Goal: Task Accomplishment & Management: Complete application form

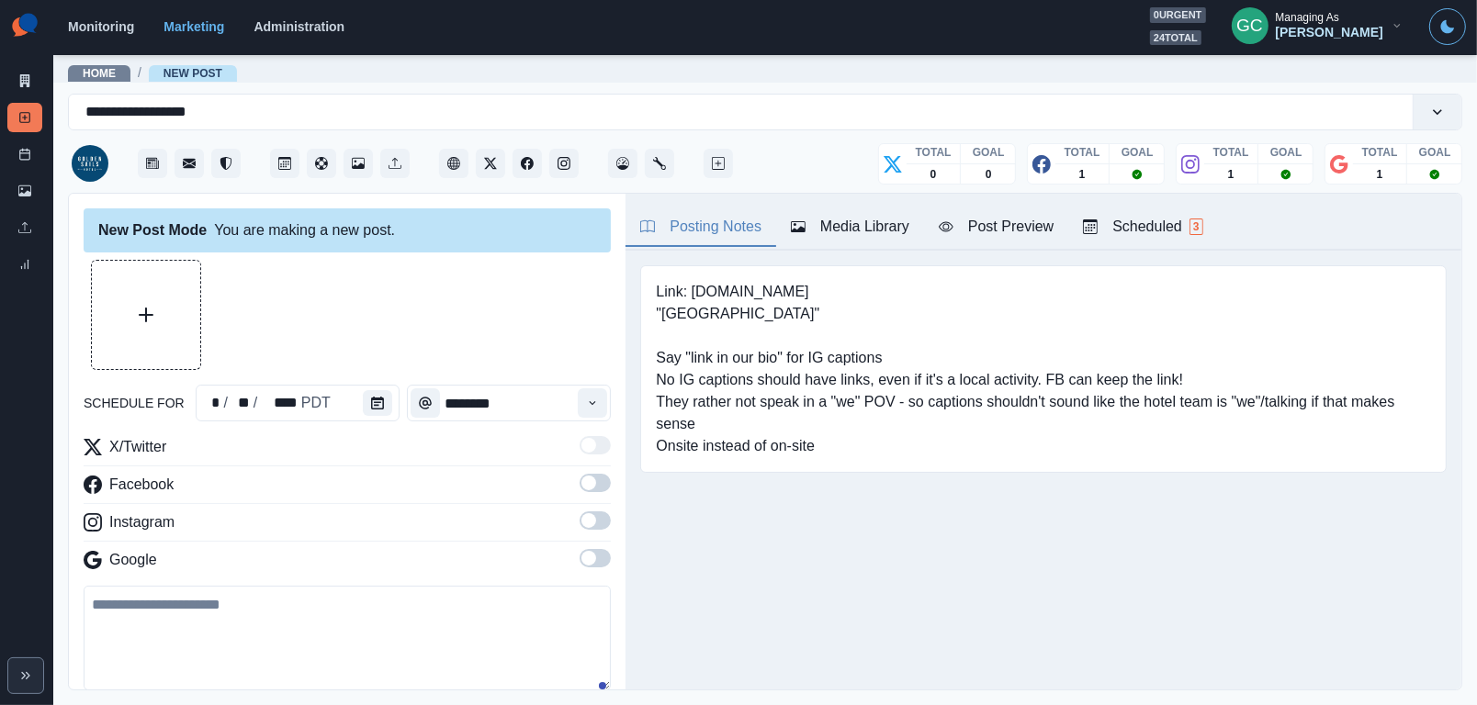
click at [1165, 238] on button "Scheduled 3" at bounding box center [1142, 227] width 149 height 39
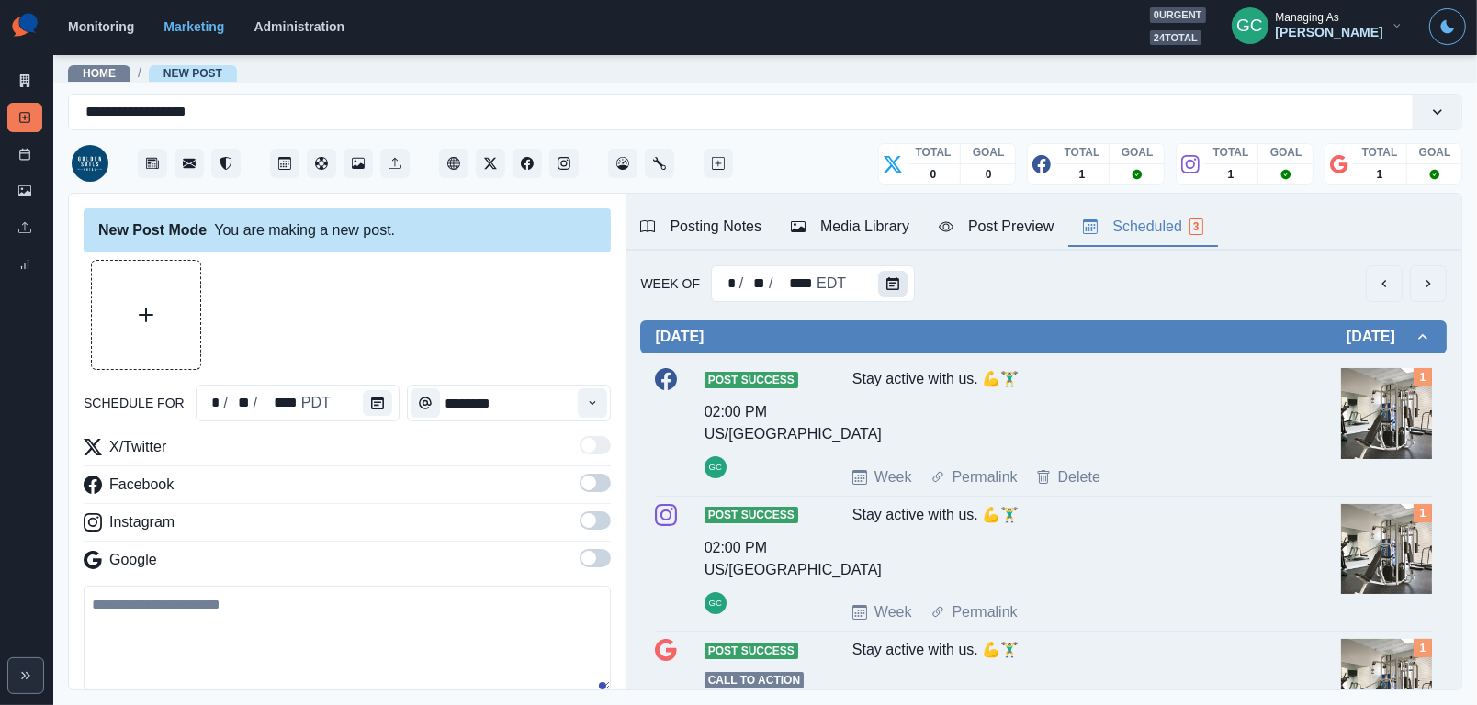
click at [886, 282] on icon "Calendar" at bounding box center [892, 283] width 13 height 13
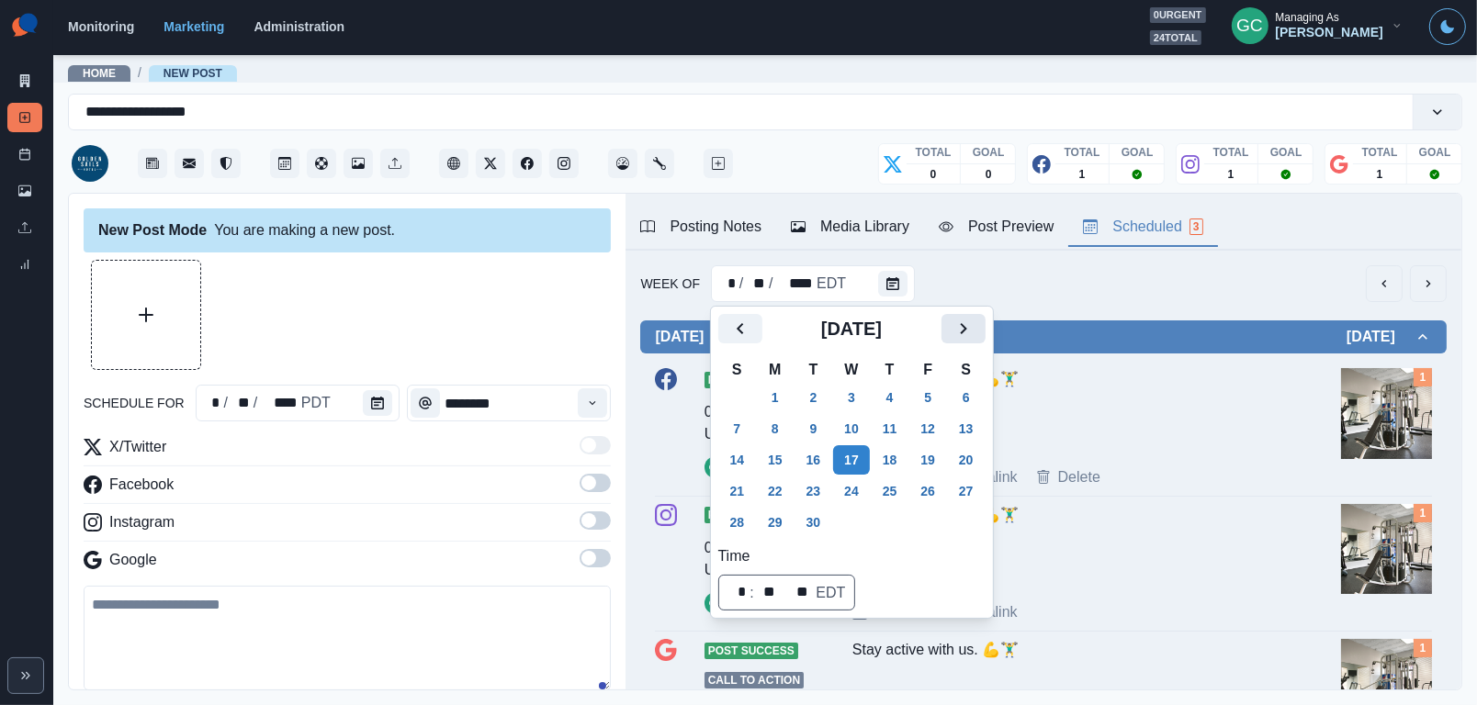
click at [974, 329] on icon "Next" at bounding box center [963, 329] width 22 height 22
click at [780, 433] on button "6" at bounding box center [775, 428] width 37 height 29
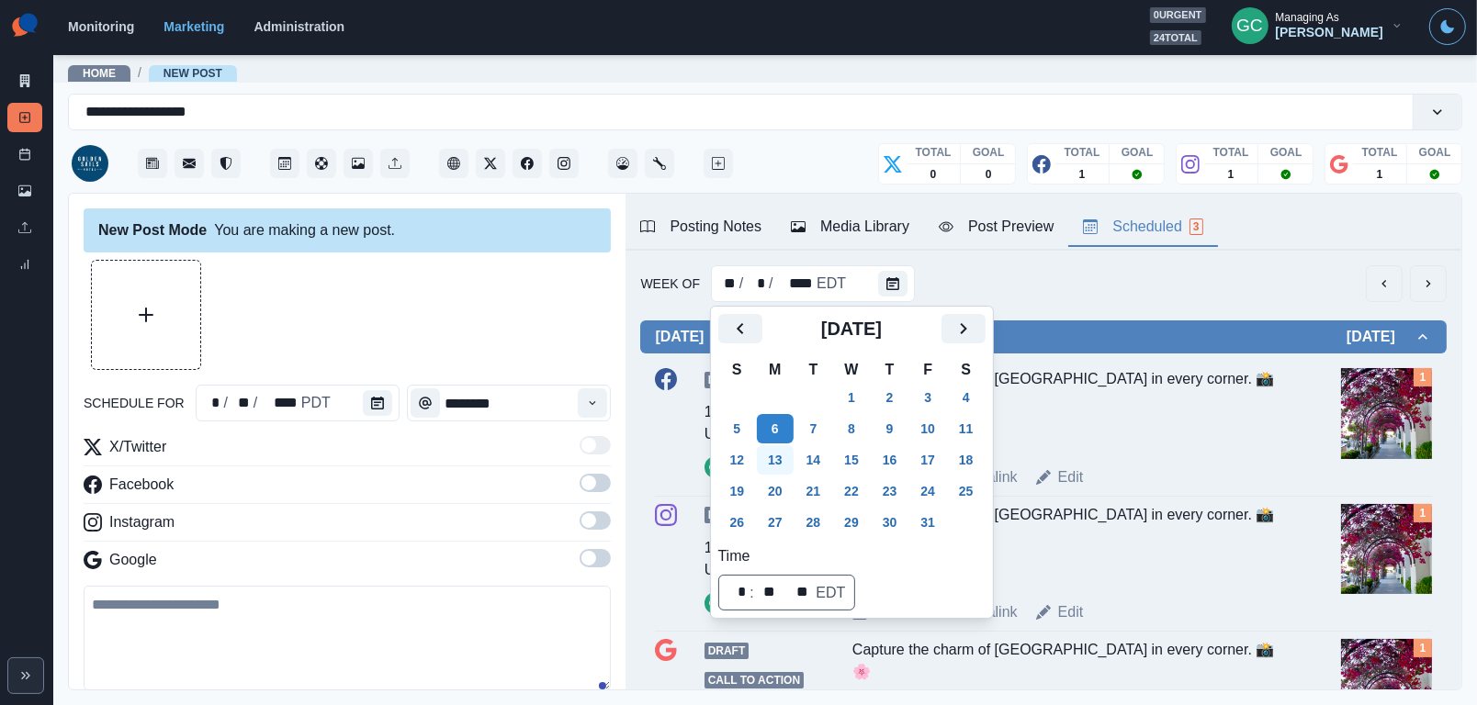
click at [786, 451] on button "13" at bounding box center [775, 459] width 37 height 29
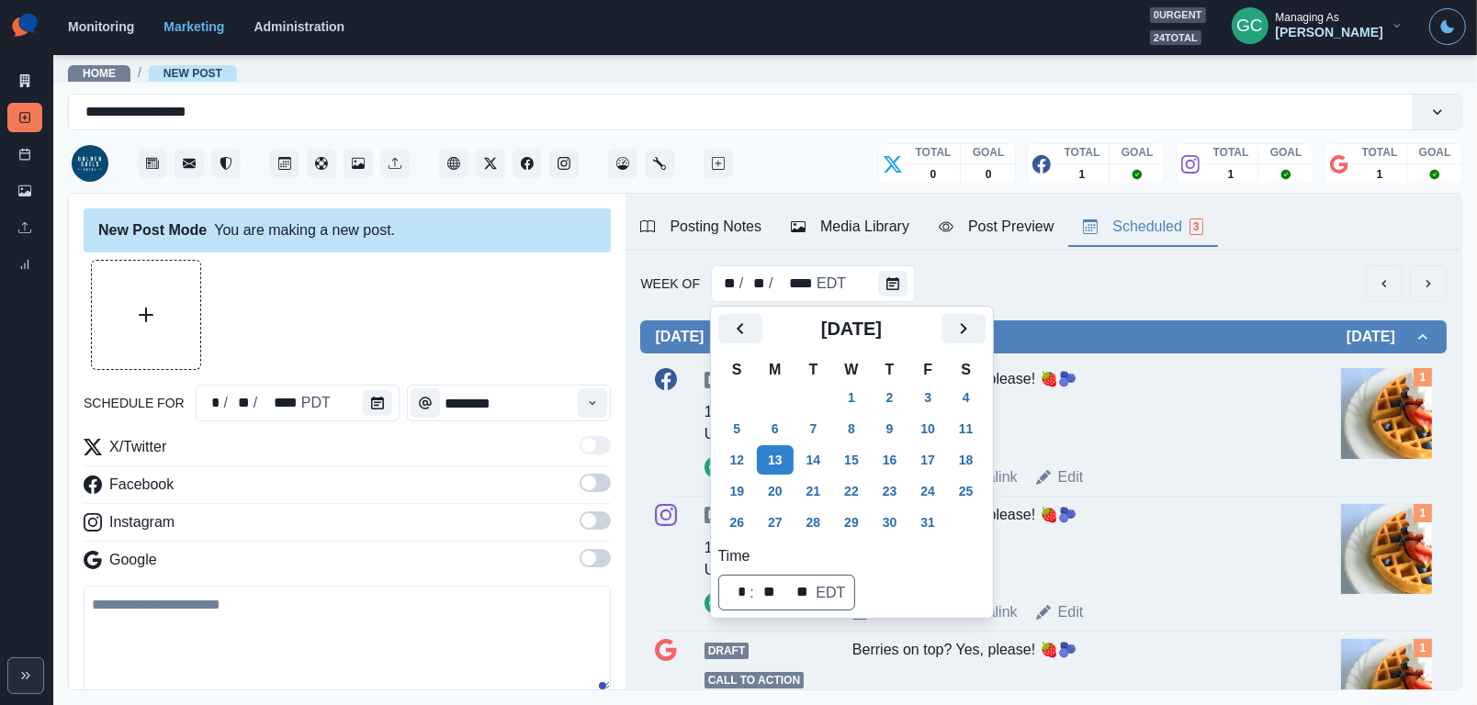
click at [1337, 395] on div "Draft 12:00 PM US/Pacific GC Berries on top? Yes, please! 🍓🫐 Week Permalink Edi…" at bounding box center [1043, 428] width 777 height 120
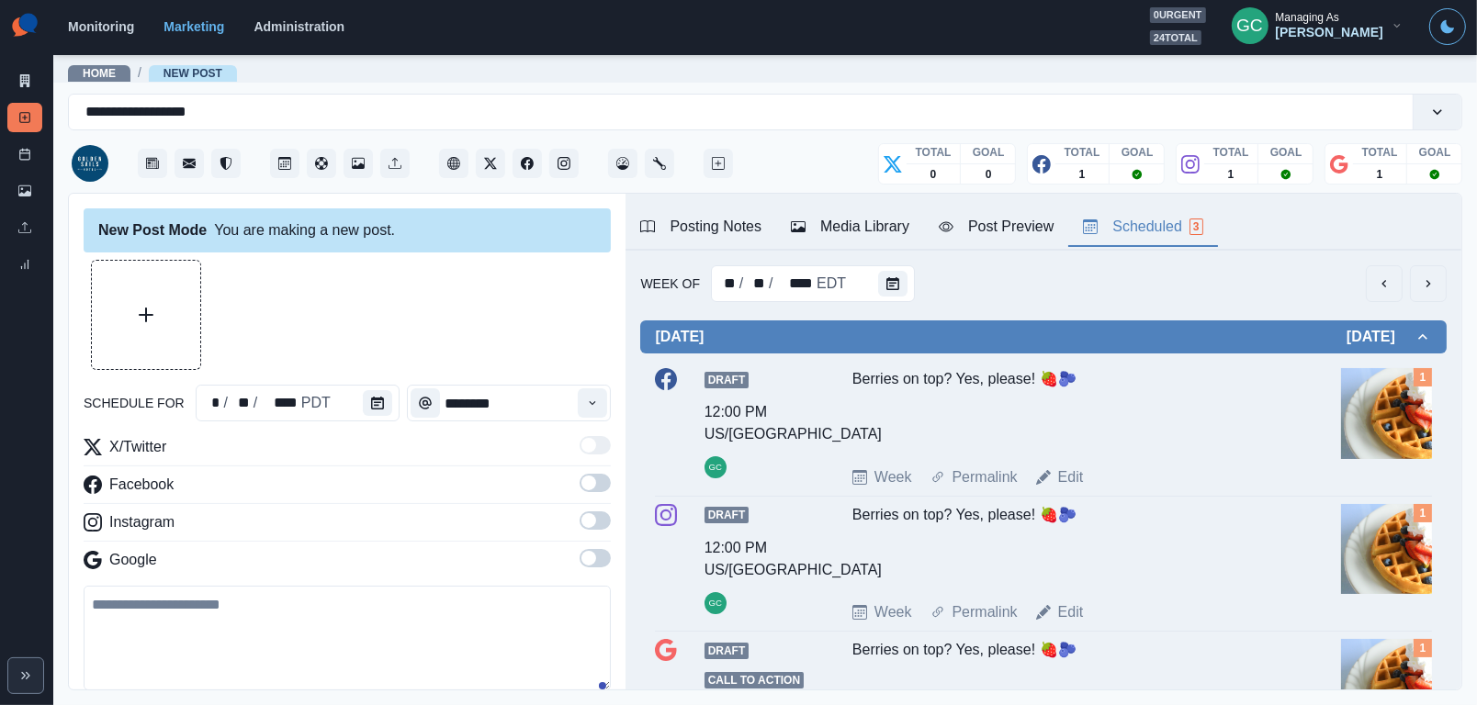
click at [1390, 399] on img at bounding box center [1386, 413] width 91 height 91
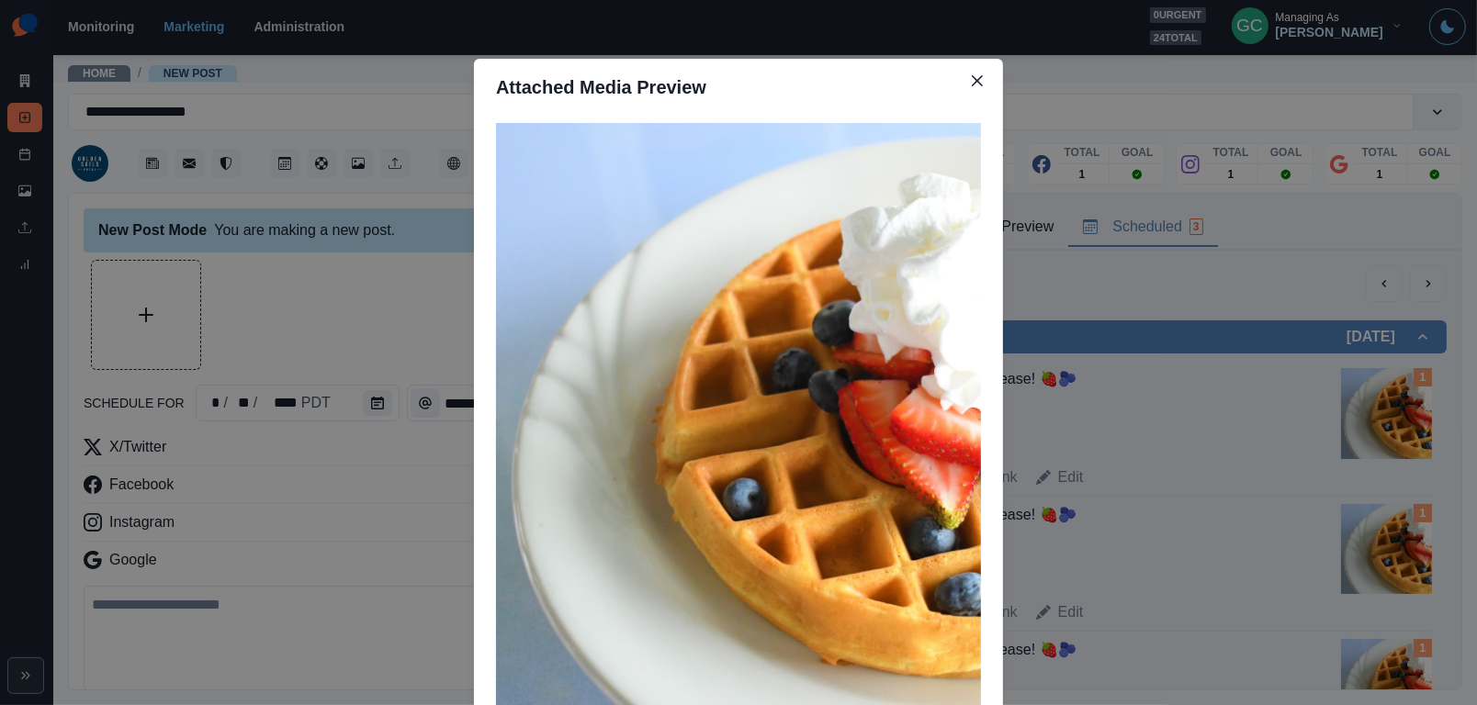
click at [1163, 572] on div "Attached Media Preview" at bounding box center [738, 352] width 1477 height 705
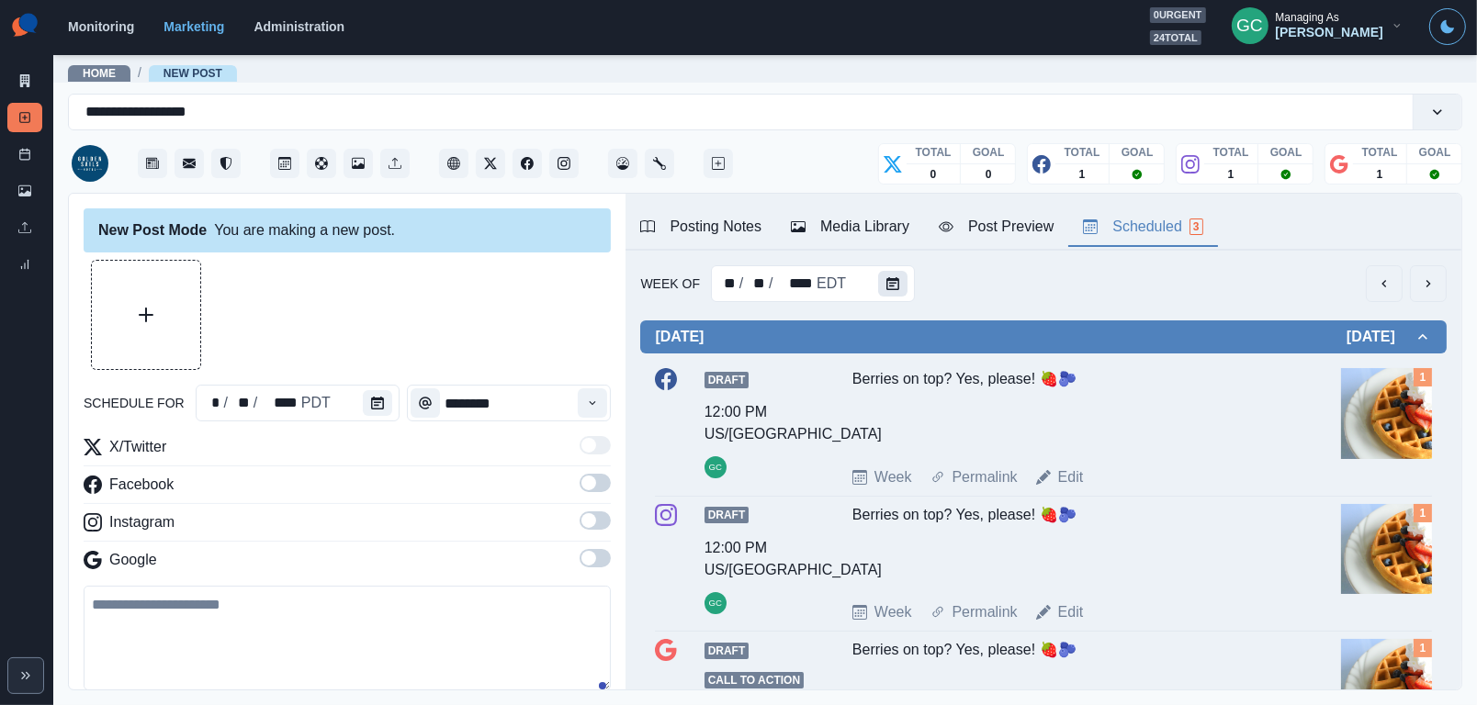
click at [878, 279] on button "Calendar" at bounding box center [892, 284] width 29 height 26
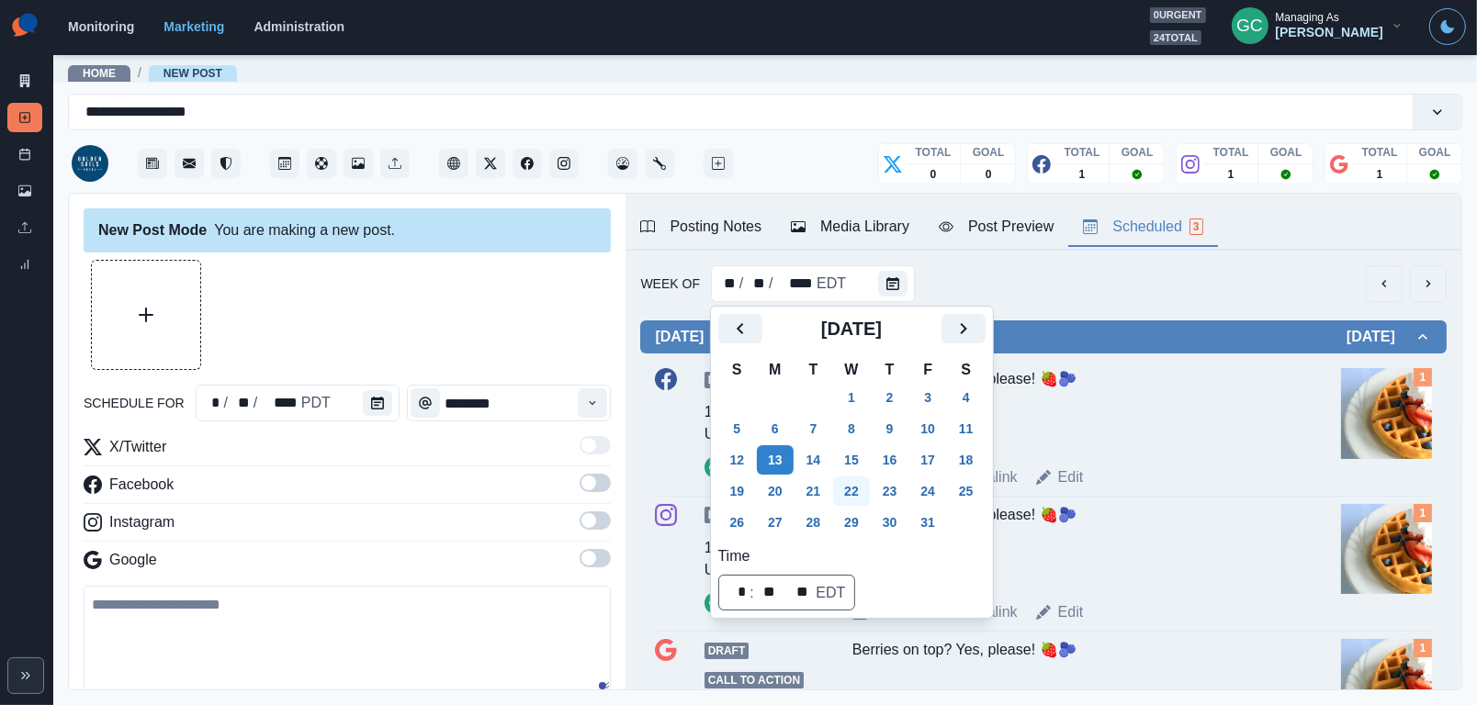
click at [848, 490] on button "22" at bounding box center [851, 491] width 37 height 29
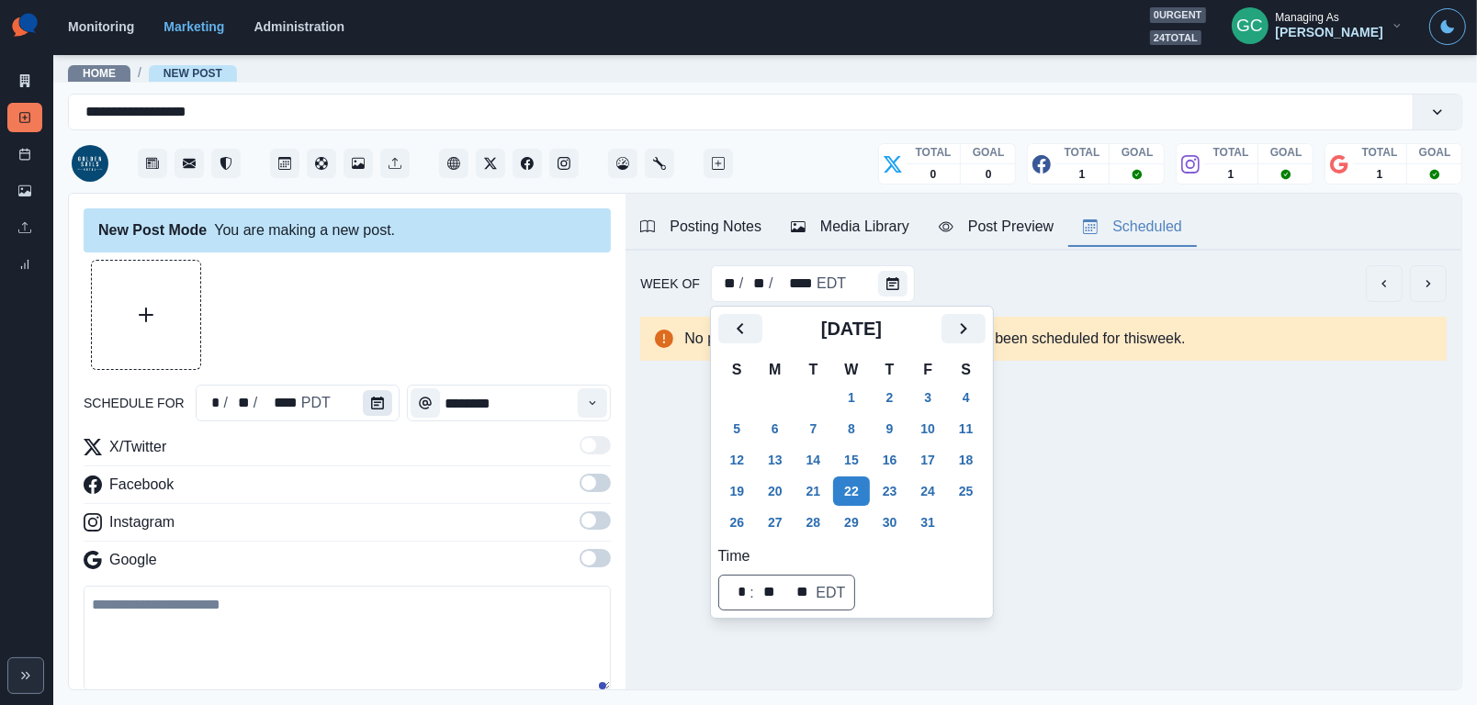
click at [368, 412] on button "Calendar" at bounding box center [377, 403] width 29 height 26
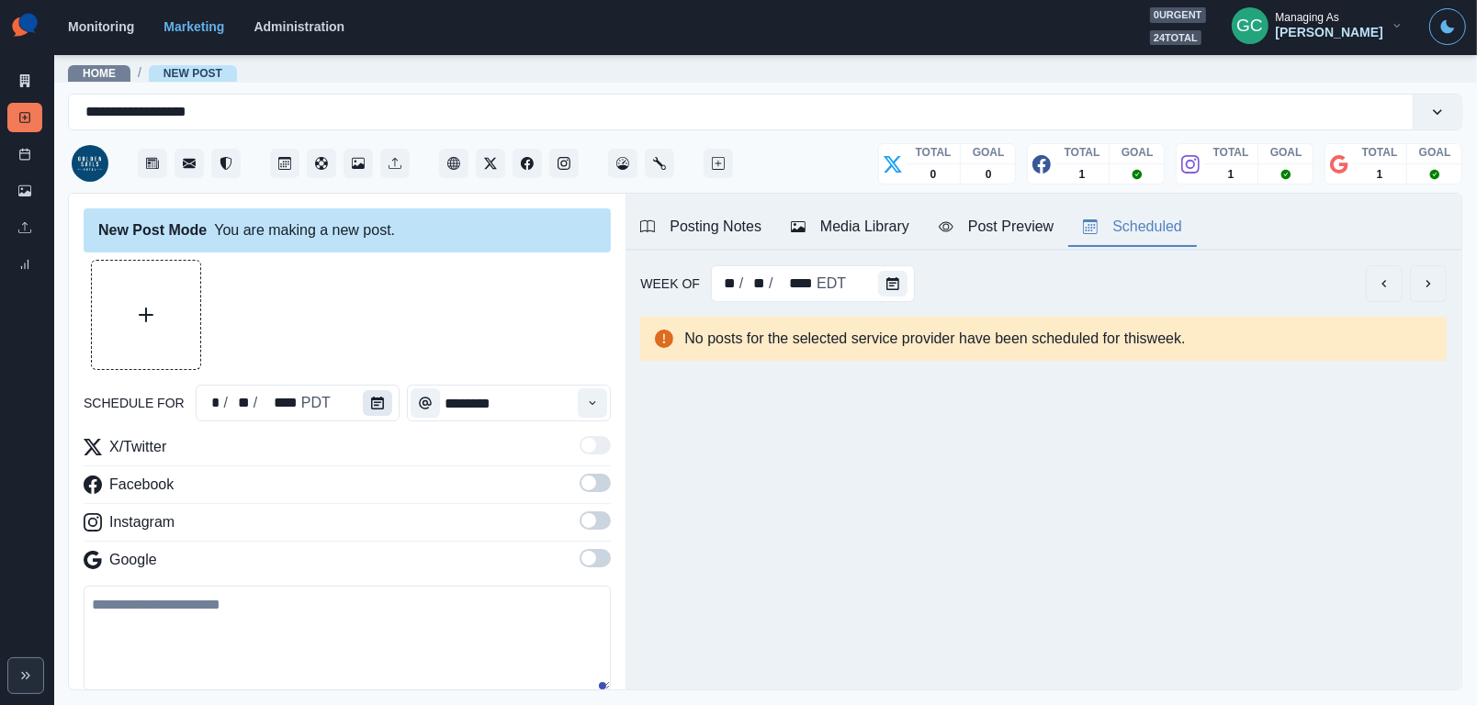
click at [368, 412] on button "Calendar" at bounding box center [377, 403] width 29 height 26
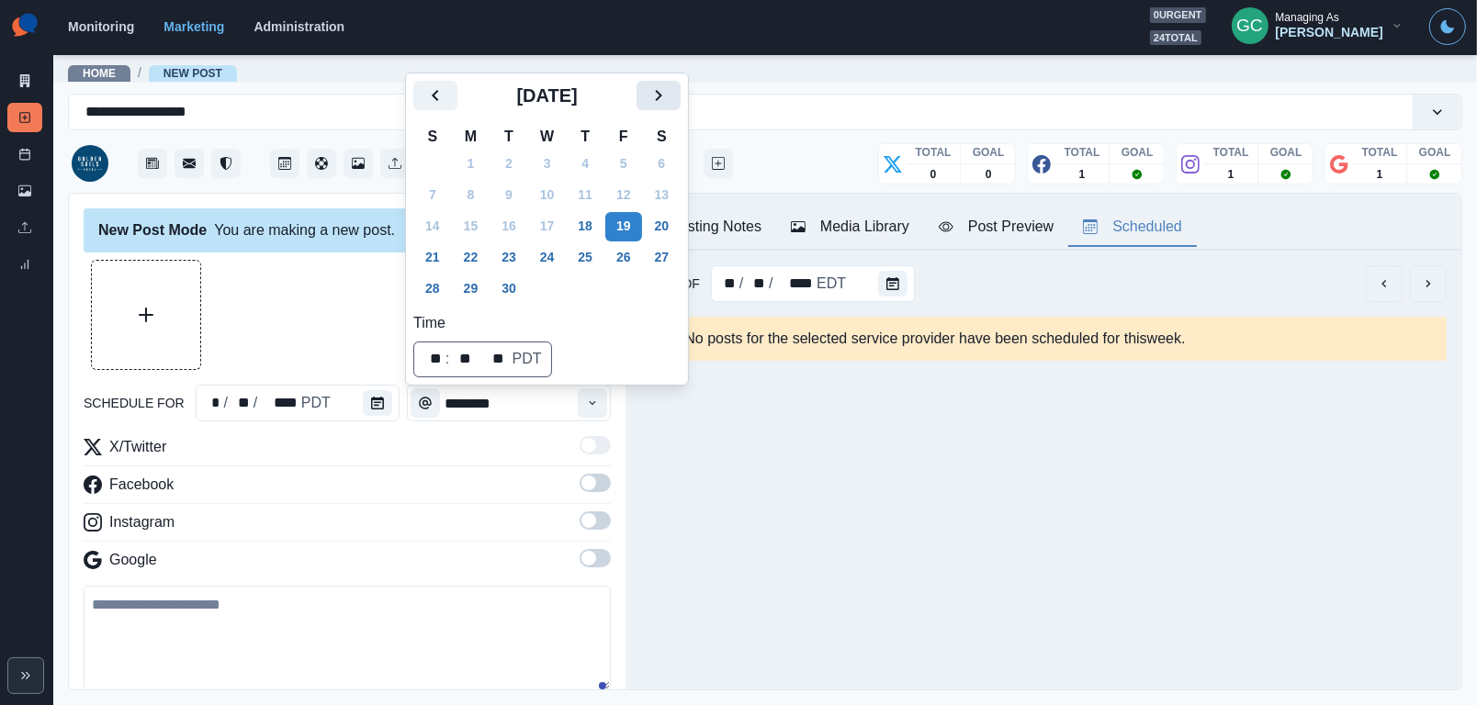
click at [669, 84] on icon "Next" at bounding box center [658, 95] width 22 height 22
click at [549, 262] on button "22" at bounding box center [547, 257] width 37 height 29
click at [591, 405] on icon "Time" at bounding box center [593, 403] width 6 height 4
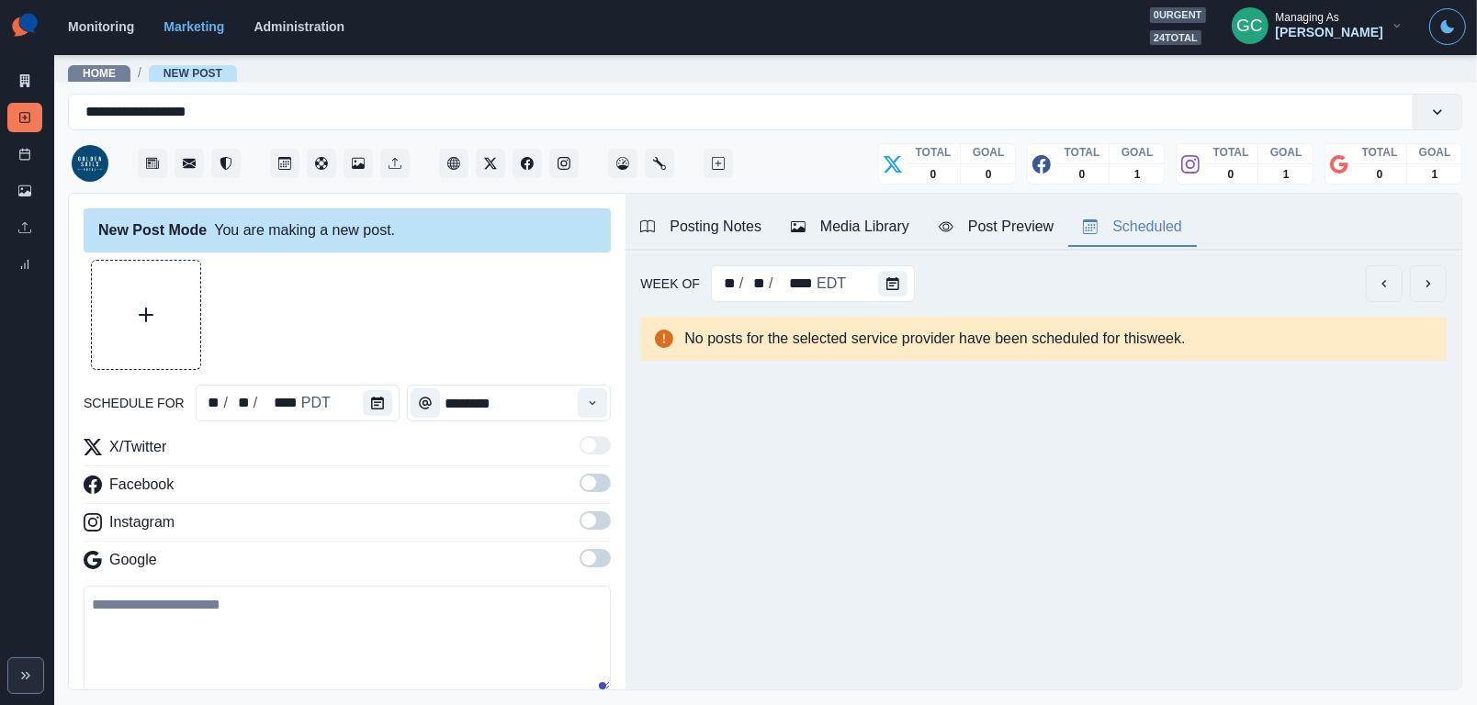
click at [596, 556] on span at bounding box center [594, 558] width 31 height 18
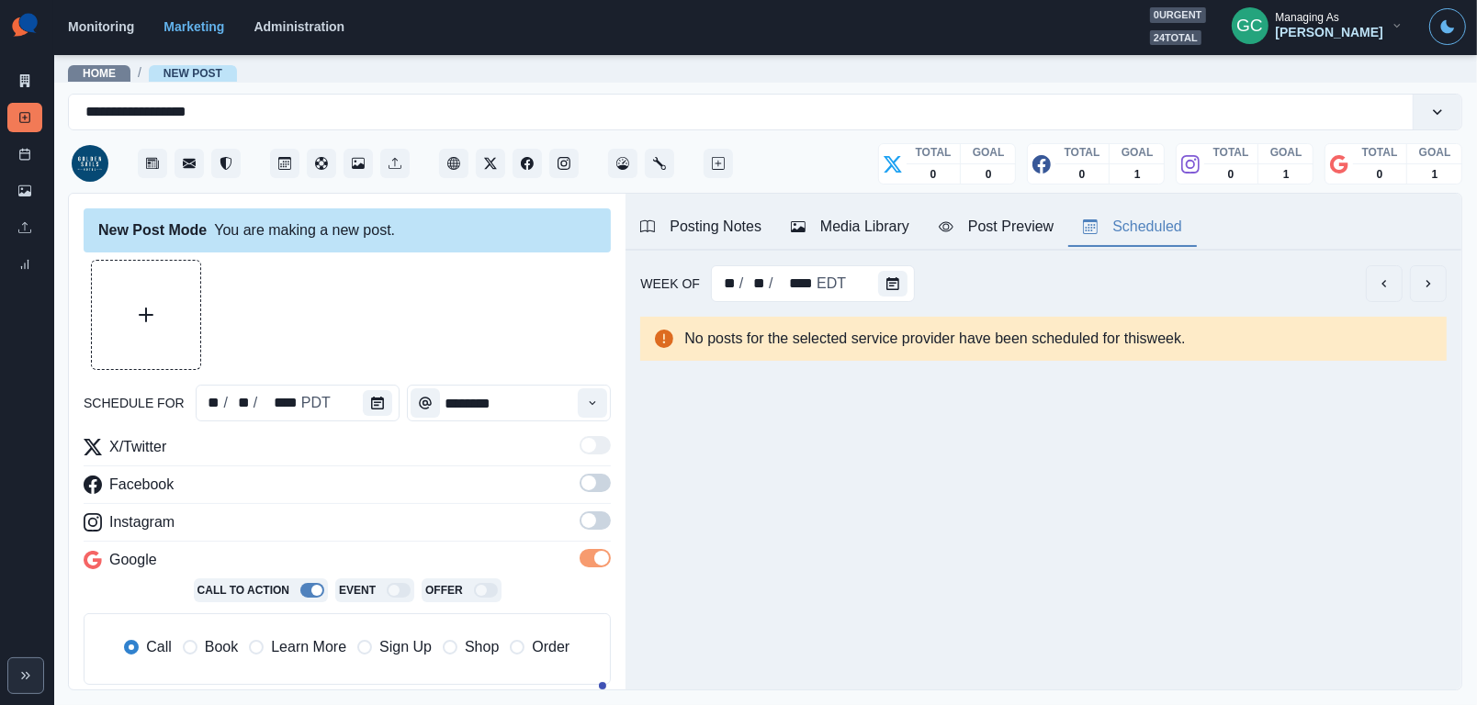
click at [596, 517] on span at bounding box center [594, 520] width 31 height 18
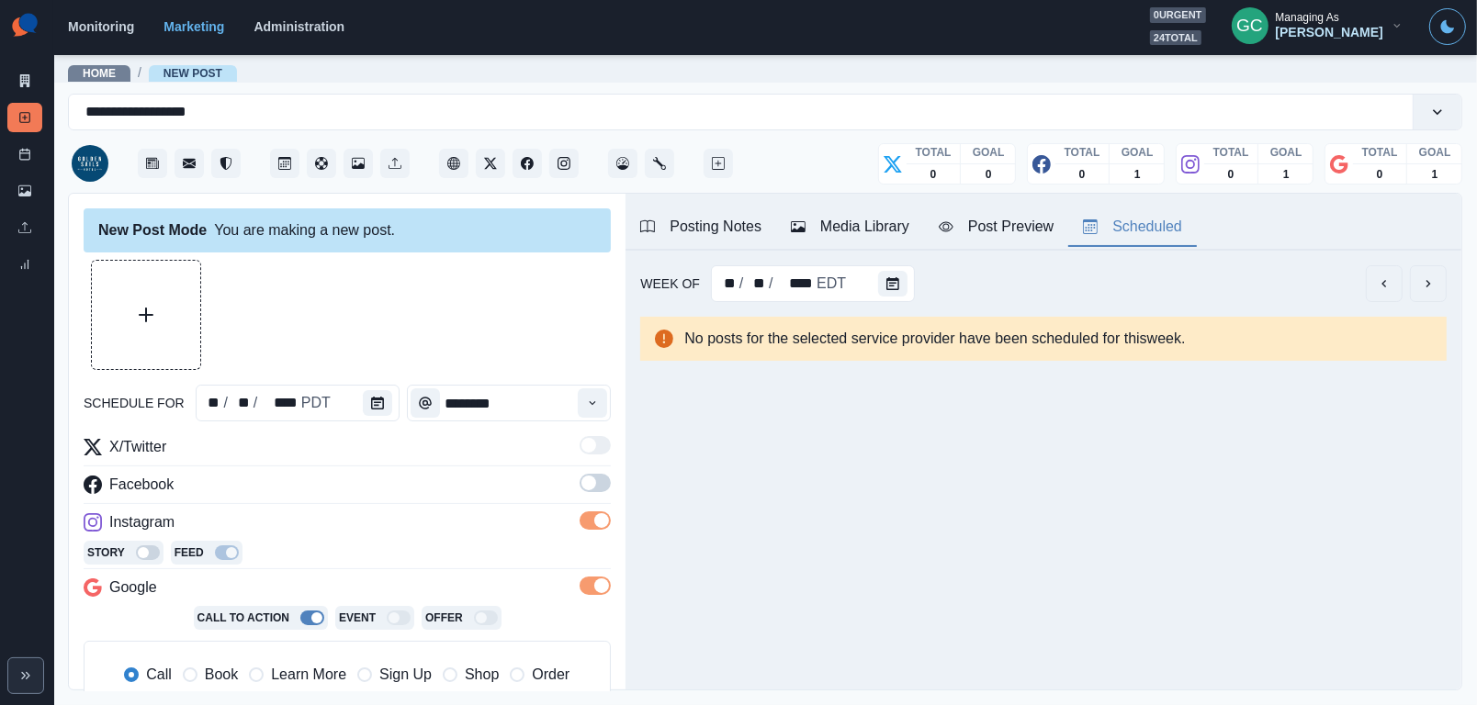
click at [597, 478] on span at bounding box center [594, 483] width 31 height 18
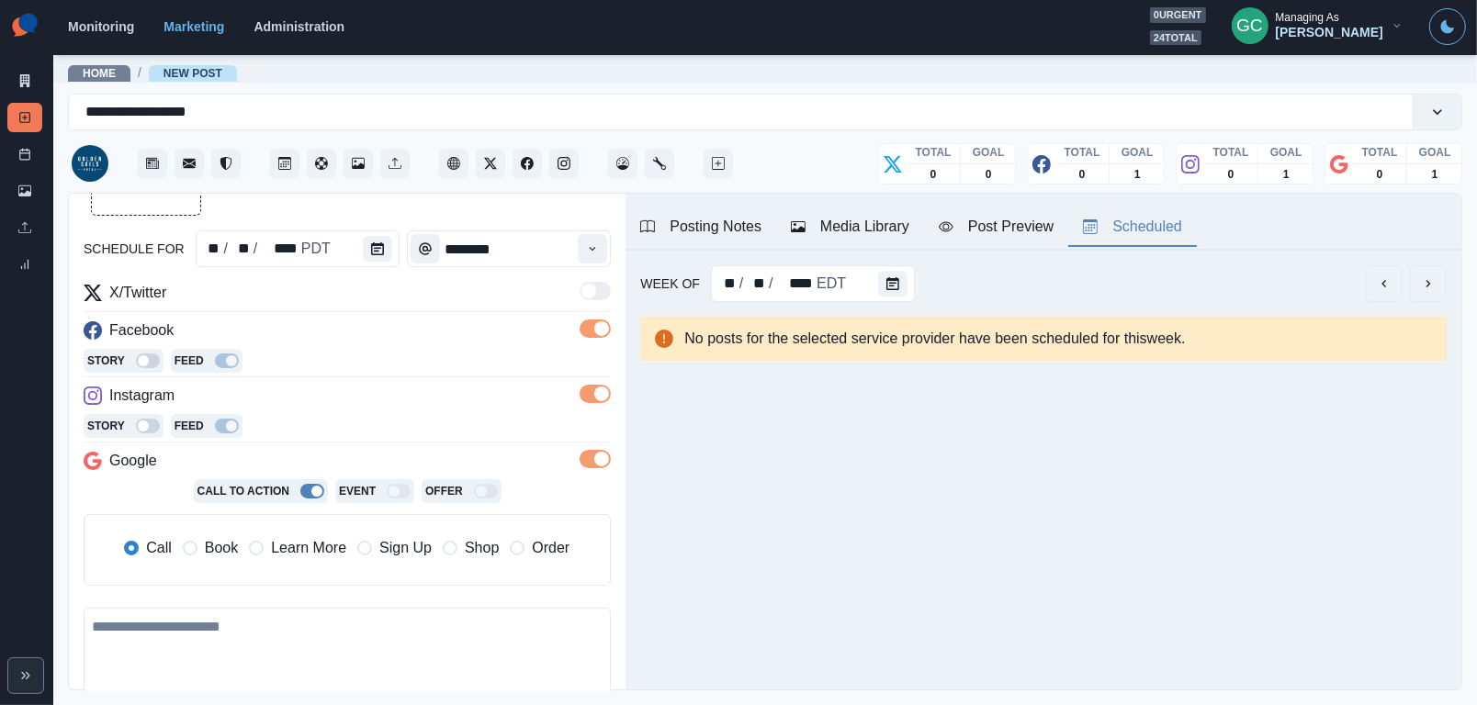
scroll to position [195, 0]
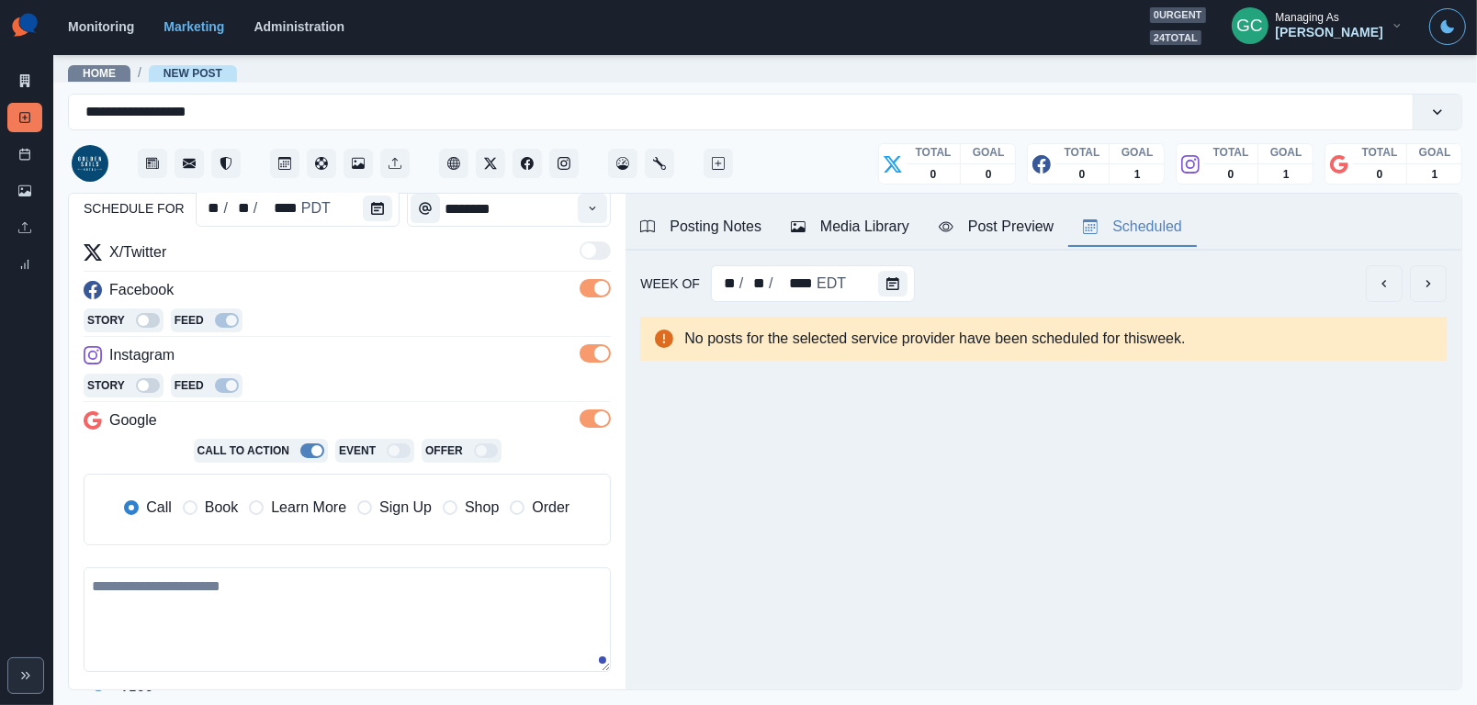
click at [320, 529] on div "Call Book Learn More Sign Up Shop Order" at bounding box center [347, 509] width 500 height 40
click at [321, 519] on span "Learn More" at bounding box center [308, 508] width 75 height 22
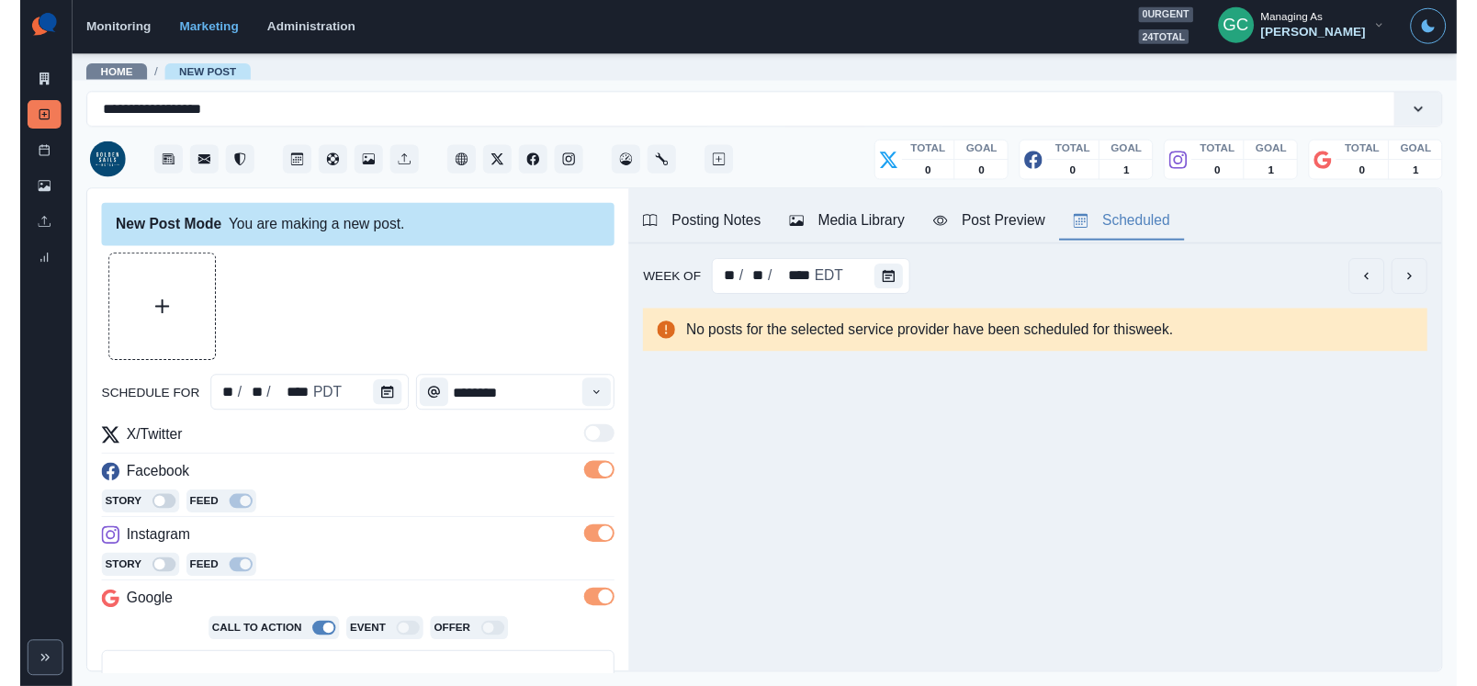
scroll to position [0, 0]
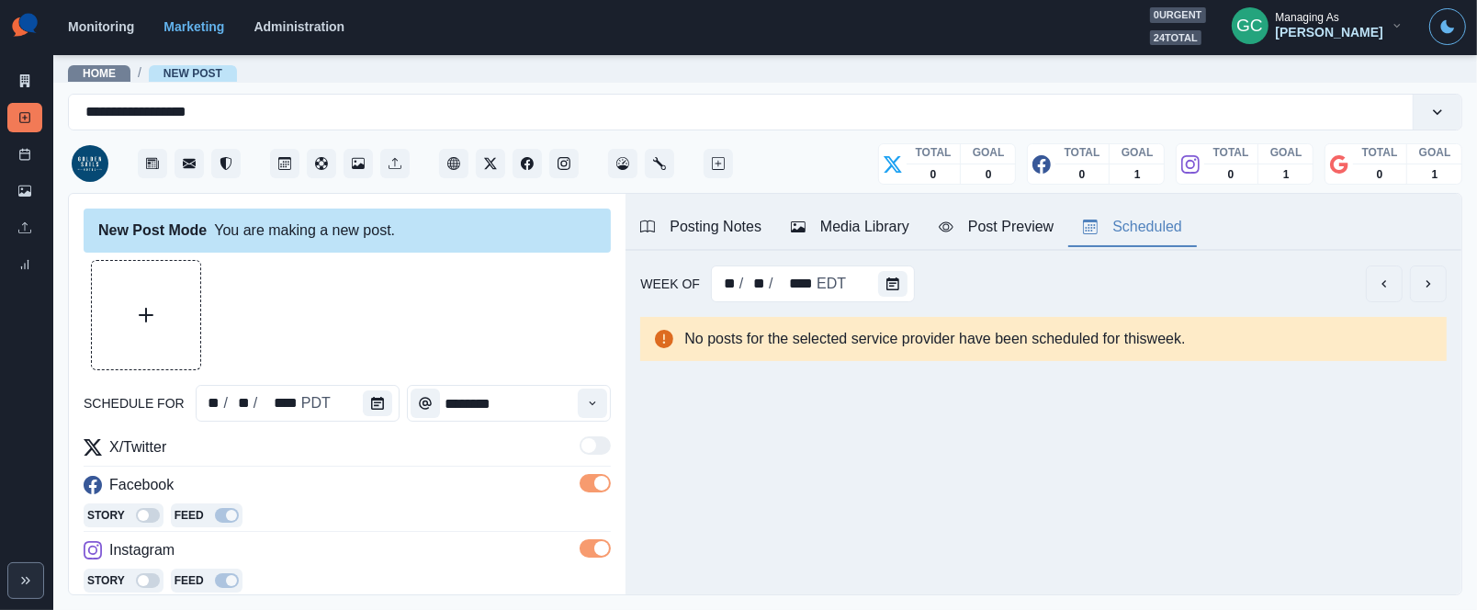
click at [844, 234] on div "Media Library" at bounding box center [850, 227] width 118 height 22
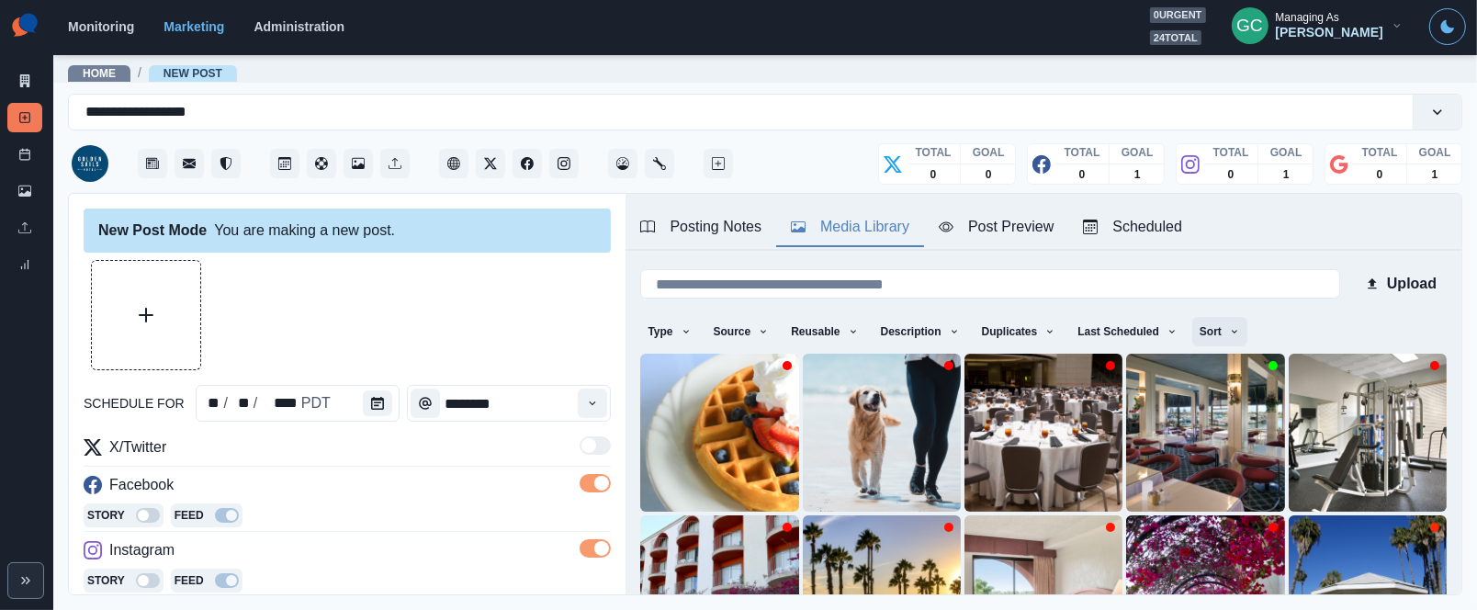
click at [1240, 333] on icon "button" at bounding box center [1234, 331] width 11 height 11
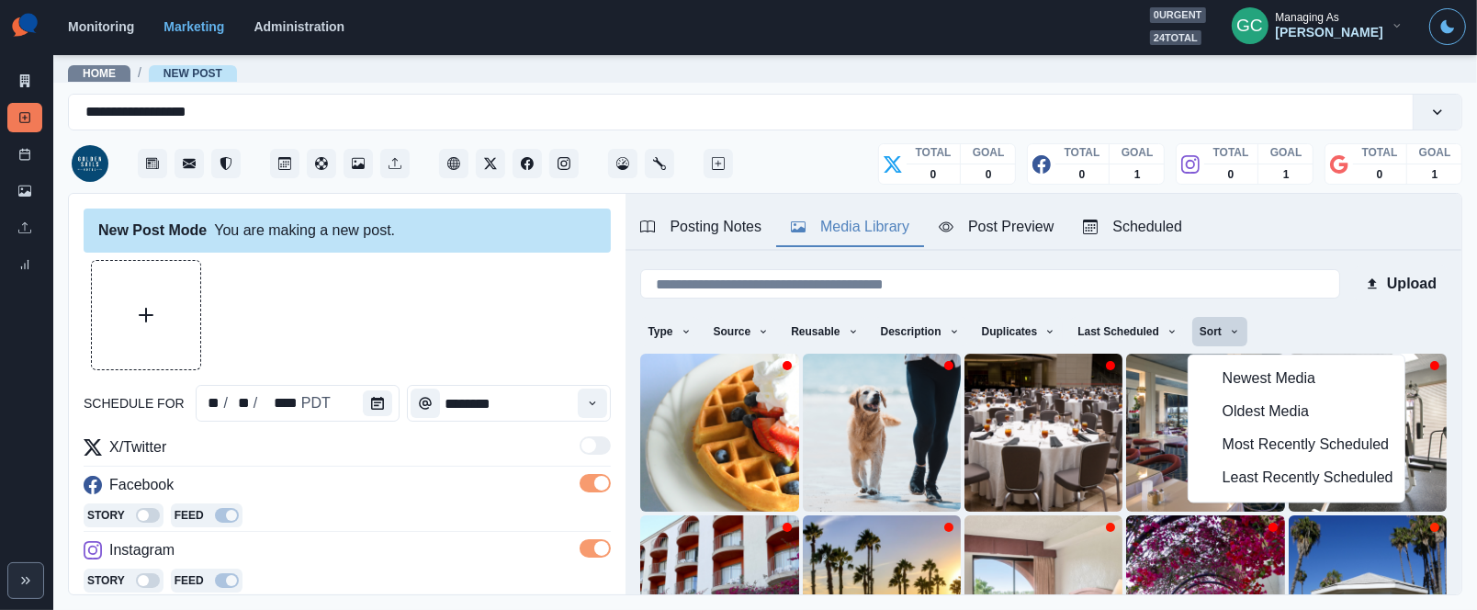
click at [1240, 487] on span "Least Recently Scheduled" at bounding box center [1307, 478] width 171 height 22
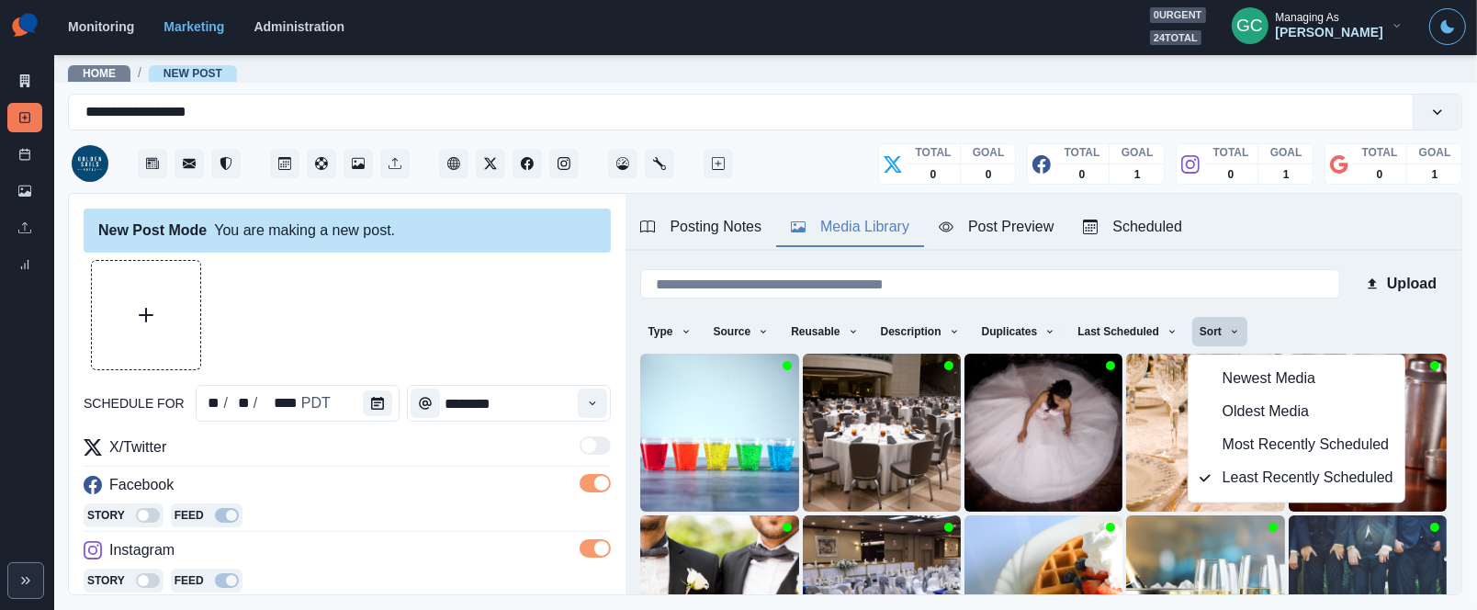
click at [558, 314] on div at bounding box center [347, 315] width 527 height 110
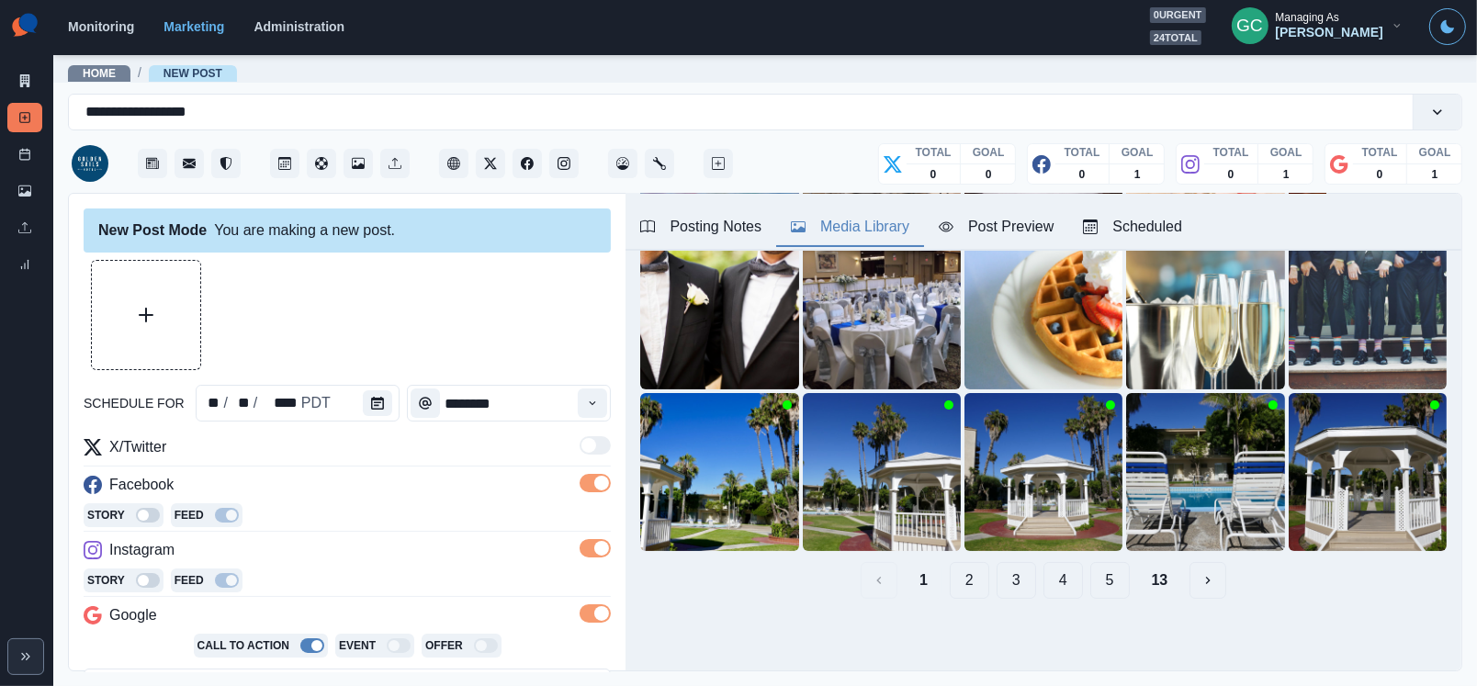
scroll to position [285, 0]
click at [1244, 532] on icon "View Media" at bounding box center [1240, 528] width 11 height 11
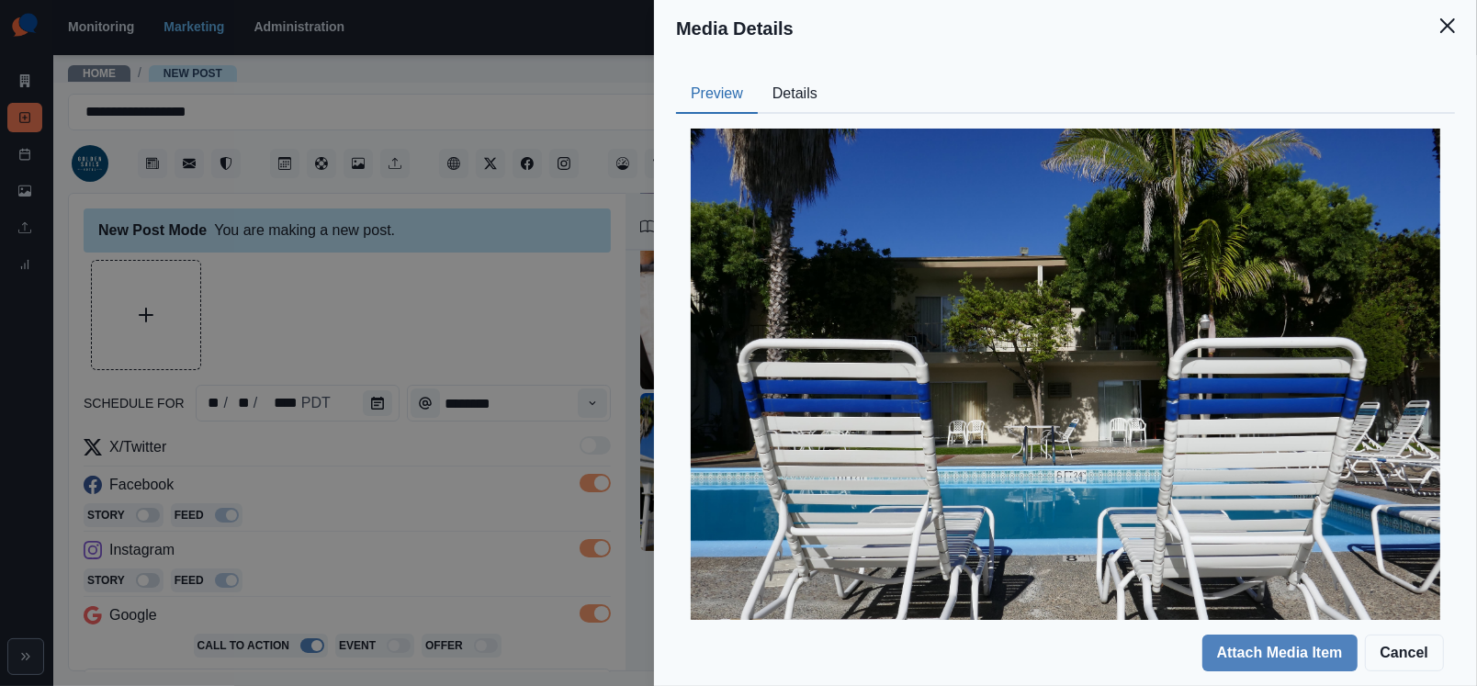
click at [819, 107] on button "Details" at bounding box center [795, 94] width 74 height 39
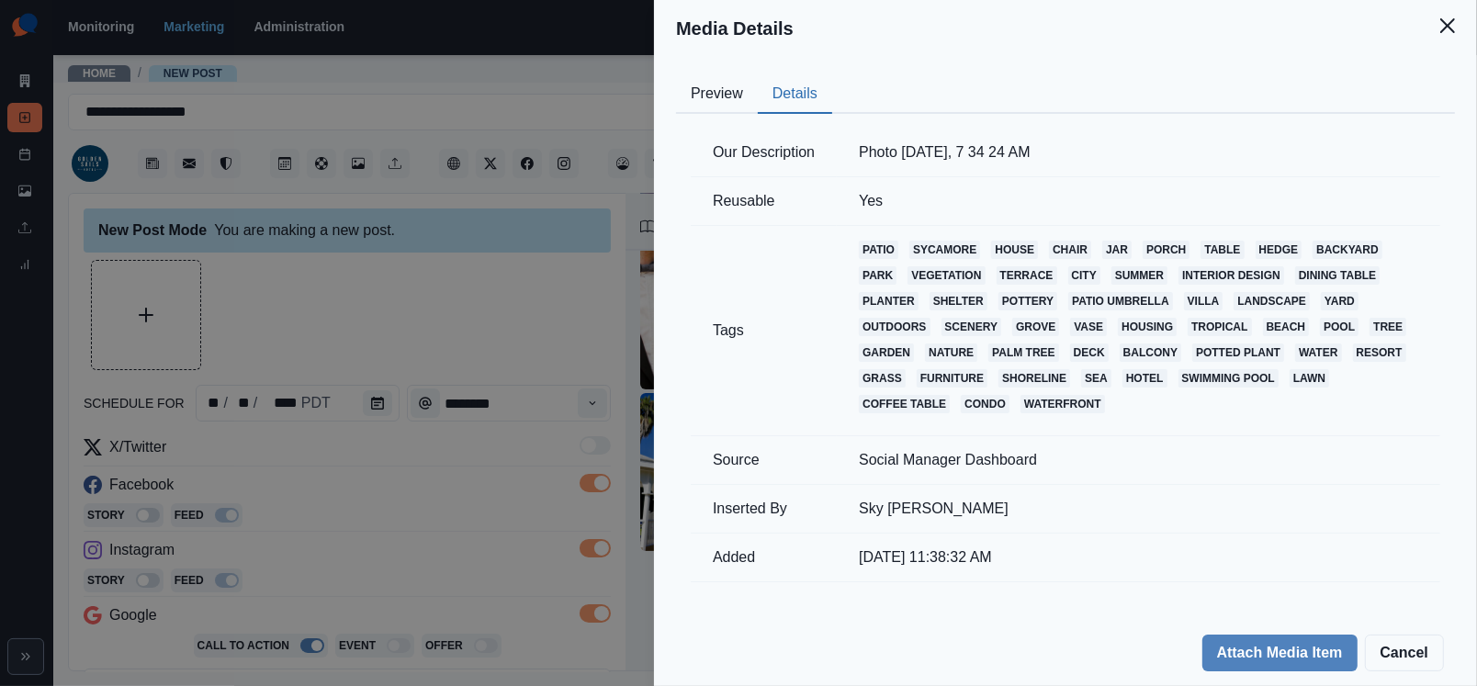
click at [485, 335] on div "Media Details Preview Details Our Description Photo Jun 27, 7 34 24 AM Reusable…" at bounding box center [738, 343] width 1477 height 686
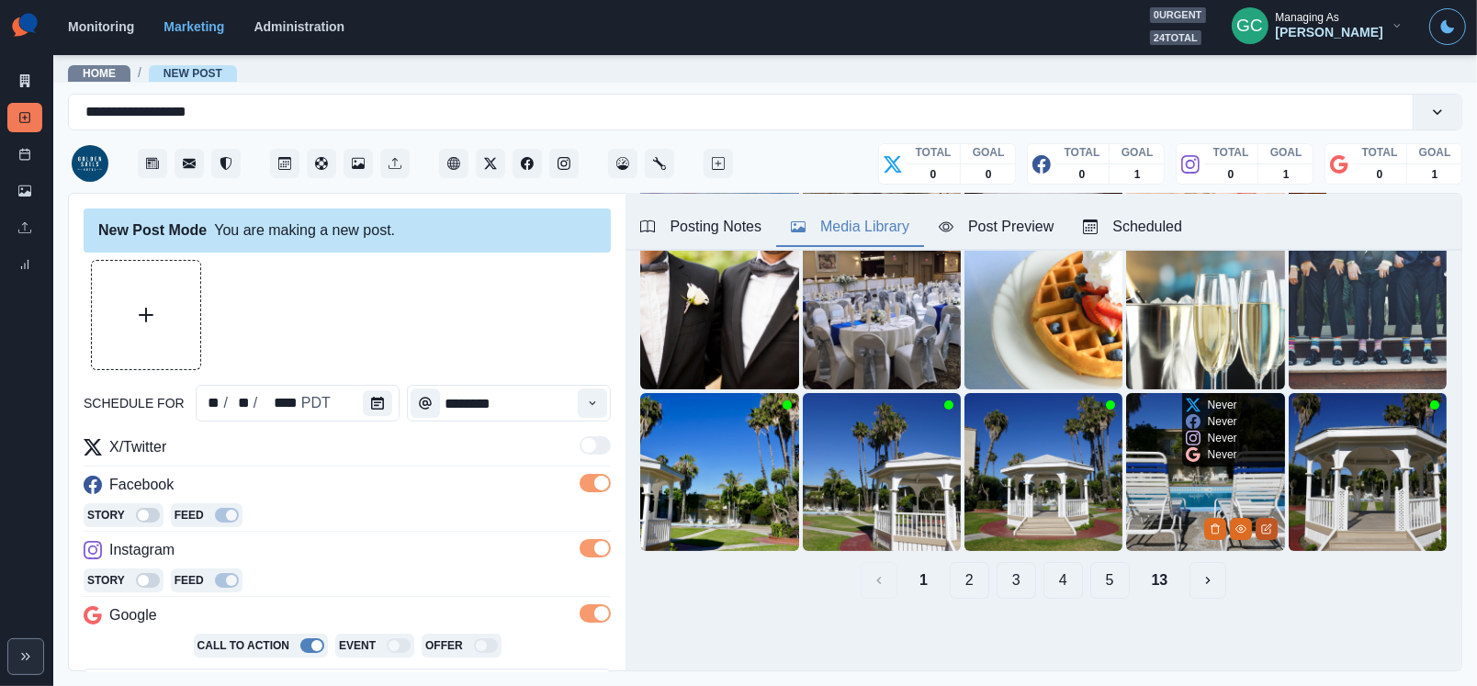
click at [1266, 525] on icon "Edit Media" at bounding box center [1267, 527] width 6 height 6
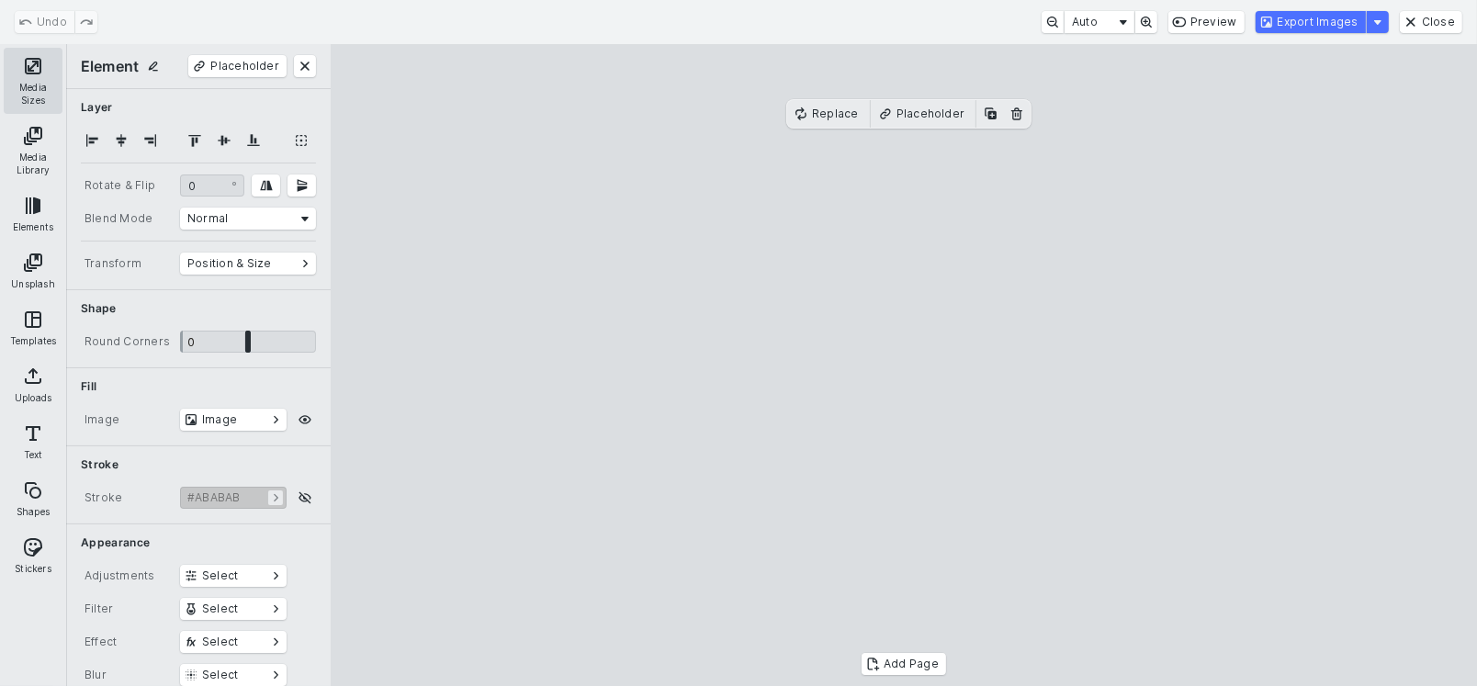
click at [36, 66] on button "Media Sizes" at bounding box center [33, 81] width 59 height 66
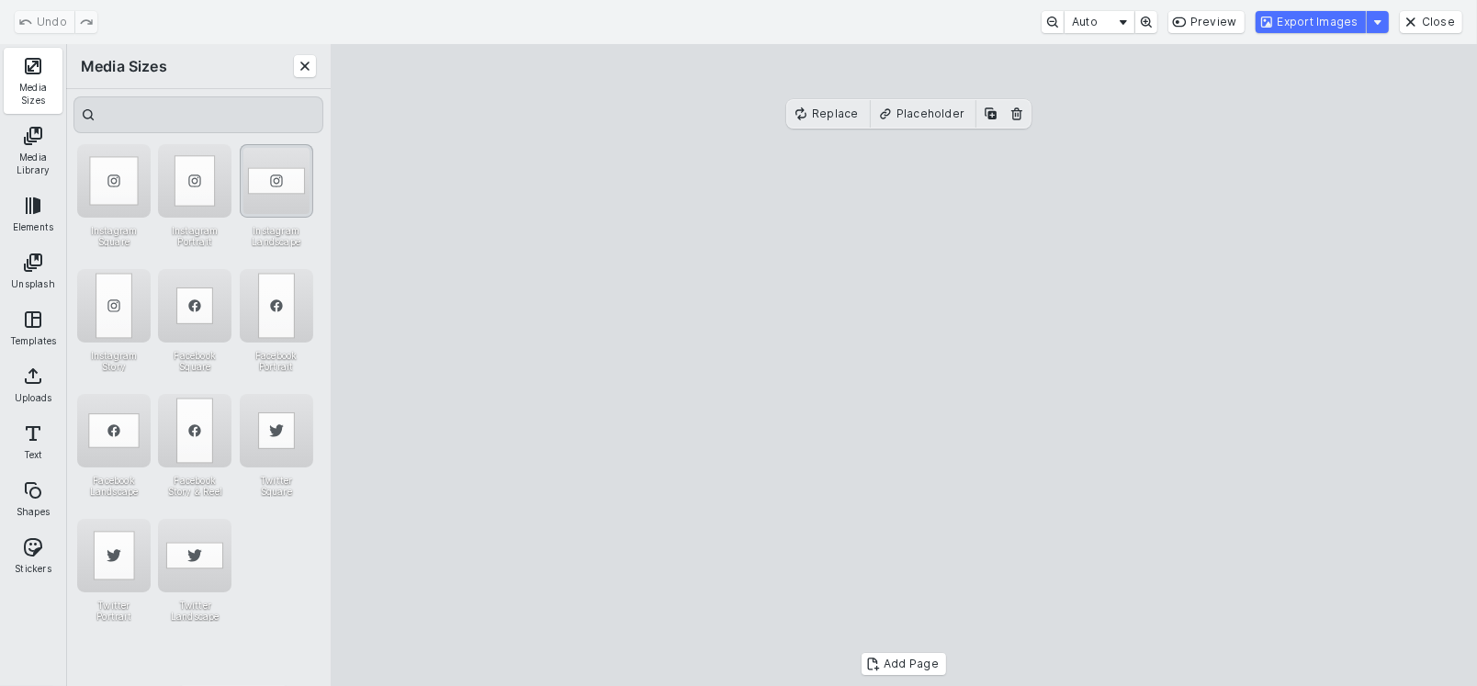
click at [275, 215] on div "Instagram Landscape" at bounding box center [276, 180] width 73 height 73
click at [1343, 13] on button "Export Images" at bounding box center [1310, 22] width 110 height 22
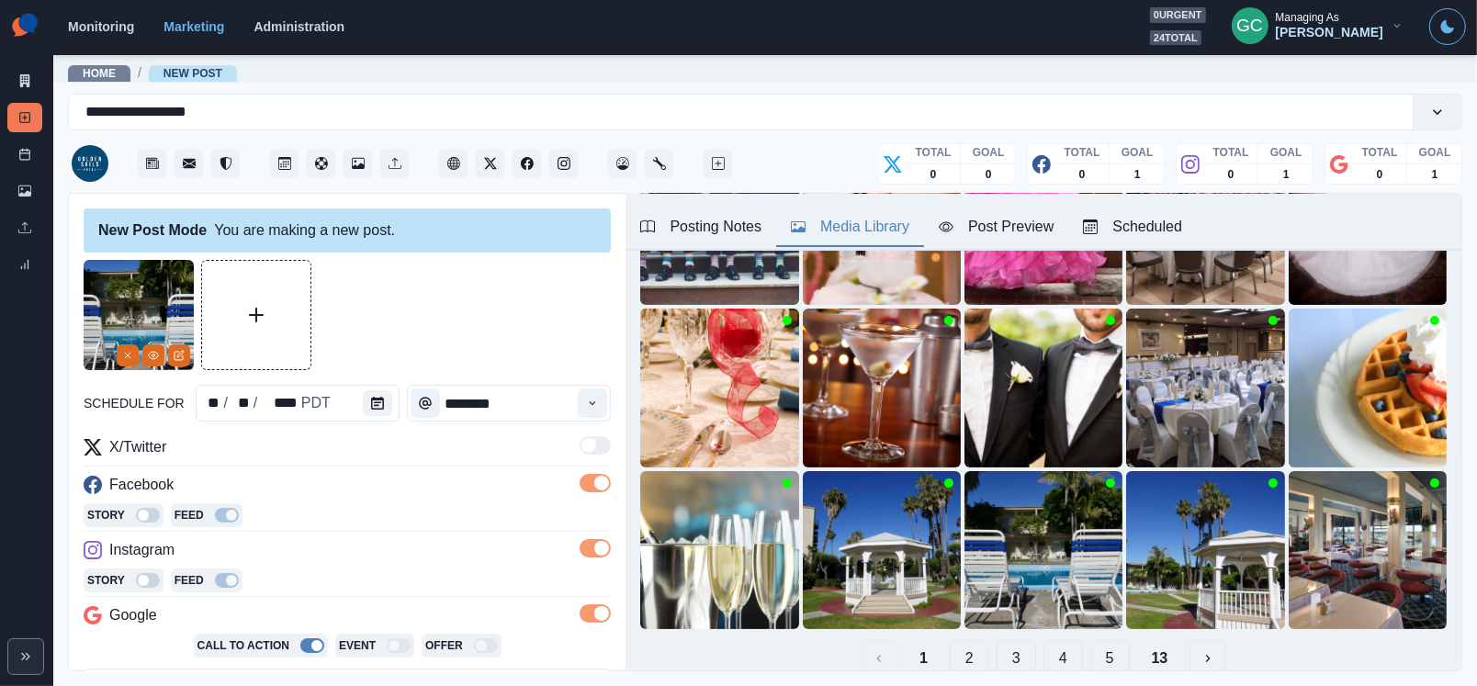
scroll to position [231, 0]
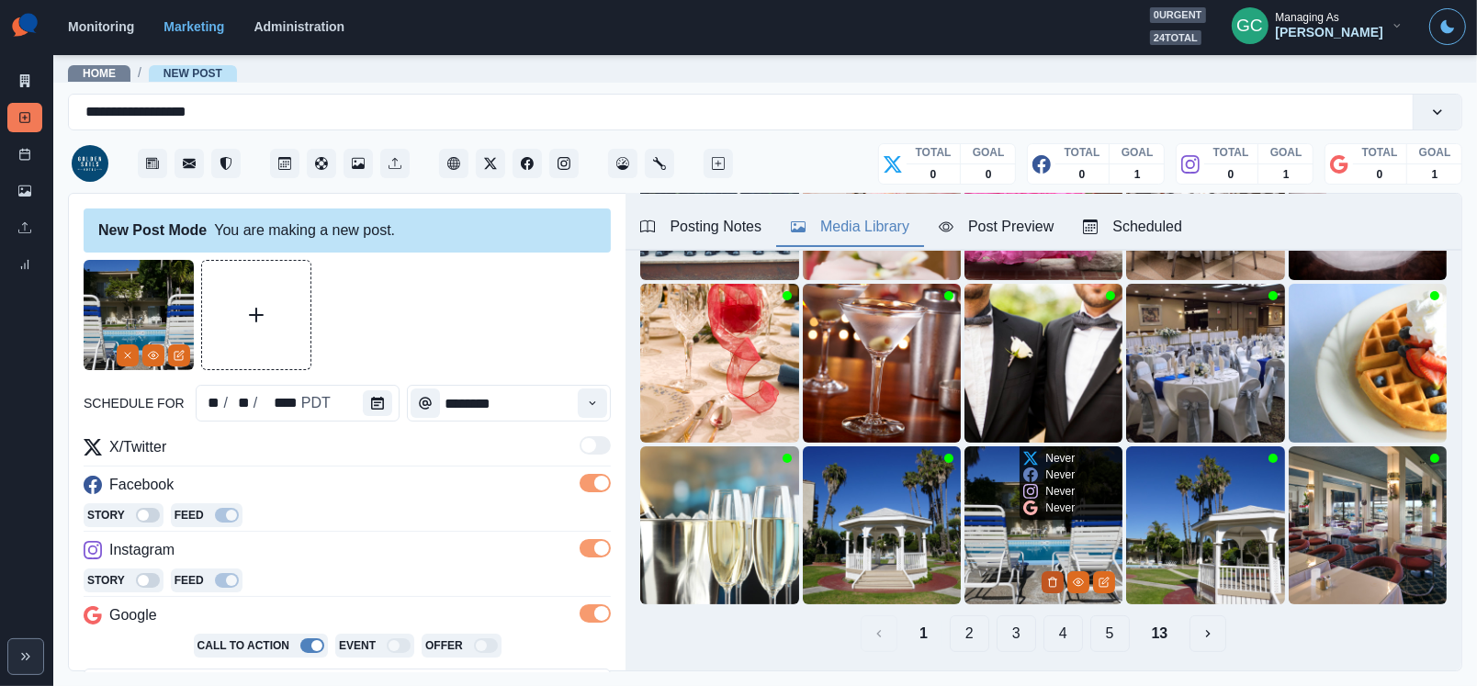
click at [1049, 584] on icon "Delete Media" at bounding box center [1052, 582] width 11 height 11
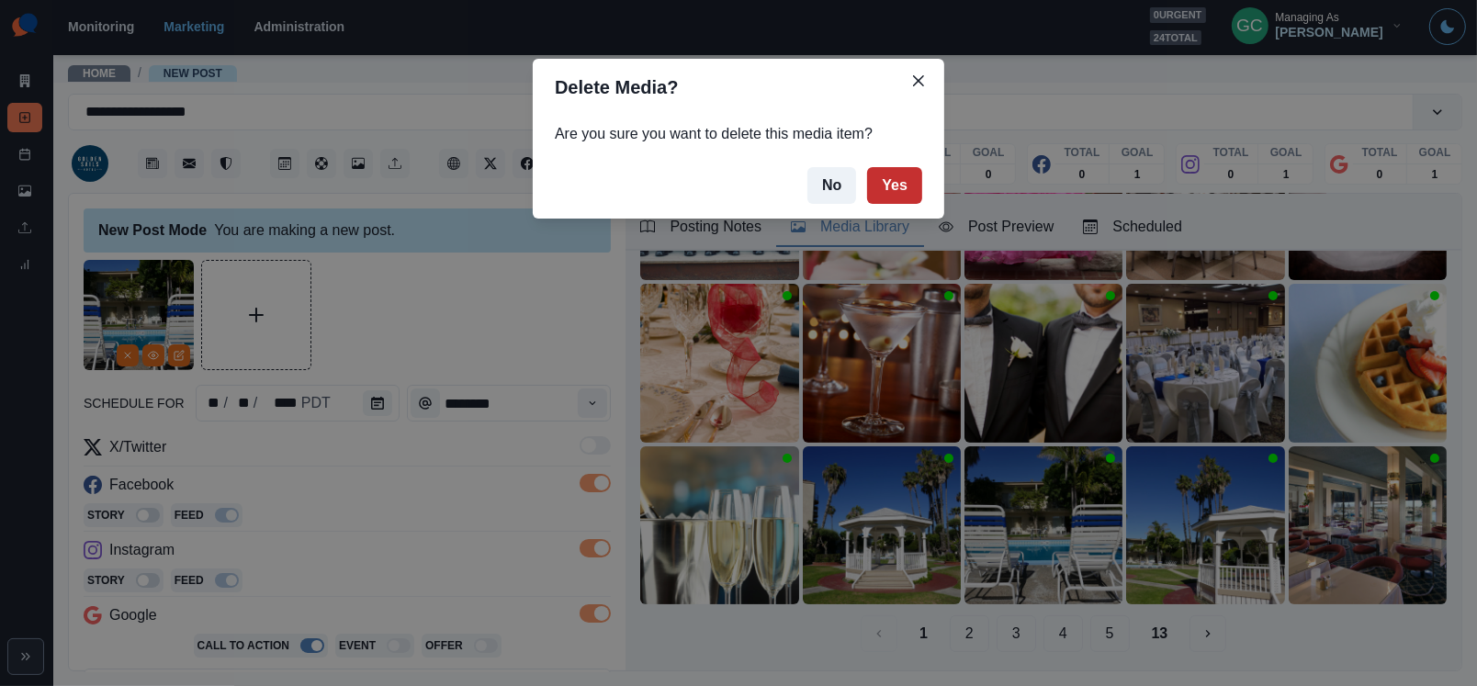
click at [880, 178] on button "Yes" at bounding box center [894, 185] width 55 height 37
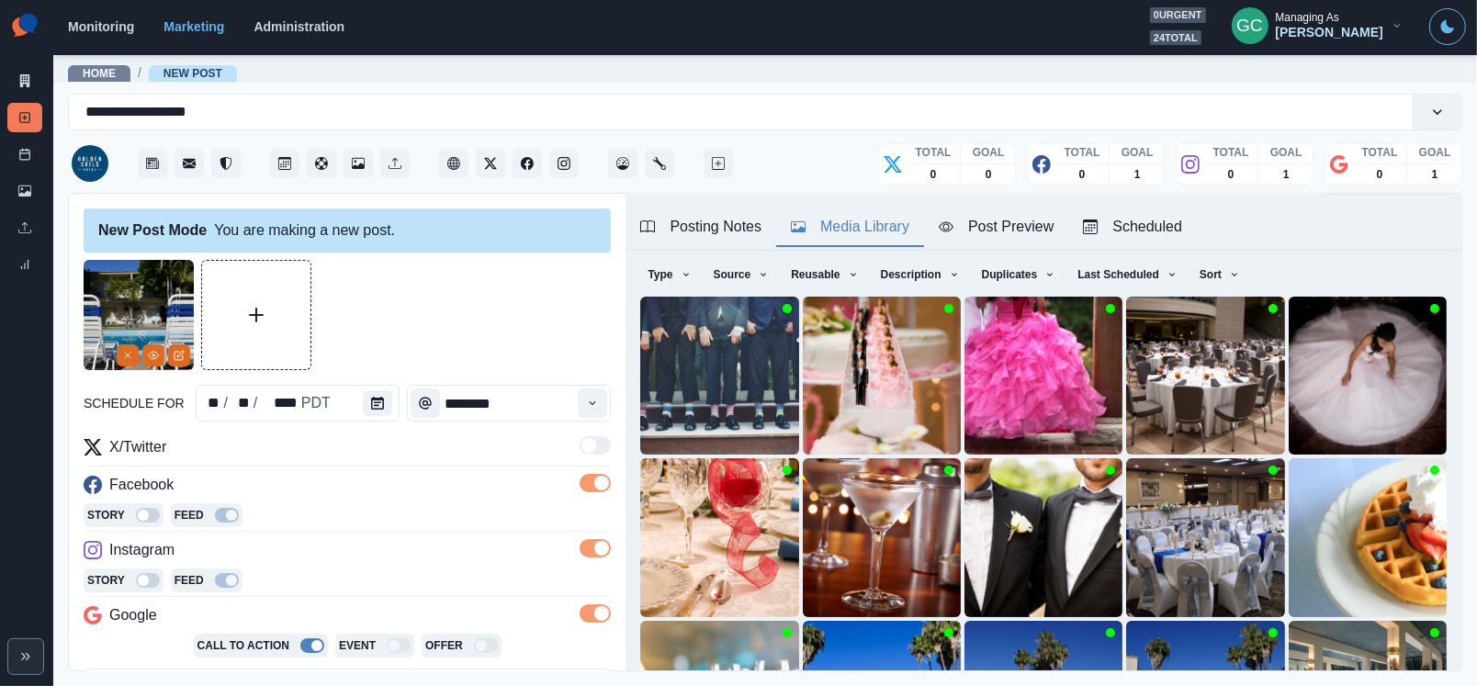
scroll to position [218, 0]
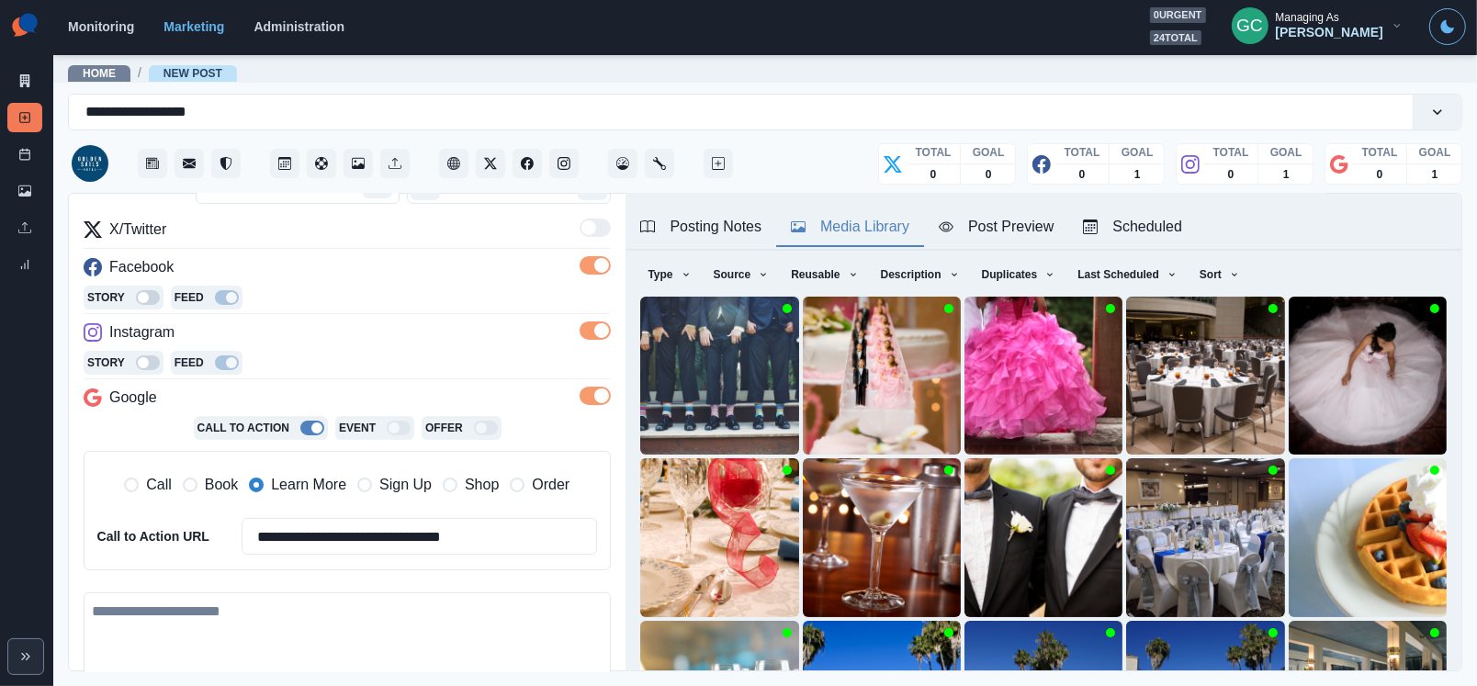
click at [264, 650] on textarea at bounding box center [347, 644] width 527 height 105
paste textarea "**********"
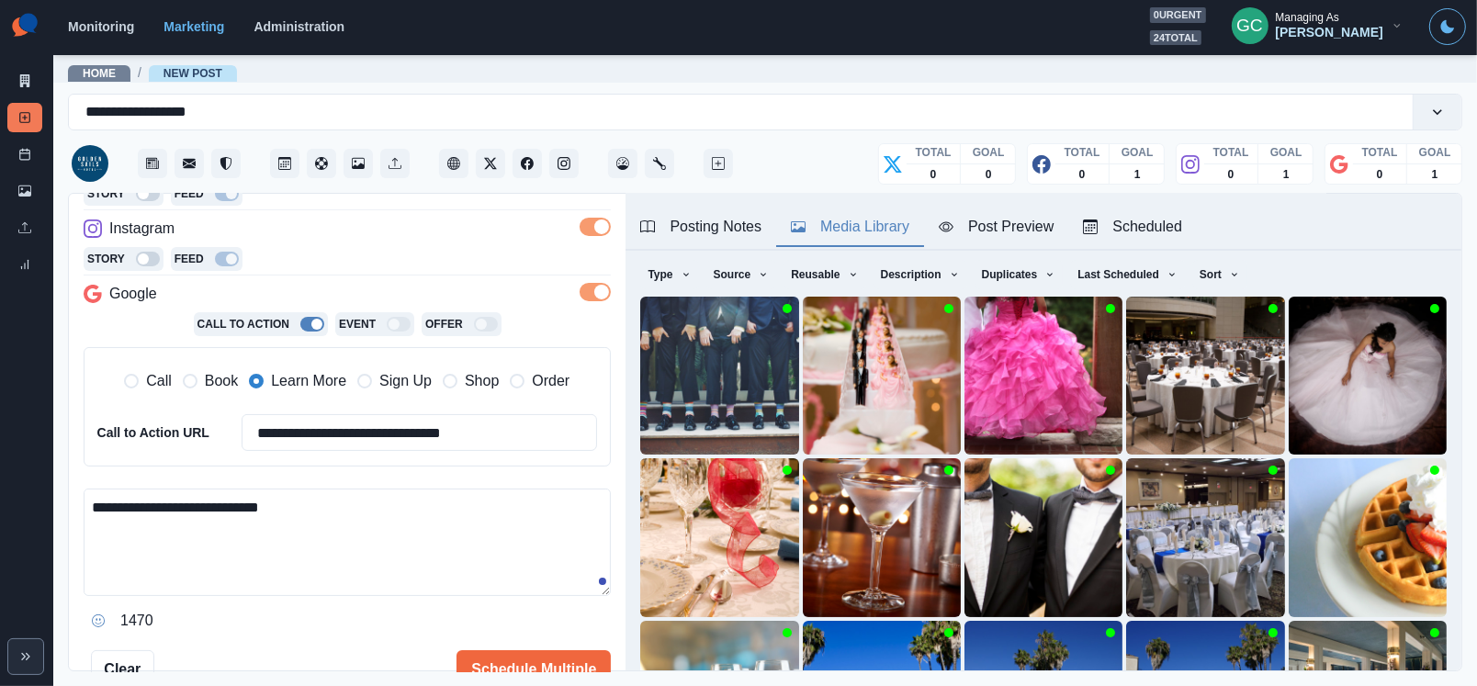
scroll to position [408, 0]
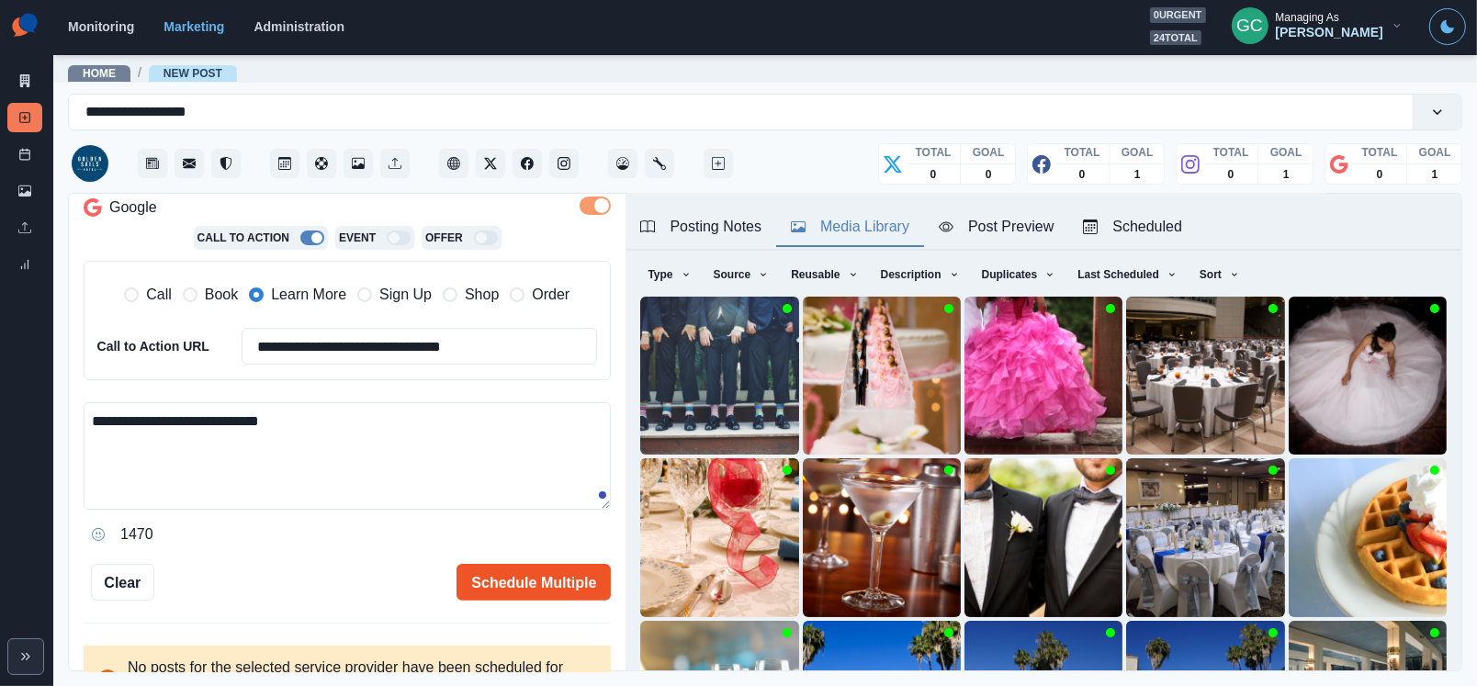
type textarea "**********"
click at [529, 576] on button "Schedule Multiple" at bounding box center [533, 582] width 154 height 37
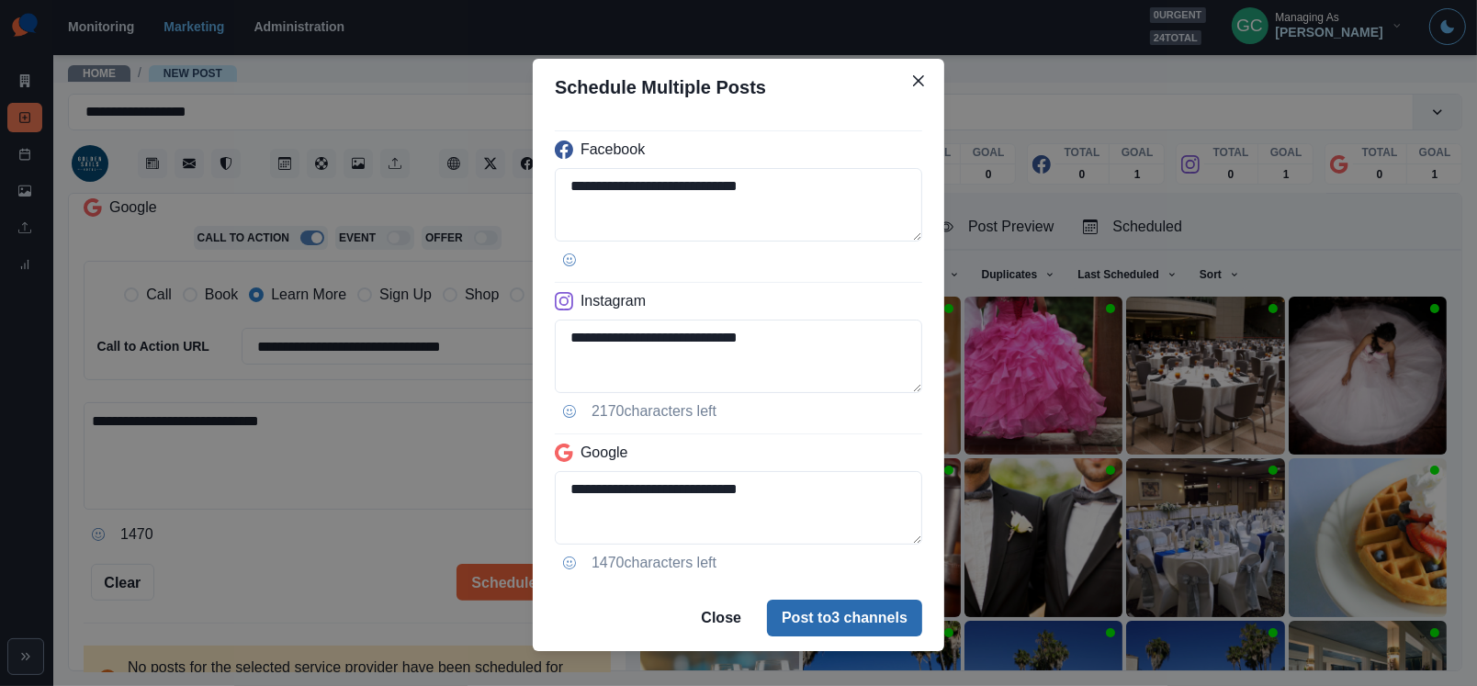
click at [819, 617] on button "Post to 3 channels" at bounding box center [844, 618] width 155 height 37
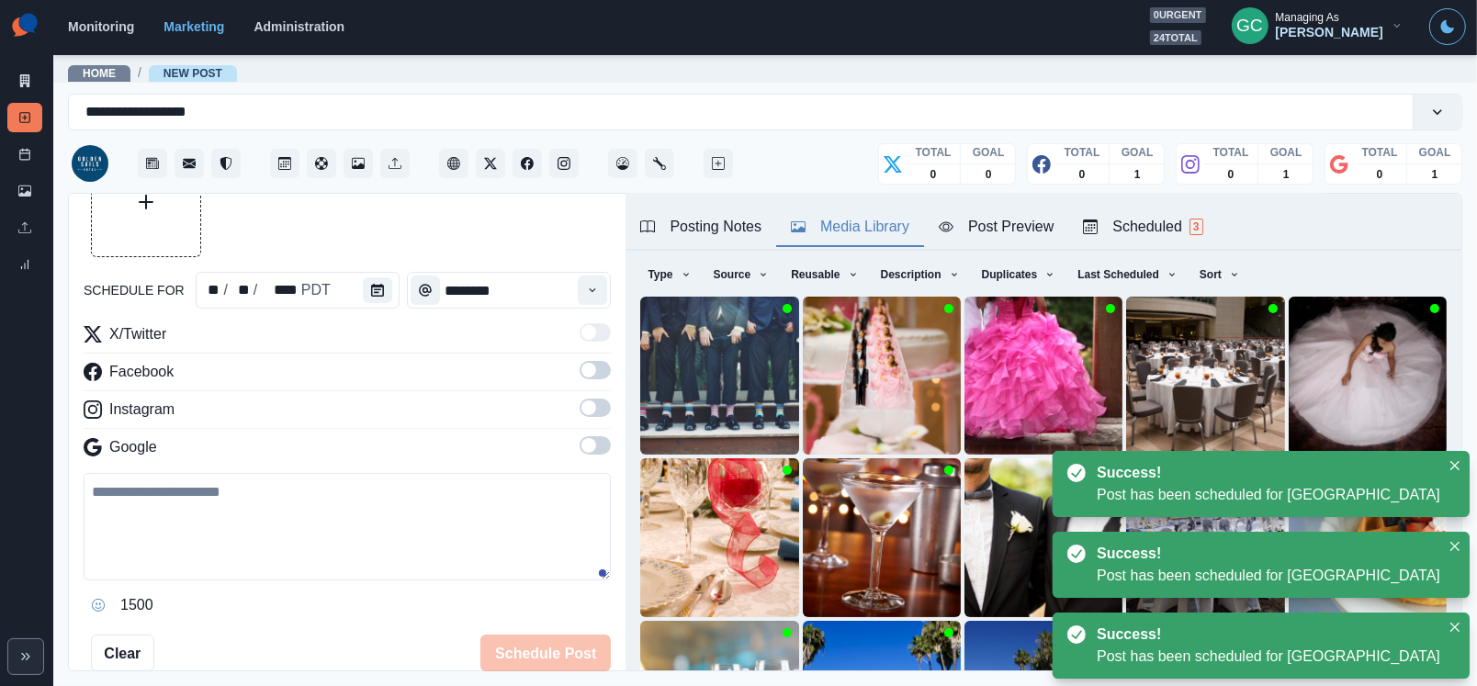
scroll to position [65, 0]
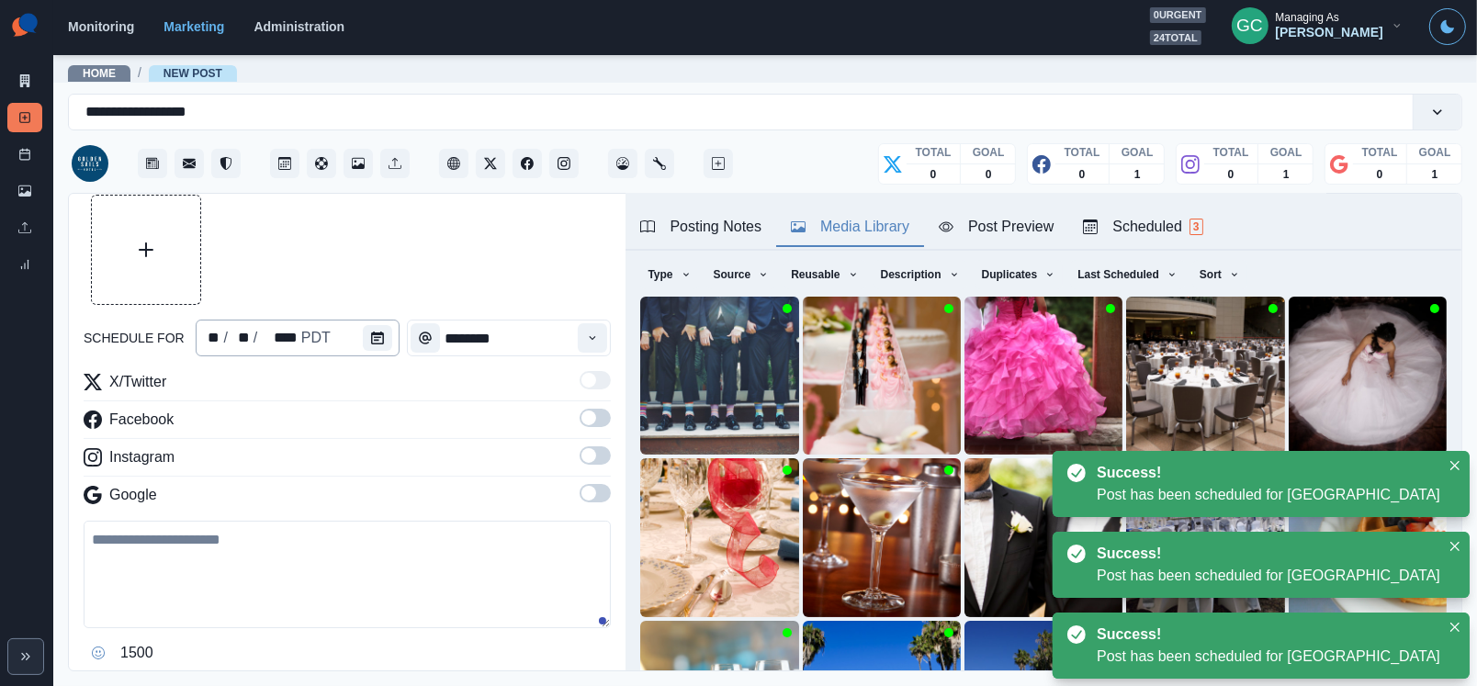
click at [354, 342] on div "** / ** / **** PDT" at bounding box center [298, 338] width 204 height 37
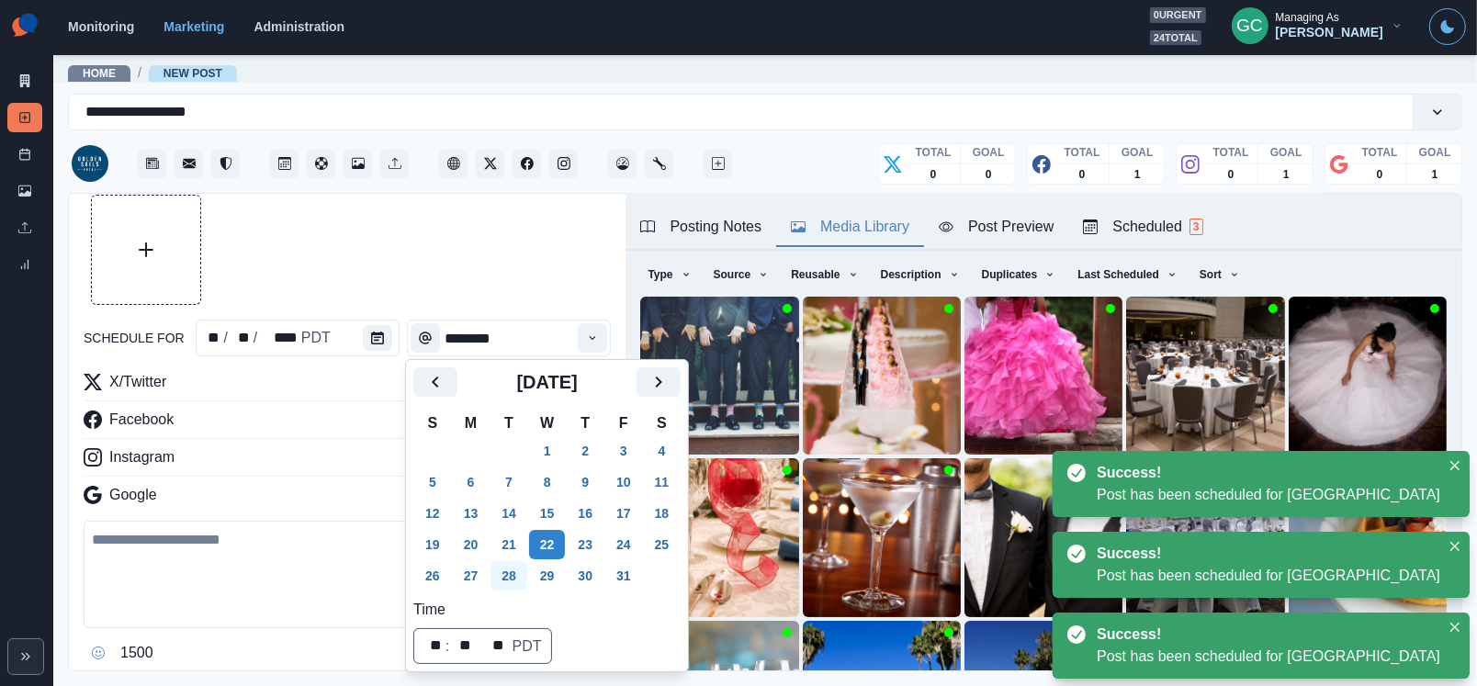
click at [510, 574] on button "28" at bounding box center [508, 575] width 37 height 29
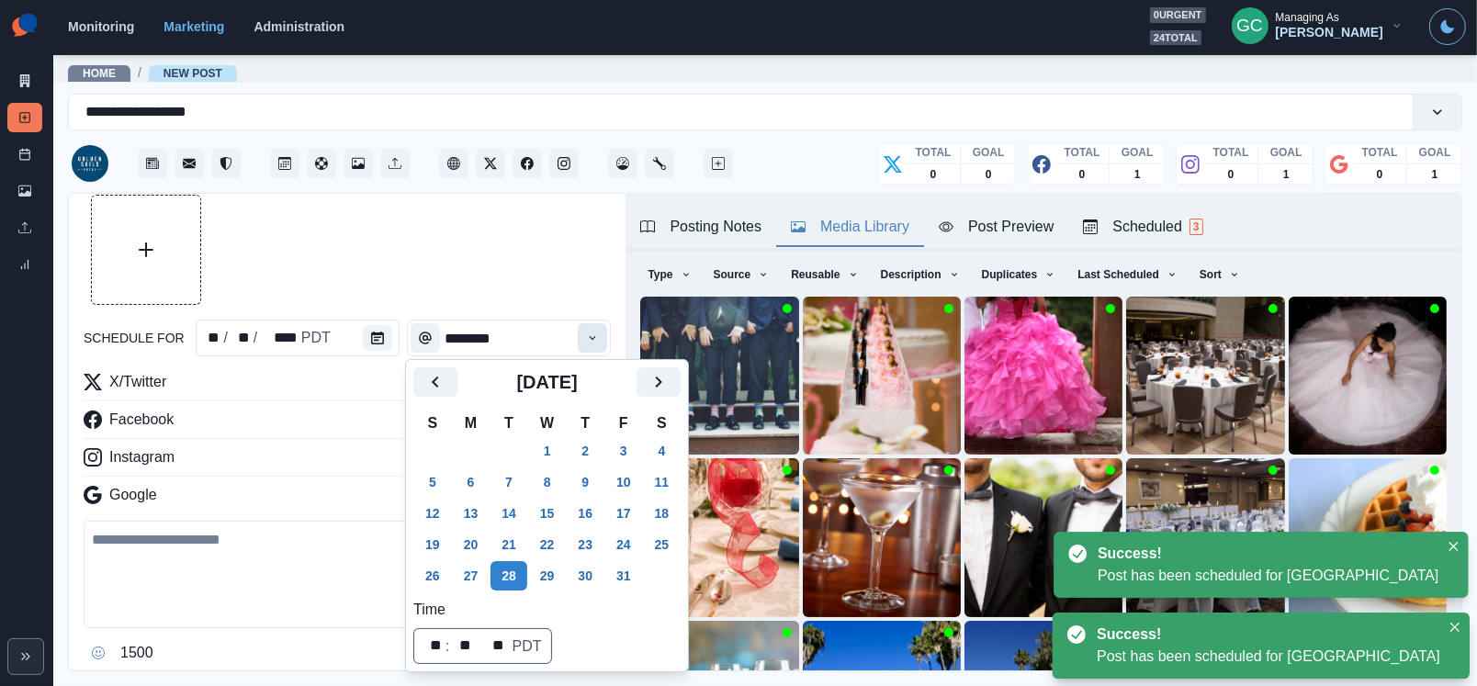
click at [601, 342] on button "Time" at bounding box center [592, 337] width 29 height 29
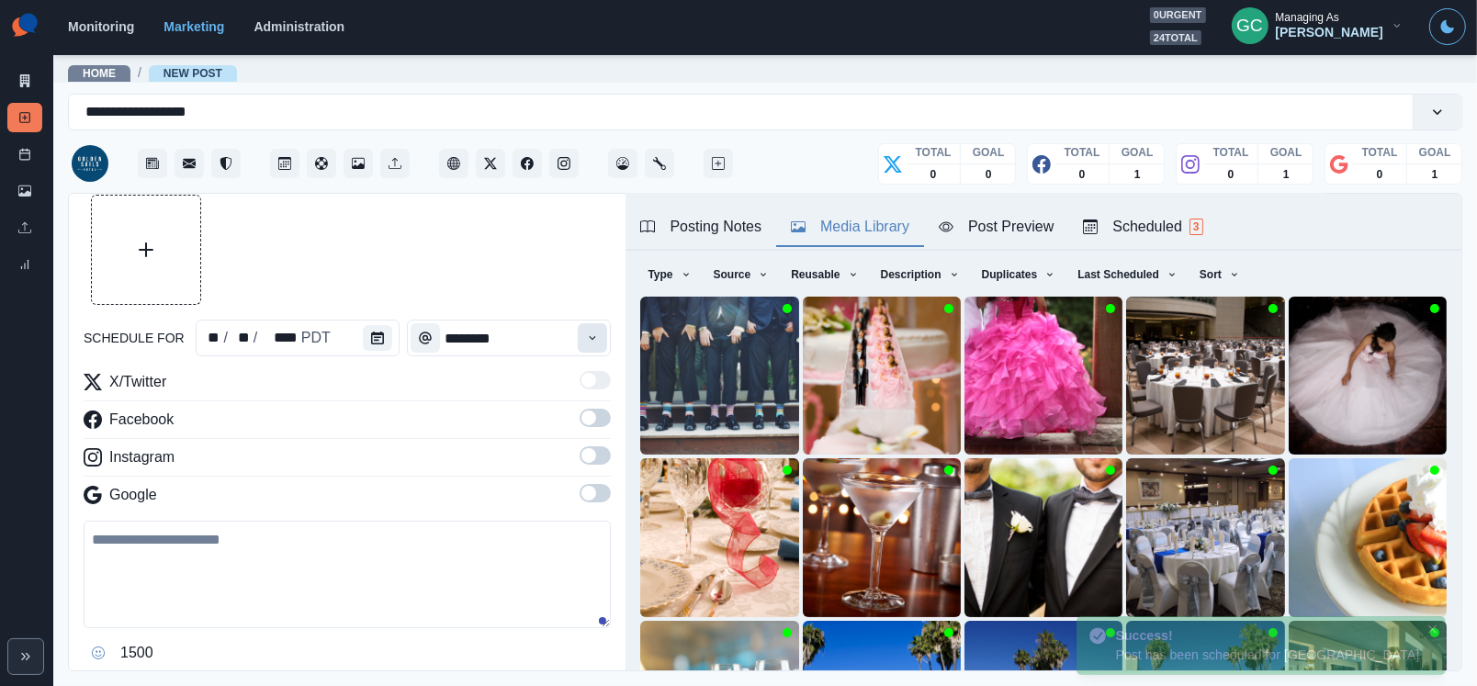
click at [601, 342] on button "Time" at bounding box center [592, 337] width 29 height 29
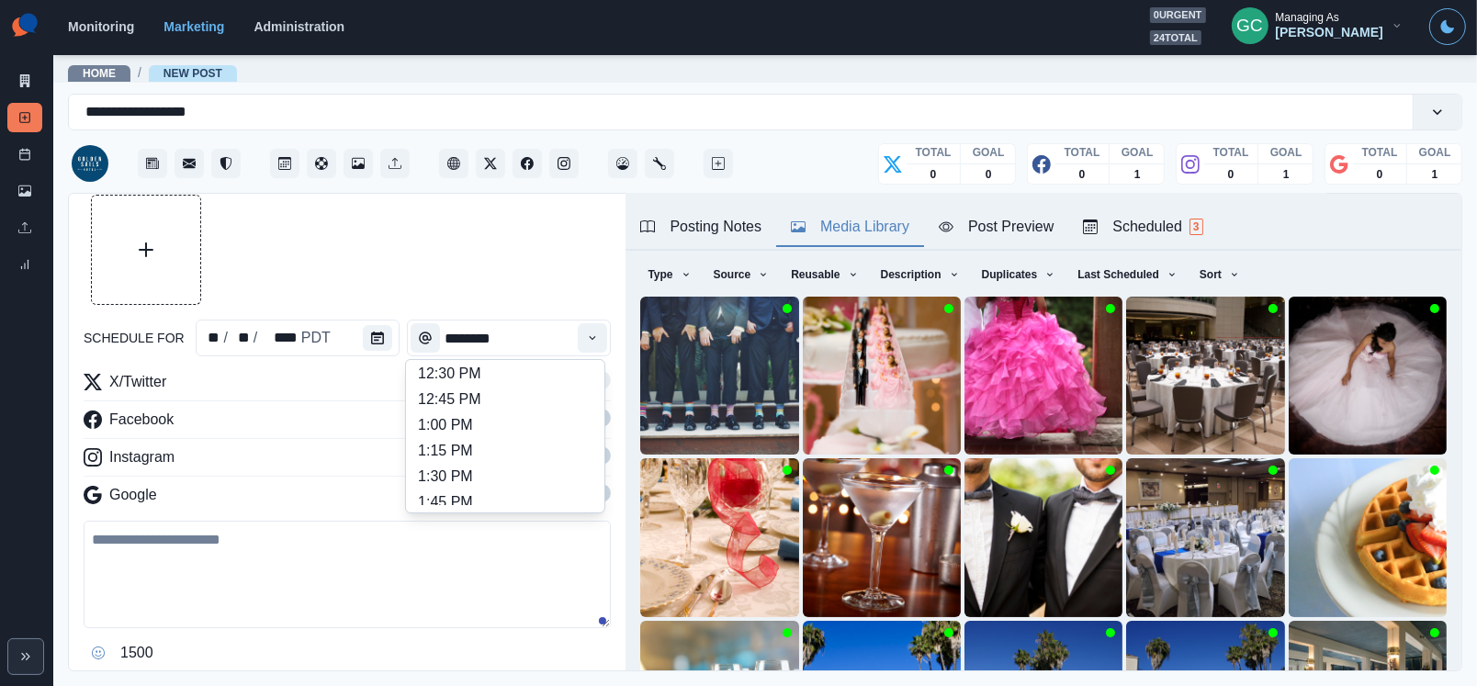
scroll to position [468, 0]
click at [541, 439] on li "1:00 PM" at bounding box center [505, 426] width 184 height 26
type input "*******"
click at [601, 495] on span at bounding box center [594, 493] width 31 height 18
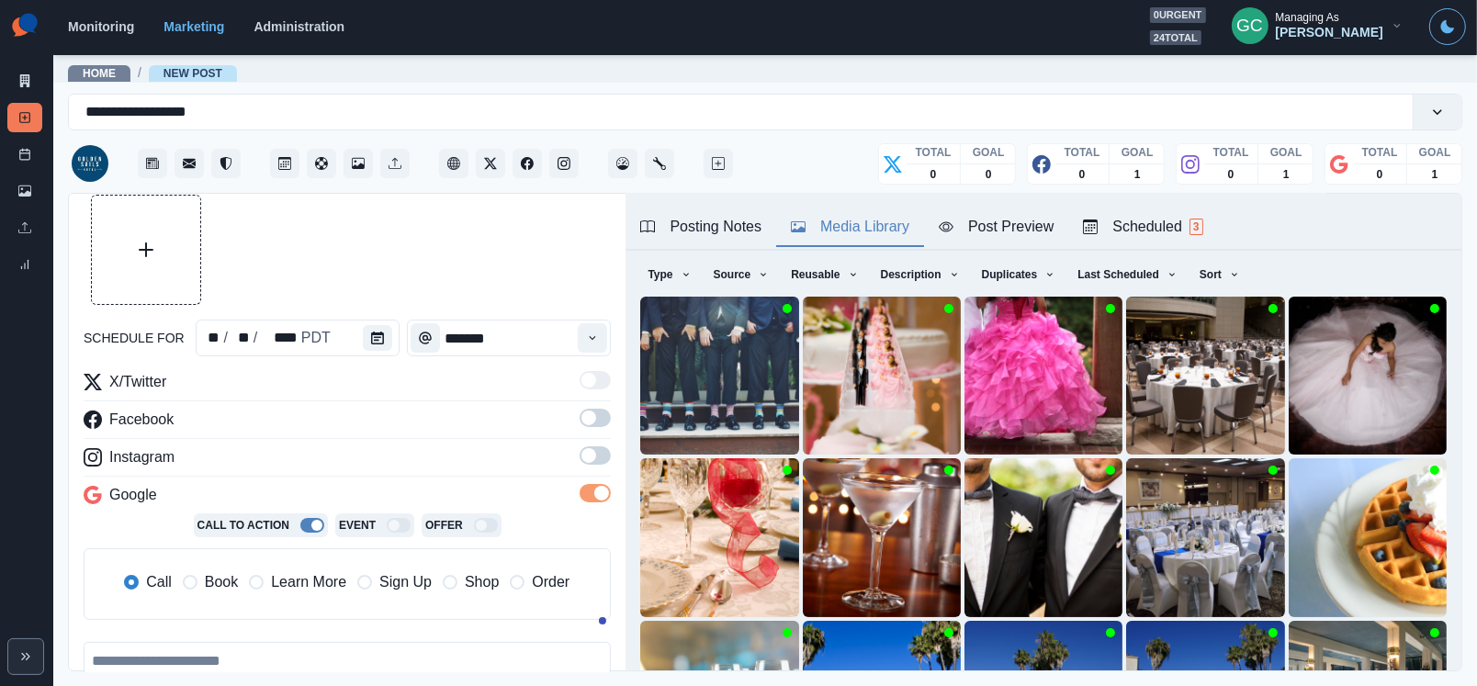
click at [601, 461] on span at bounding box center [594, 455] width 31 height 18
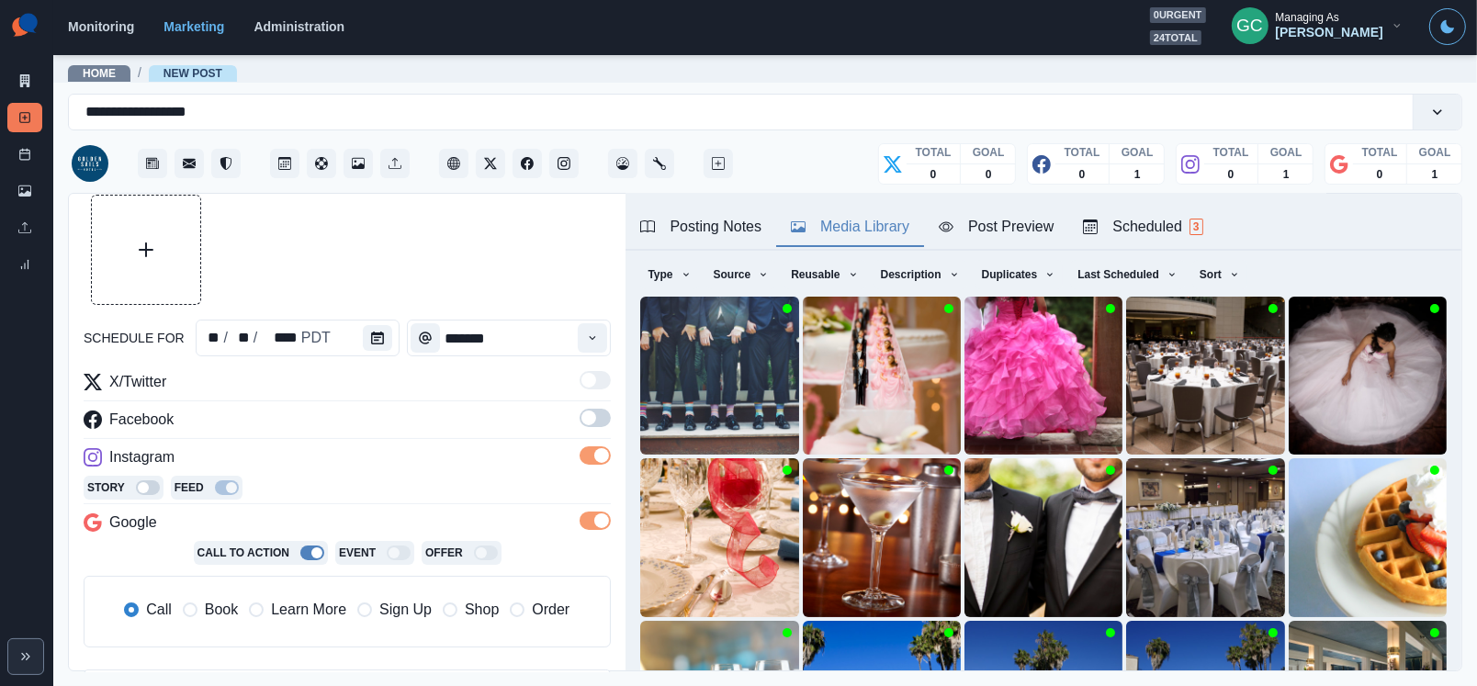
click at [601, 420] on span at bounding box center [594, 418] width 31 height 18
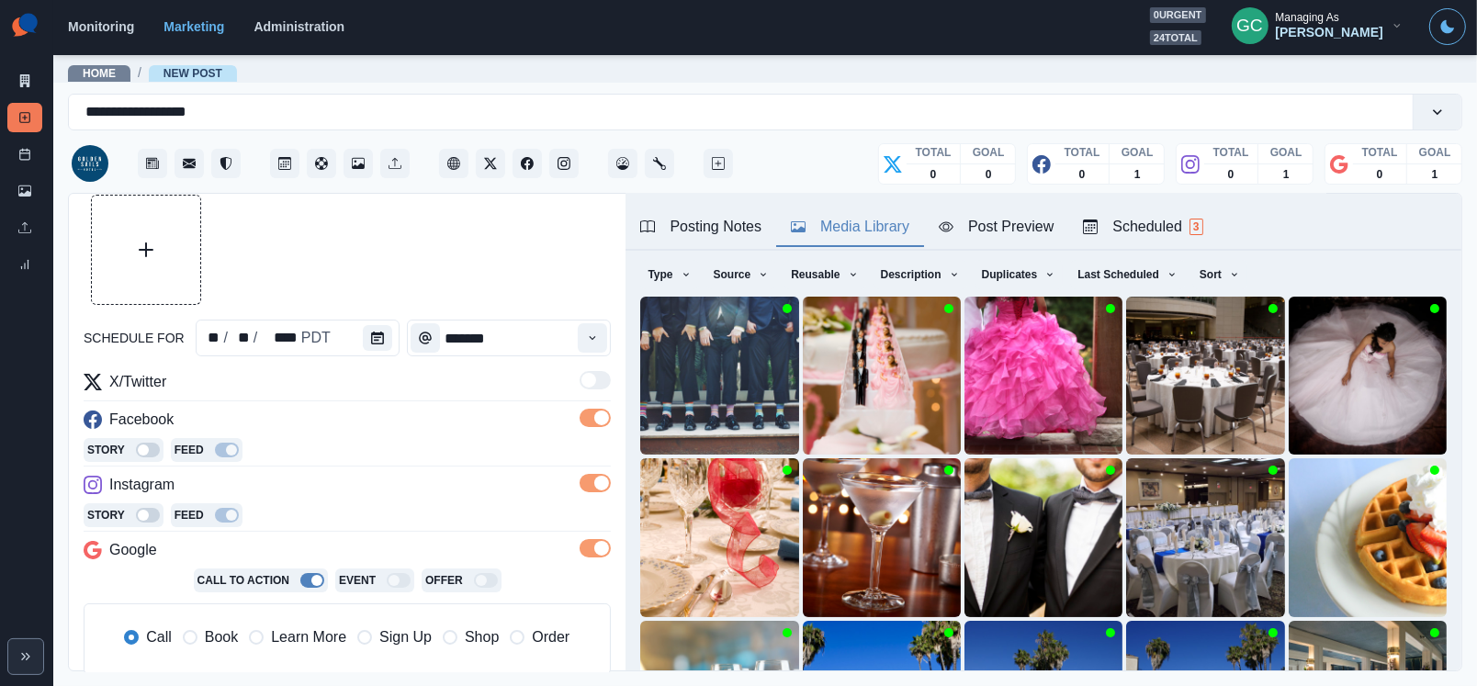
click at [327, 634] on span "Learn More" at bounding box center [308, 637] width 75 height 22
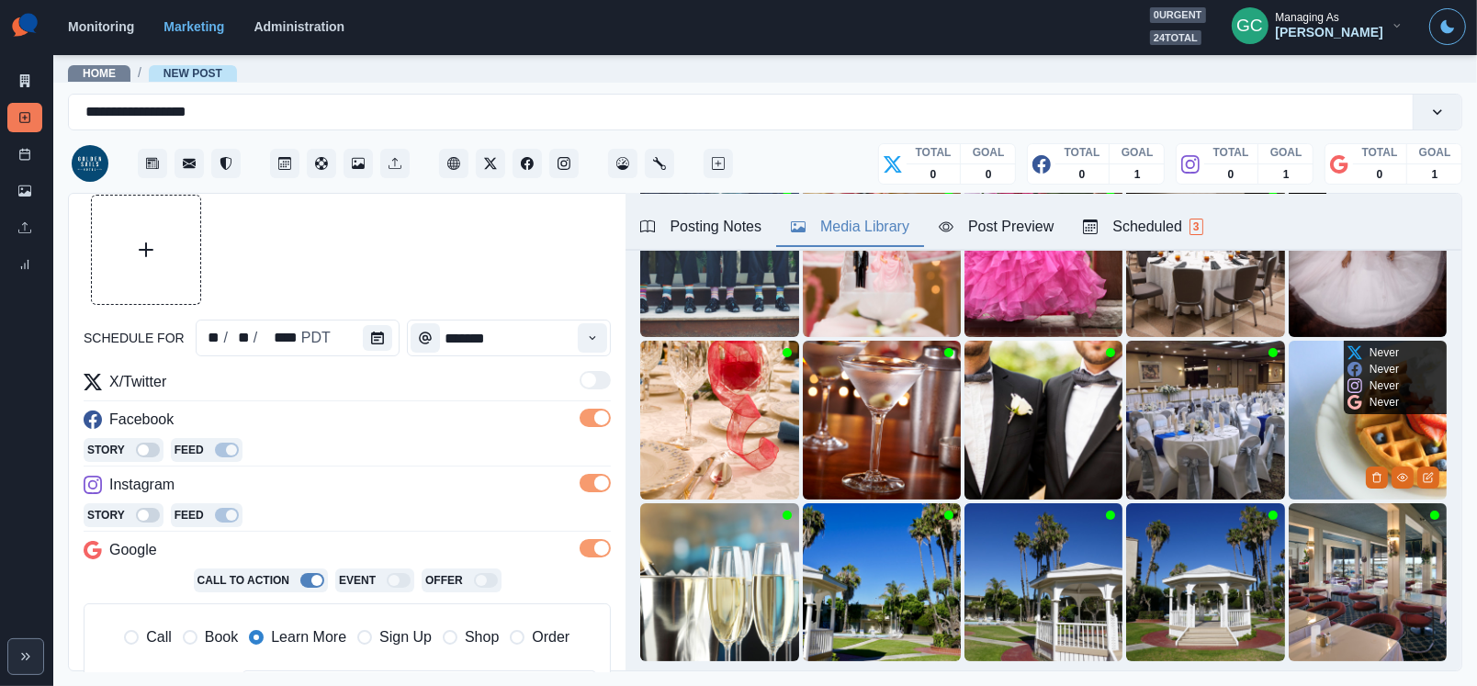
scroll to position [218, 0]
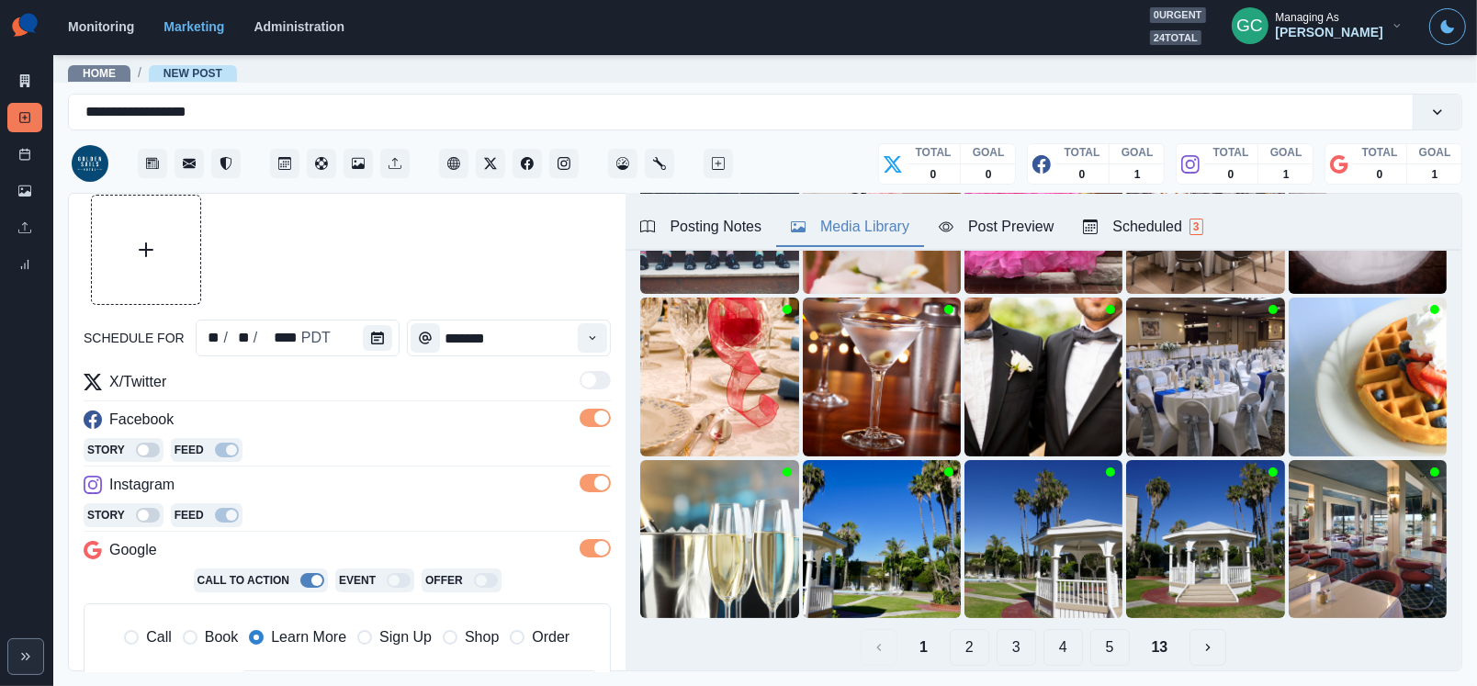
click at [960, 649] on button "2" at bounding box center [969, 647] width 39 height 37
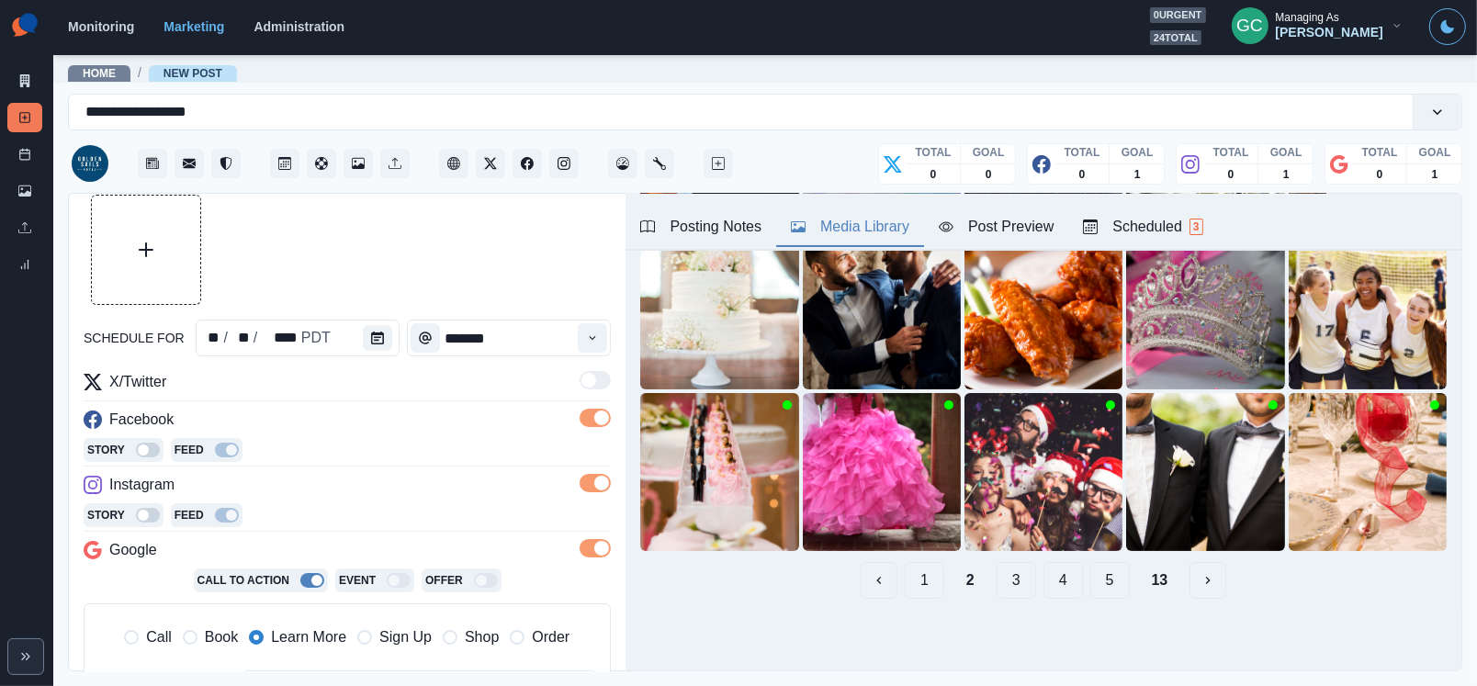
scroll to position [285, 0]
click at [1007, 582] on button "3" at bounding box center [1015, 580] width 39 height 37
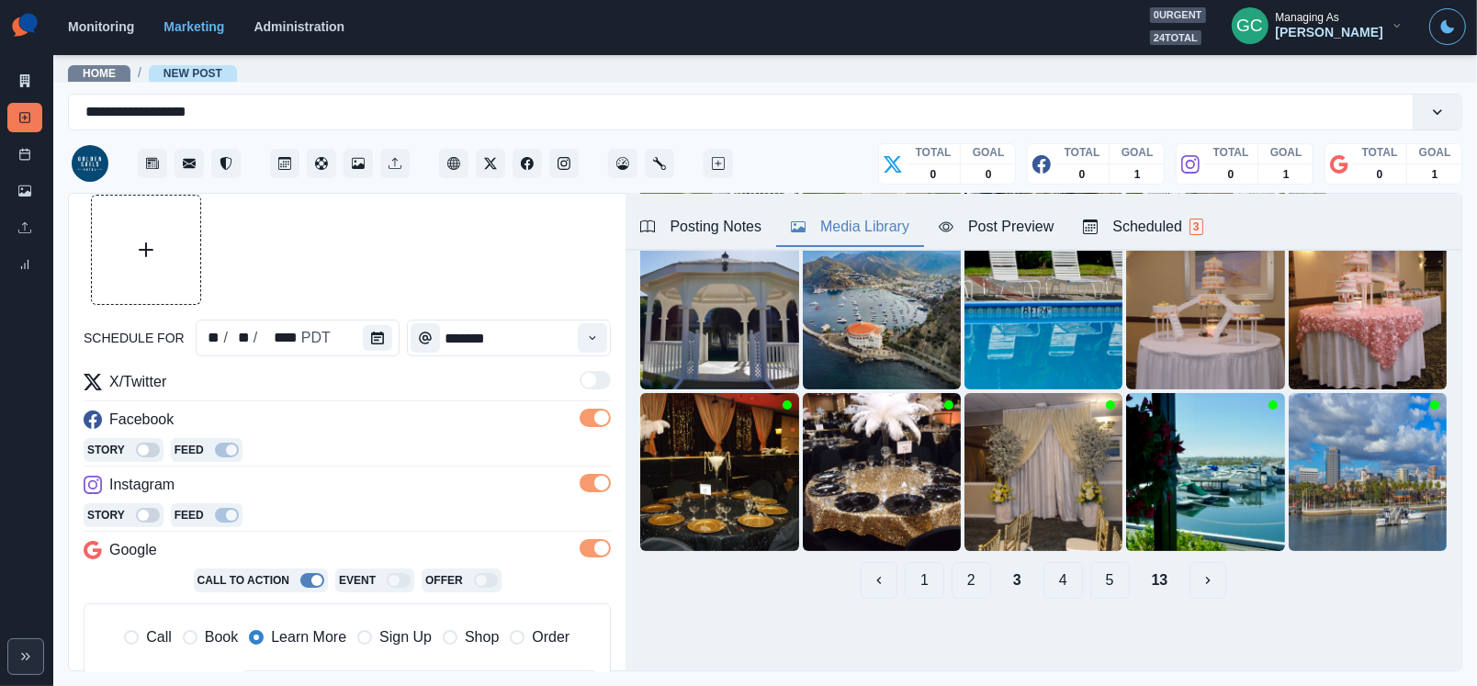
click at [1055, 589] on button "4" at bounding box center [1062, 580] width 39 height 37
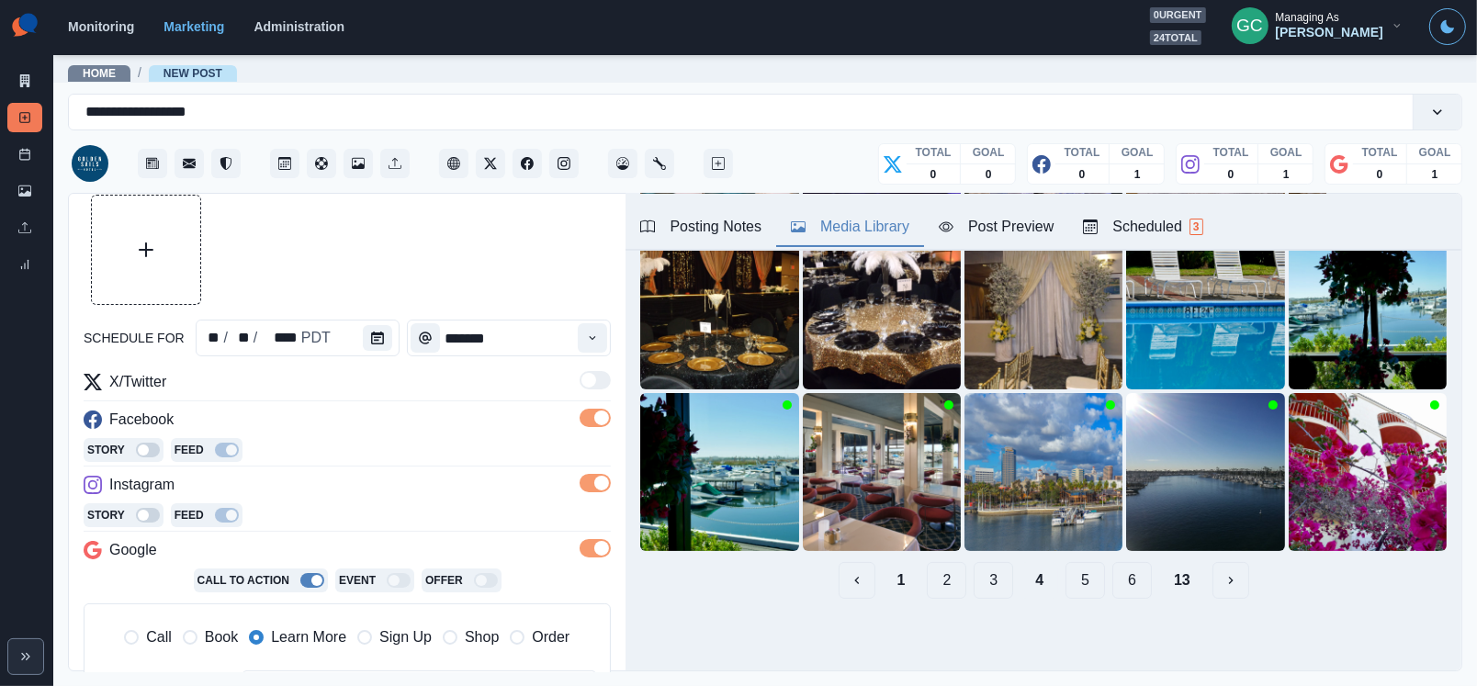
click at [1125, 580] on button "6" at bounding box center [1131, 580] width 39 height 37
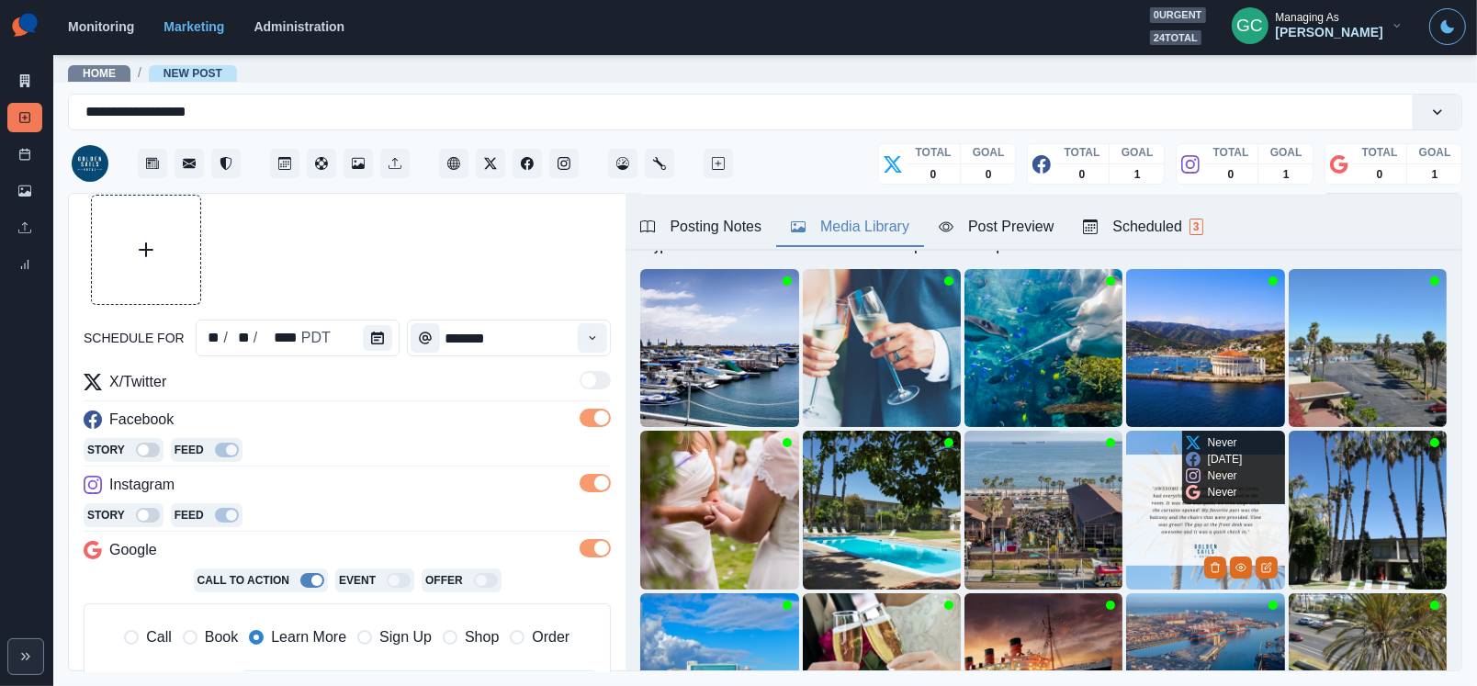
scroll to position [68, 0]
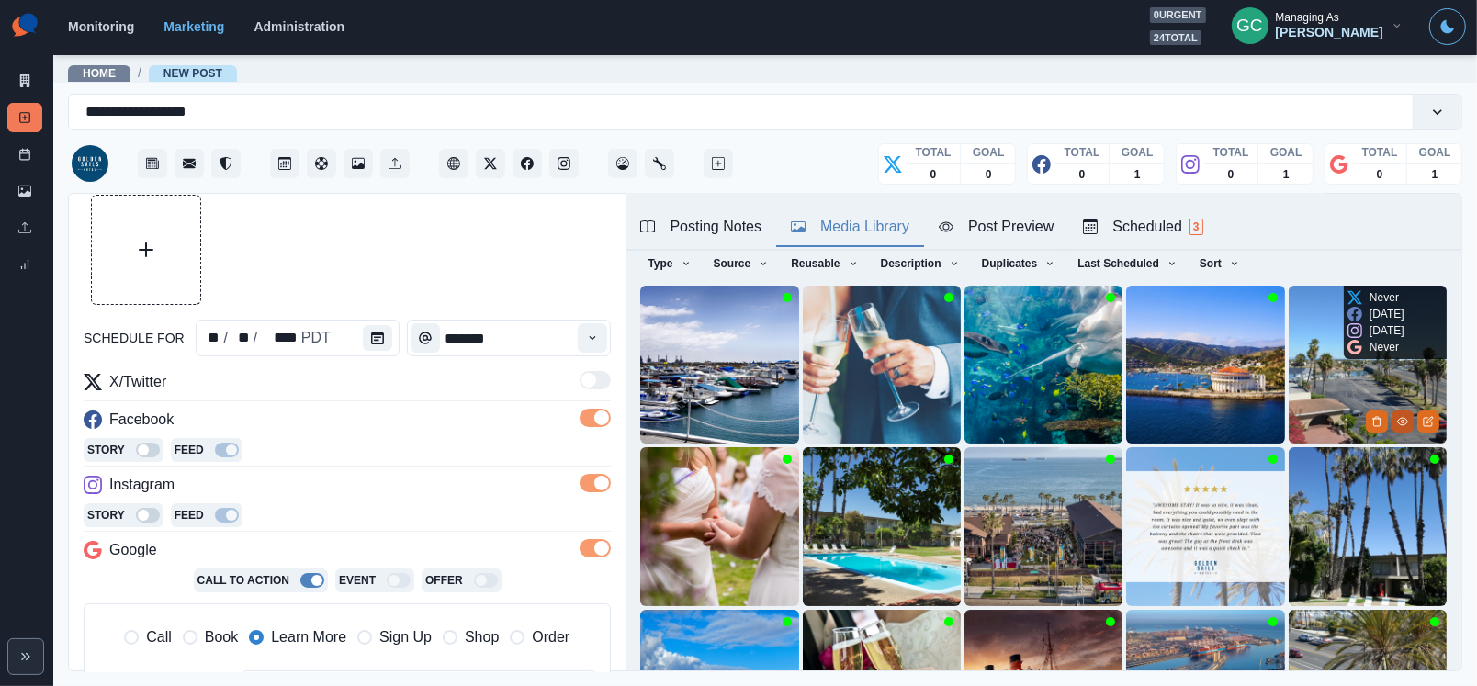
click at [1406, 427] on button "View Media" at bounding box center [1402, 421] width 22 height 22
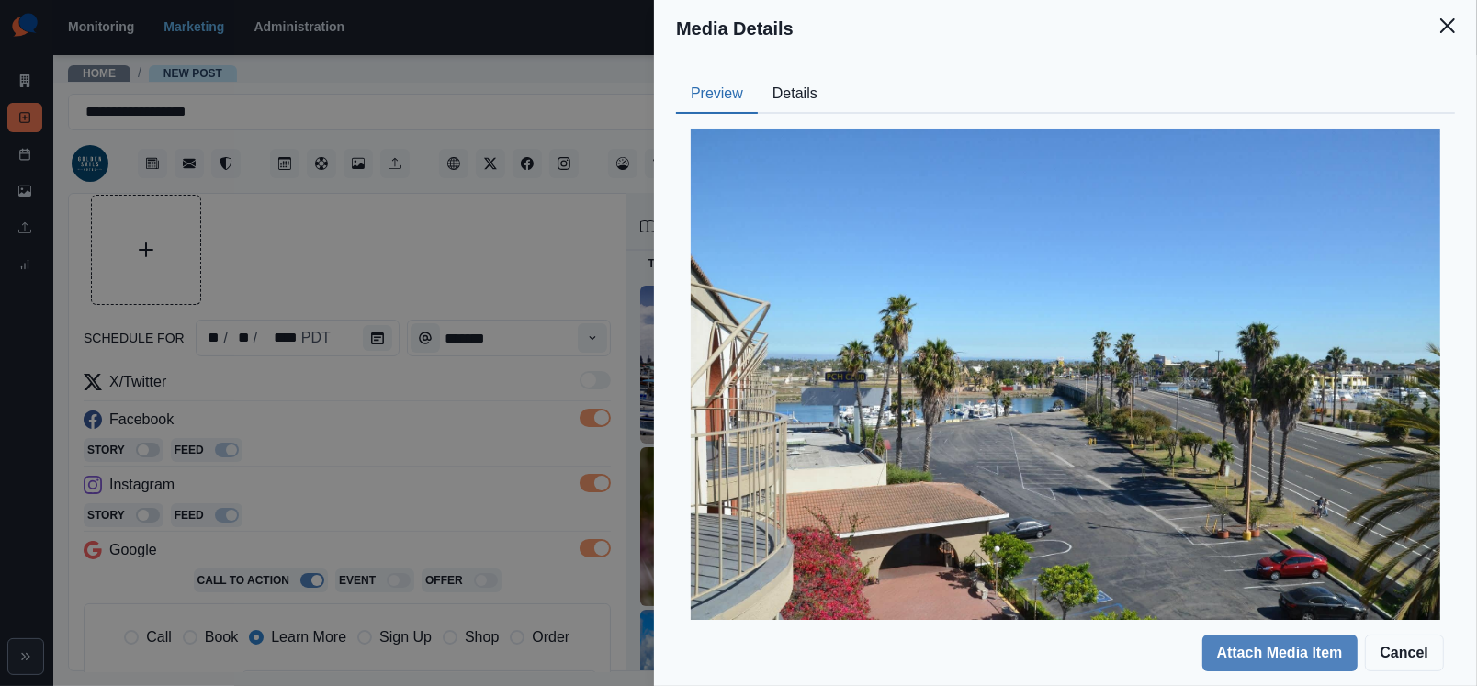
click at [793, 95] on button "Details" at bounding box center [795, 94] width 74 height 39
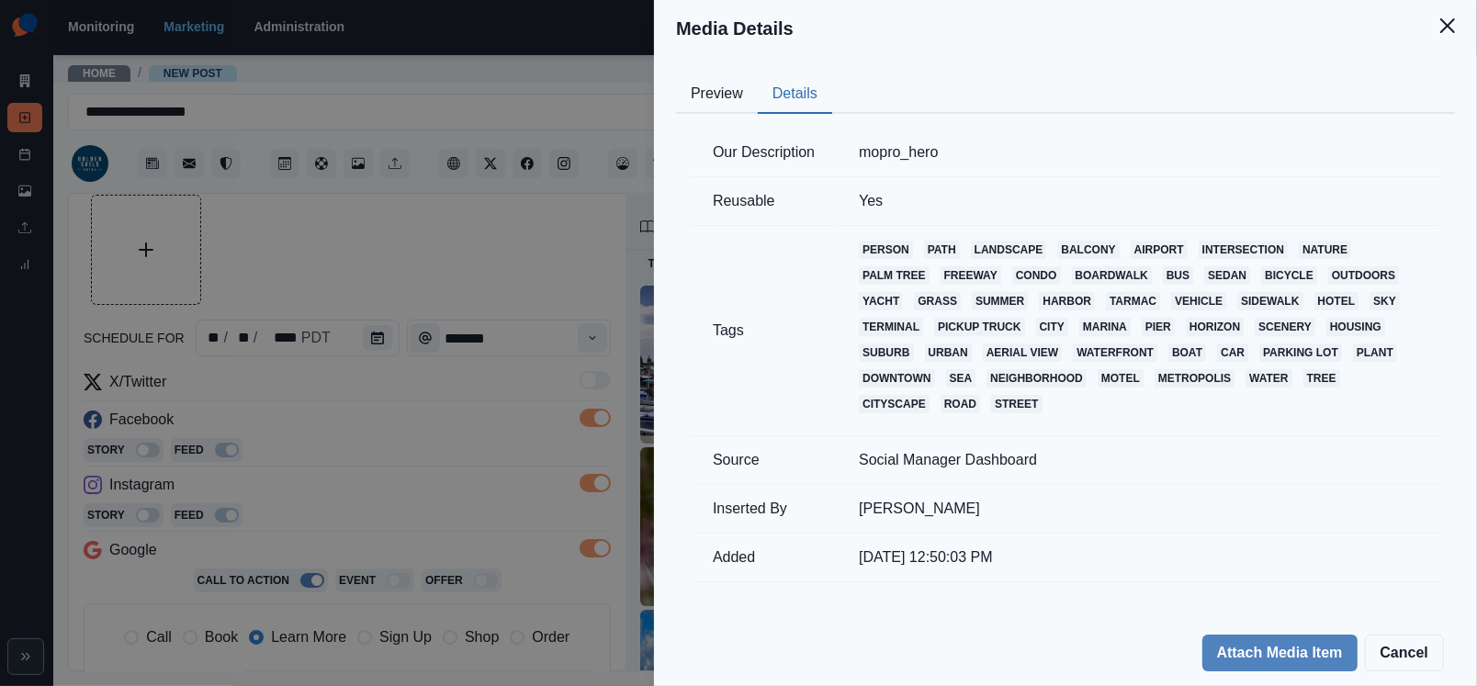
click at [707, 95] on button "Preview" at bounding box center [717, 94] width 82 height 39
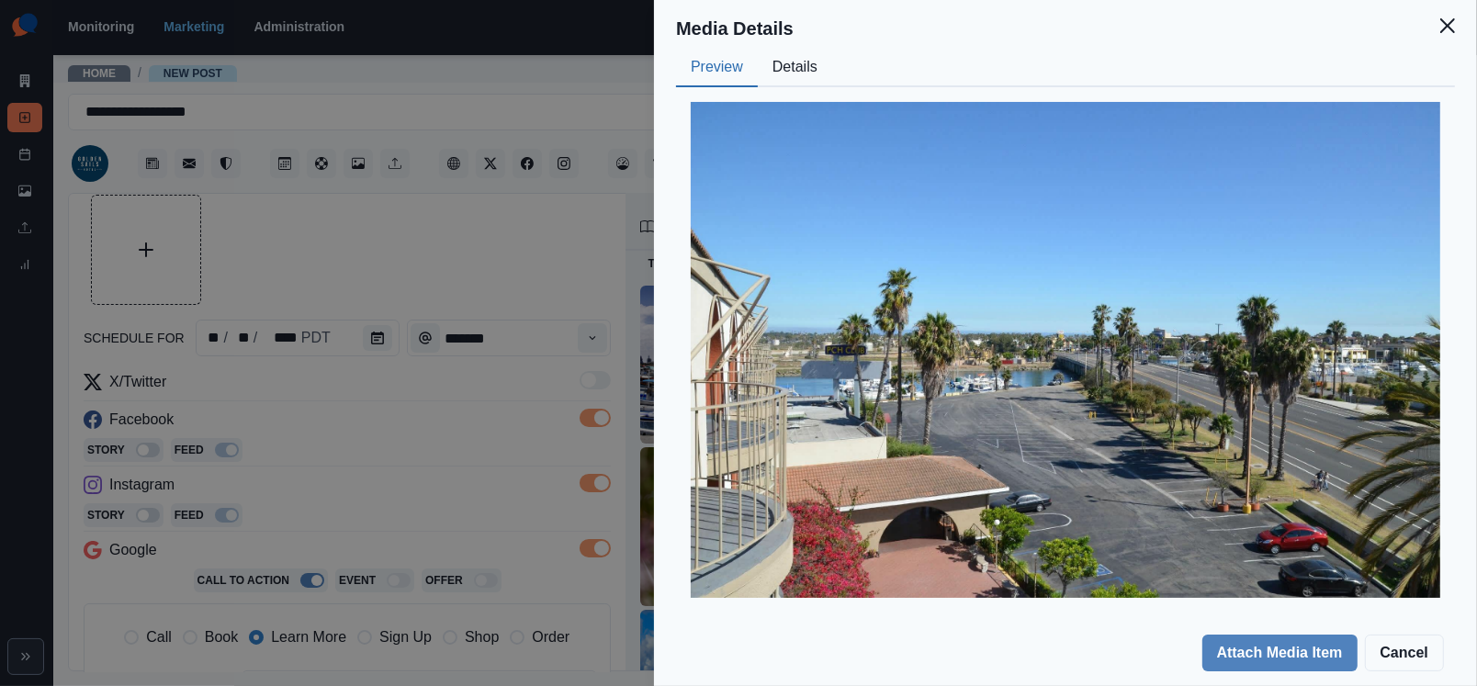
scroll to position [26, 0]
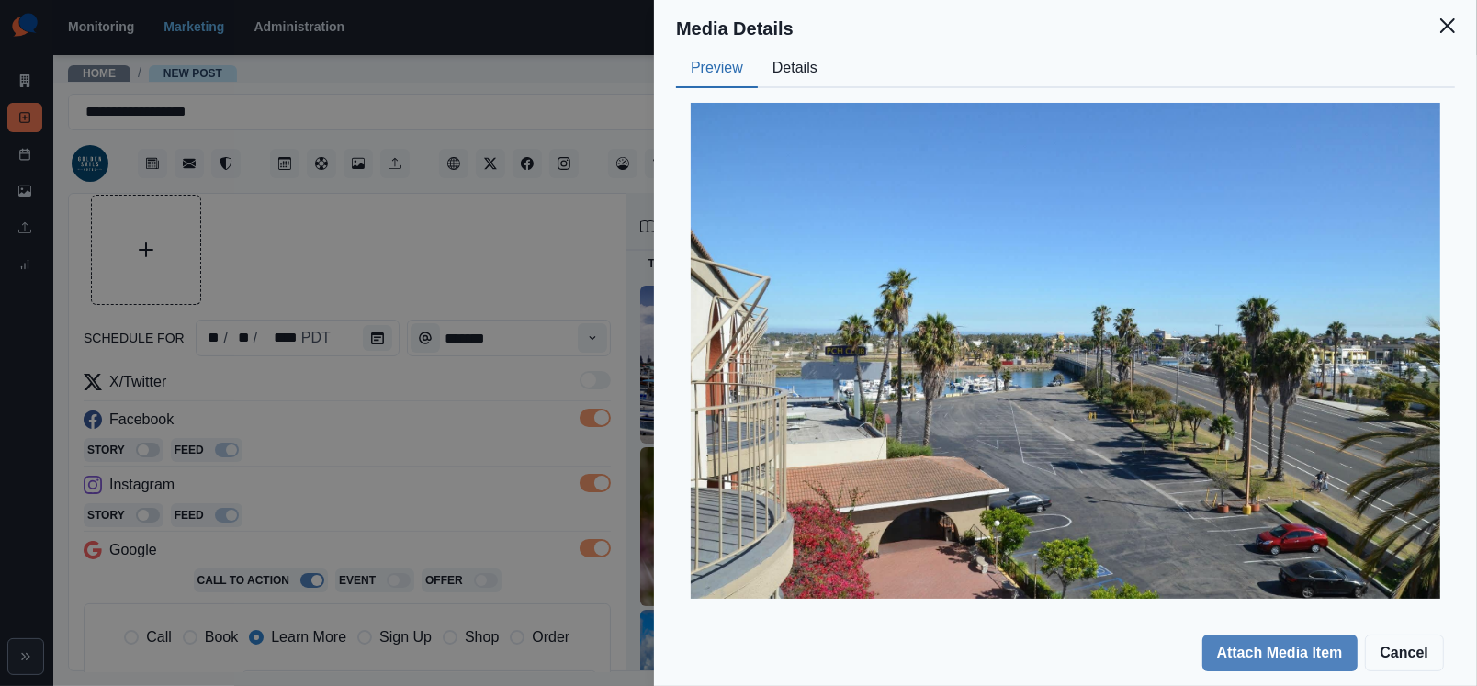
click at [518, 302] on div "Media Details Preview Details Our Description mopro_hero Reusable Yes Tags pers…" at bounding box center [738, 343] width 1477 height 686
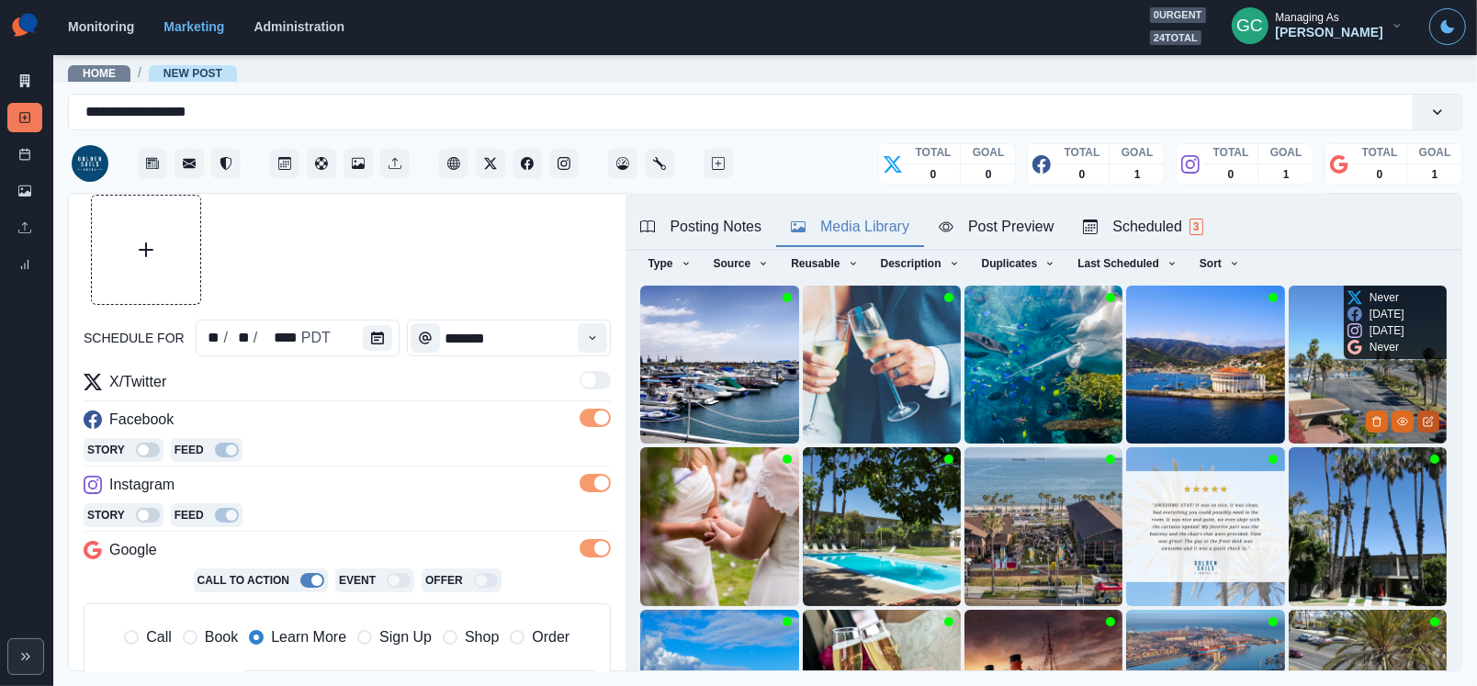
click at [1428, 426] on icon "Edit Media" at bounding box center [1427, 422] width 8 height 8
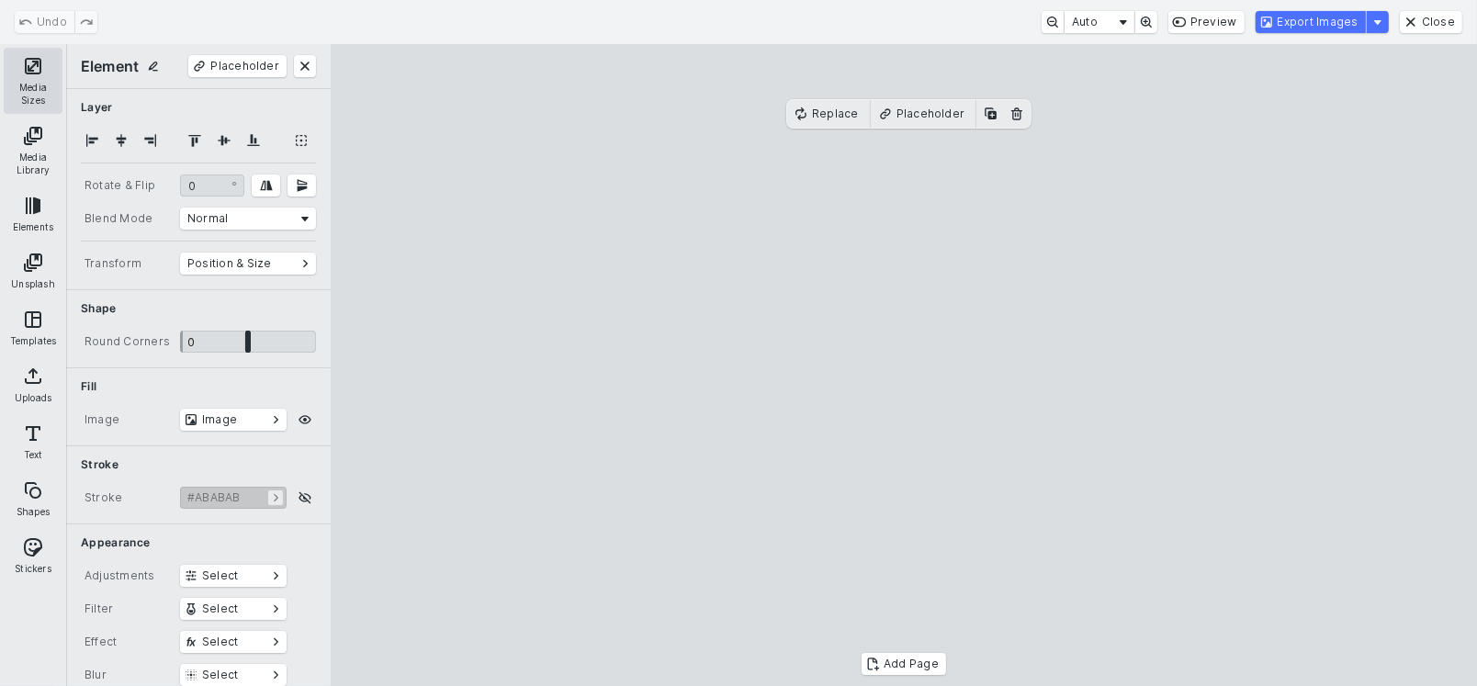
click at [40, 68] on button "Media Sizes" at bounding box center [33, 81] width 59 height 66
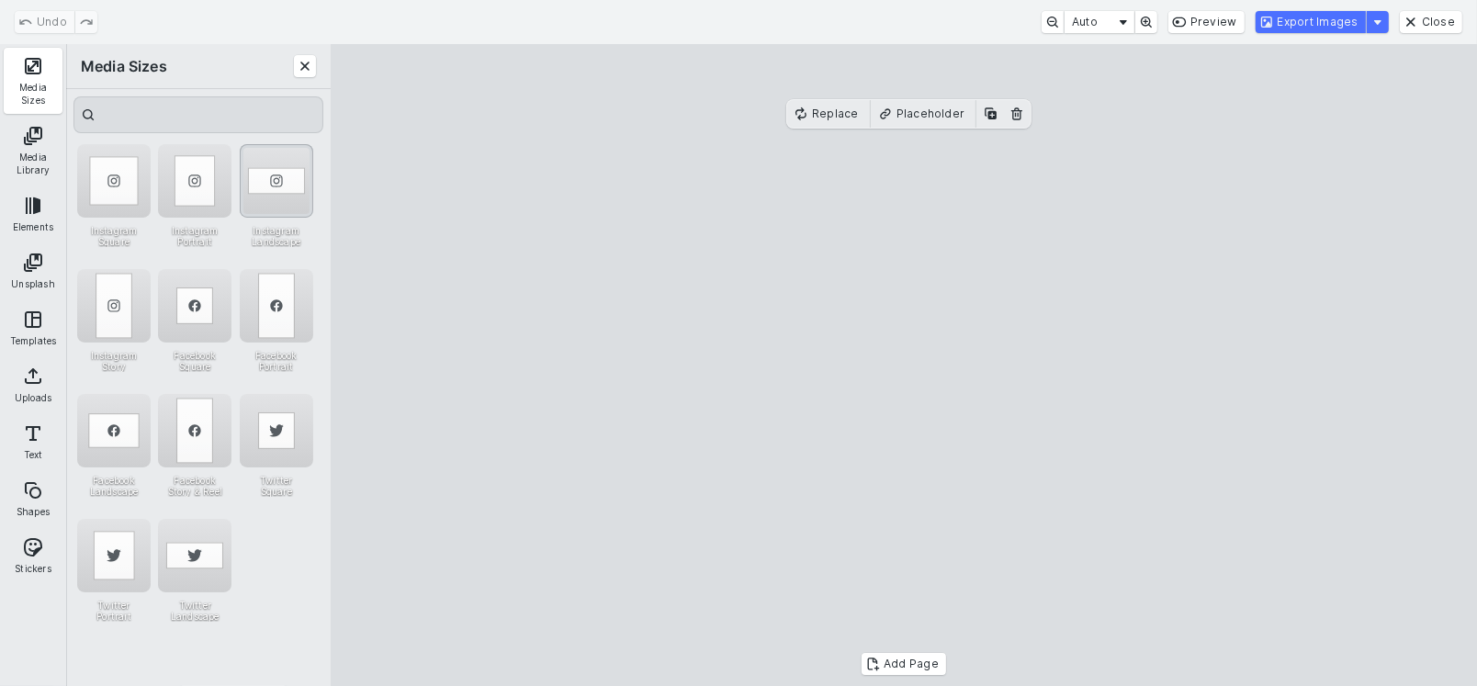
click at [283, 183] on div "Instagram Landscape" at bounding box center [276, 180] width 73 height 73
drag, startPoint x: 870, startPoint y: 278, endPoint x: 867, endPoint y: 260, distance: 18.6
click at [904, 365] on cesdk-canvas "Editor canvas" at bounding box center [904, 365] width 0 height 0
drag, startPoint x: 906, startPoint y: 608, endPoint x: 906, endPoint y: 632, distance: 23.9
click at [904, 365] on cesdk-canvas "Editor canvas" at bounding box center [904, 365] width 0 height 0
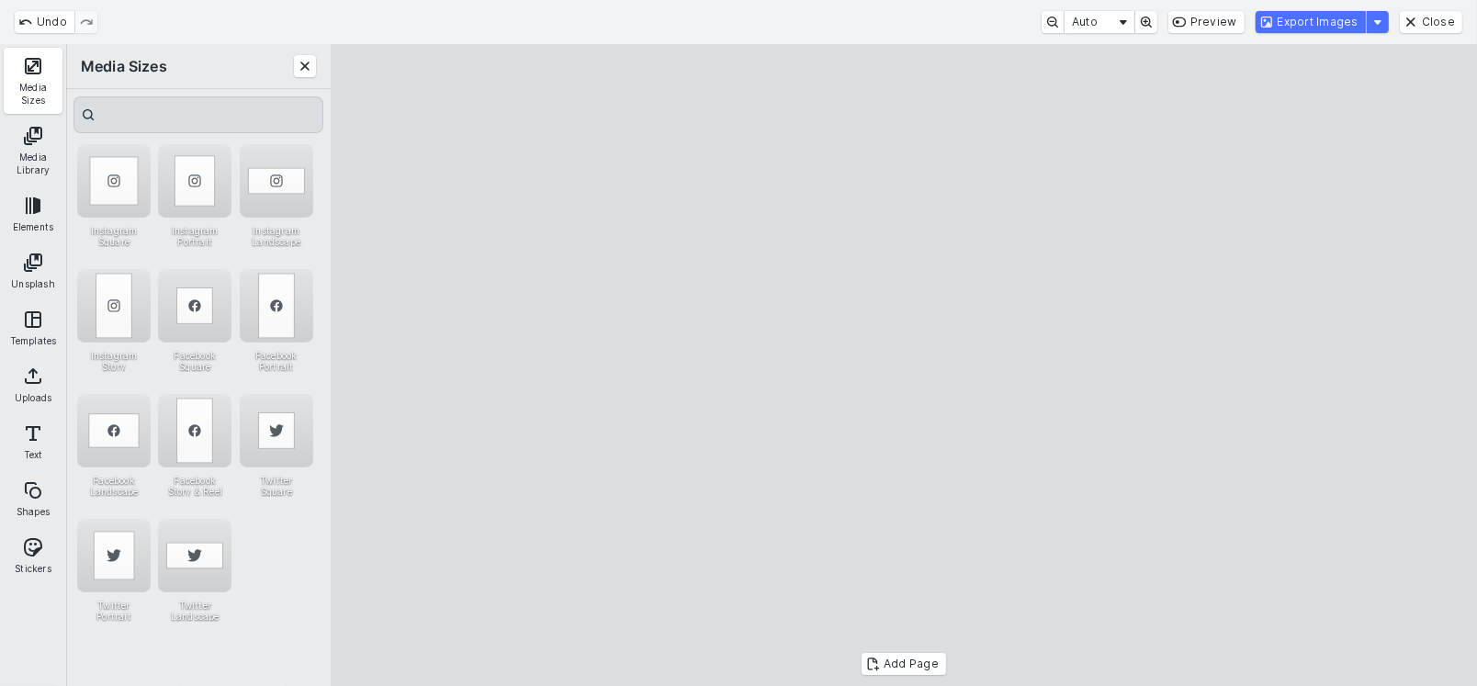
click at [904, 365] on cesdk-canvas "Editor canvas" at bounding box center [904, 365] width 0 height 0
click at [1324, 23] on button "Export Images" at bounding box center [1310, 22] width 110 height 22
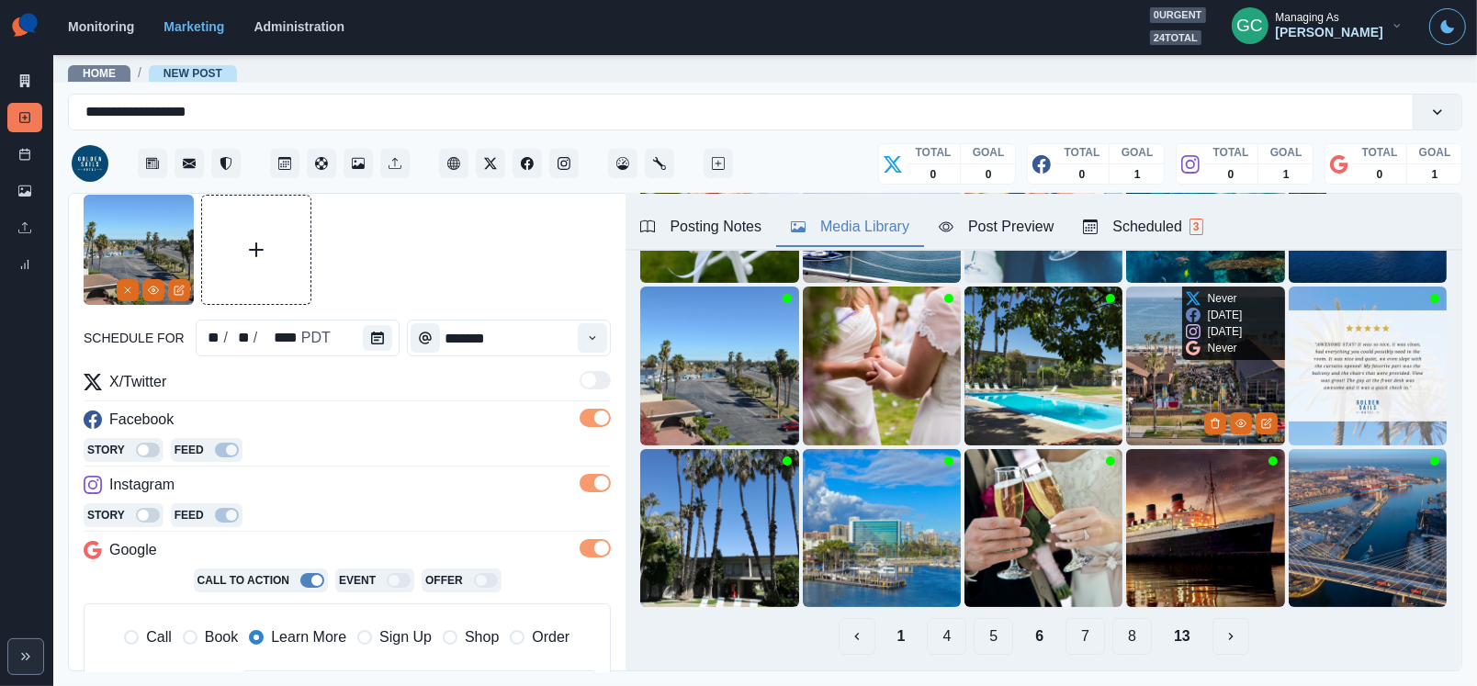
scroll to position [266, 0]
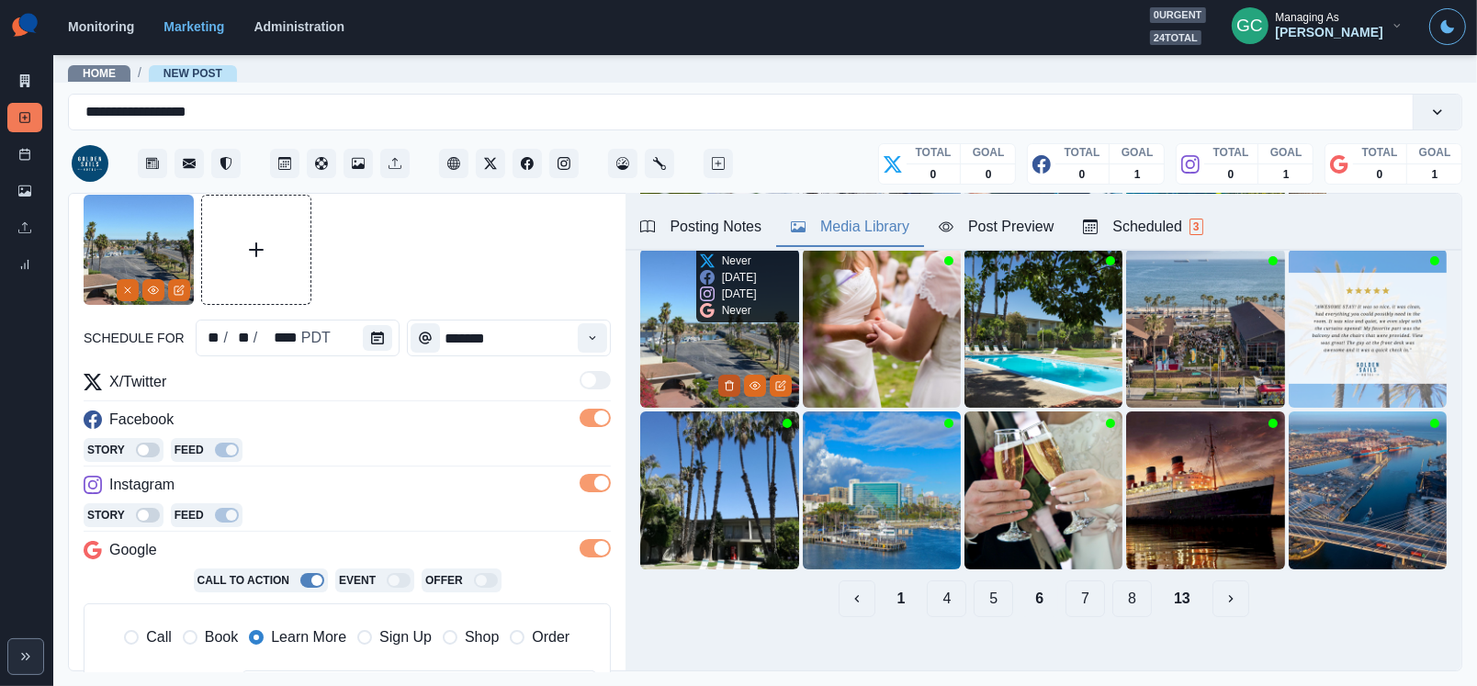
click at [726, 380] on icon "Delete Media" at bounding box center [729, 385] width 11 height 11
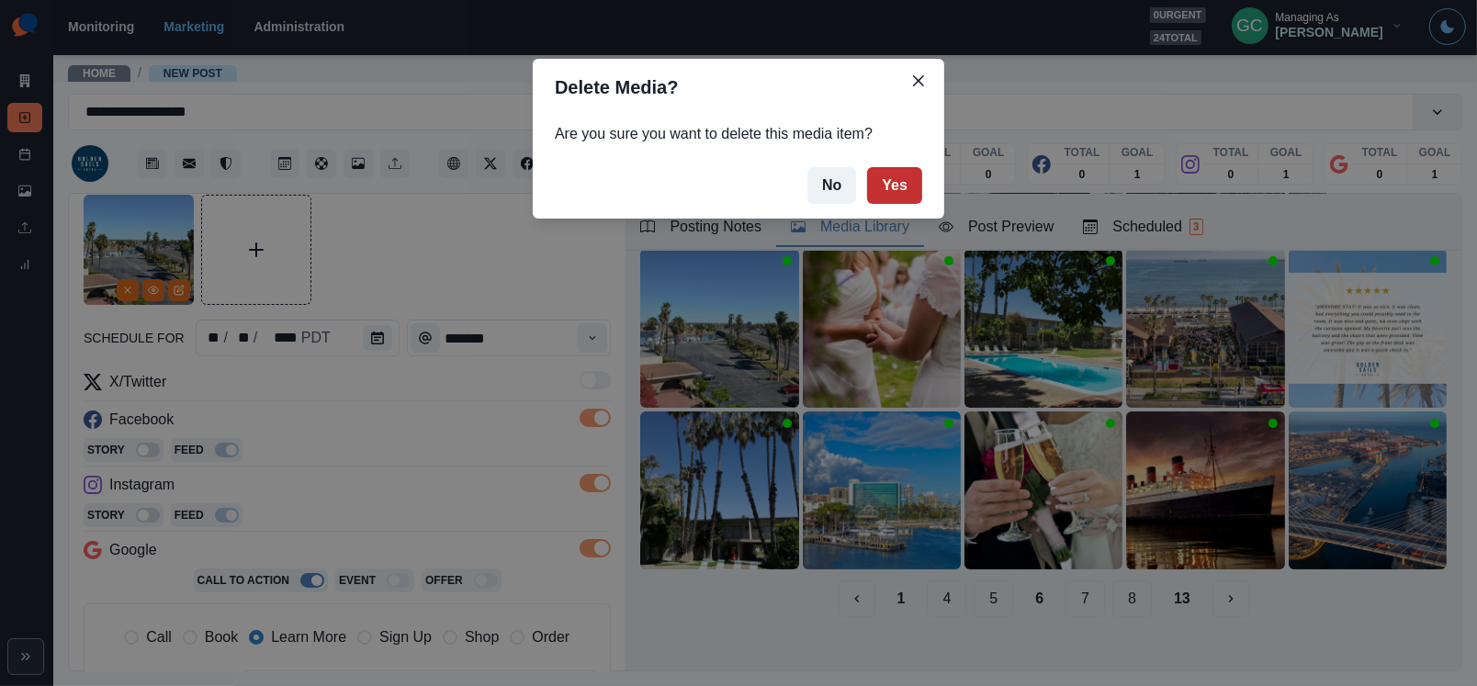
click at [896, 194] on button "Yes" at bounding box center [894, 185] width 55 height 37
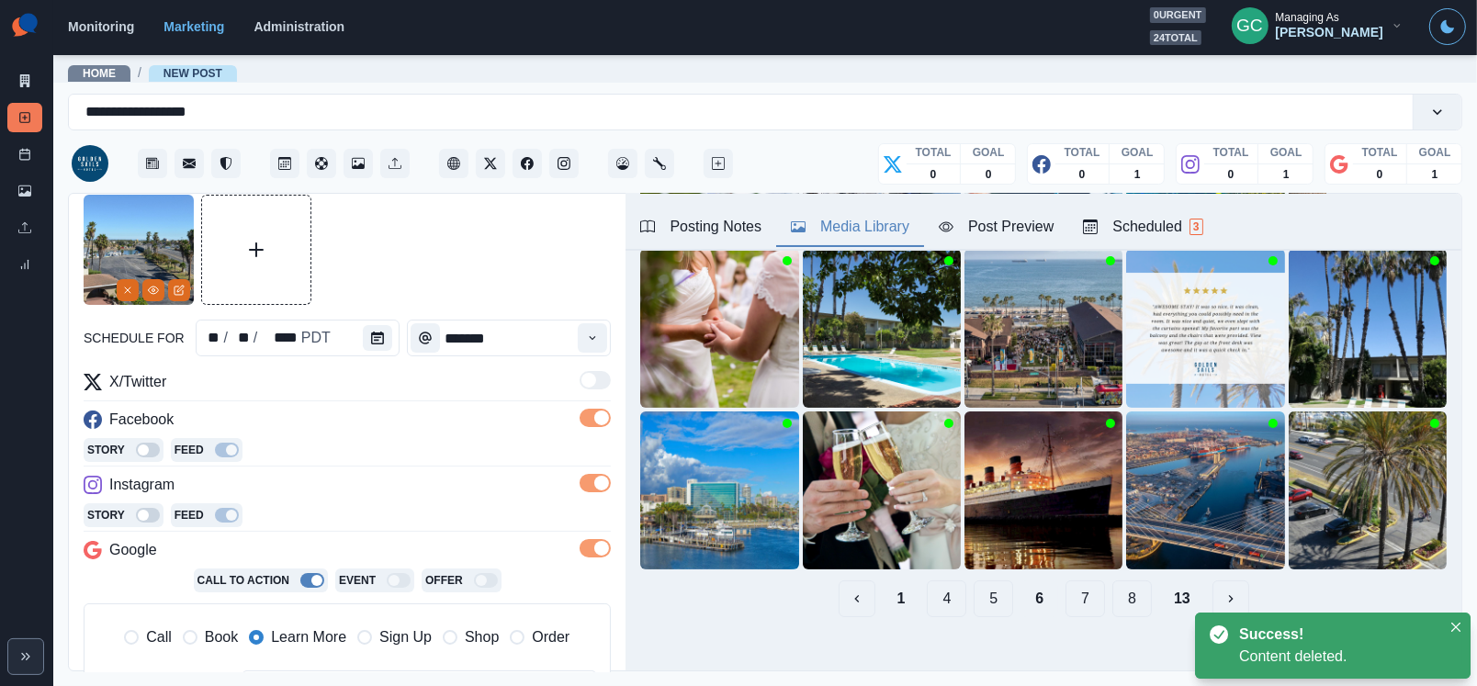
scroll to position [57, 0]
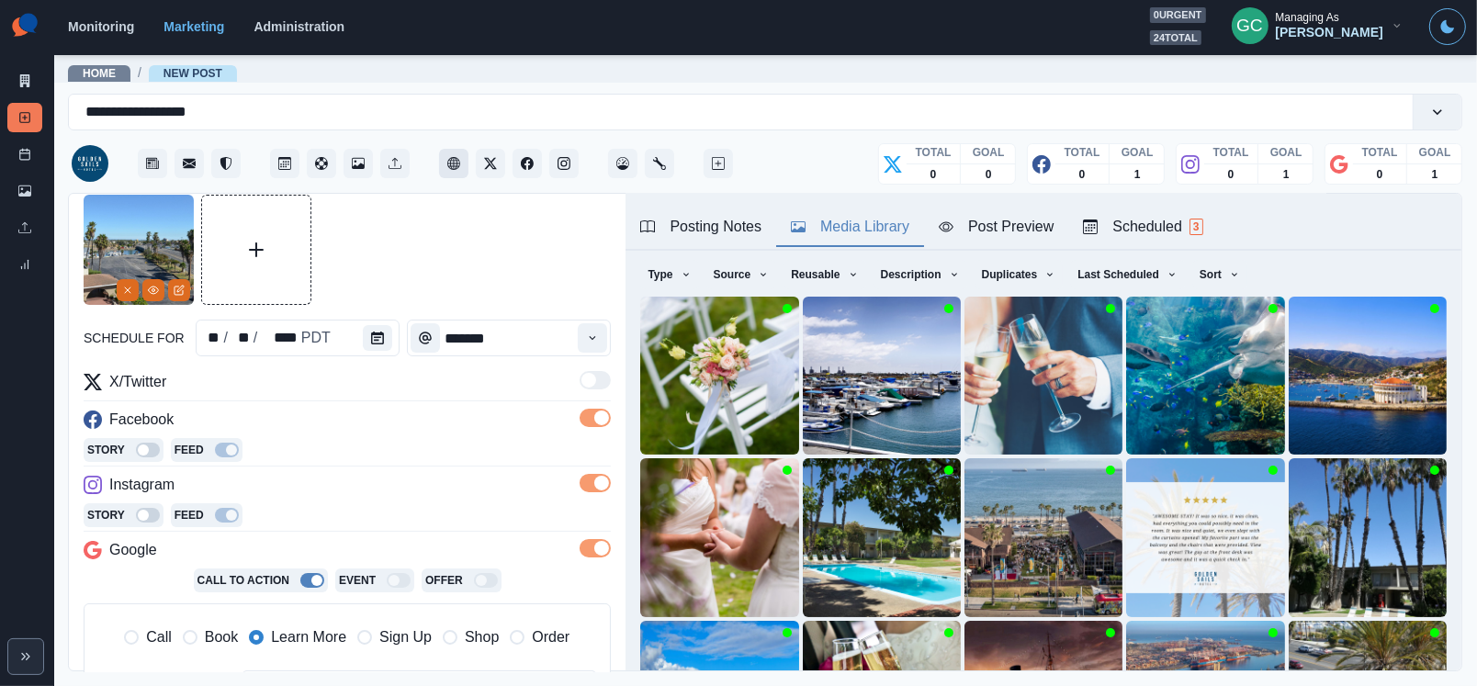
click at [455, 164] on icon "Client Website" at bounding box center [453, 163] width 13 height 13
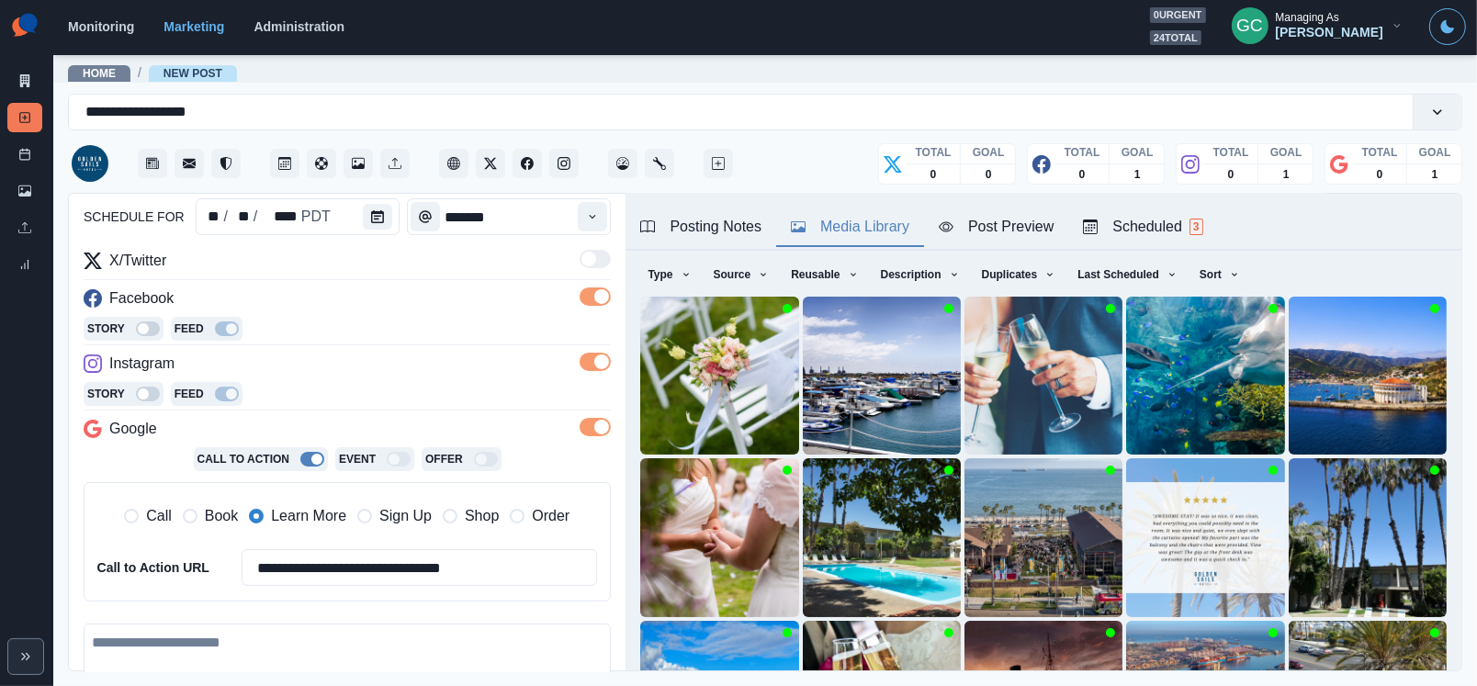
scroll to position [335, 0]
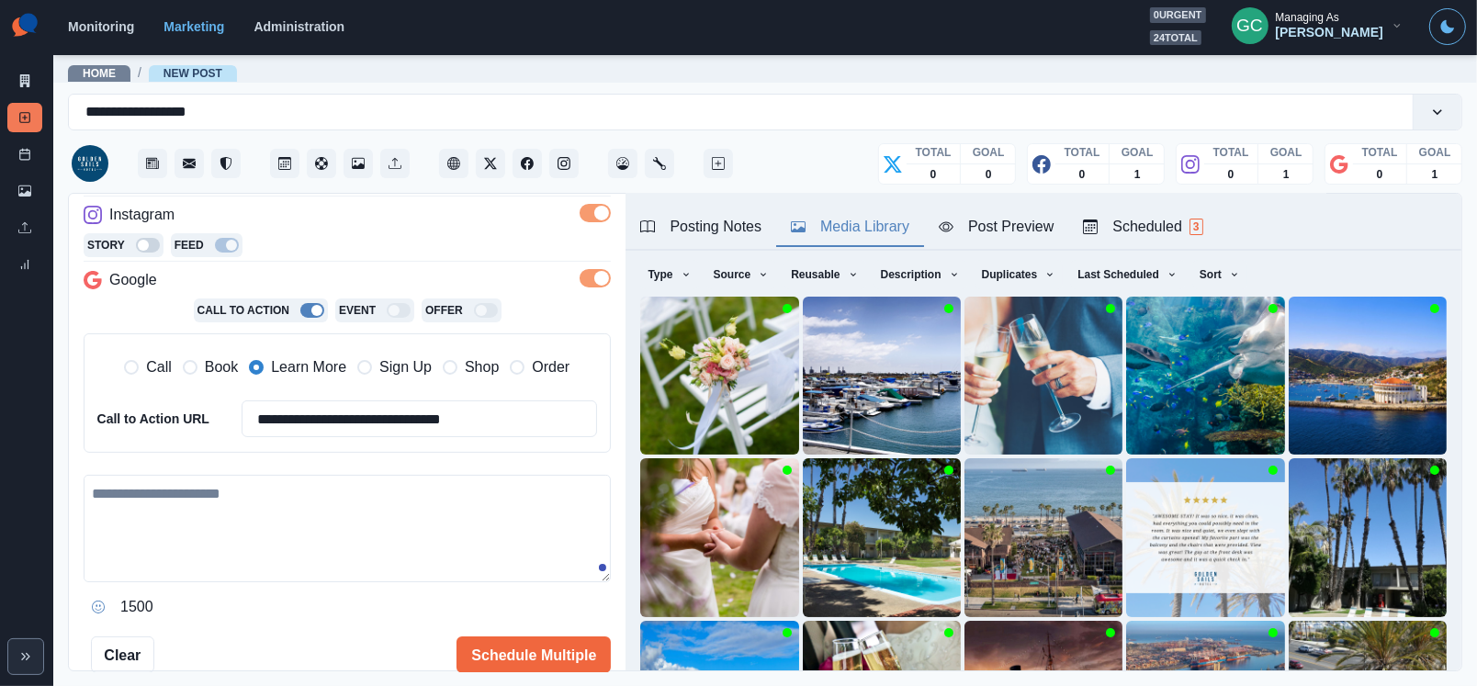
click at [277, 542] on textarea at bounding box center [347, 528] width 527 height 107
paste textarea "**********"
click at [485, 516] on textarea "**********" at bounding box center [347, 528] width 527 height 107
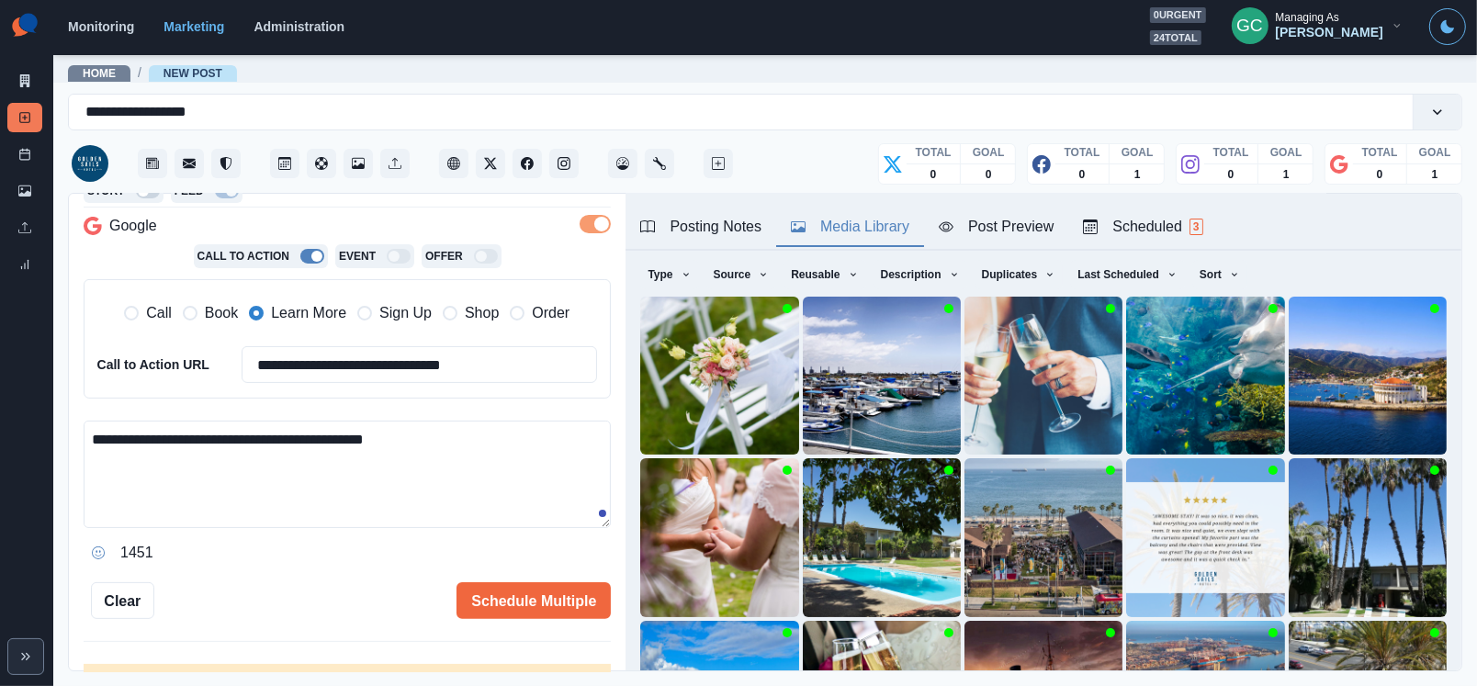
scroll to position [394, 0]
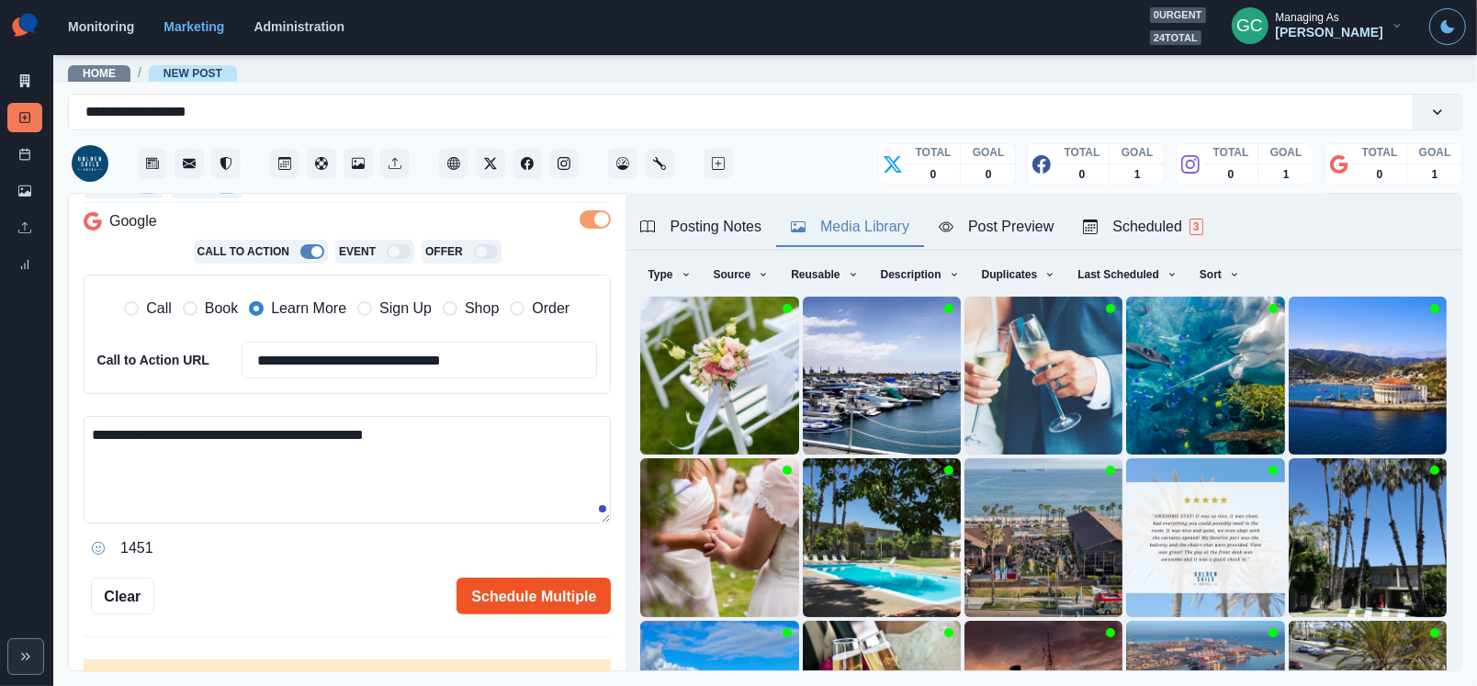
type textarea "**********"
click at [547, 587] on button "Schedule Multiple" at bounding box center [533, 596] width 154 height 37
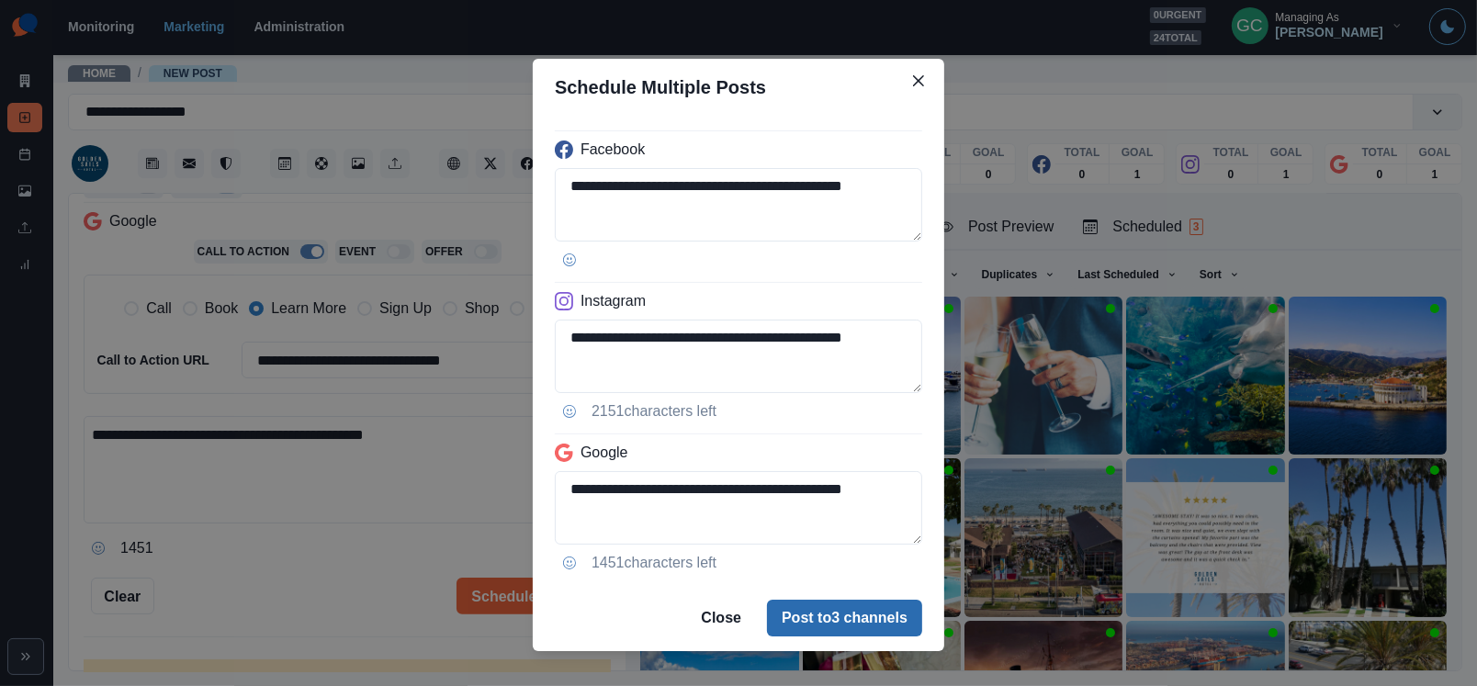
click at [841, 616] on button "Post to 3 channels" at bounding box center [844, 618] width 155 height 37
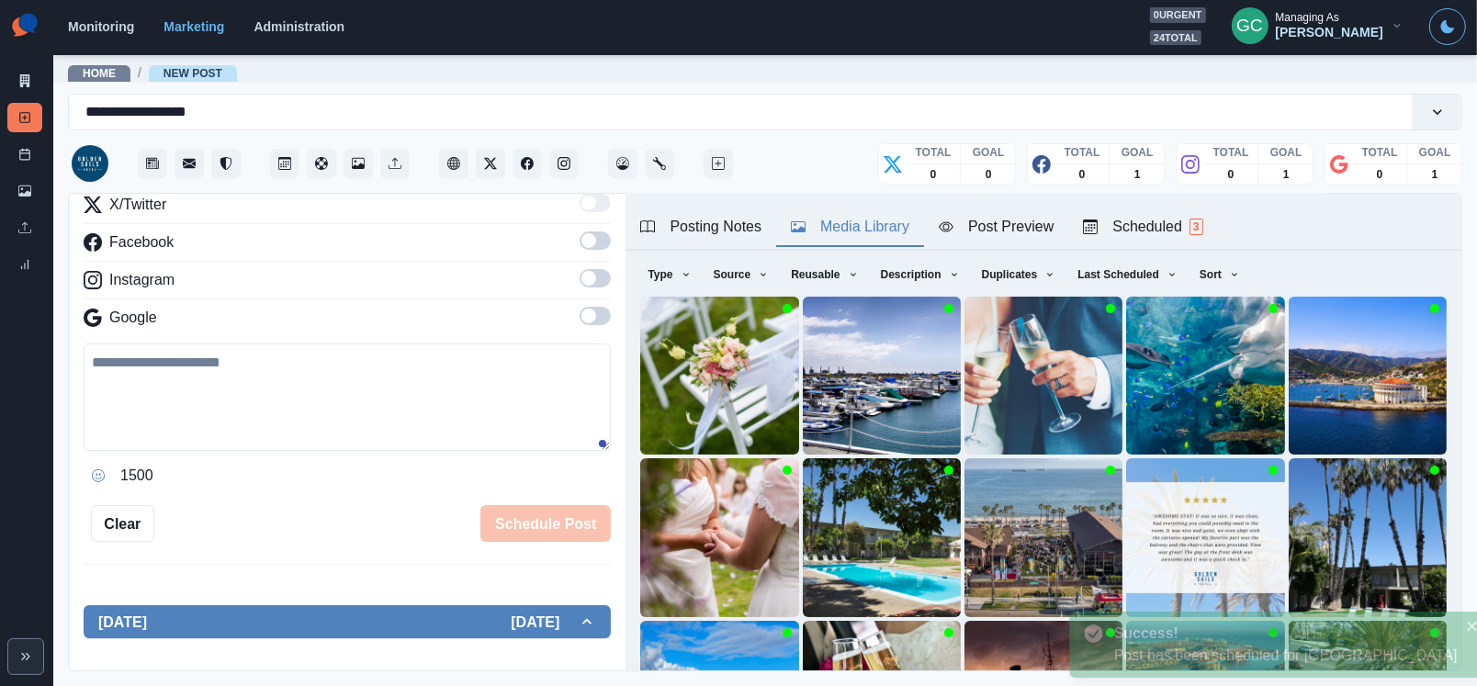
scroll to position [175, 0]
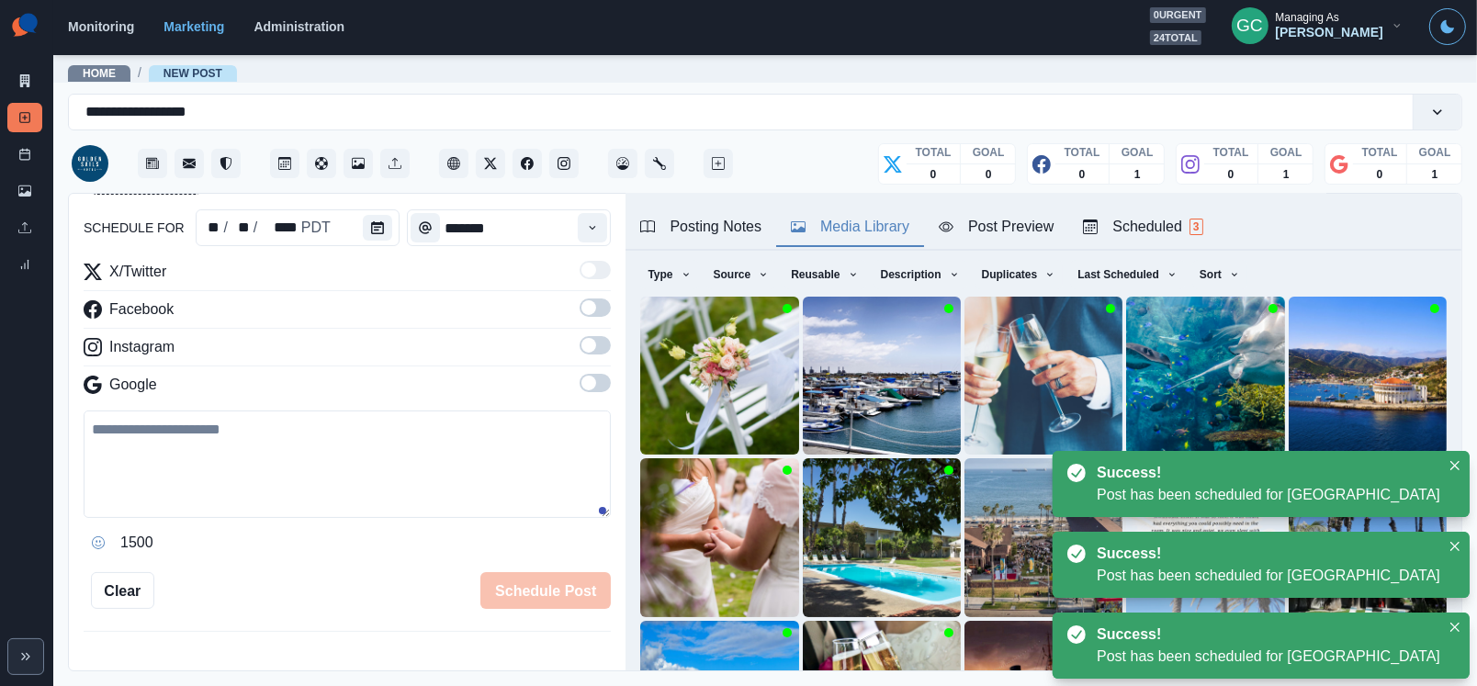
click at [1198, 231] on div "Scheduled 3" at bounding box center [1142, 227] width 119 height 22
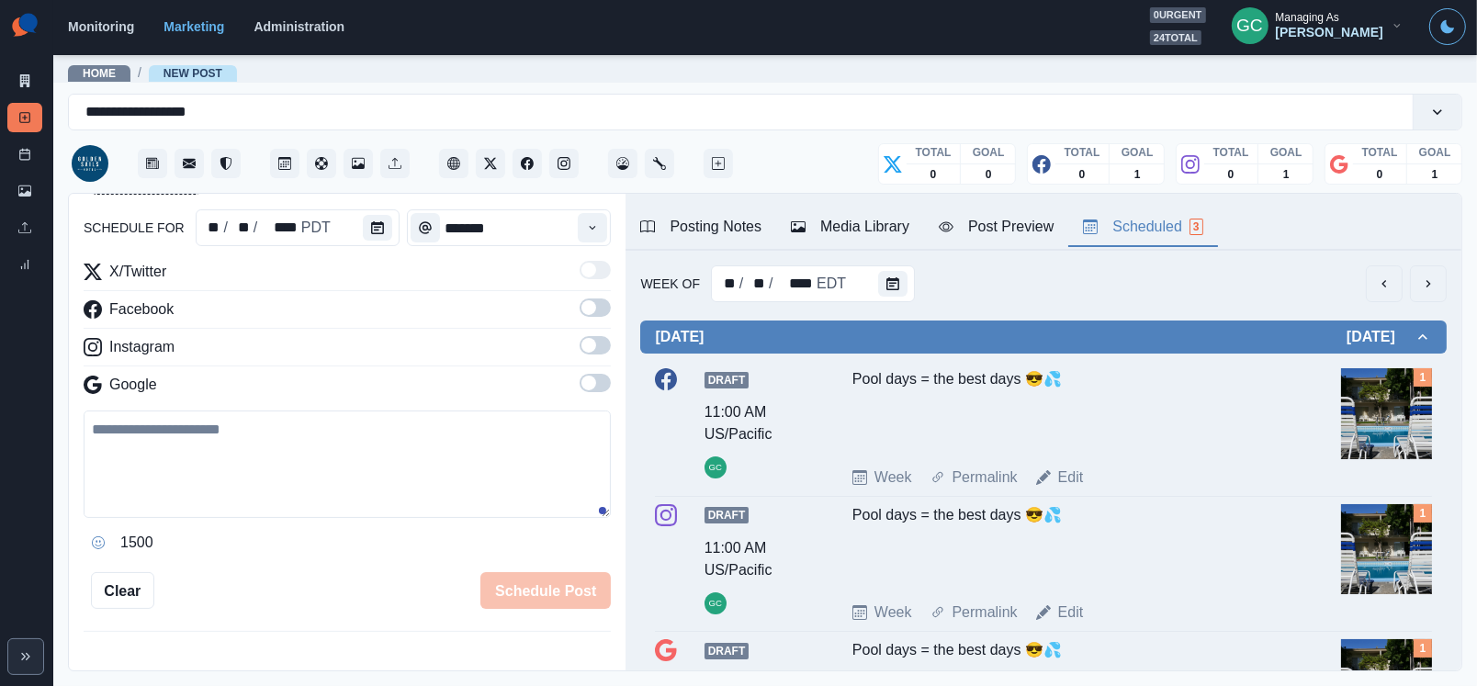
scroll to position [0, 0]
click at [894, 285] on icon "Calendar" at bounding box center [892, 283] width 13 height 13
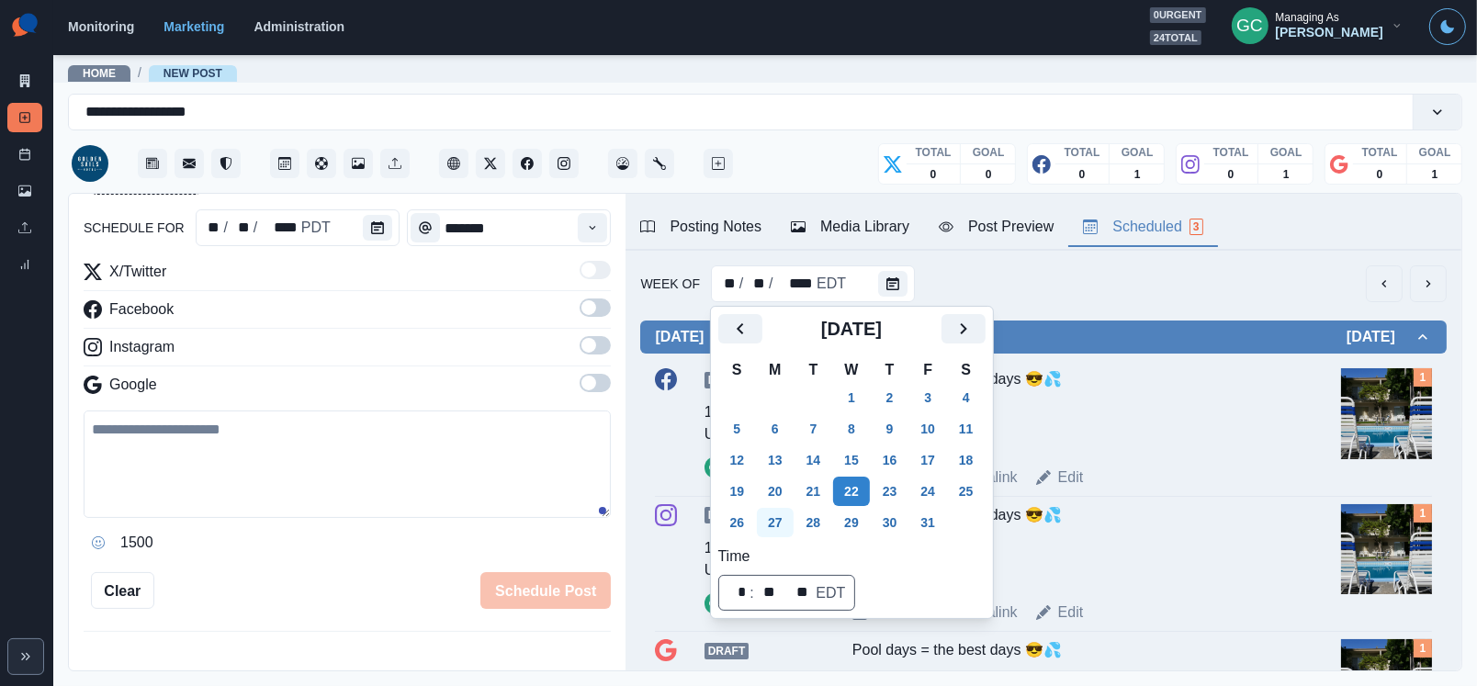
click at [789, 525] on button "27" at bounding box center [775, 522] width 37 height 29
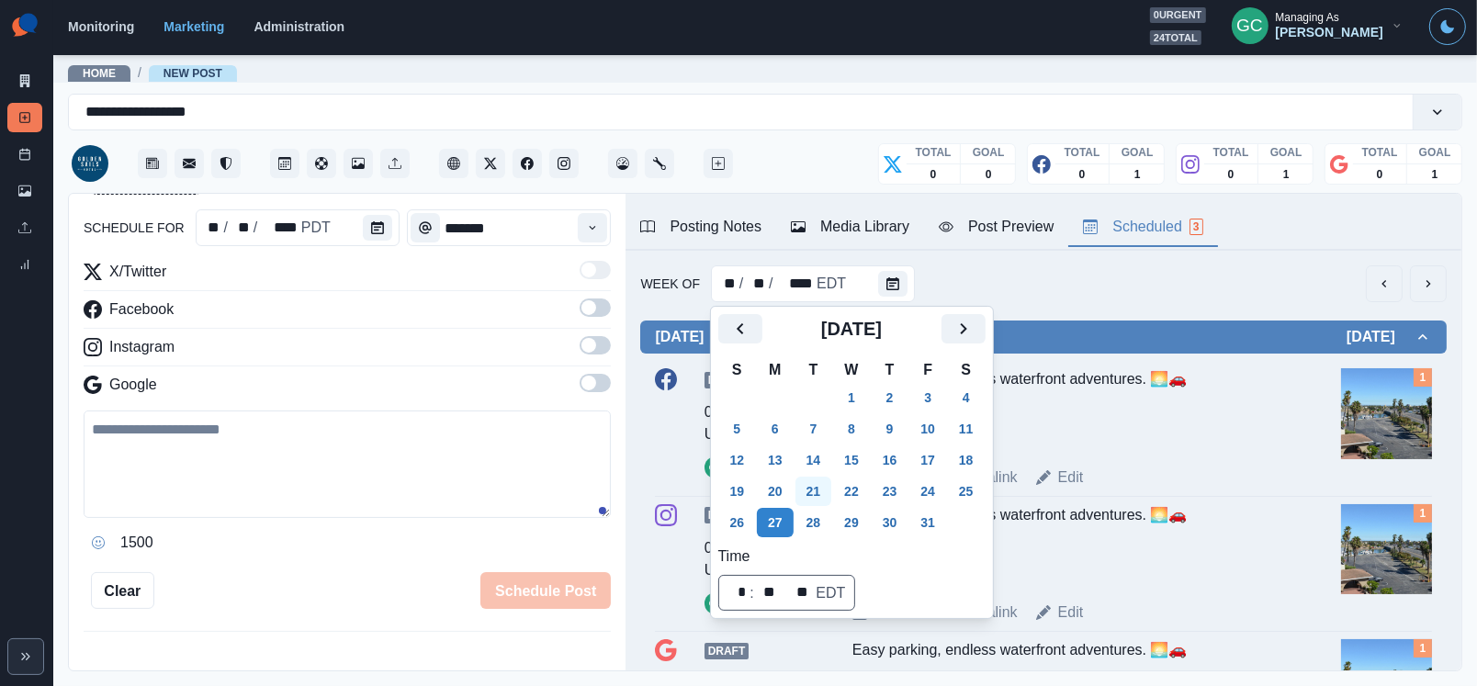
click at [826, 504] on button "21" at bounding box center [813, 491] width 37 height 29
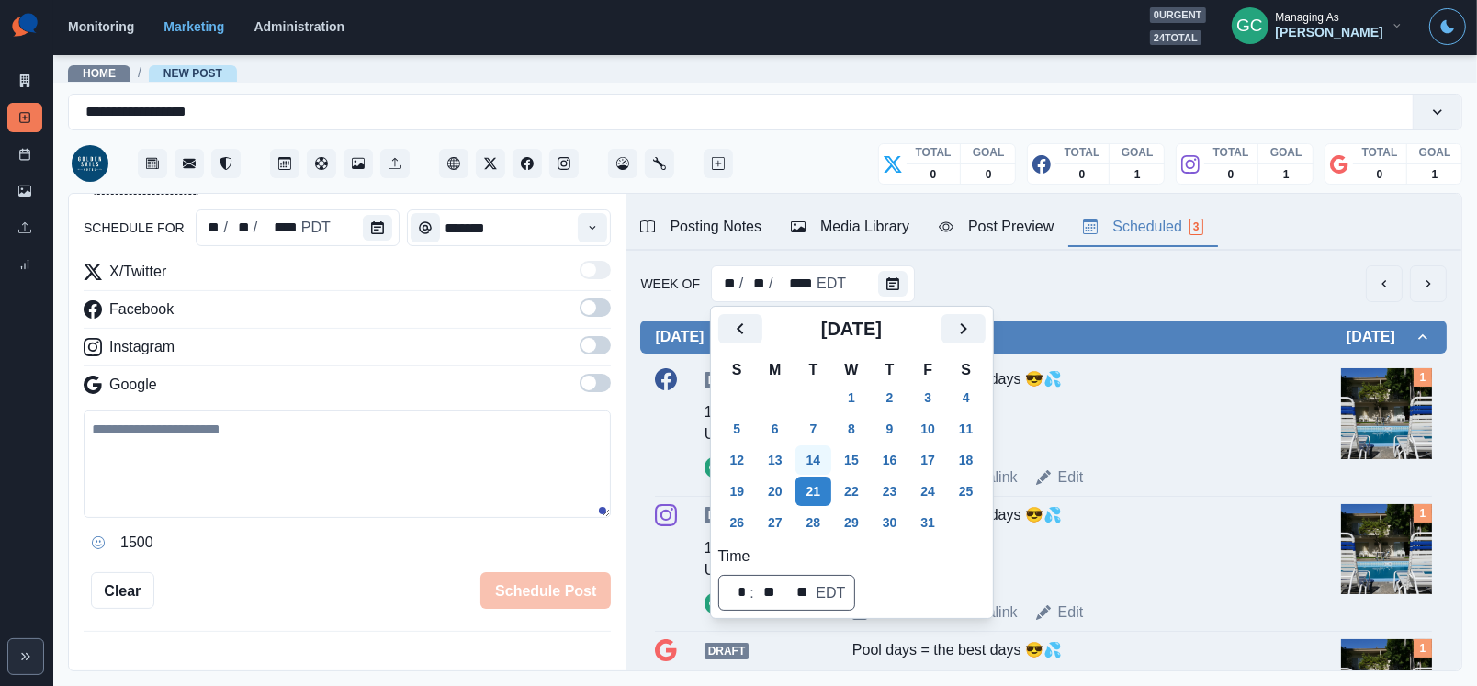
click at [821, 458] on button "14" at bounding box center [813, 459] width 37 height 29
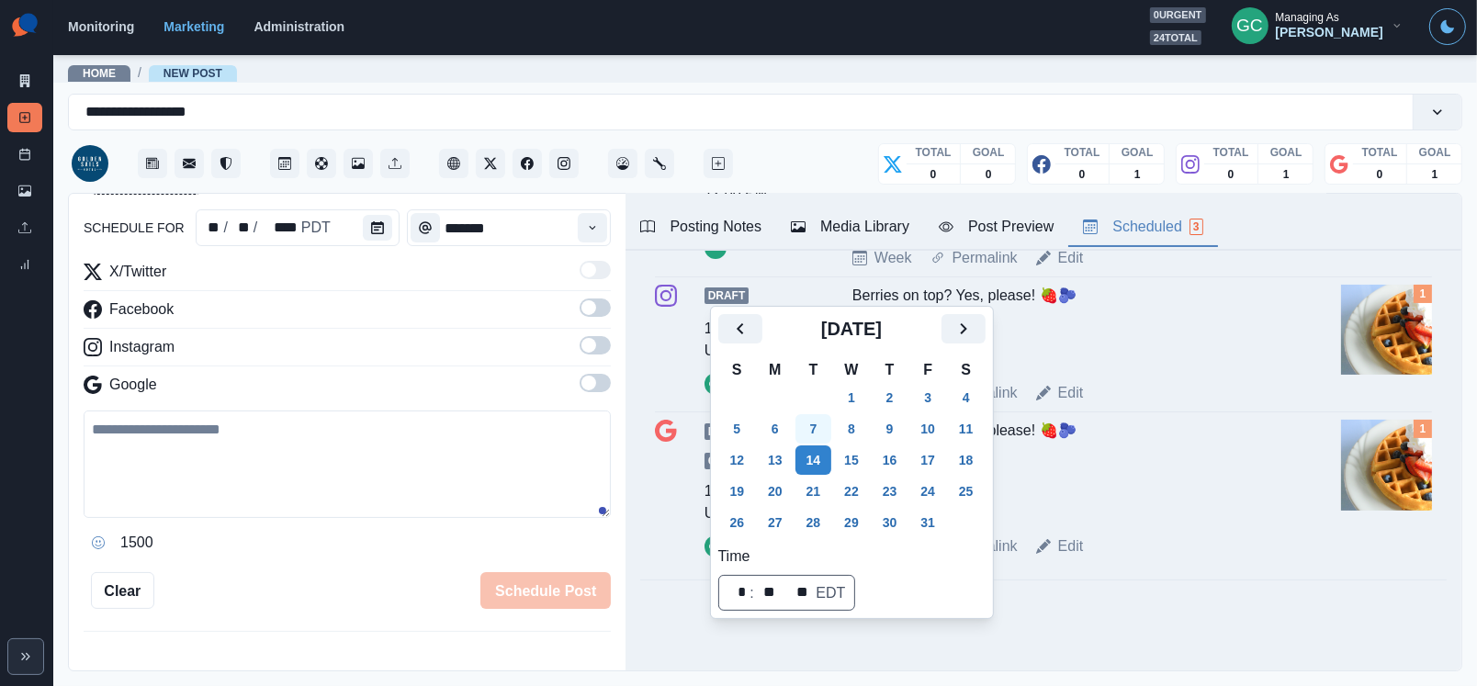
click at [825, 426] on button "7" at bounding box center [813, 428] width 37 height 29
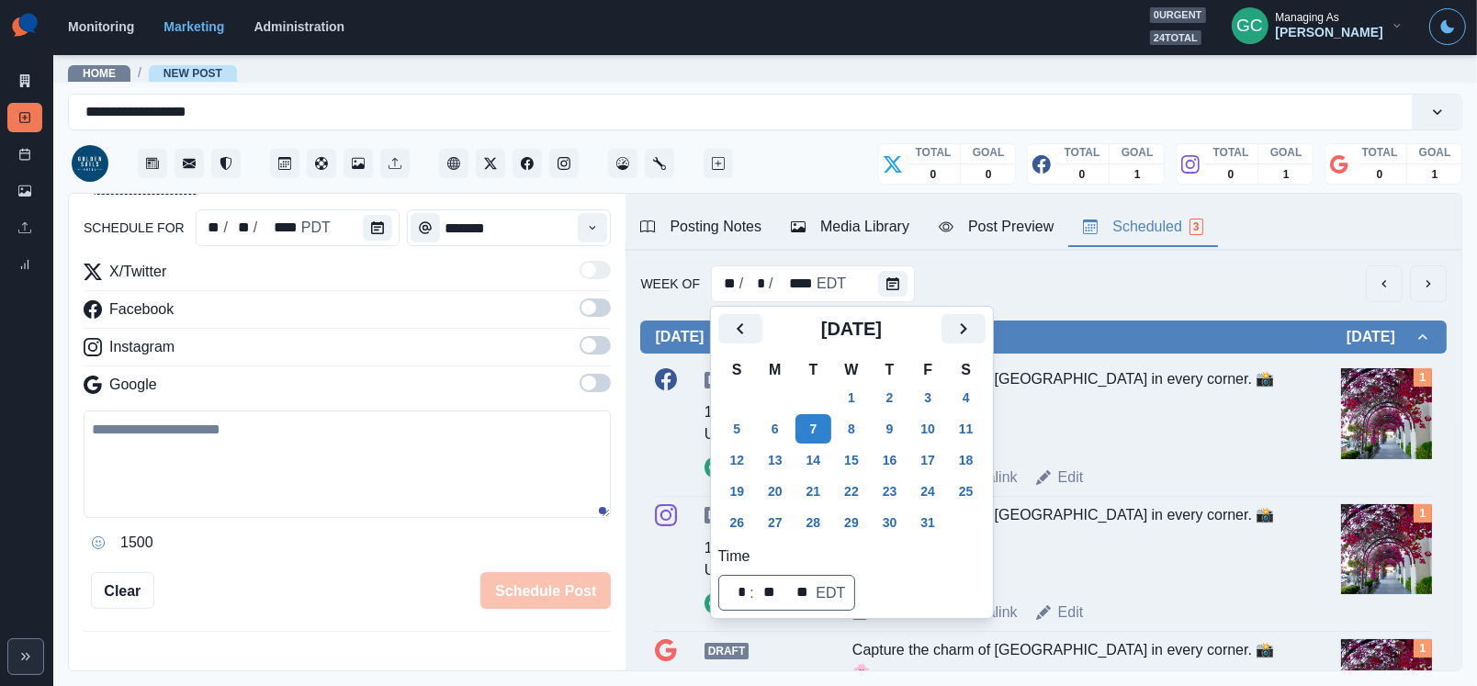
click at [103, 82] on li "Home /" at bounding box center [108, 72] width 81 height 19
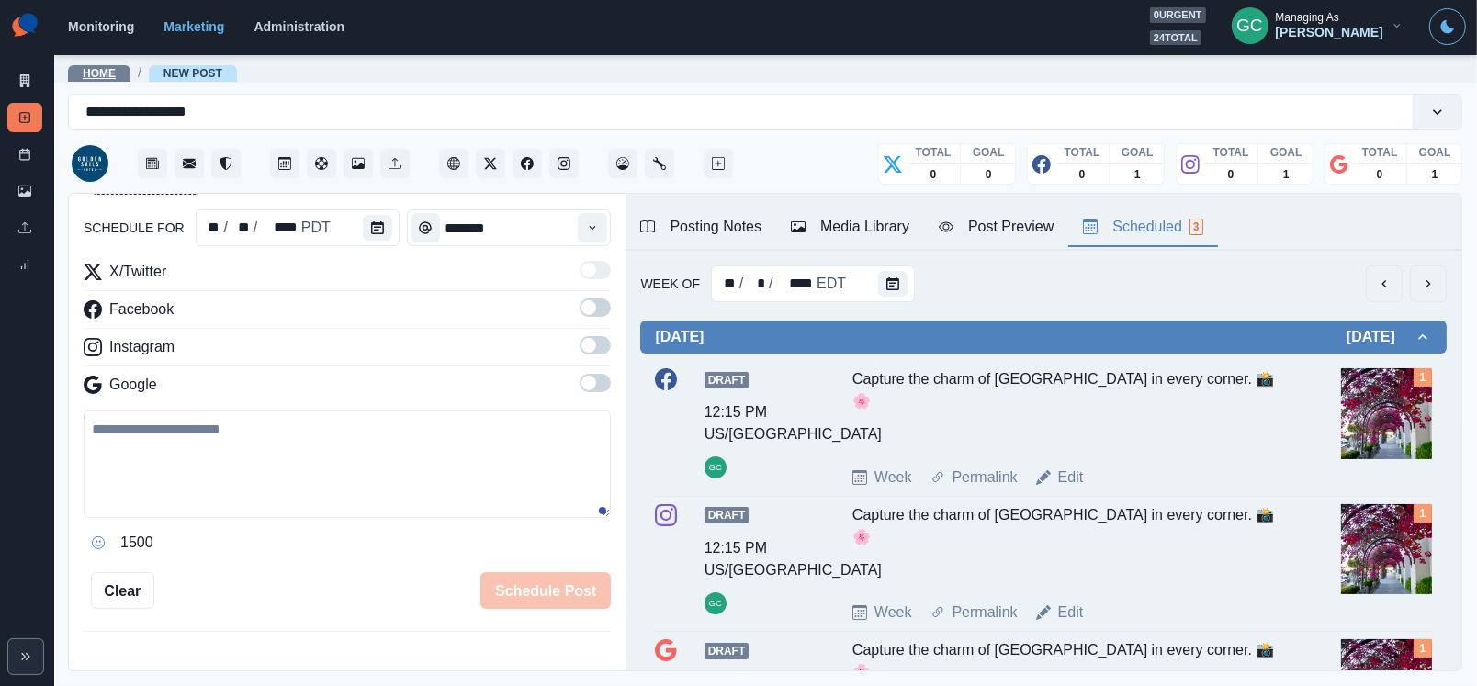
click at [103, 70] on link "Home" at bounding box center [99, 73] width 33 height 13
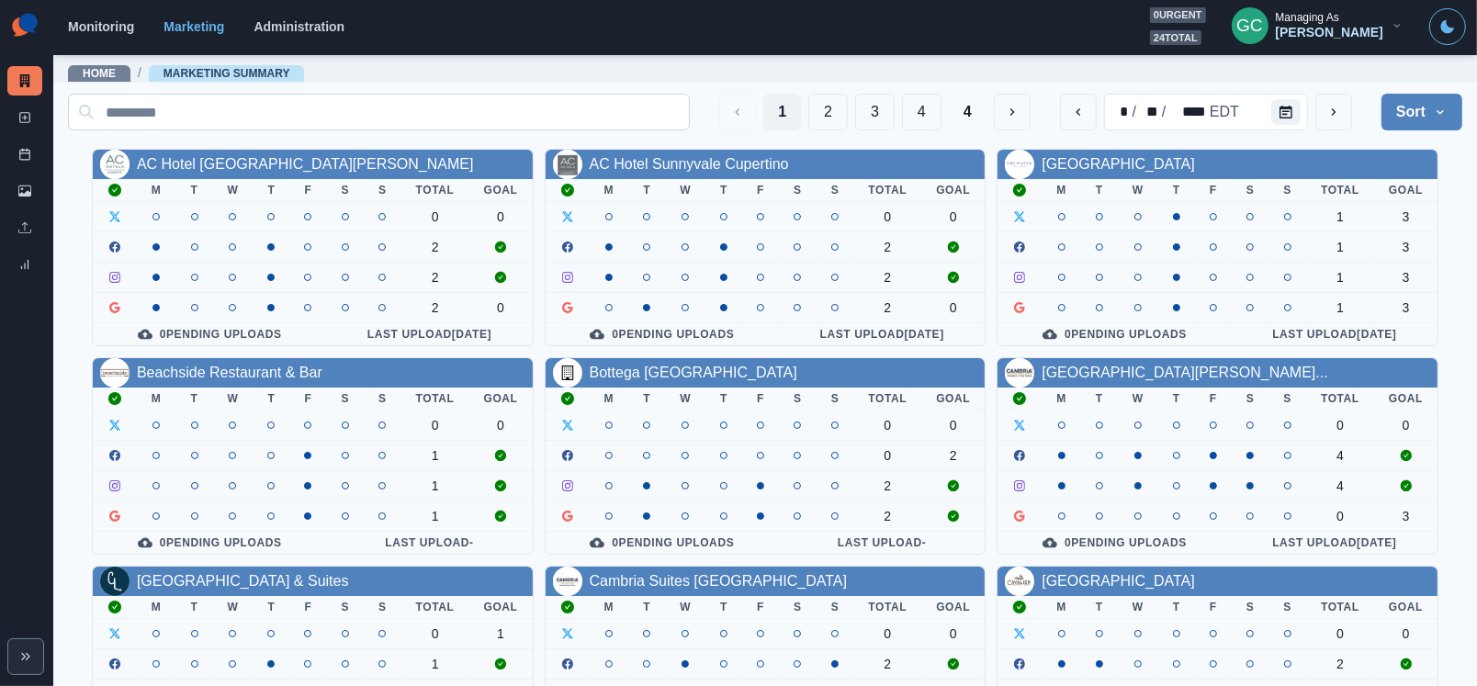
click at [335, 107] on input at bounding box center [379, 112] width 622 height 37
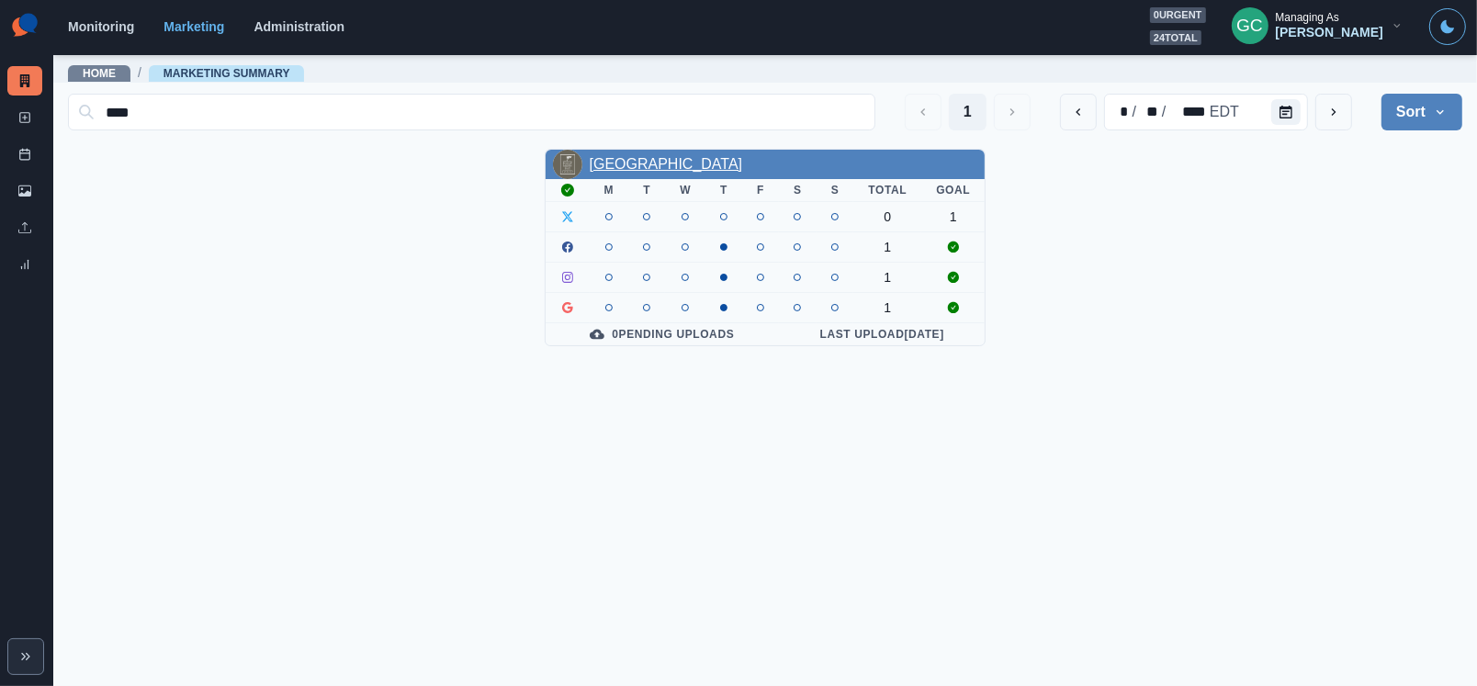
type input "****"
click at [700, 161] on link "[GEOGRAPHIC_DATA]" at bounding box center [666, 164] width 153 height 16
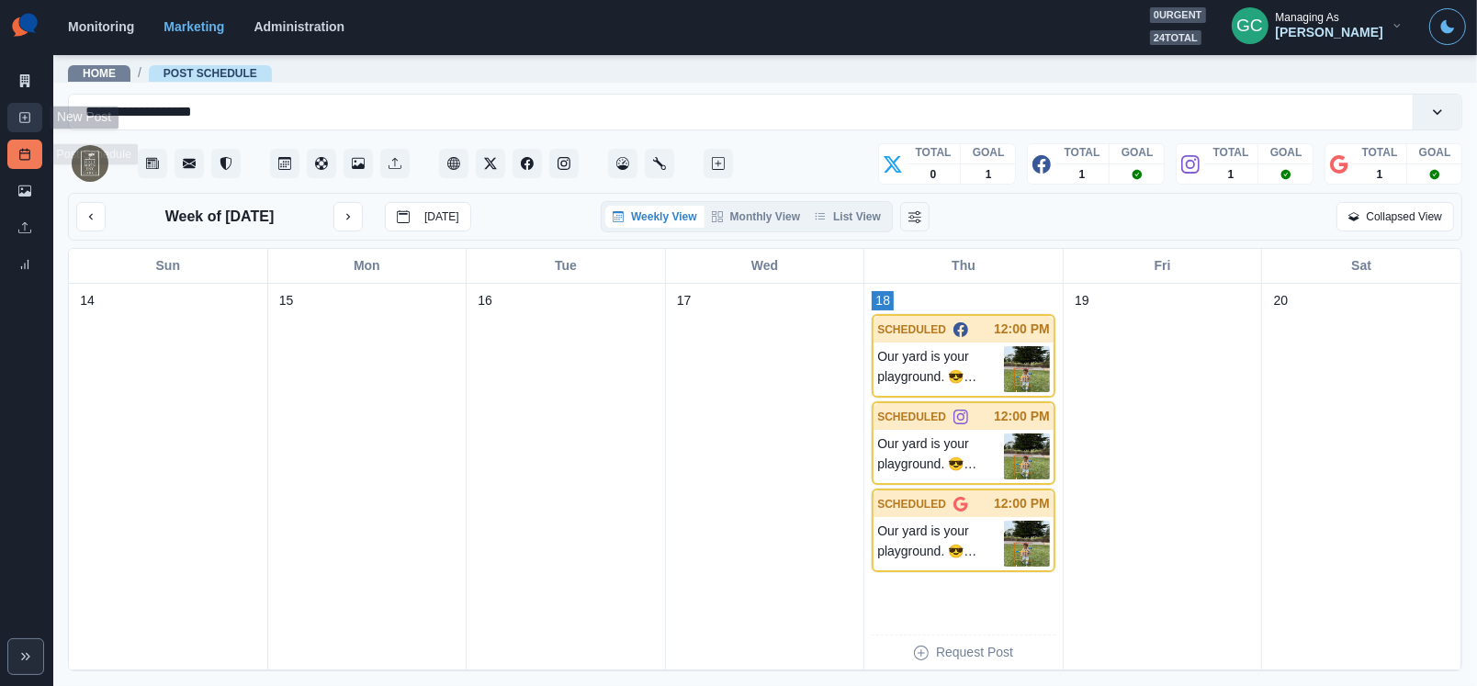
click at [21, 118] on icon at bounding box center [24, 117] width 13 height 13
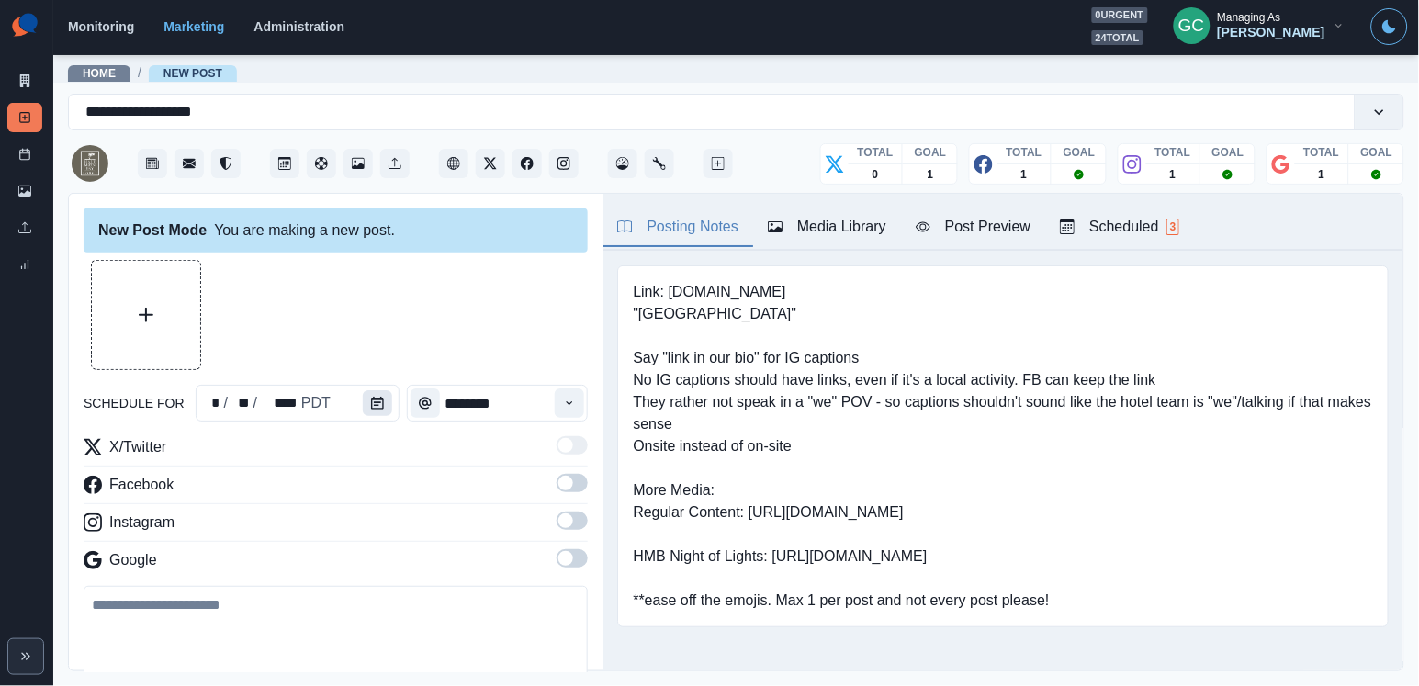
click at [374, 397] on icon "Calendar" at bounding box center [377, 403] width 13 height 13
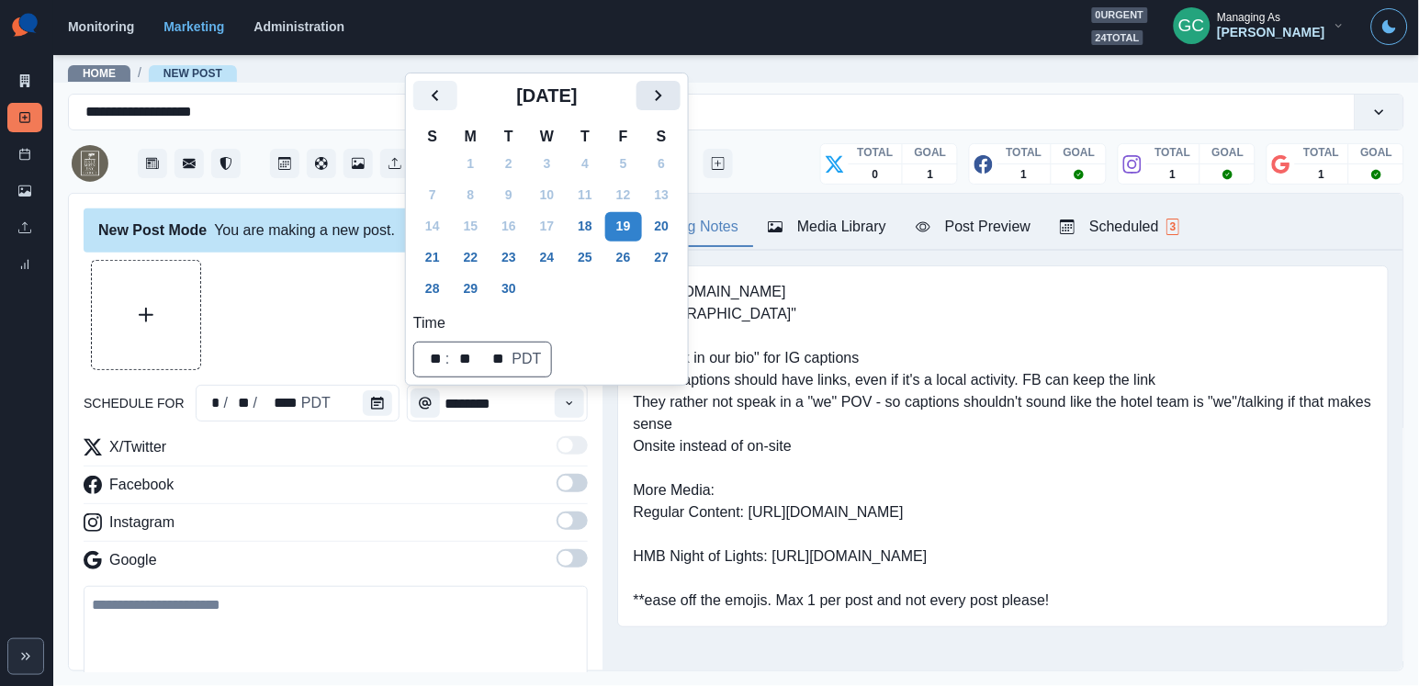
click at [669, 84] on icon "Next" at bounding box center [658, 95] width 22 height 22
click at [515, 195] on button "7" at bounding box center [508, 195] width 37 height 29
click at [564, 408] on icon "Time" at bounding box center [569, 403] width 13 height 13
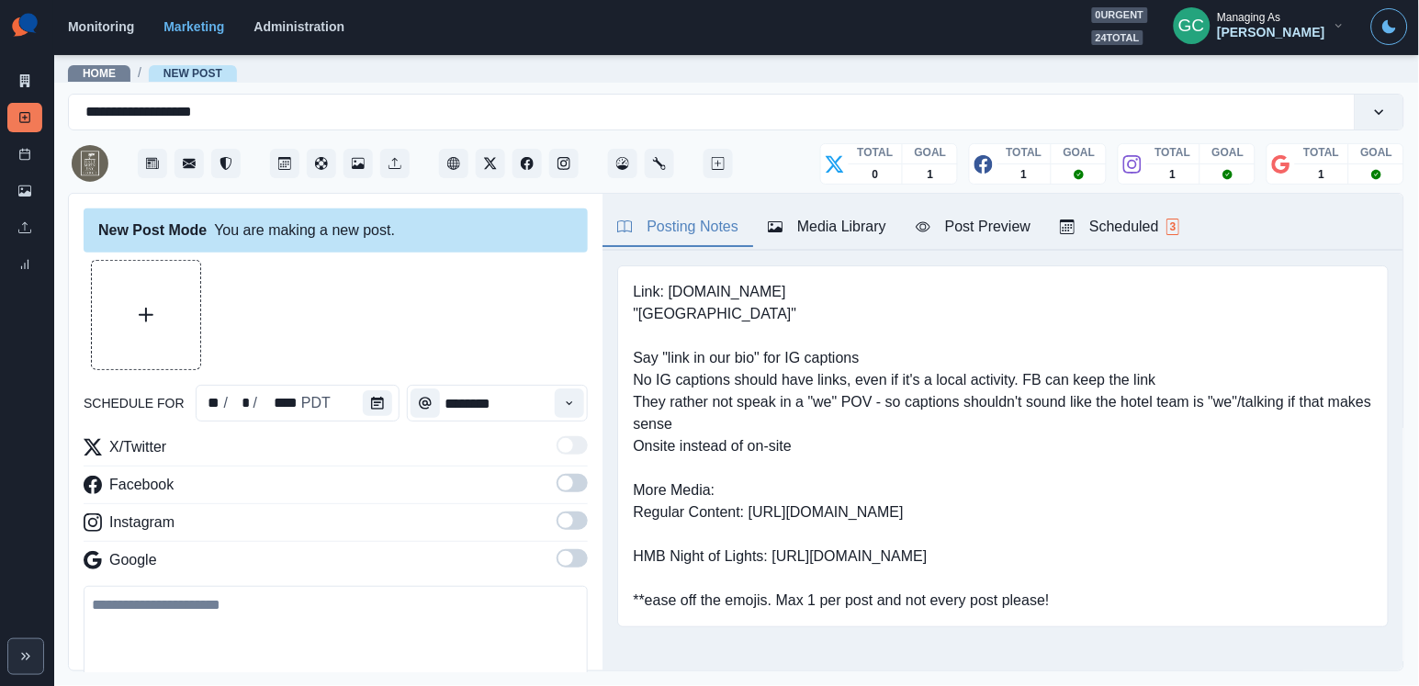
click at [570, 572] on label at bounding box center [571, 563] width 31 height 29
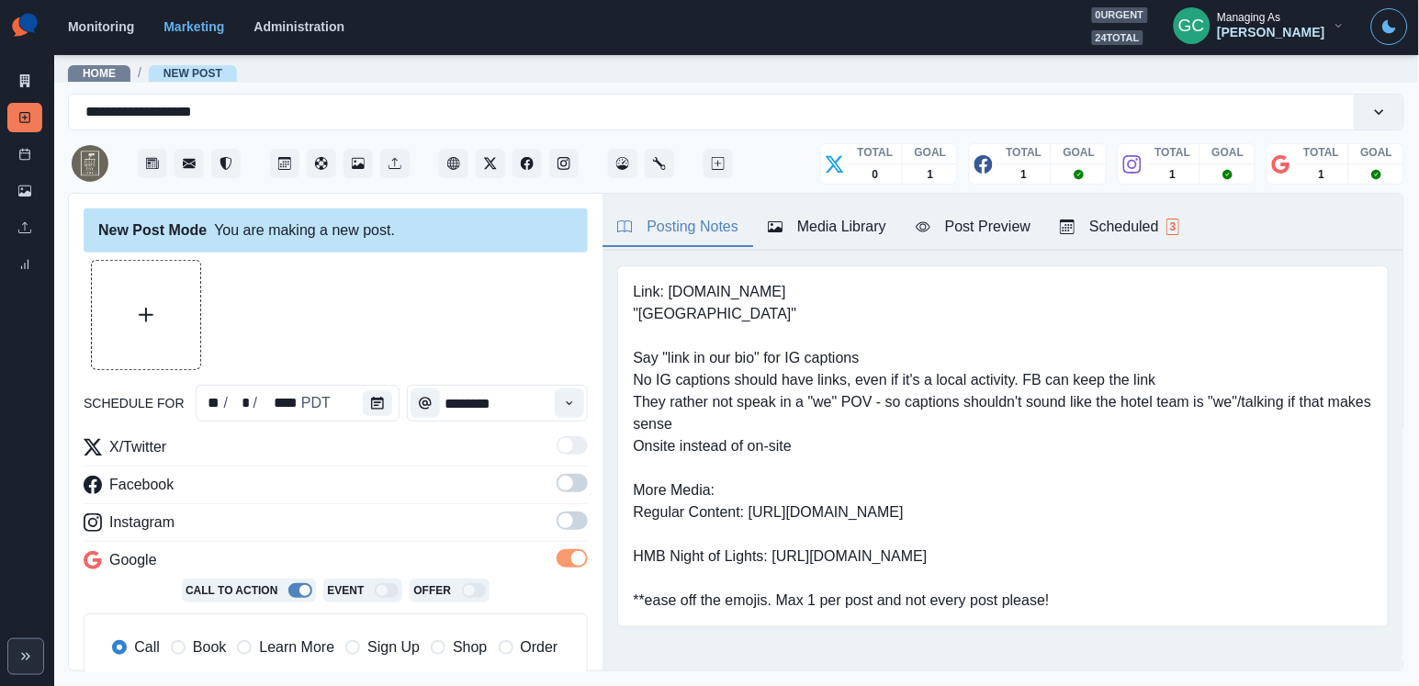
click at [570, 518] on span at bounding box center [565, 520] width 15 height 15
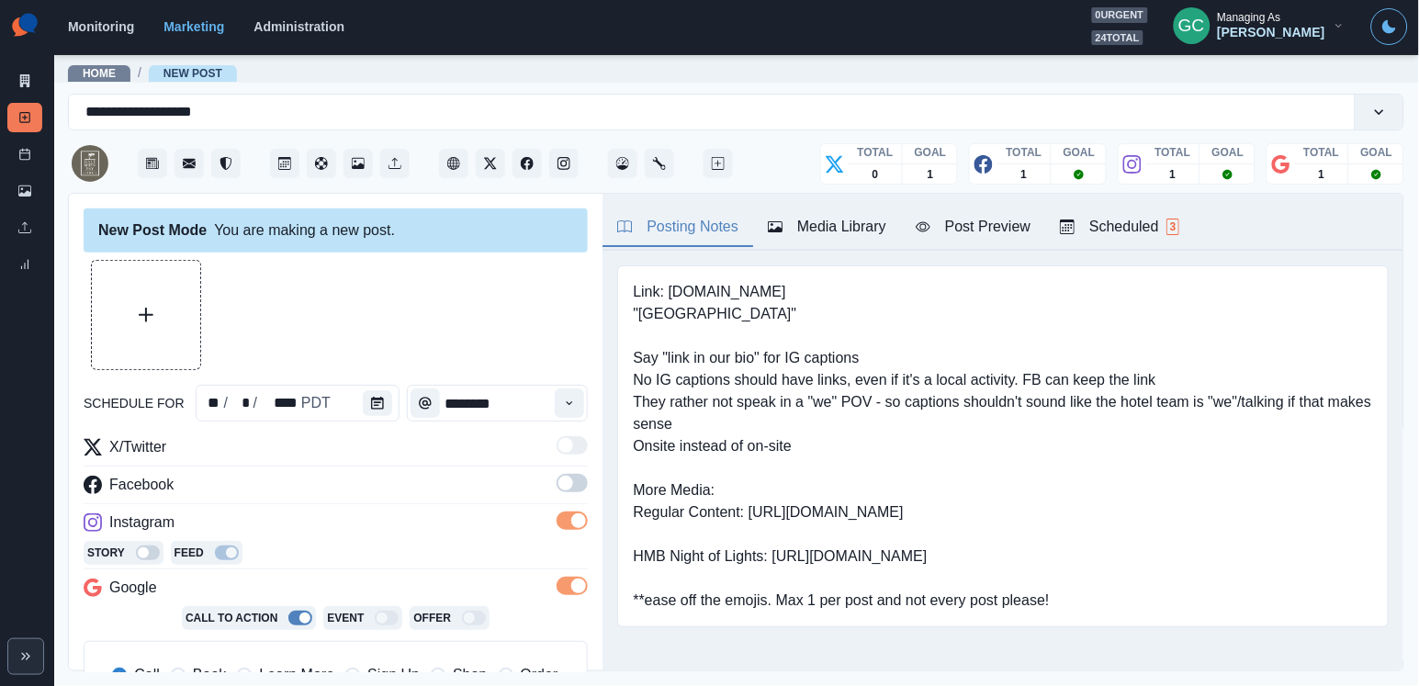
click at [571, 489] on span at bounding box center [571, 483] width 31 height 18
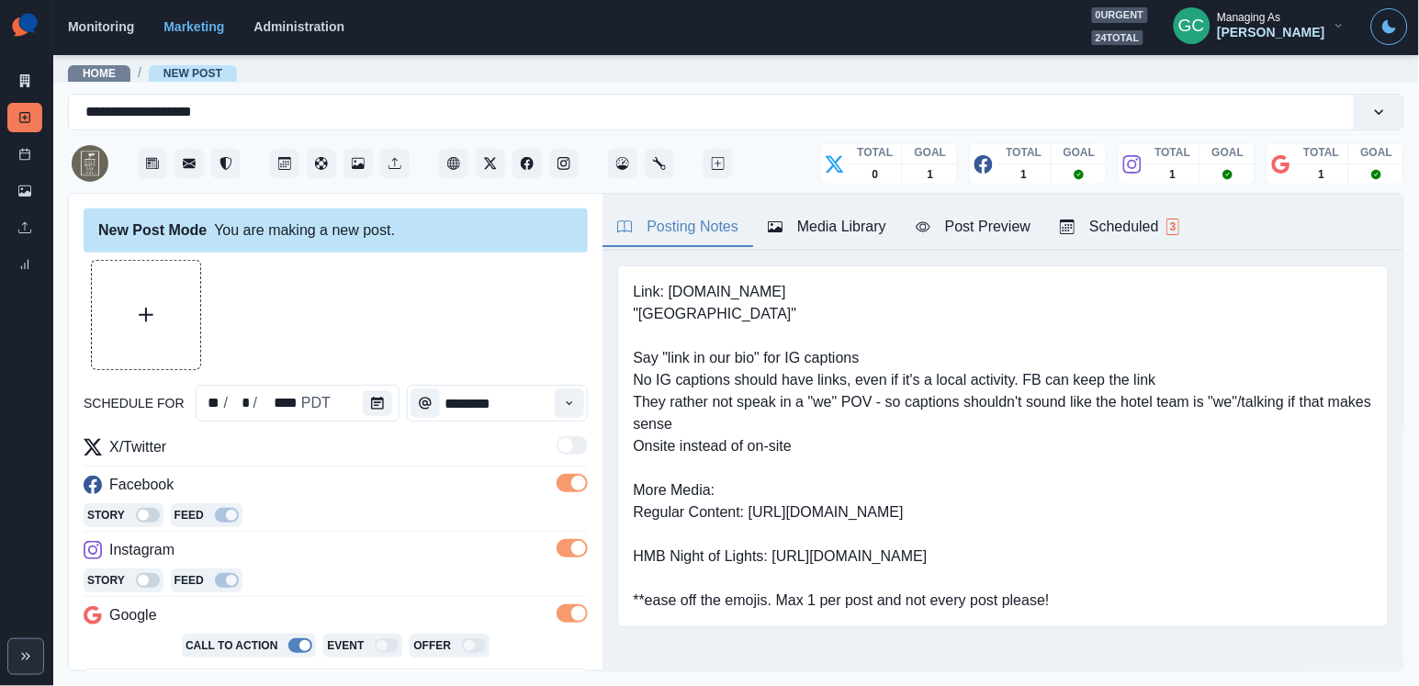
click at [1165, 229] on div "Scheduled 3" at bounding box center [1119, 227] width 119 height 22
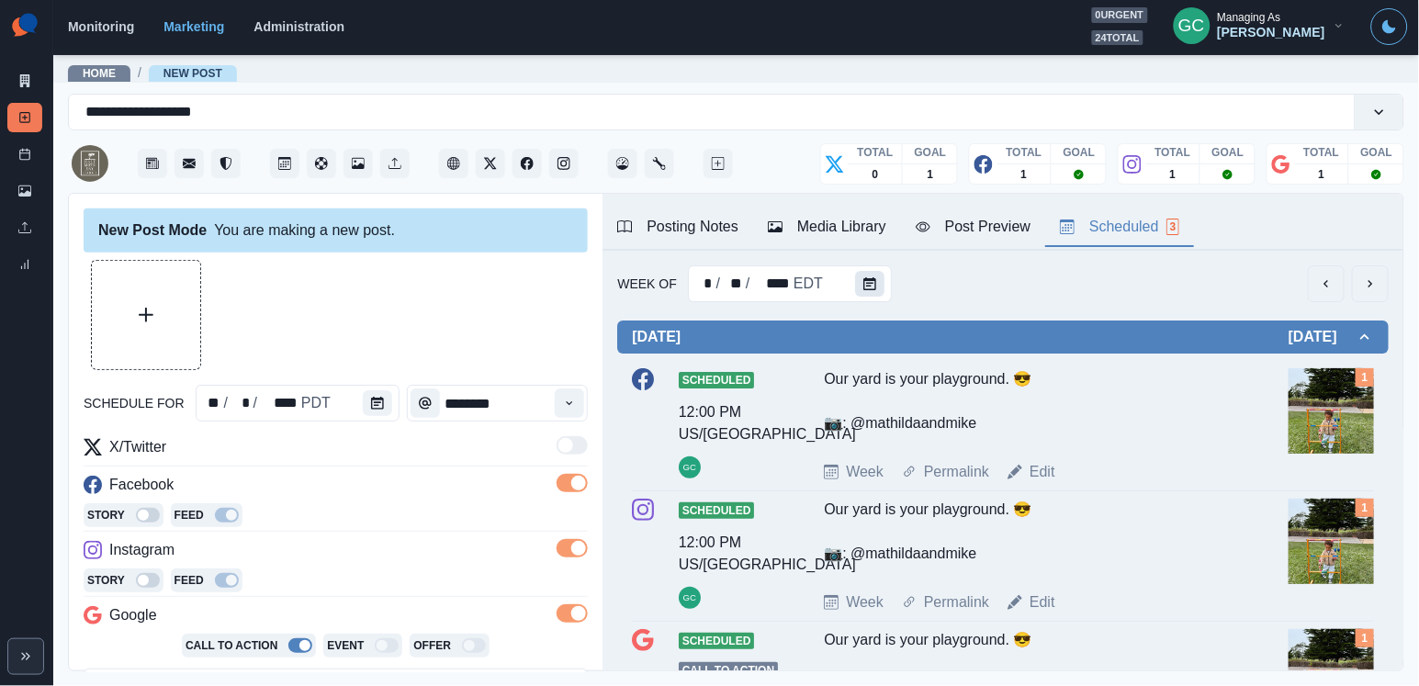
click at [880, 279] on button "Calendar" at bounding box center [869, 284] width 29 height 26
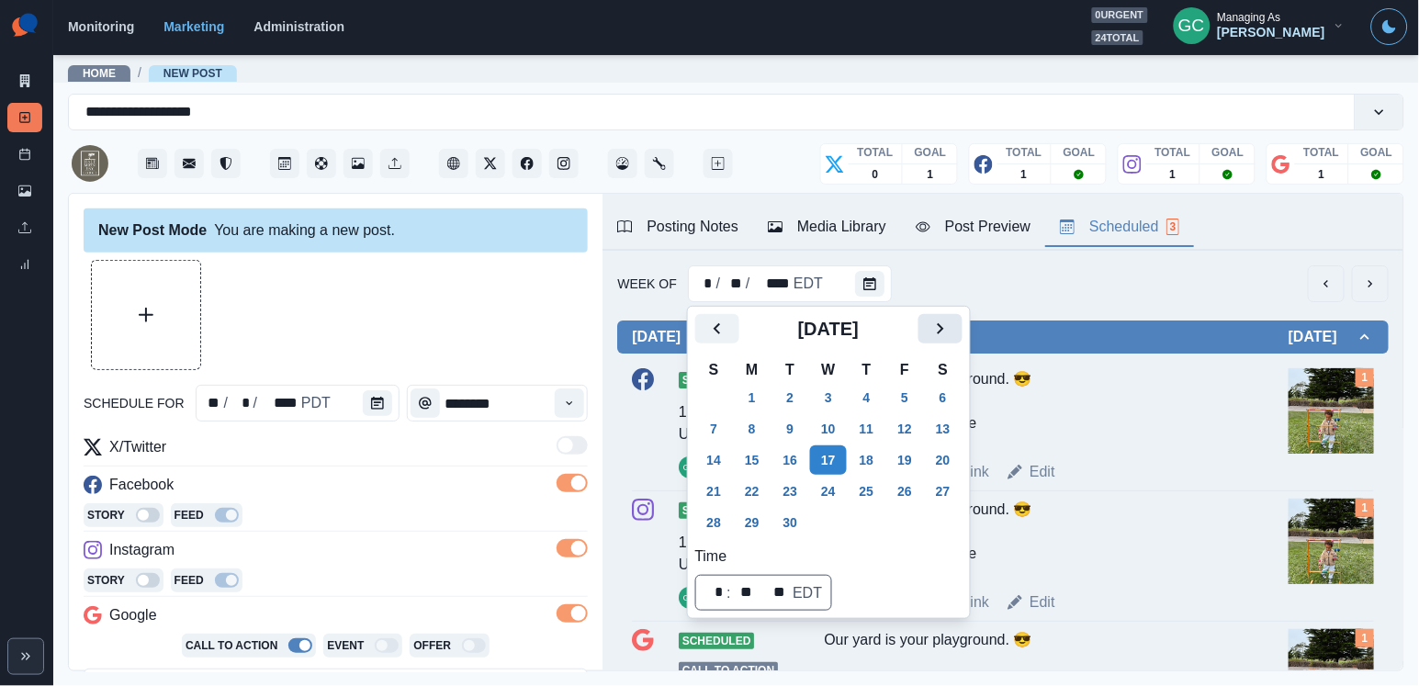
click at [951, 335] on icon "Next" at bounding box center [940, 329] width 22 height 22
click at [759, 427] on button "6" at bounding box center [752, 428] width 37 height 29
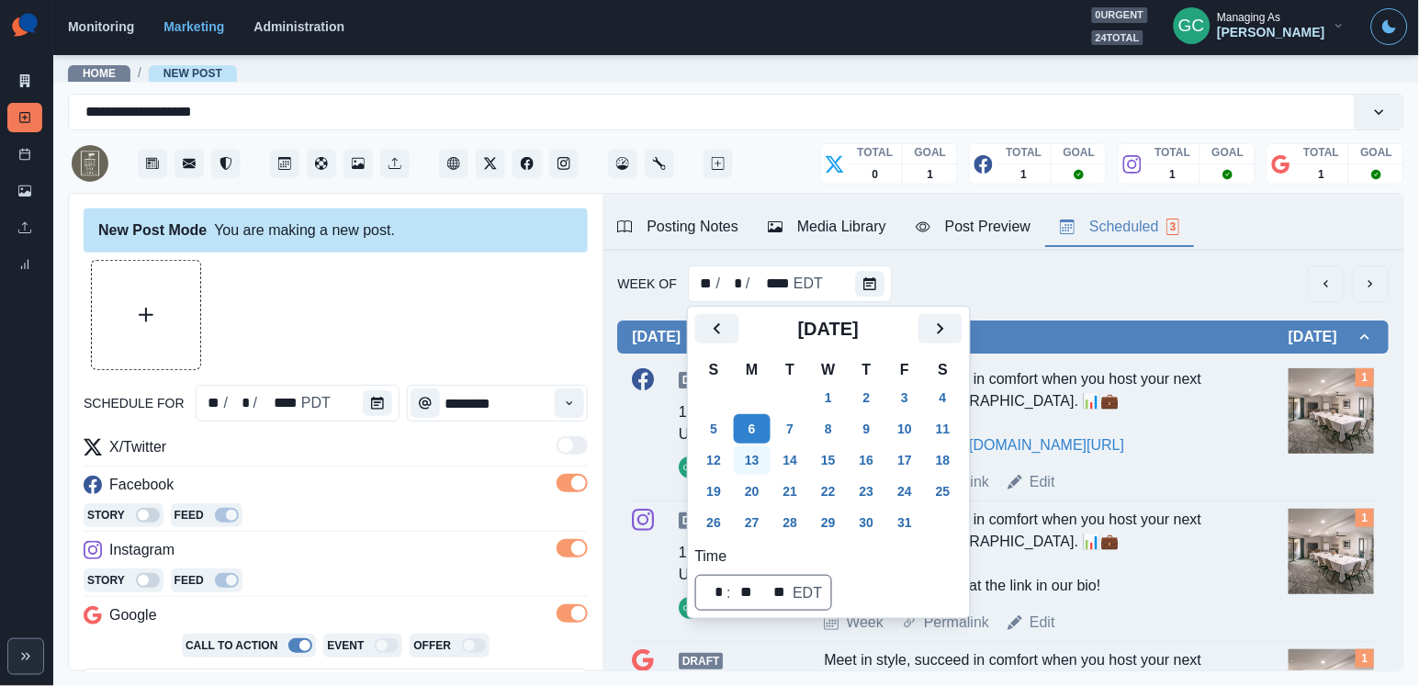
click at [754, 466] on button "13" at bounding box center [752, 459] width 37 height 29
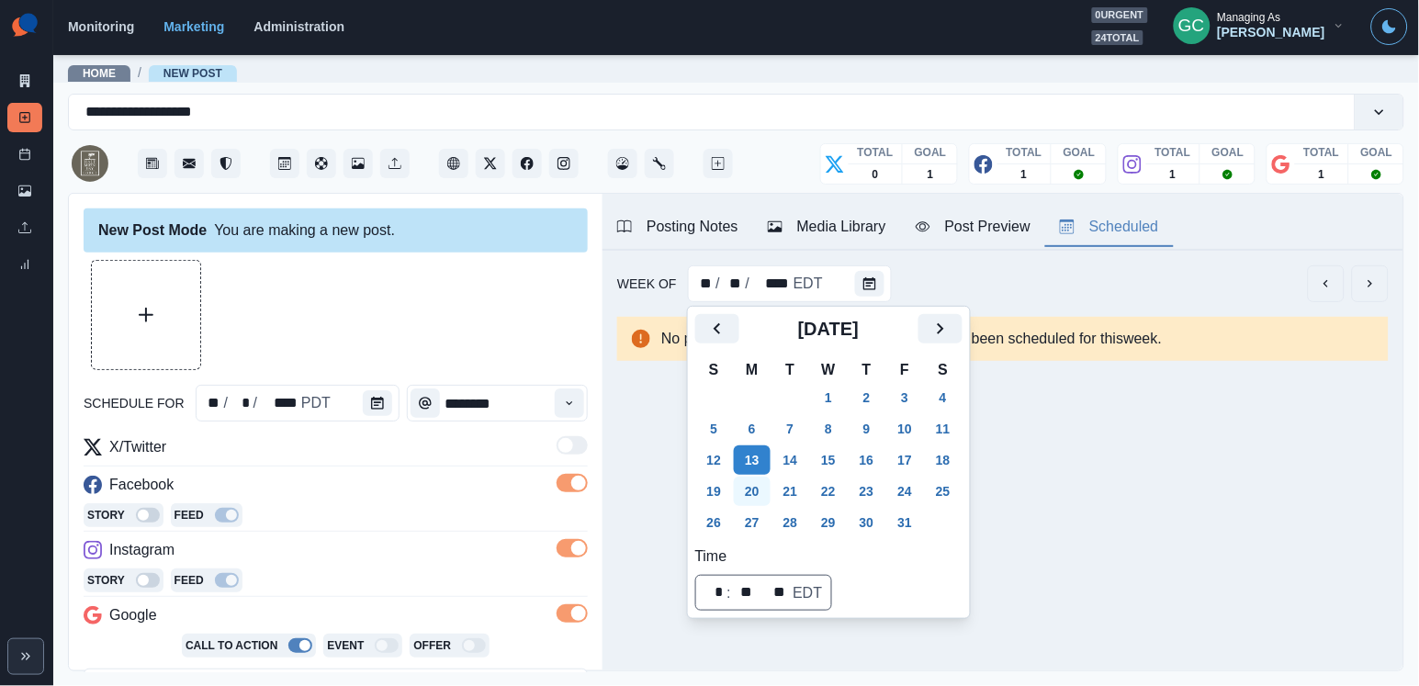
click at [756, 493] on button "20" at bounding box center [752, 491] width 37 height 29
click at [756, 513] on button "27" at bounding box center [752, 522] width 37 height 29
click at [767, 409] on td "29" at bounding box center [752, 397] width 39 height 31
click at [757, 425] on button "6" at bounding box center [752, 428] width 37 height 29
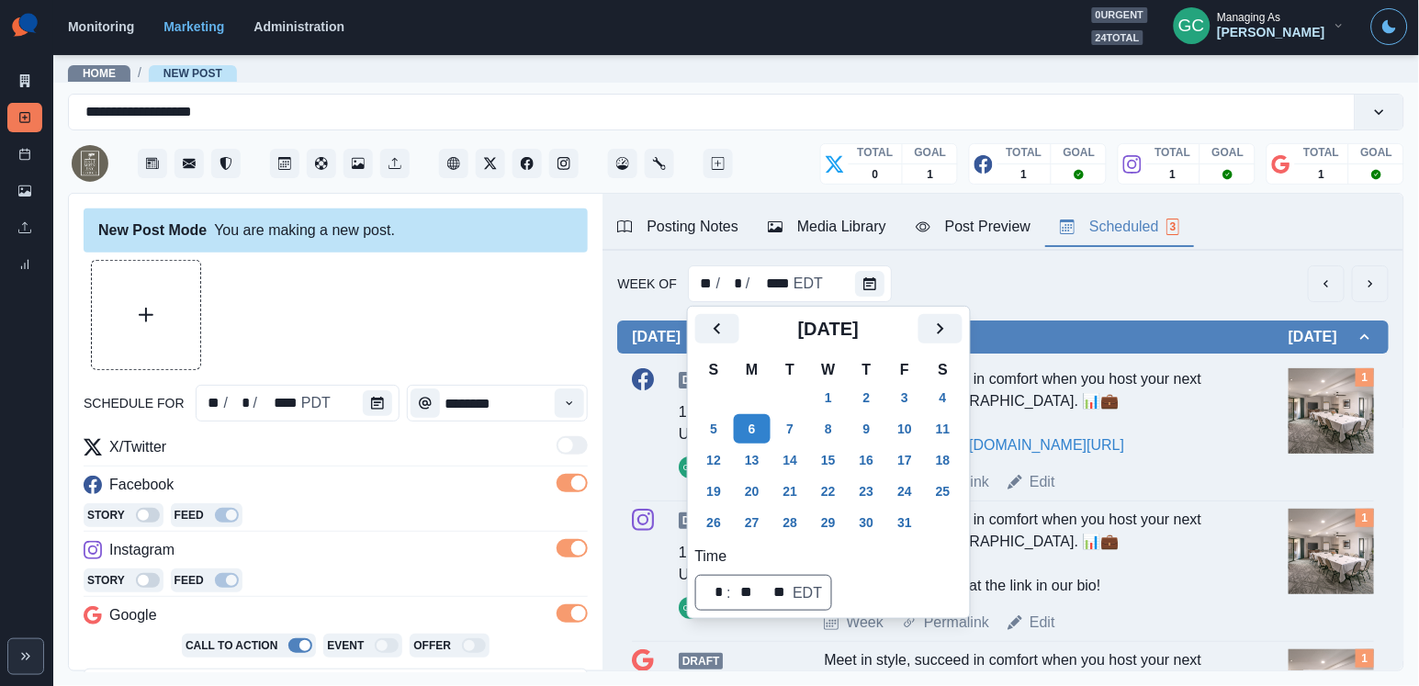
click at [1159, 268] on div "Week Of ** / * / **** EDT" at bounding box center [1002, 283] width 771 height 37
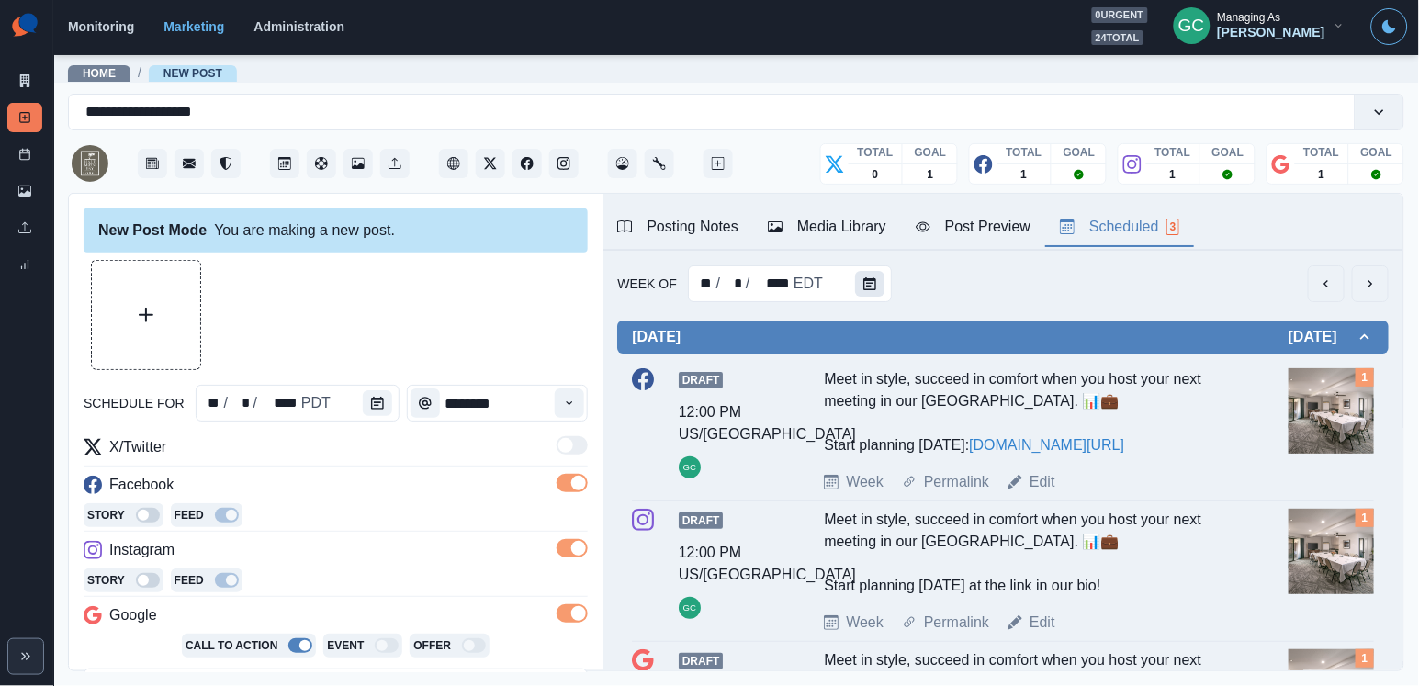
click at [866, 279] on icon "Calendar" at bounding box center [869, 283] width 13 height 13
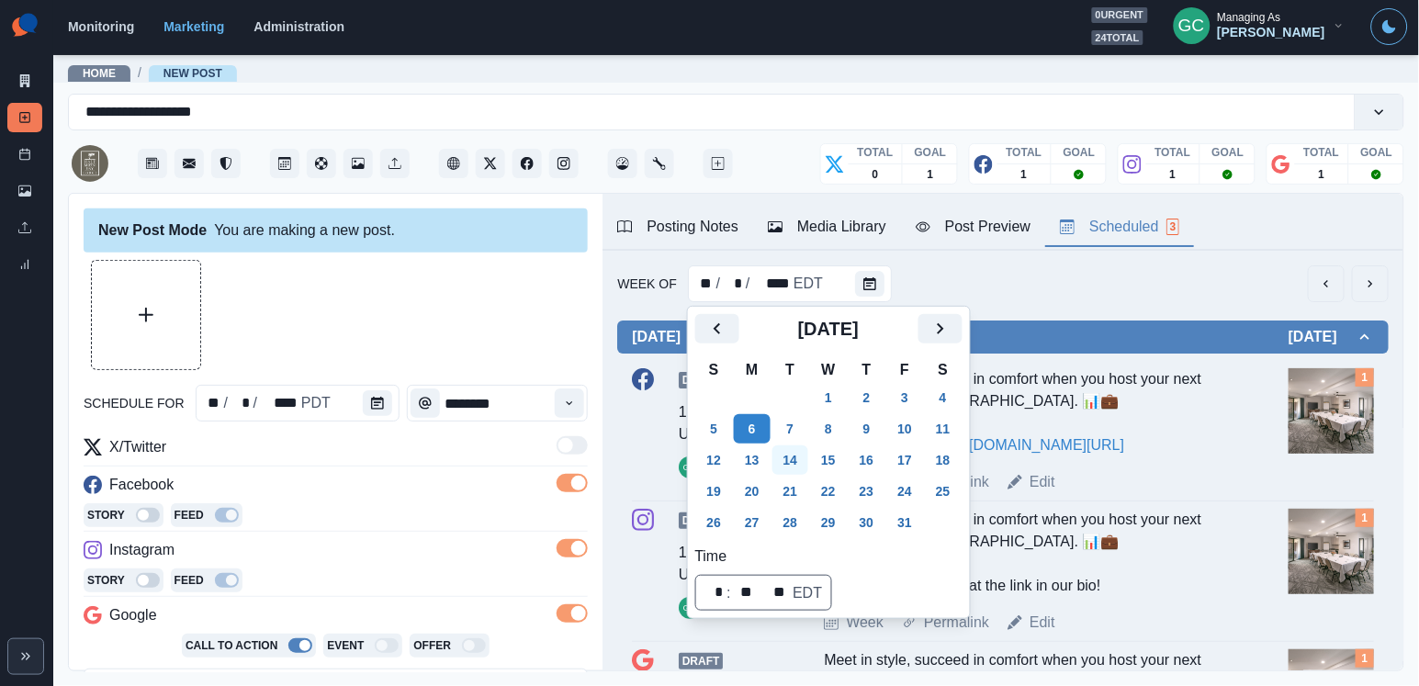
click at [792, 463] on button "14" at bounding box center [790, 459] width 37 height 29
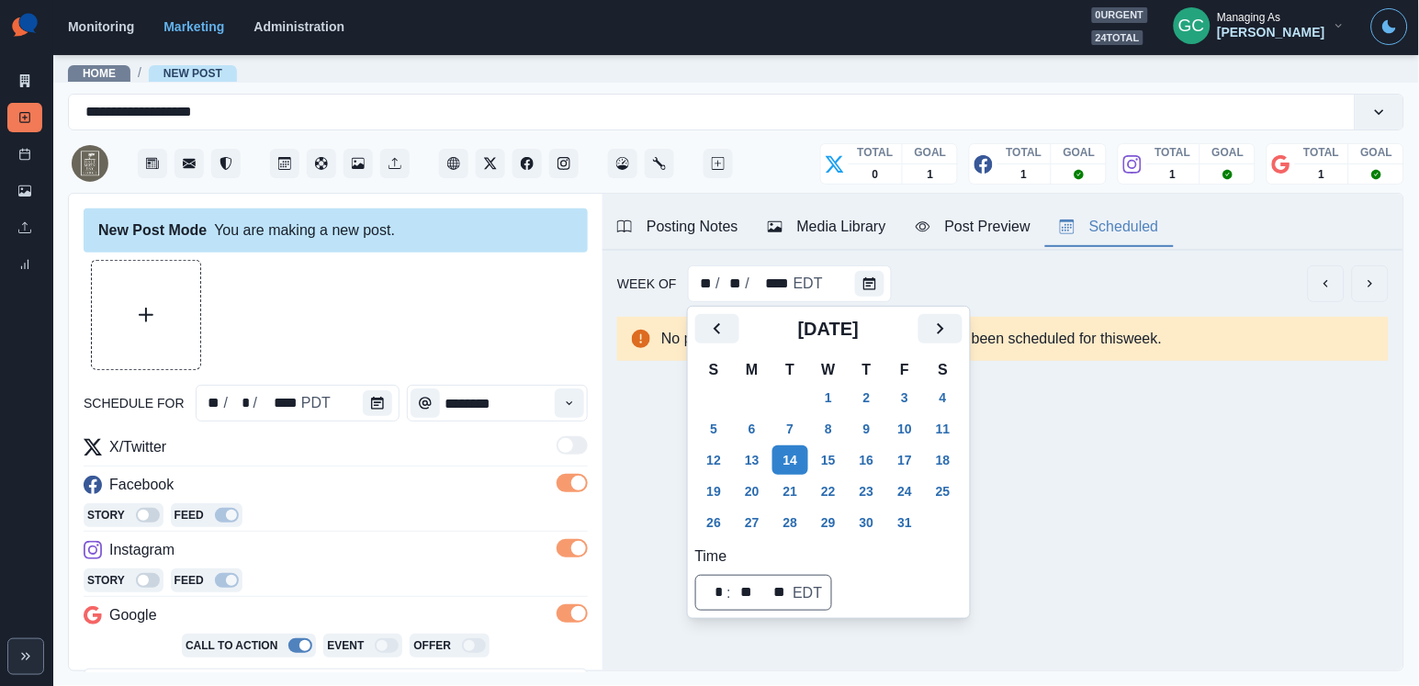
click at [395, 387] on div at bounding box center [381, 403] width 37 height 37
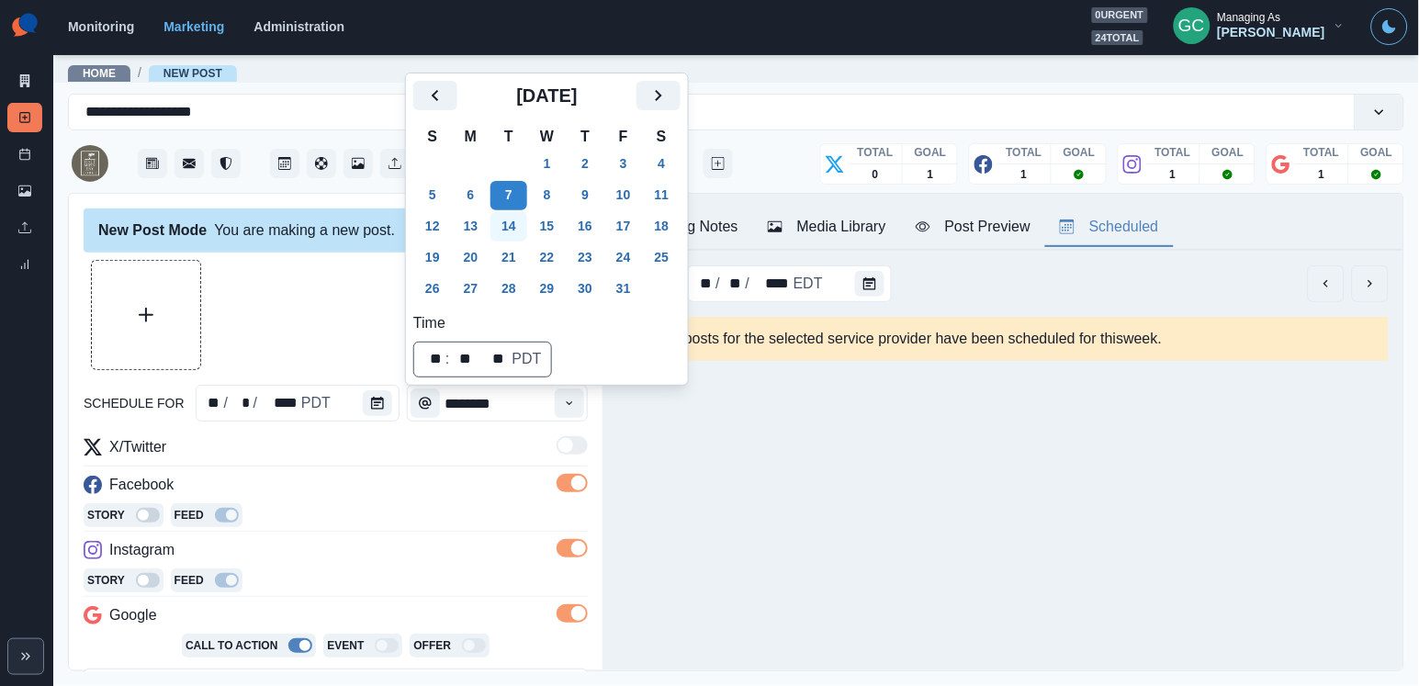
click at [511, 227] on button "14" at bounding box center [508, 226] width 37 height 29
click at [571, 410] on button "Time" at bounding box center [569, 402] width 29 height 29
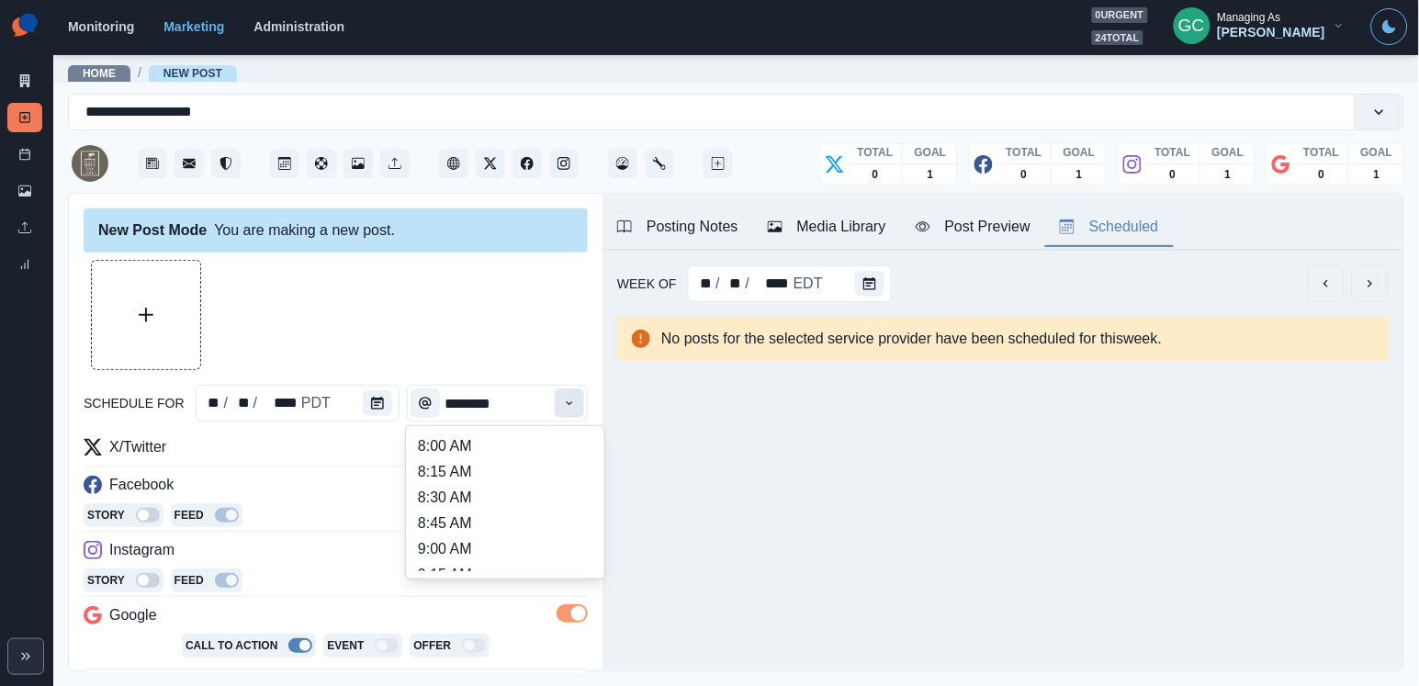
click at [571, 410] on button "Time" at bounding box center [569, 402] width 29 height 29
click at [568, 495] on li "2:45 PM" at bounding box center [505, 482] width 184 height 26
type input "*******"
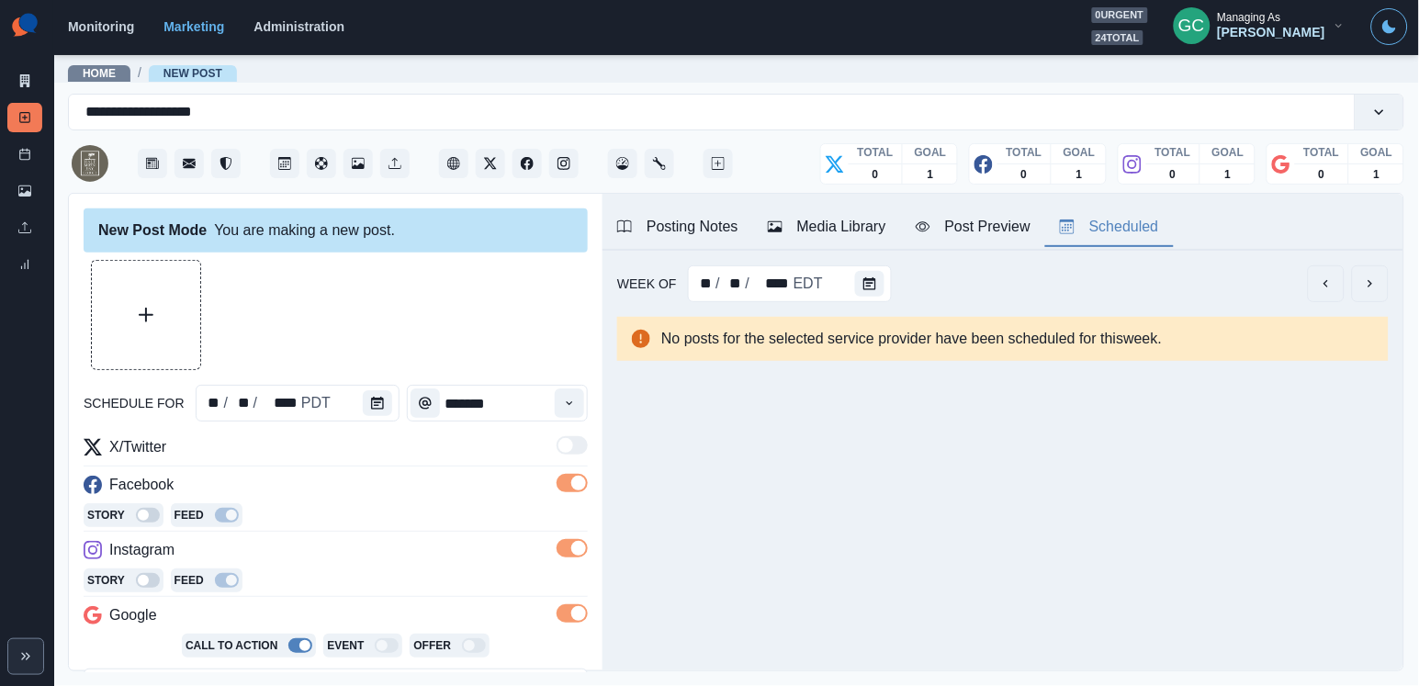
click at [803, 233] on div "Media Library" at bounding box center [827, 227] width 118 height 22
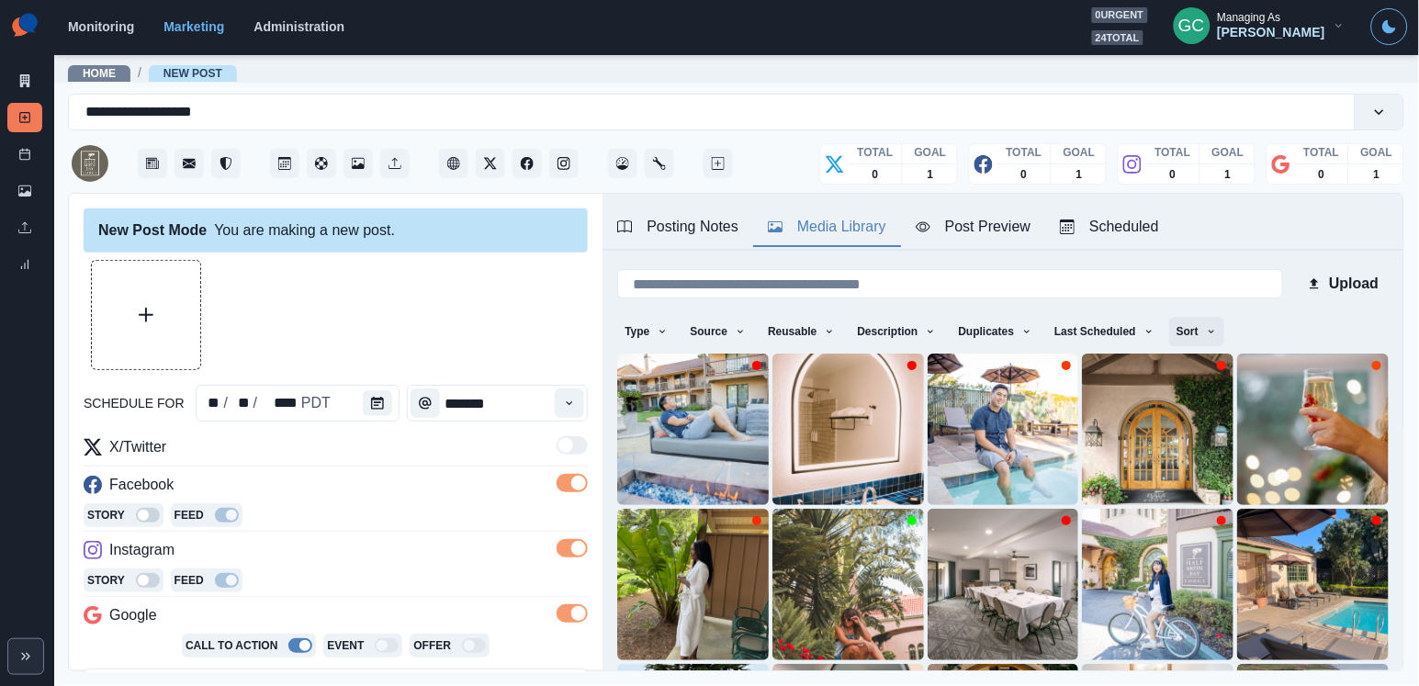
click at [1219, 327] on button "Sort" at bounding box center [1196, 331] width 55 height 29
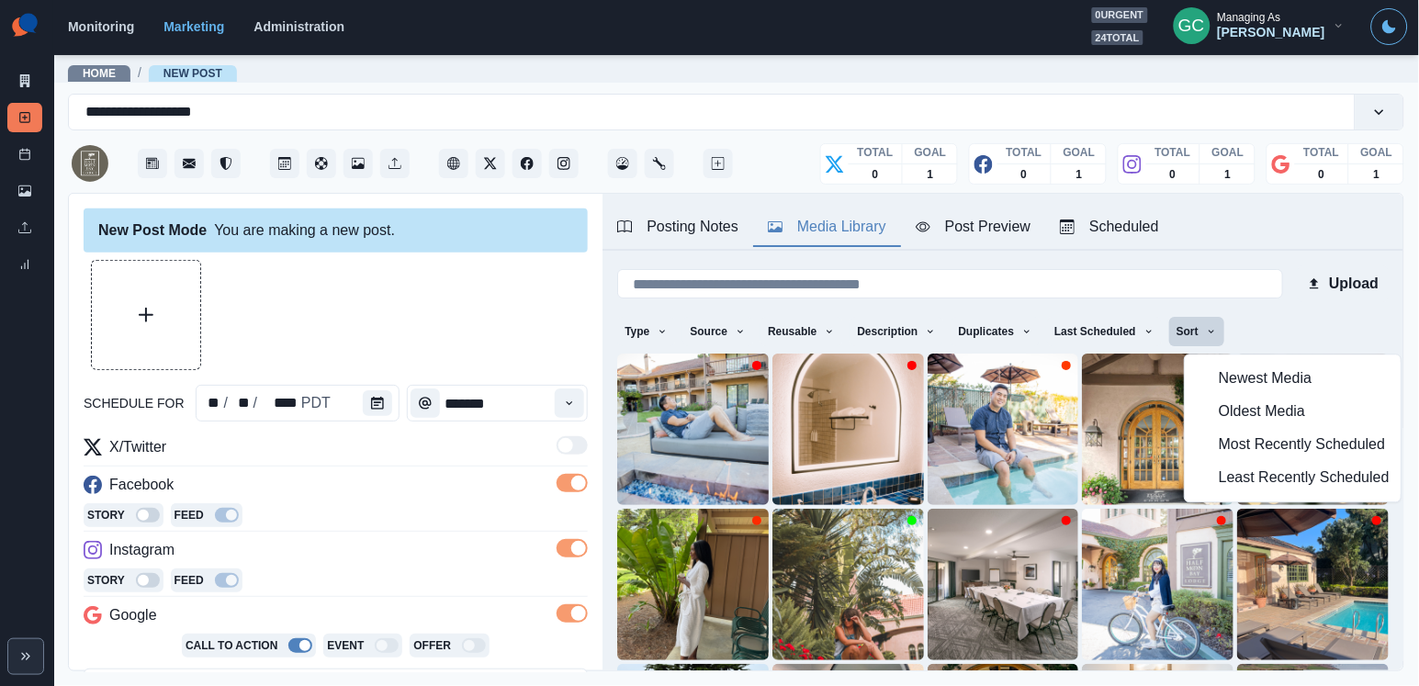
click at [1250, 478] on span "Least Recently Scheduled" at bounding box center [1304, 478] width 171 height 22
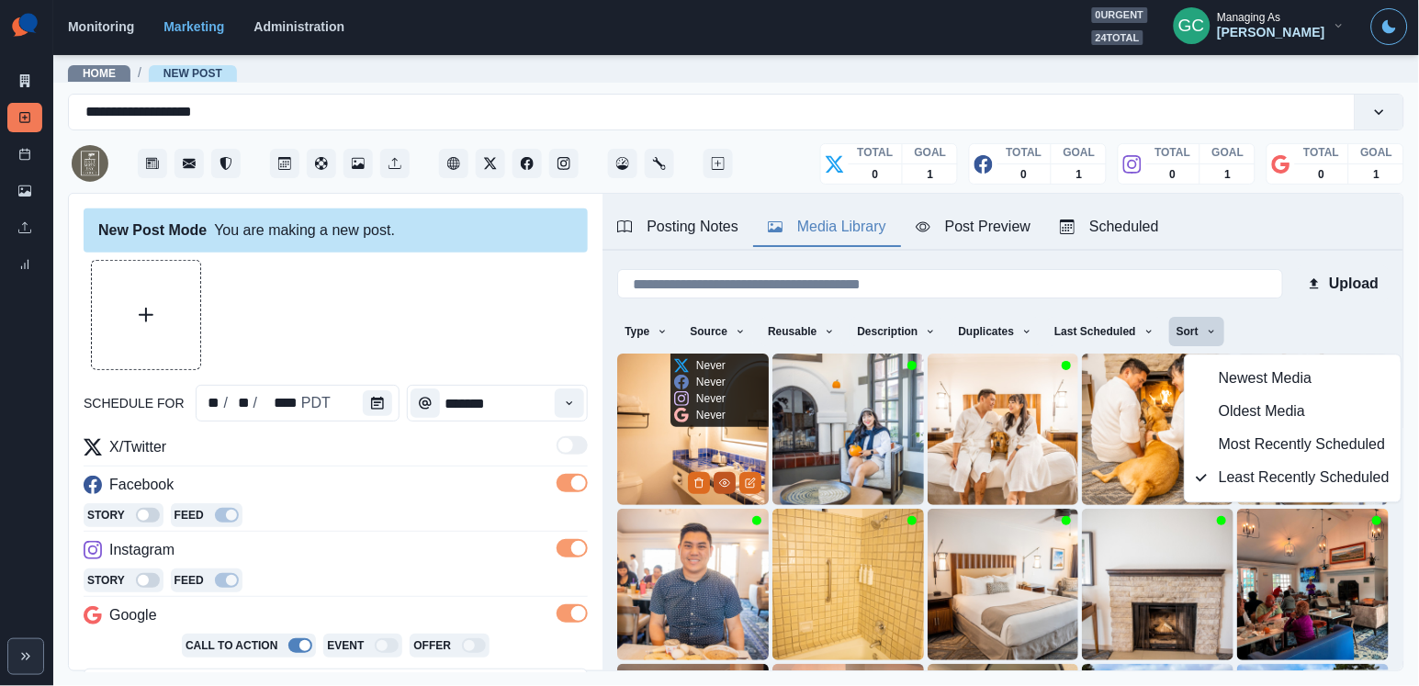
click at [719, 484] on icon "View Media" at bounding box center [724, 483] width 11 height 11
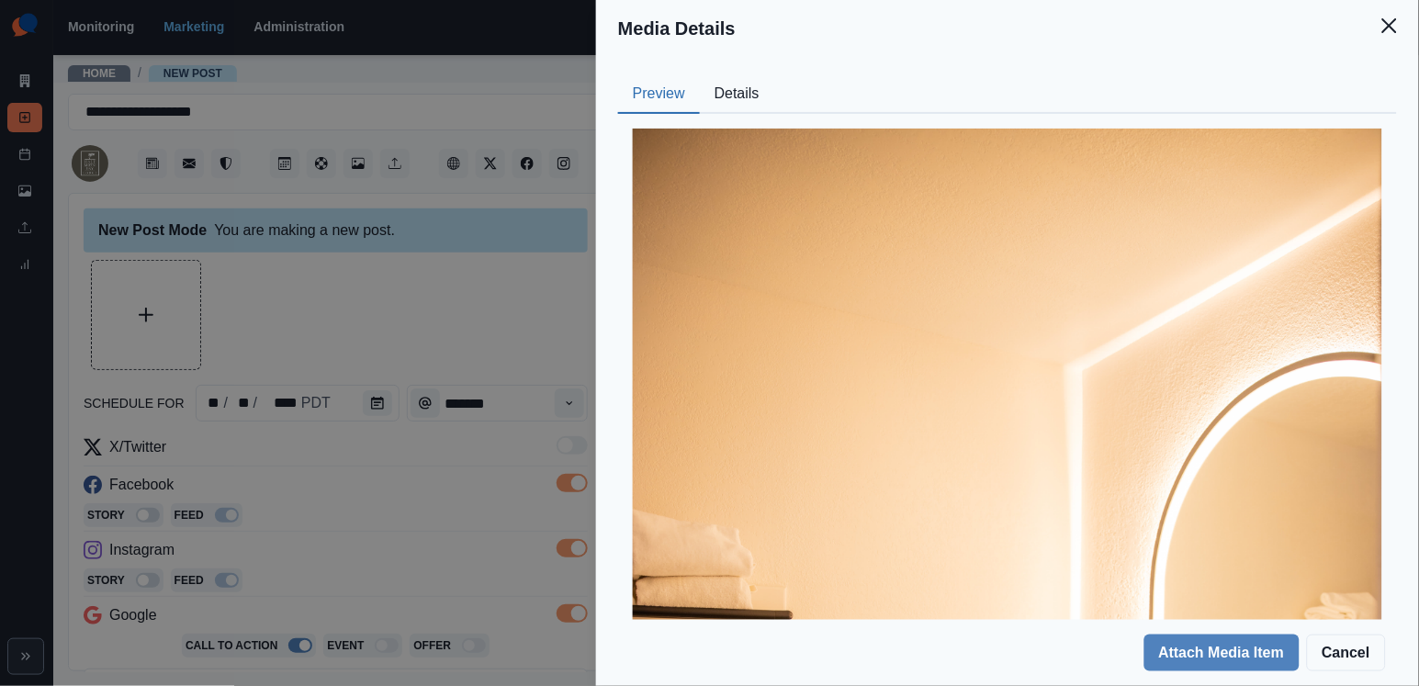
click at [733, 99] on button "Details" at bounding box center [737, 94] width 74 height 39
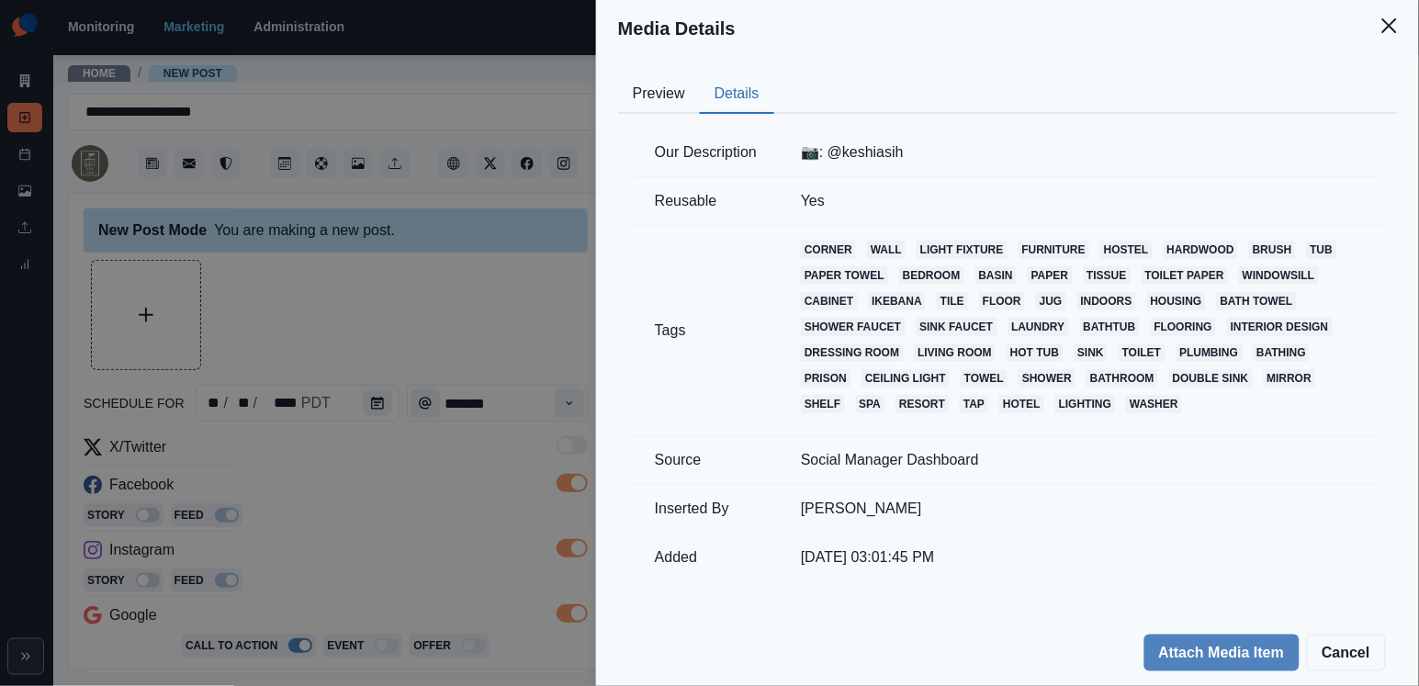
click at [461, 278] on div "Media Details Preview Details Our Description 📷: @keshiasih Reusable Yes Tags c…" at bounding box center [709, 343] width 1419 height 686
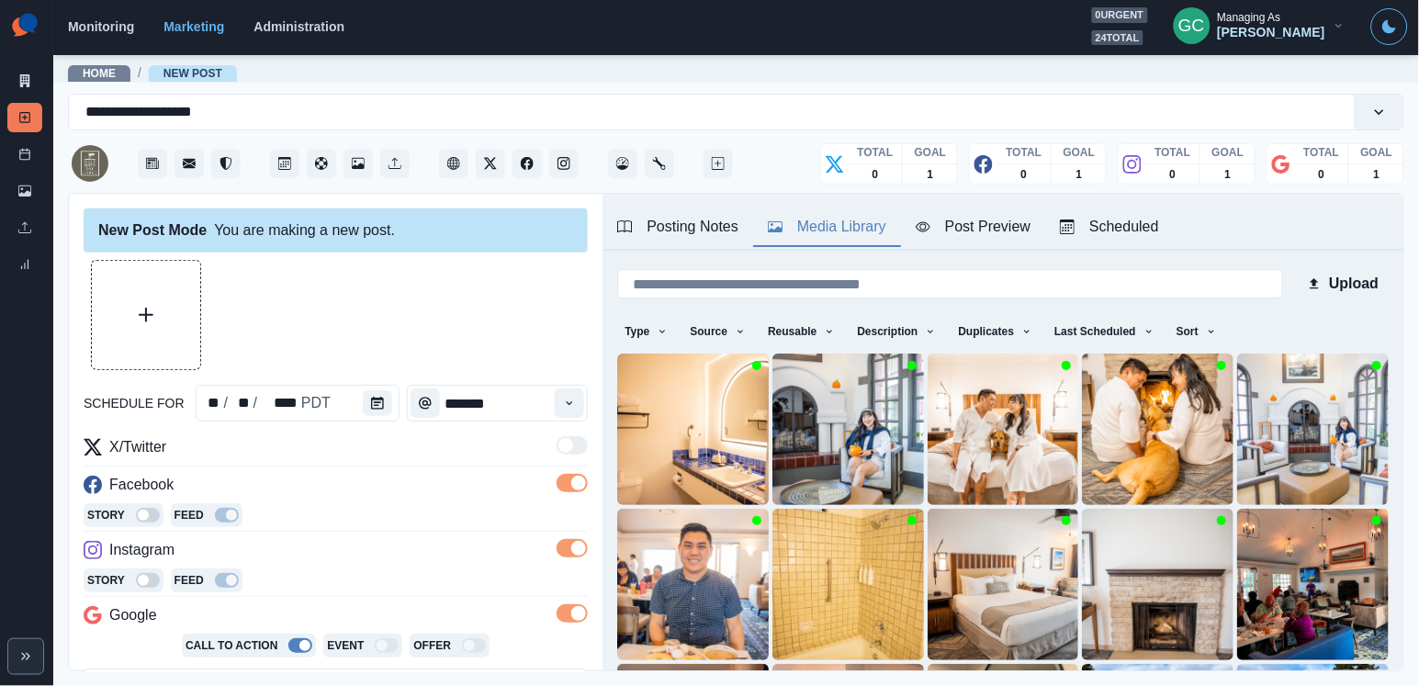
scroll to position [57, 0]
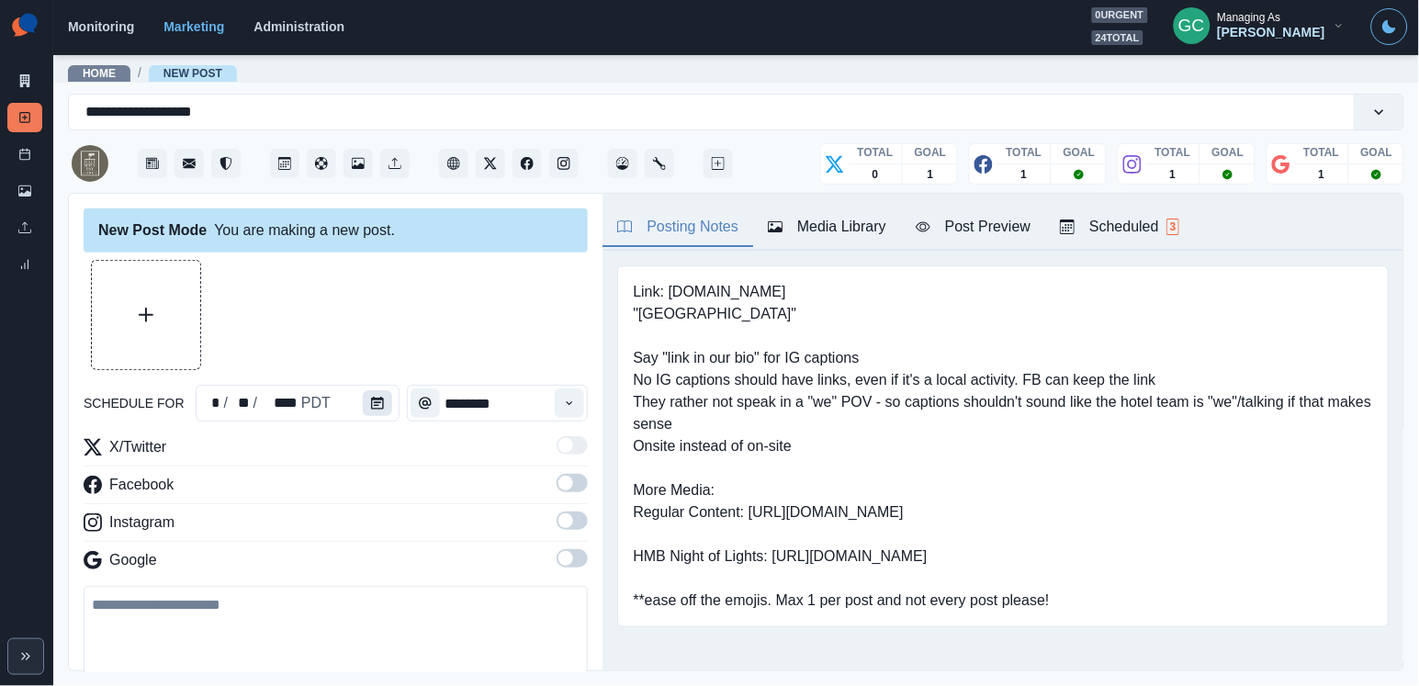
click at [376, 393] on button "Calendar" at bounding box center [377, 403] width 29 height 26
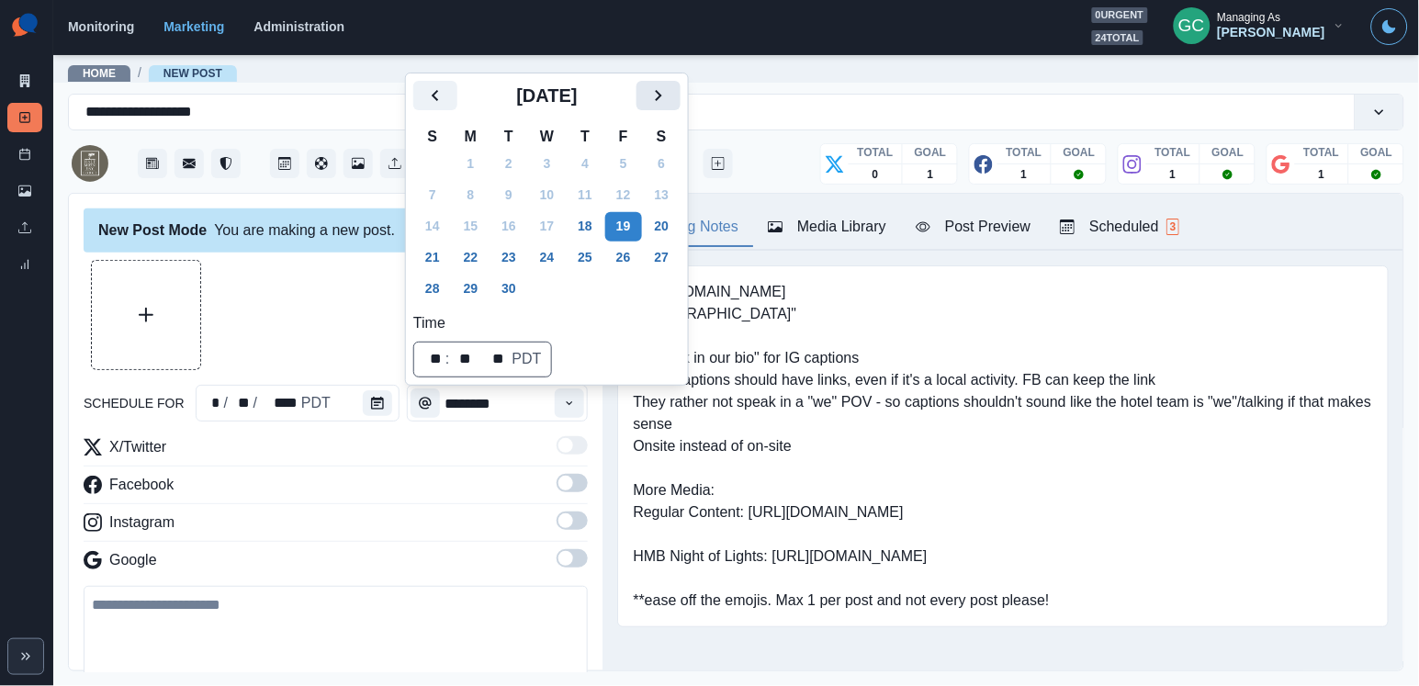
click at [669, 99] on icon "Next" at bounding box center [658, 95] width 22 height 22
click at [473, 185] on button "6" at bounding box center [471, 195] width 37 height 29
click at [564, 552] on div "X/Twitter Facebook Instagram Google" at bounding box center [336, 507] width 504 height 142
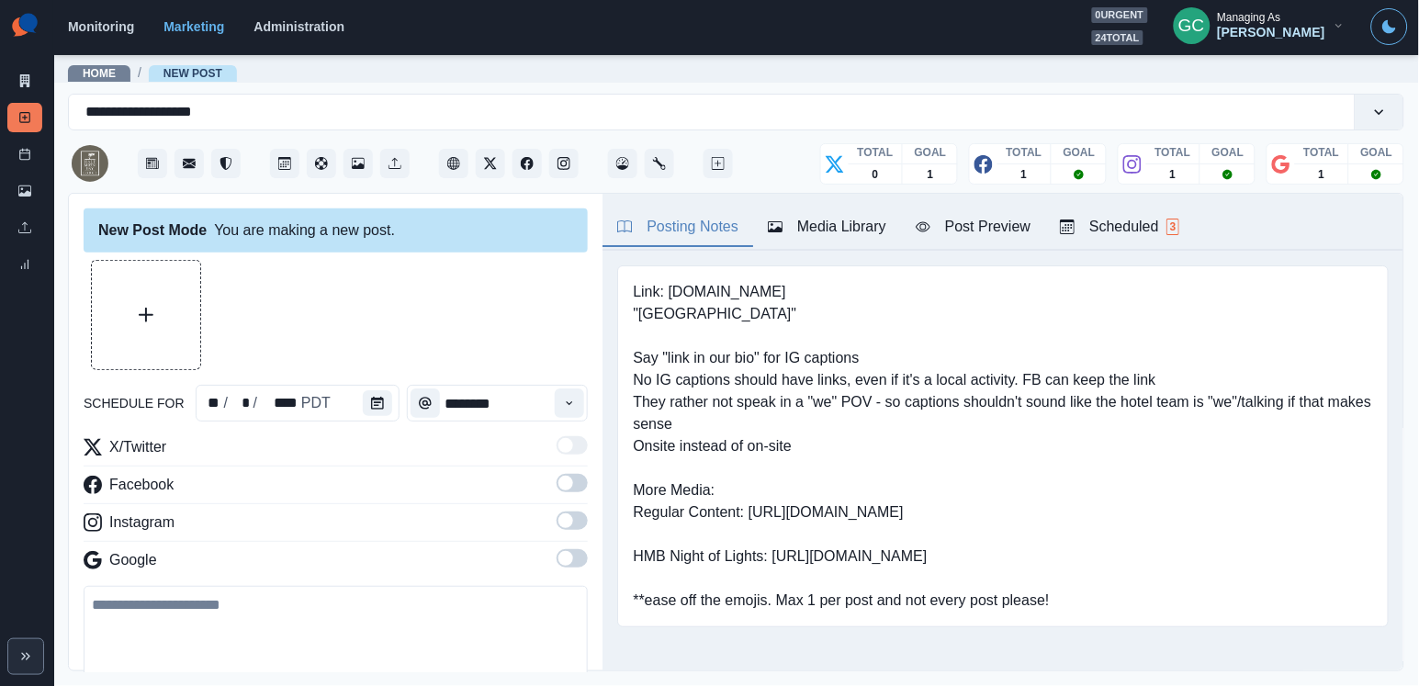
click at [568, 523] on span at bounding box center [565, 520] width 15 height 15
click at [570, 485] on span at bounding box center [565, 483] width 15 height 15
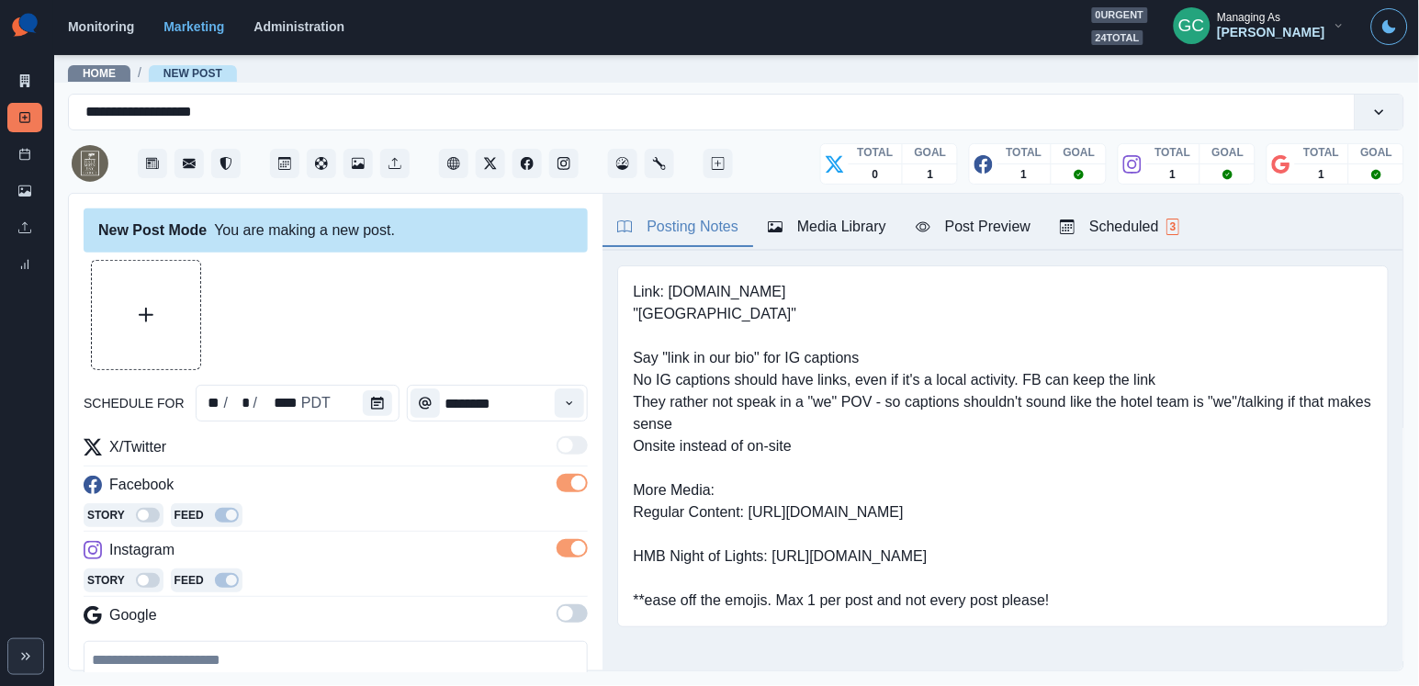
click at [568, 616] on span at bounding box center [565, 613] width 15 height 15
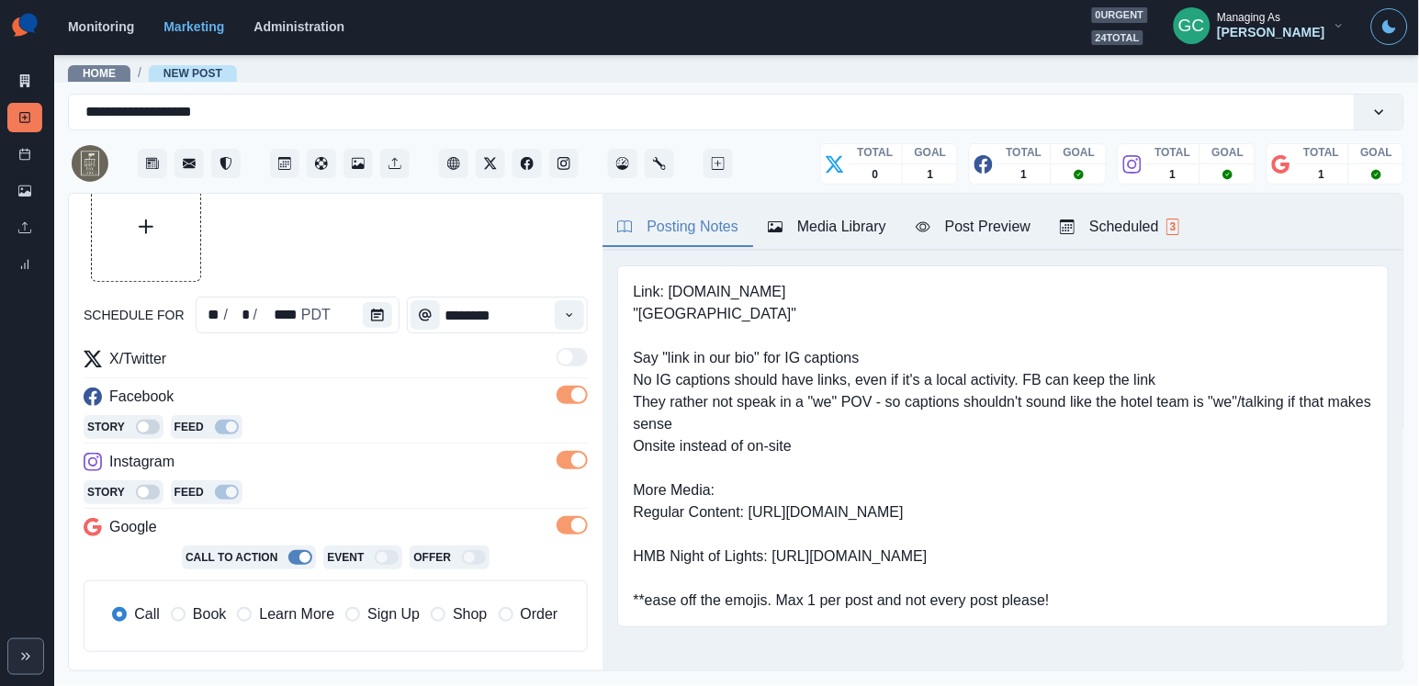
click at [291, 616] on span "Learn More" at bounding box center [296, 614] width 75 height 22
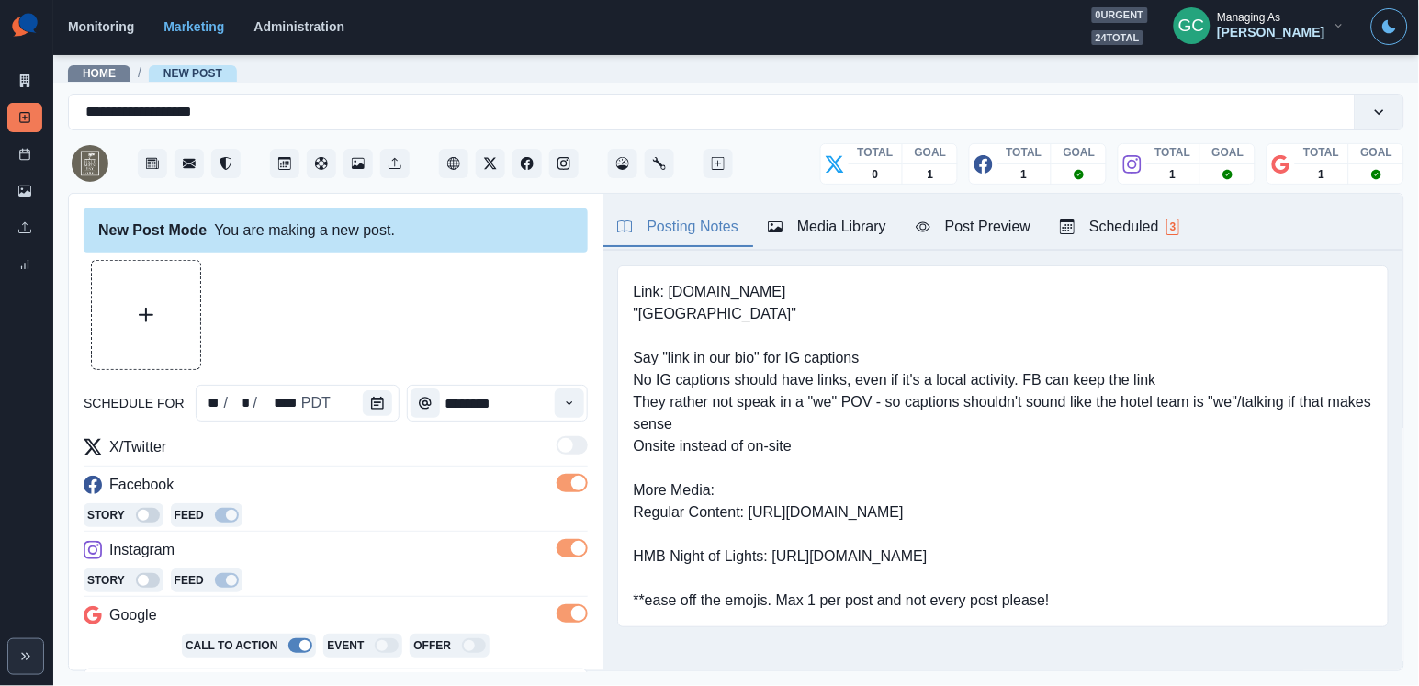
click at [1168, 225] on div "Scheduled 3" at bounding box center [1119, 227] width 119 height 22
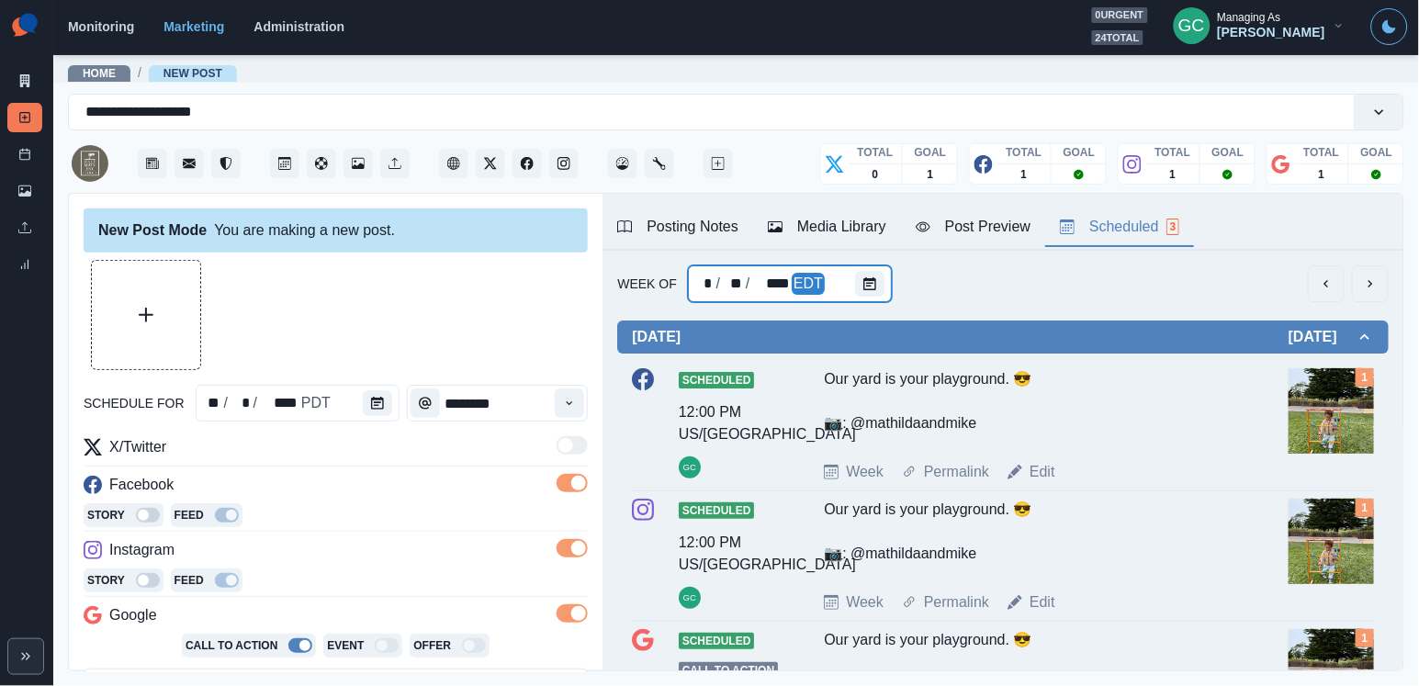
click at [882, 278] on div at bounding box center [873, 283] width 37 height 37
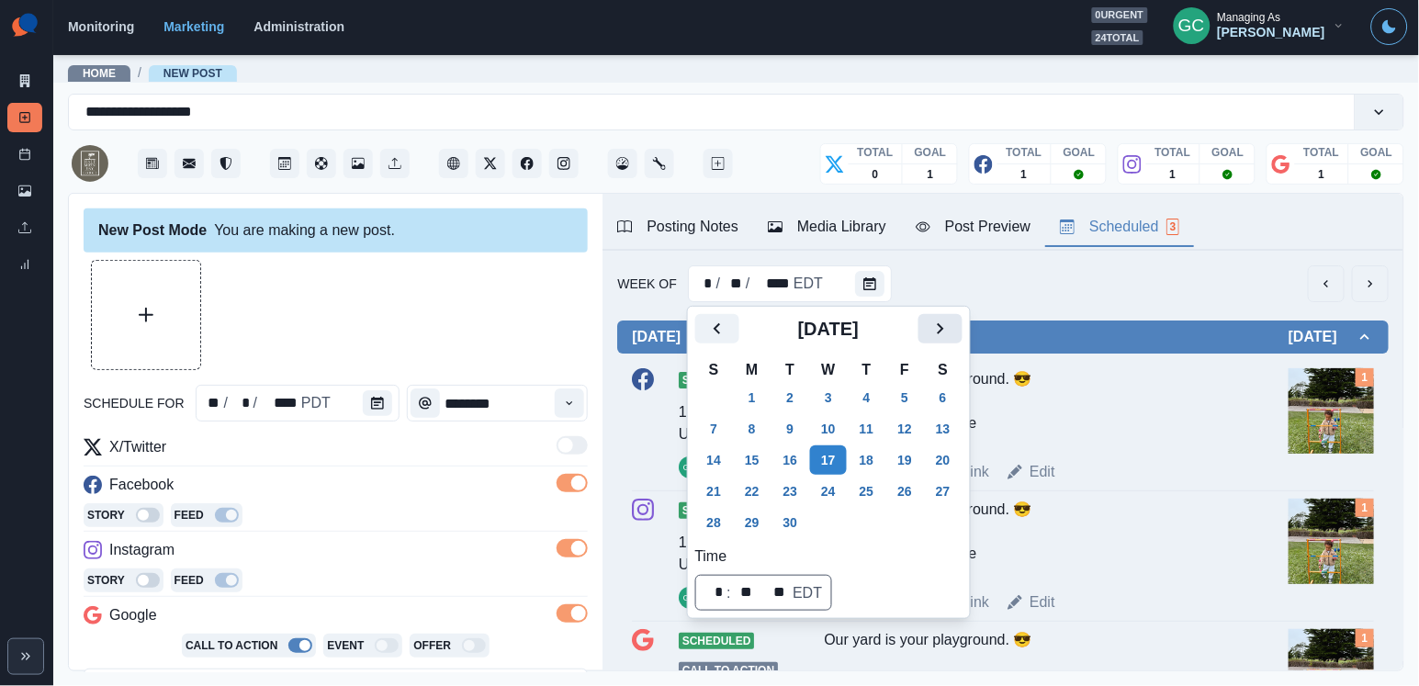
click at [962, 329] on button "Next" at bounding box center [940, 328] width 44 height 29
click at [751, 433] on button "6" at bounding box center [752, 428] width 37 height 29
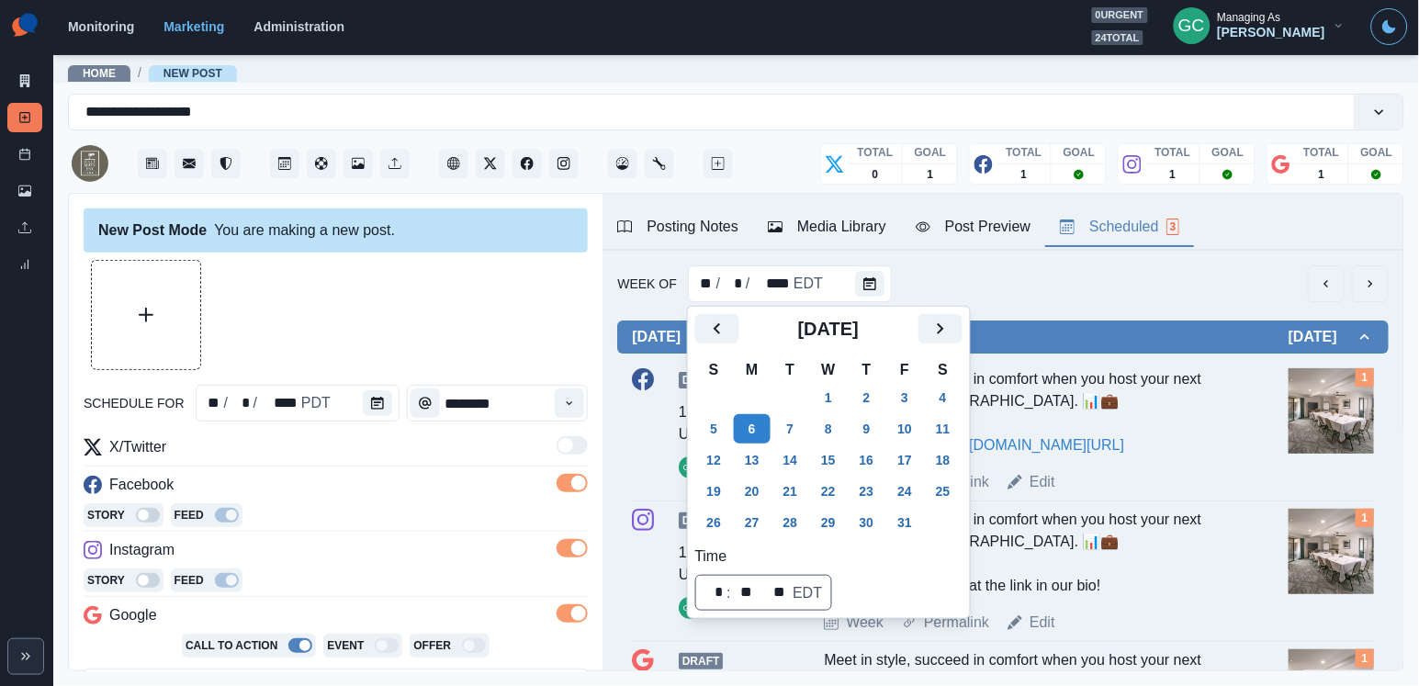
click at [848, 205] on div "Posting Notes Media Library Post Preview Scheduled 3" at bounding box center [1002, 222] width 801 height 57
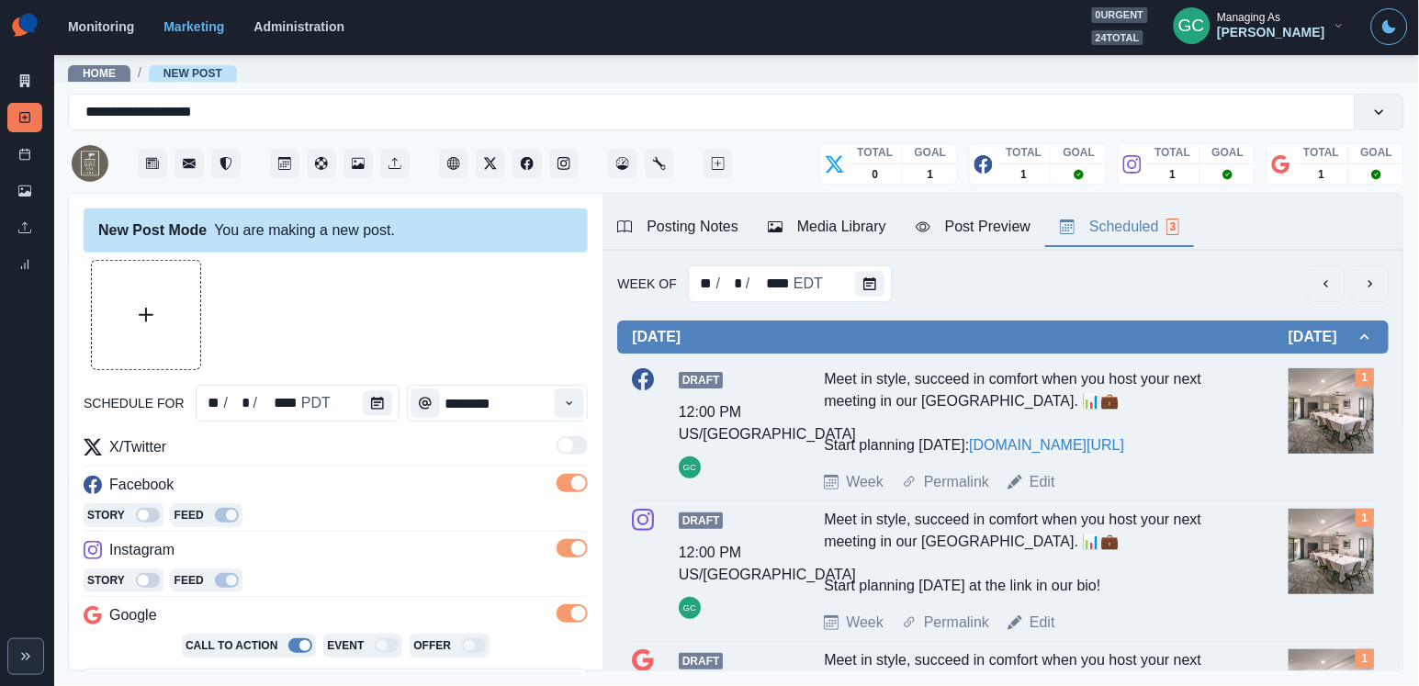
click at [848, 222] on div "Media Library" at bounding box center [827, 227] width 118 height 22
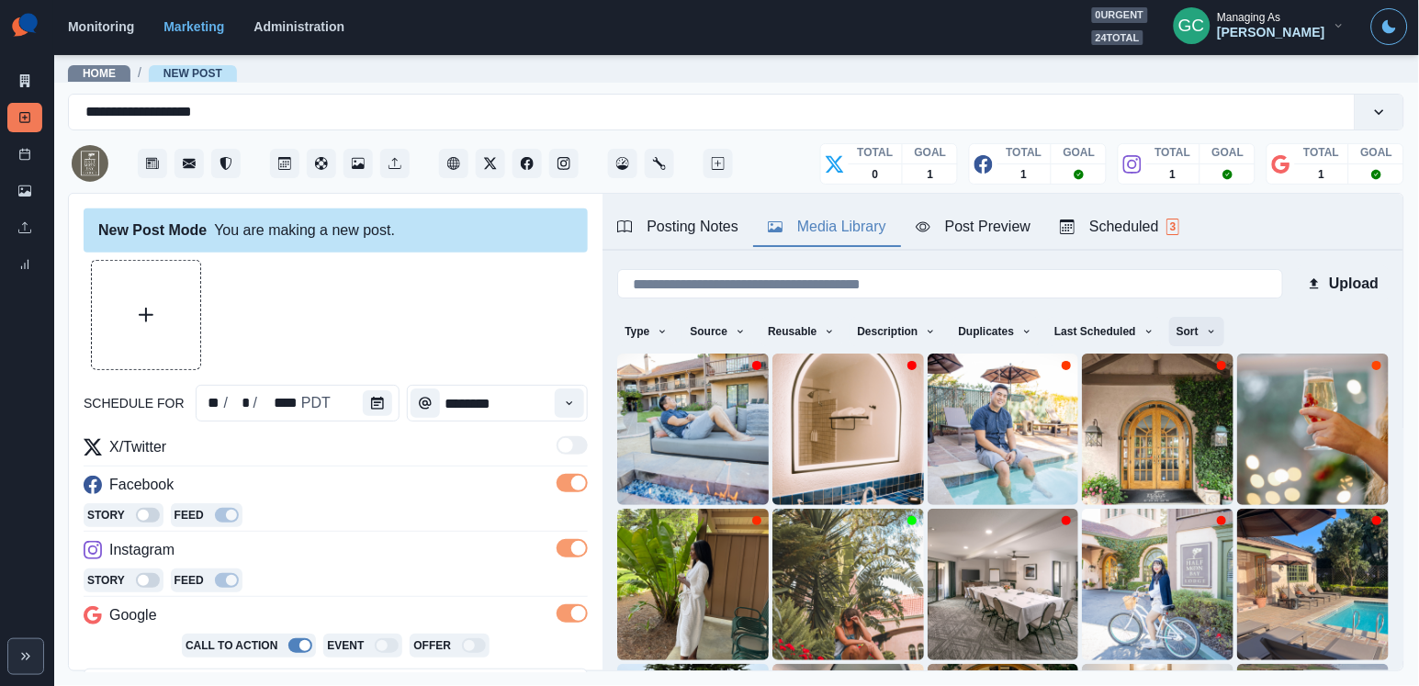
click at [1223, 321] on button "Sort" at bounding box center [1196, 331] width 55 height 29
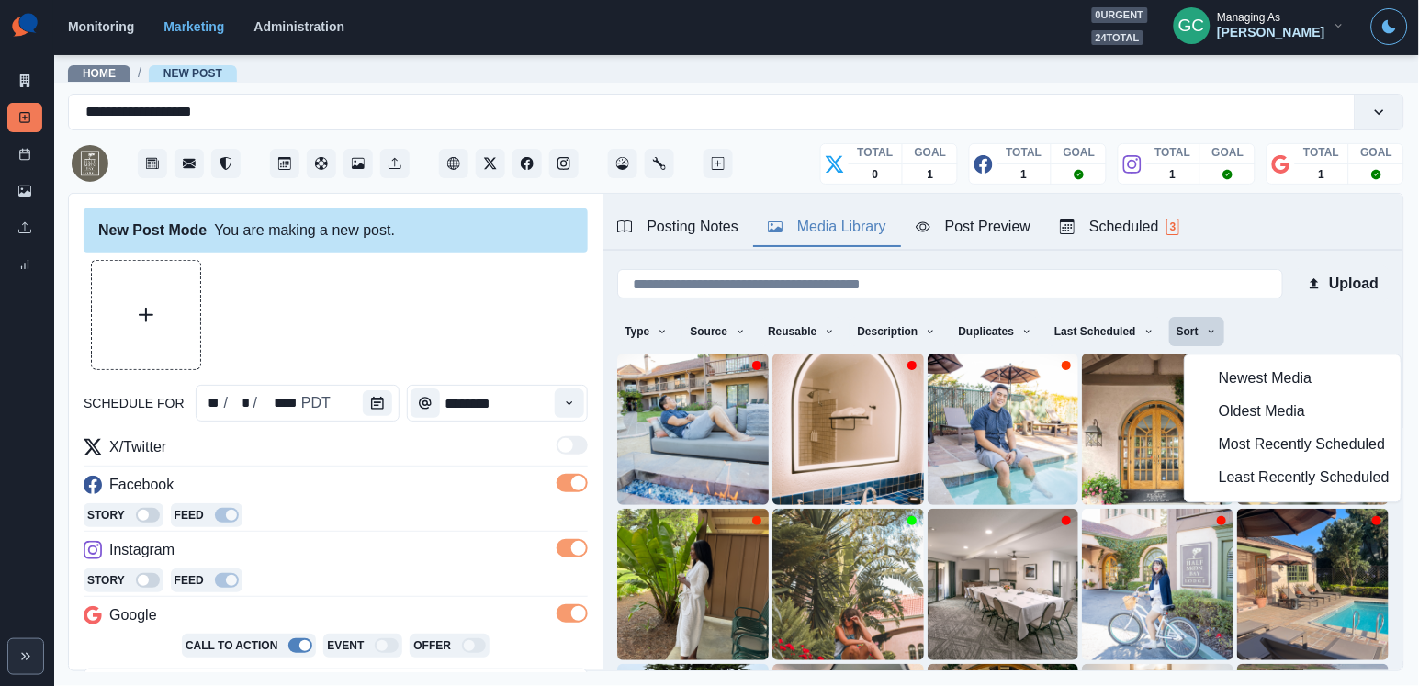
click at [1210, 487] on button "Least Recently Scheduled" at bounding box center [1294, 478] width 216 height 33
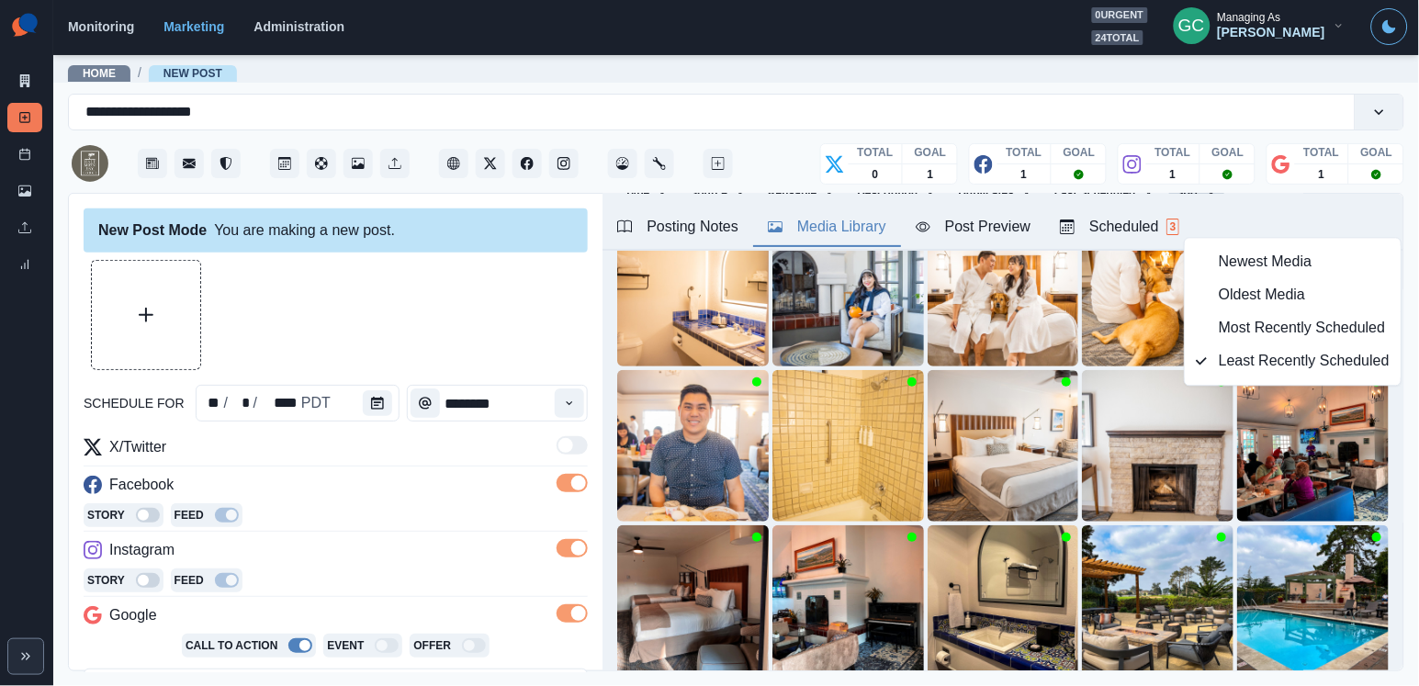
scroll to position [143, 0]
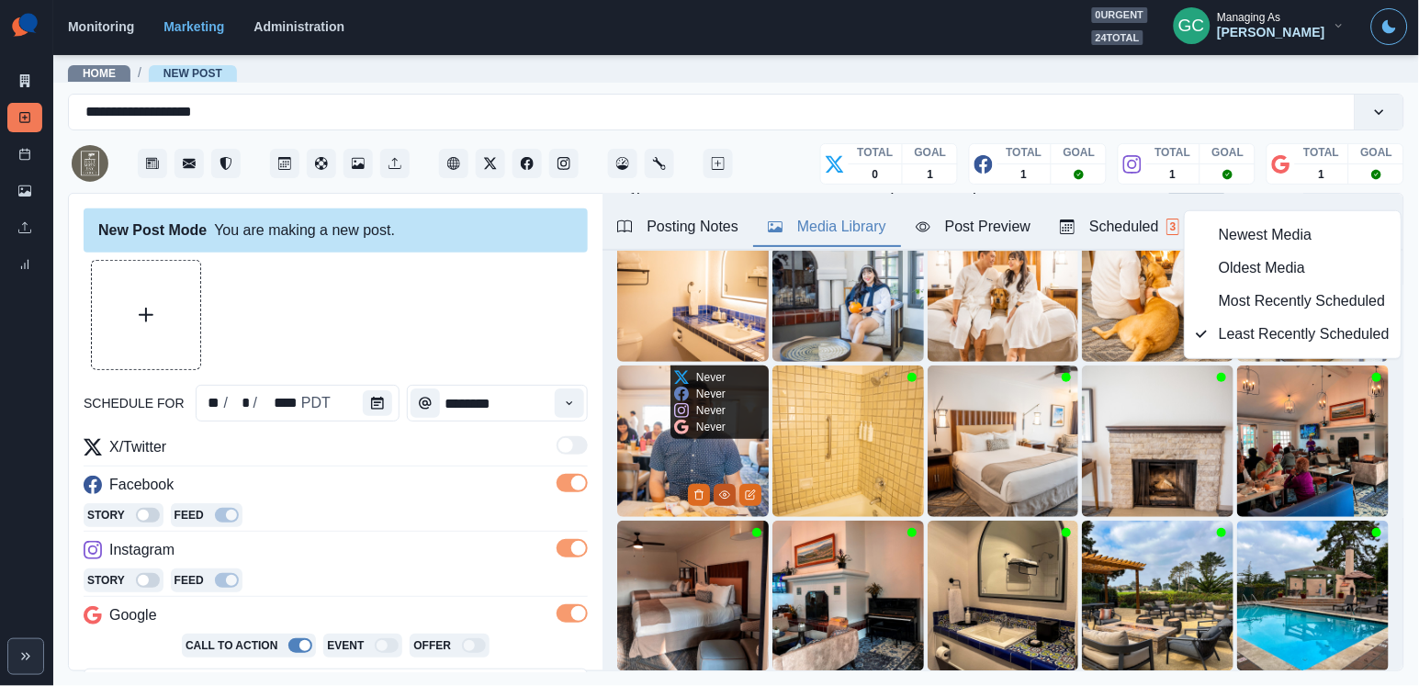
click at [721, 498] on icon "View Media" at bounding box center [724, 494] width 11 height 11
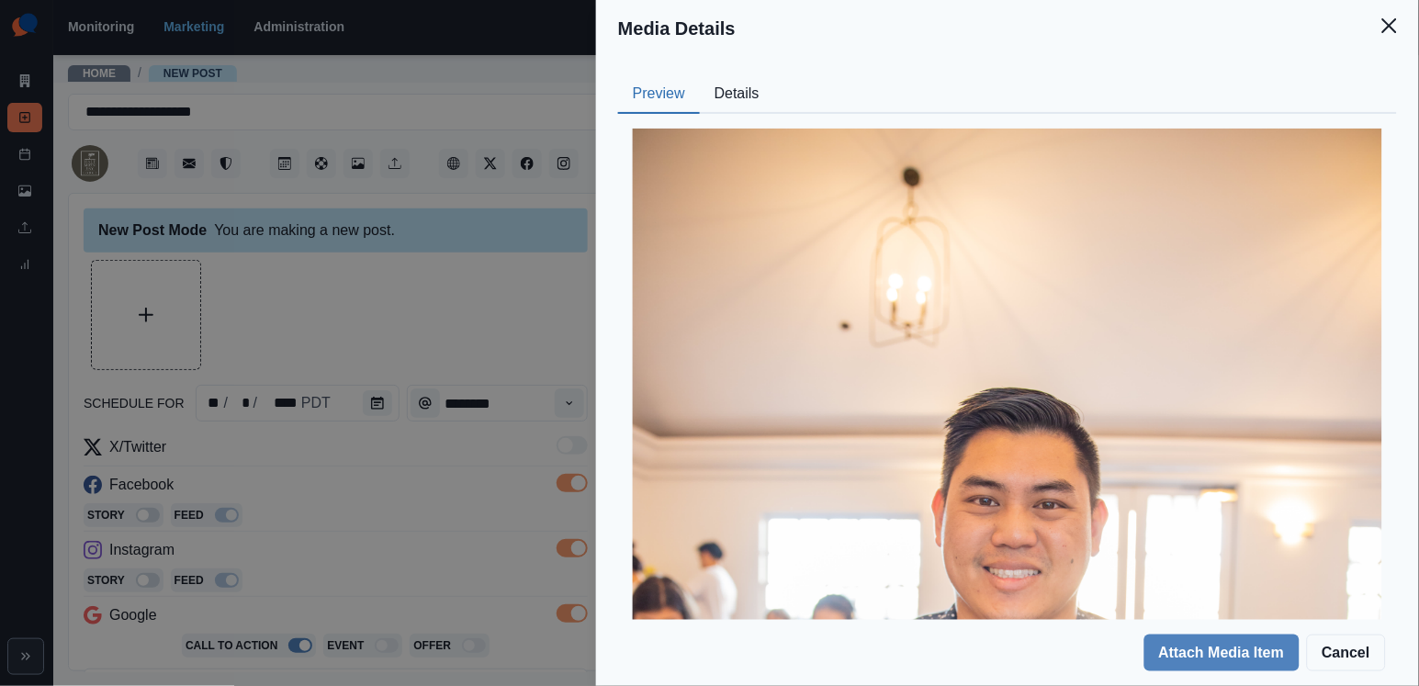
click at [731, 90] on button "Details" at bounding box center [737, 94] width 74 height 39
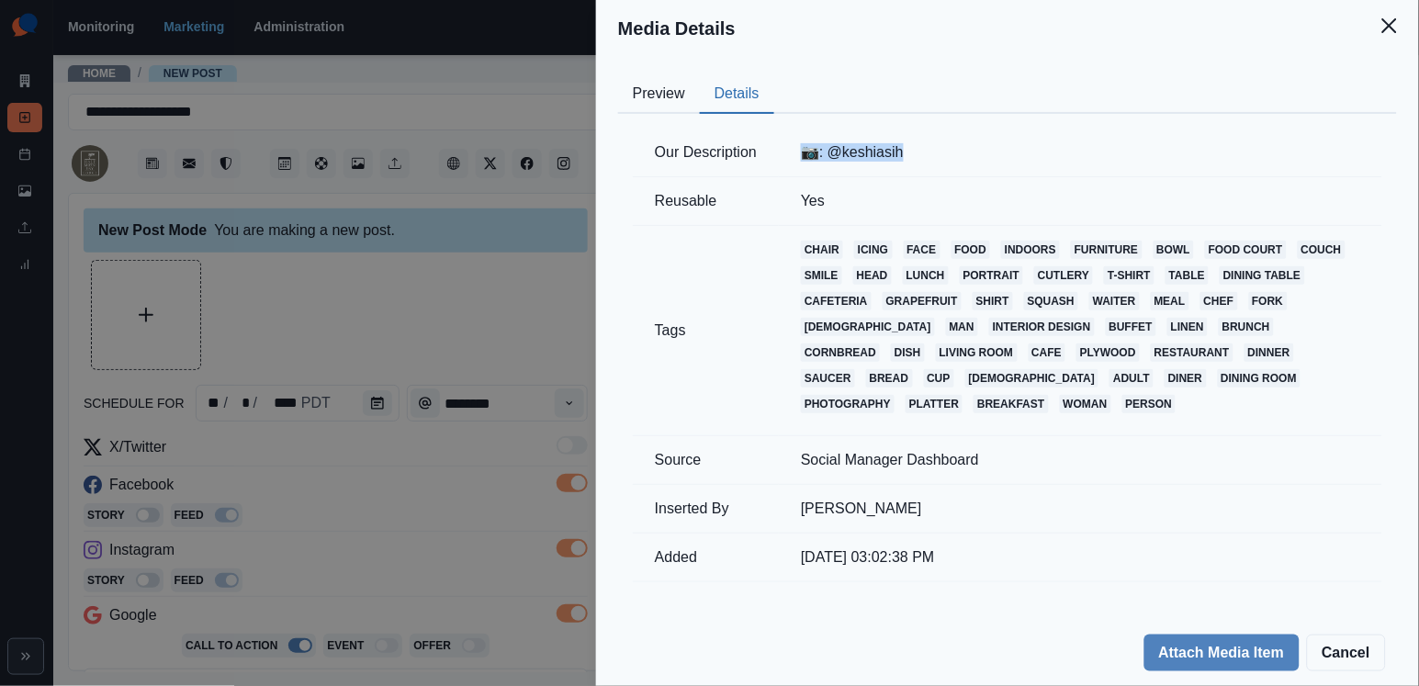
drag, startPoint x: 806, startPoint y: 149, endPoint x: 935, endPoint y: 152, distance: 128.6
click at [935, 152] on td "📷: @keshiasih" at bounding box center [1080, 153] width 603 height 49
copy td "📷: @keshiasih"
click at [464, 377] on div "Media Details Preview Details Our Description 📷: @keshiasih Reusable Yes Tags c…" at bounding box center [709, 343] width 1419 height 686
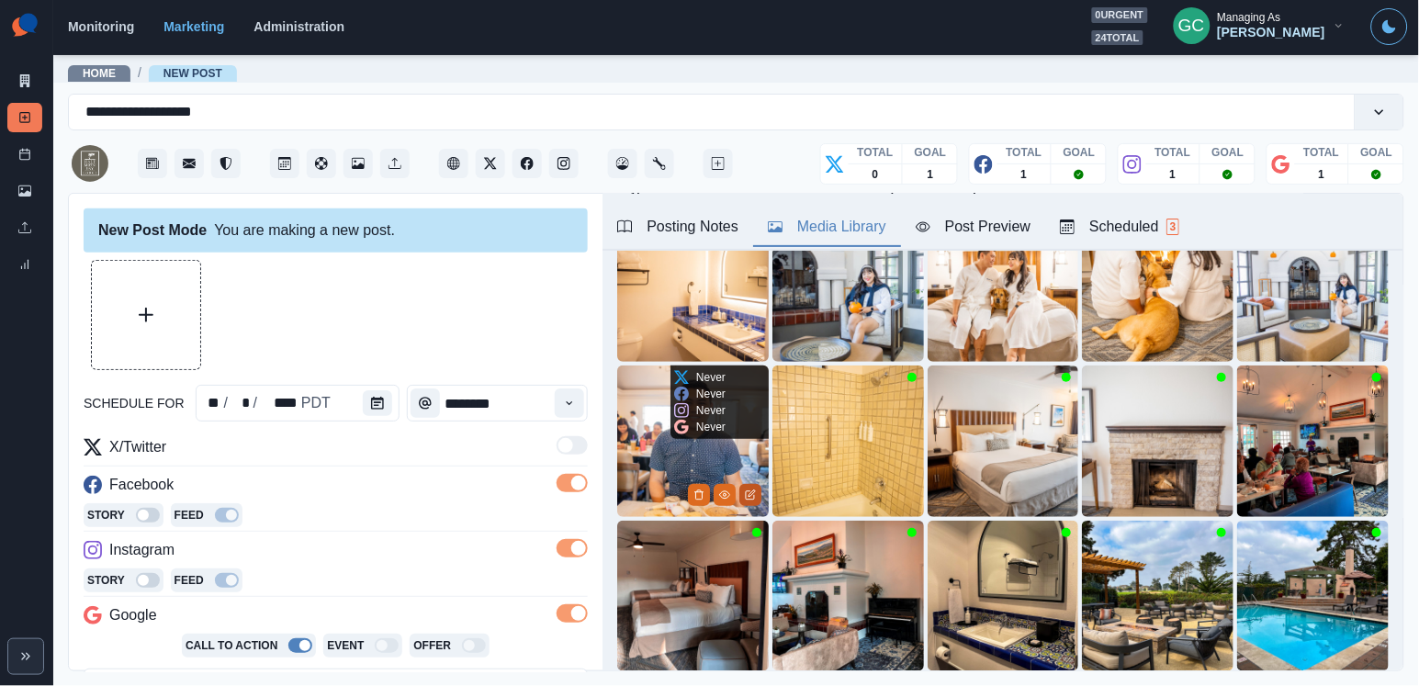
click at [745, 498] on icon "Edit Media" at bounding box center [750, 494] width 11 height 11
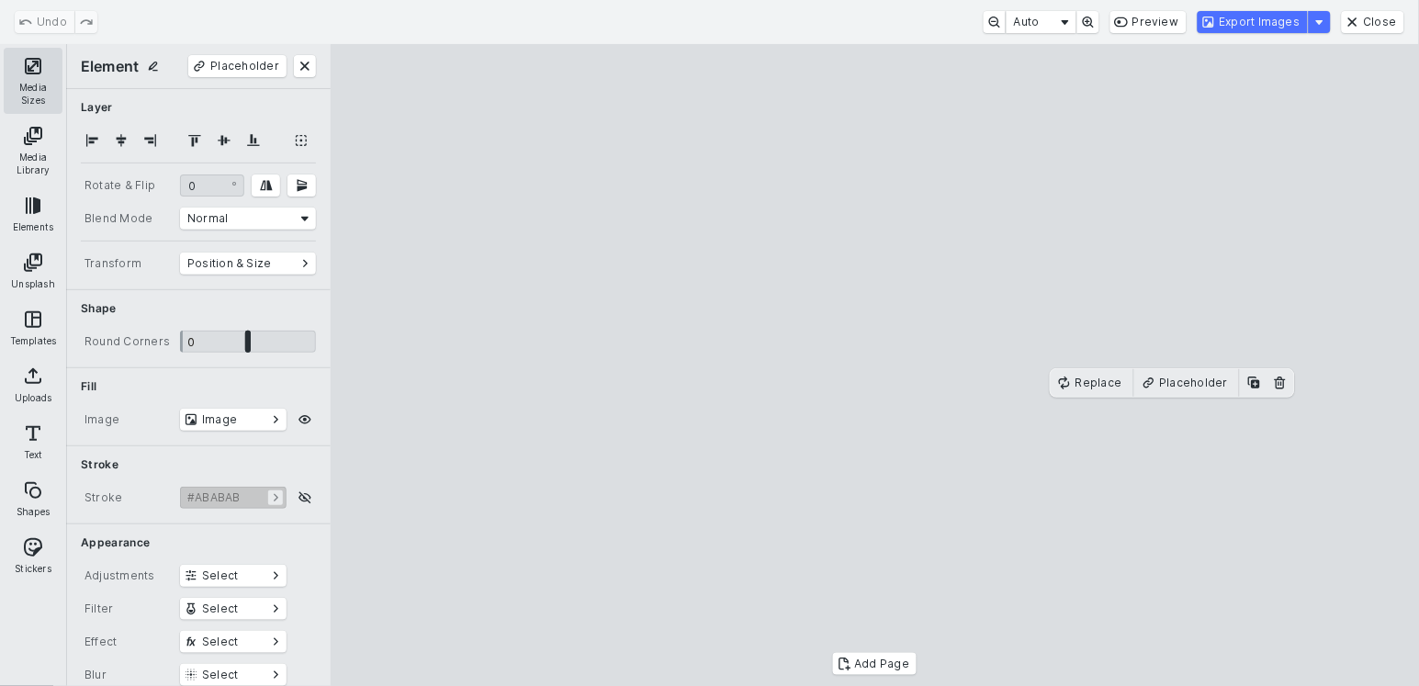
click at [36, 71] on button "Media Sizes" at bounding box center [33, 81] width 59 height 66
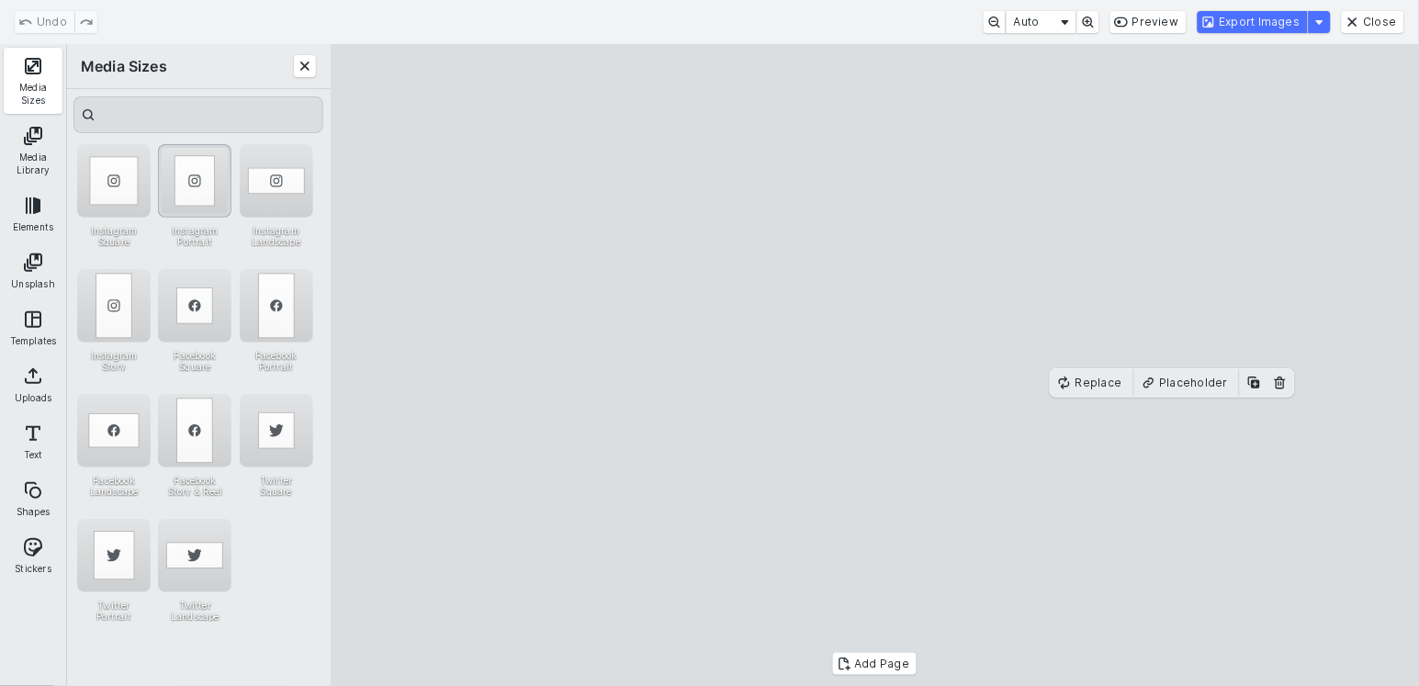
click at [185, 180] on div "Instagram Portrait" at bounding box center [194, 180] width 73 height 73
click at [1269, 22] on button "Export Images" at bounding box center [1252, 22] width 110 height 22
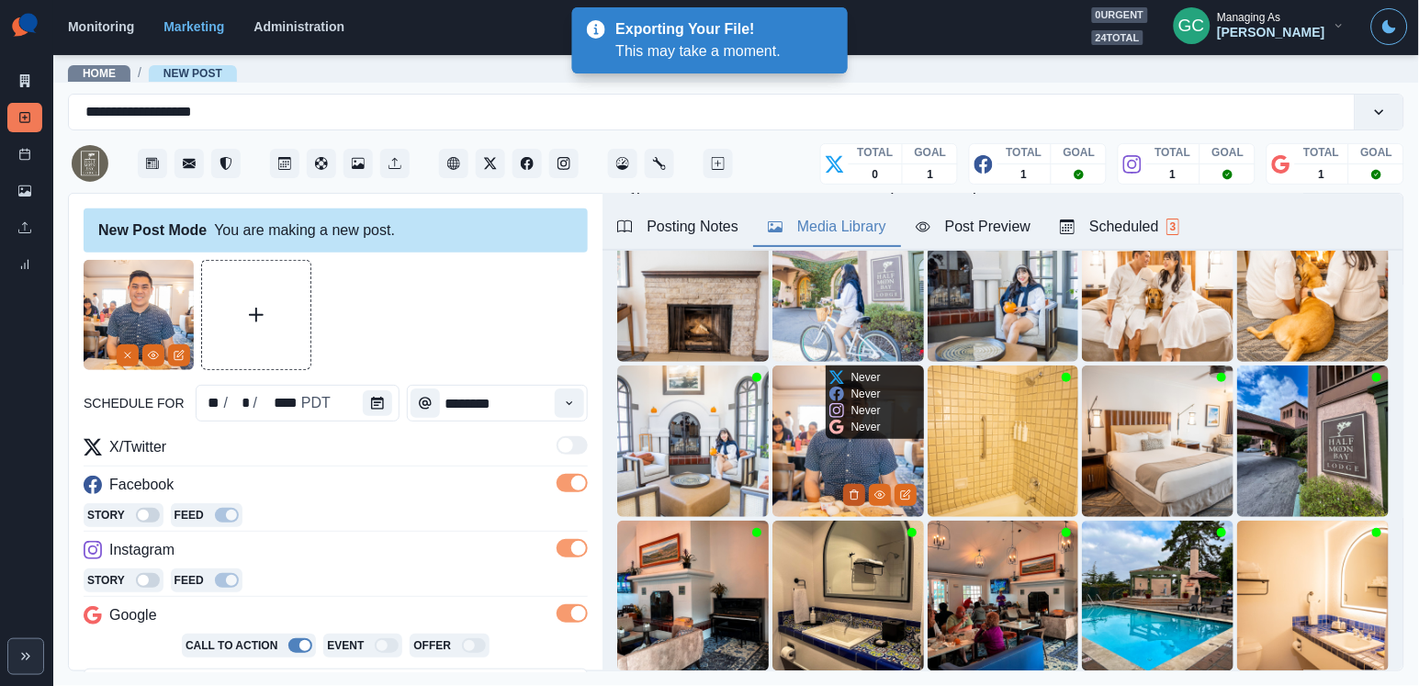
click at [851, 489] on icon "Delete Media" at bounding box center [853, 494] width 11 height 11
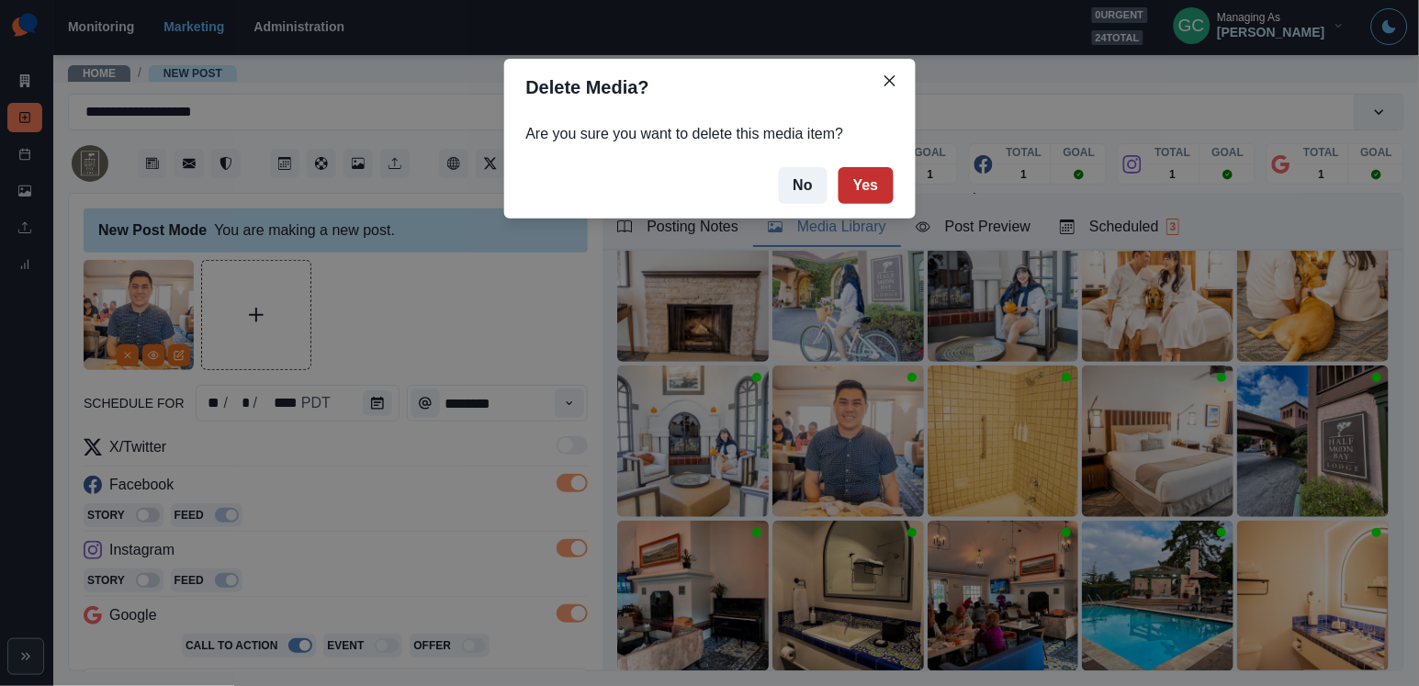
click at [861, 190] on button "Yes" at bounding box center [865, 185] width 55 height 37
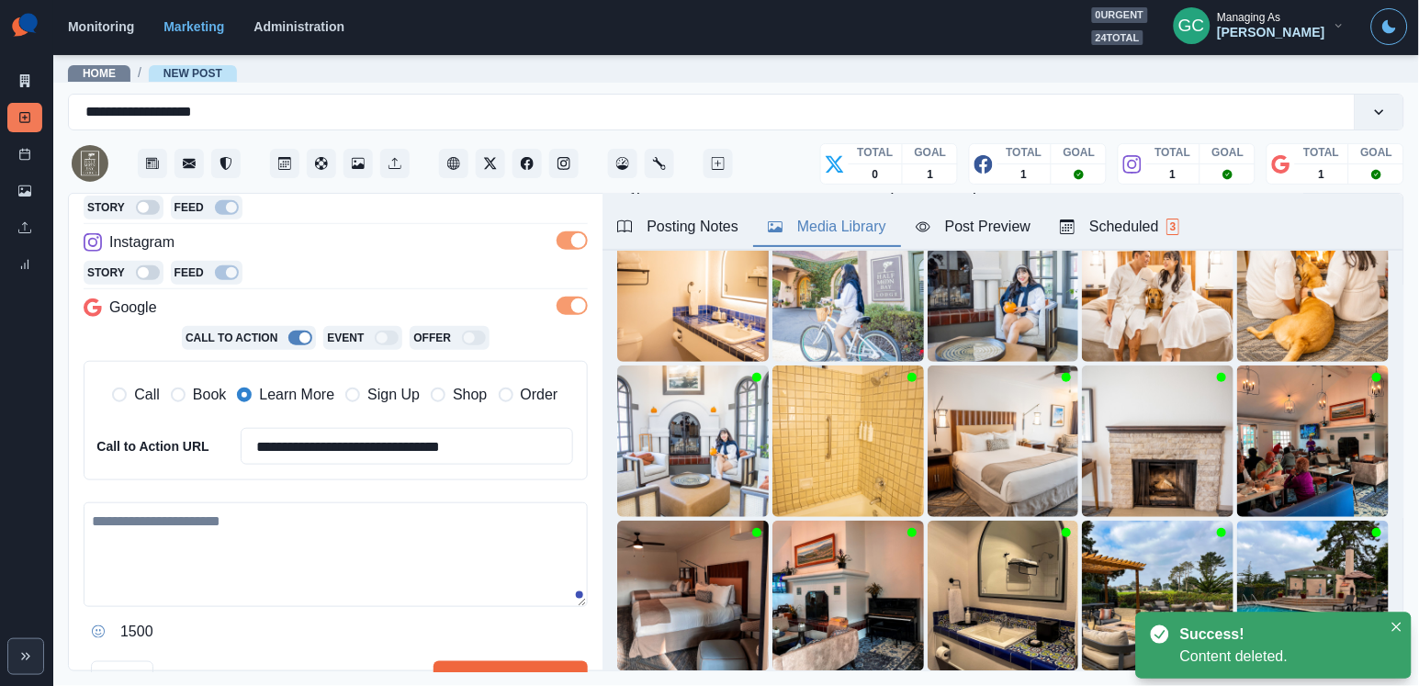
scroll to position [314, 0]
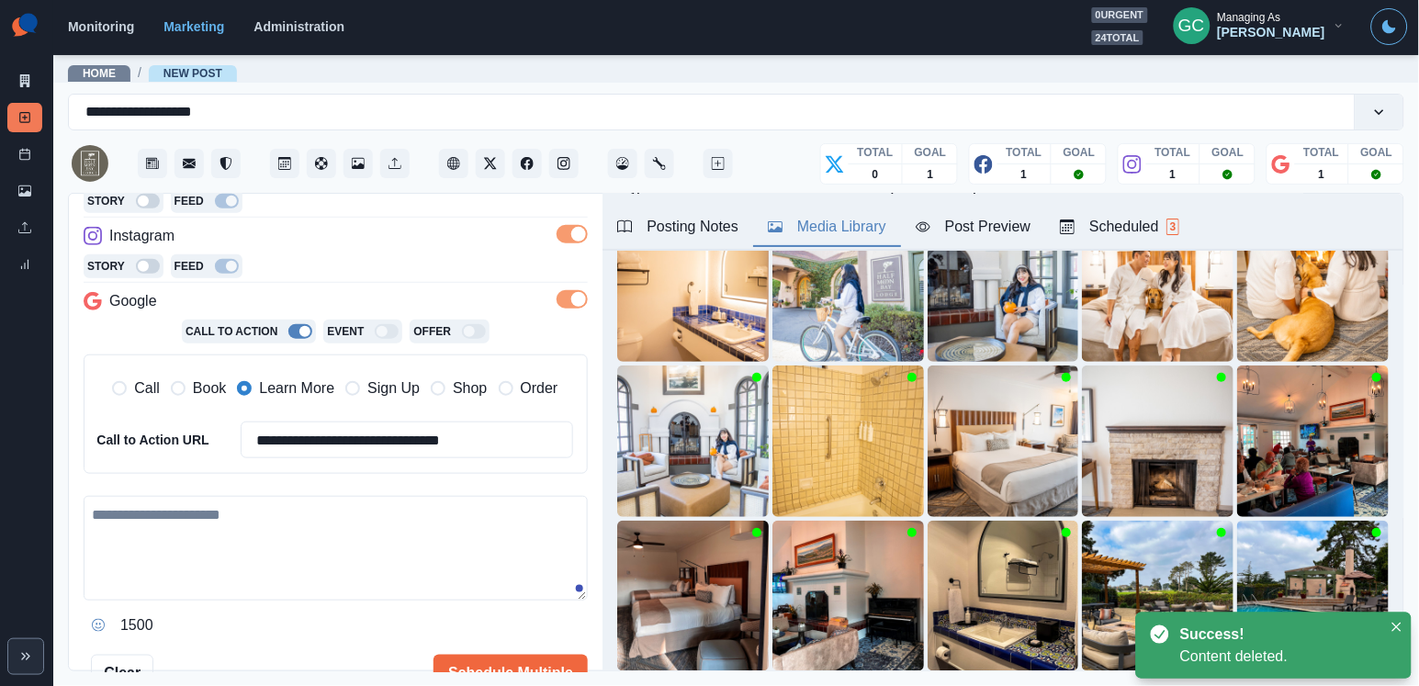
click at [337, 534] on textarea at bounding box center [336, 548] width 504 height 105
paste textarea "**********"
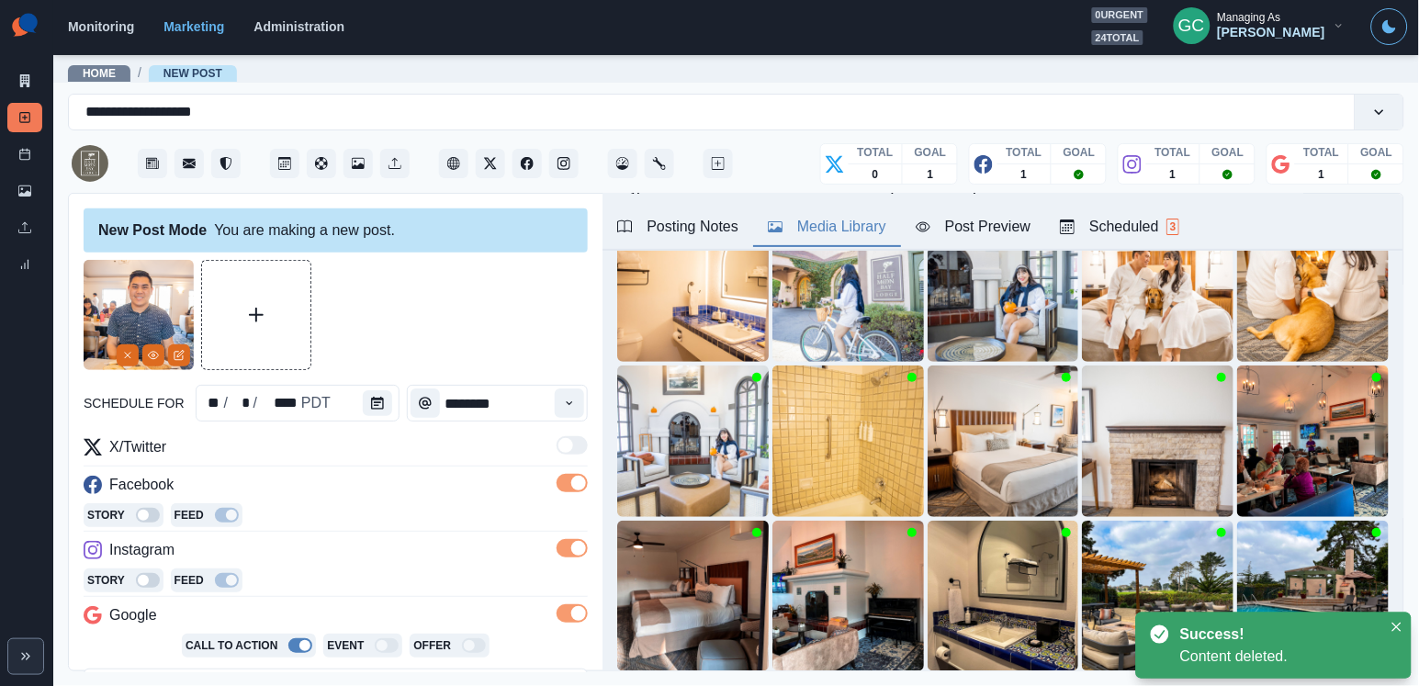
scroll to position [0, 0]
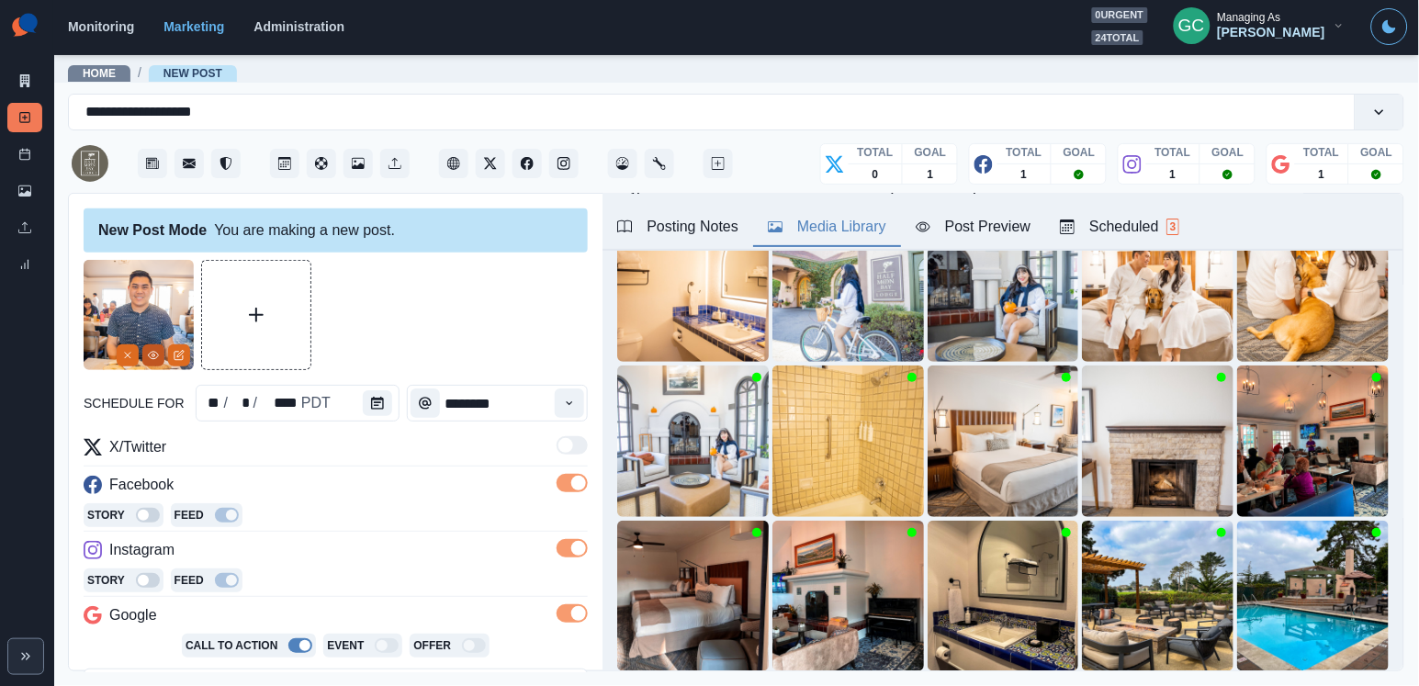
type textarea "**********"
click at [150, 351] on icon "View Media" at bounding box center [153, 355] width 11 height 11
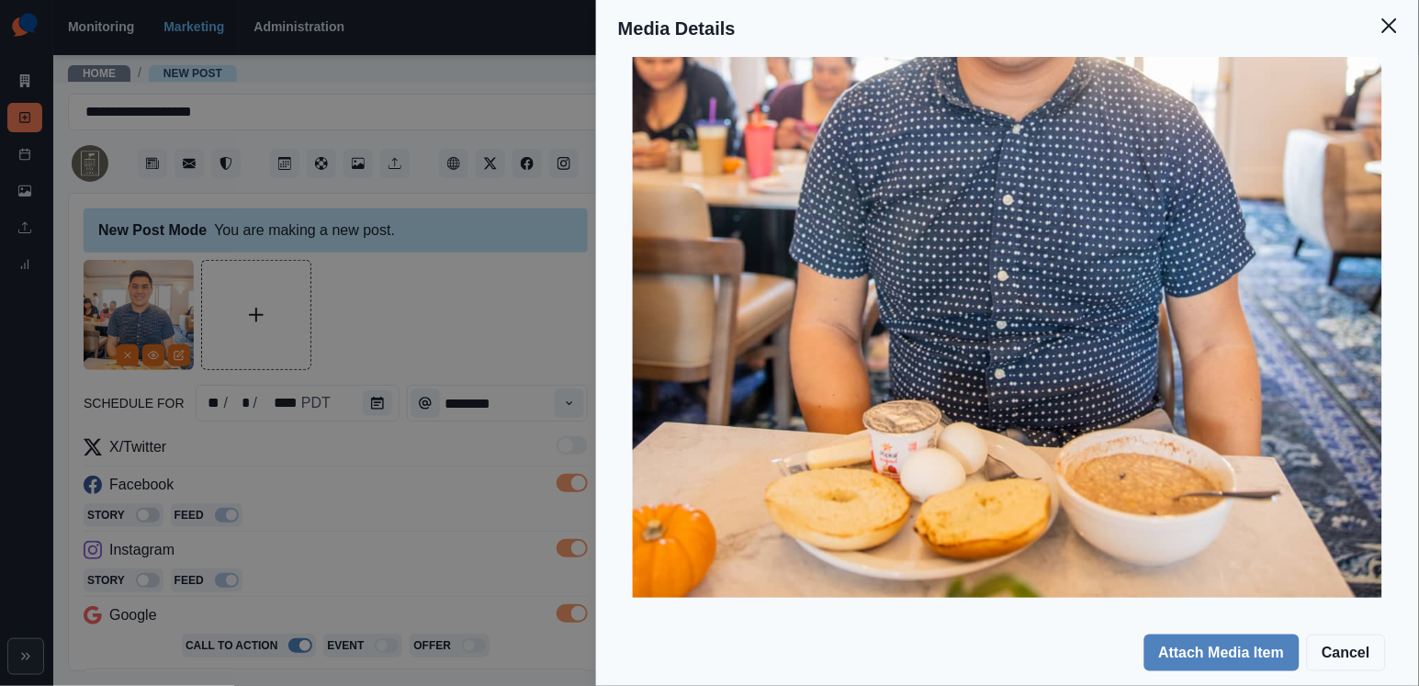
scroll to position [466, 0]
click at [440, 445] on div "Media Details Preview Details Our Description EOSR8078-edited Reusable Yes Tags…" at bounding box center [709, 343] width 1419 height 686
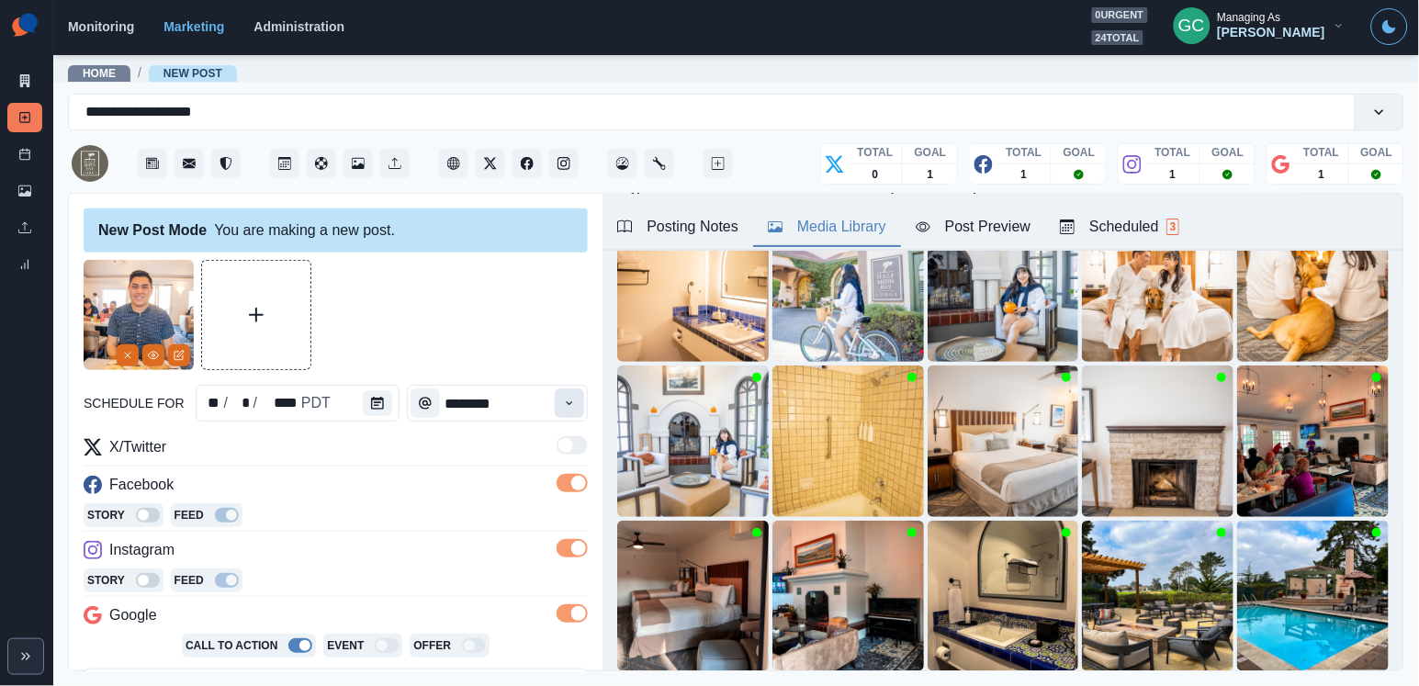
click at [573, 403] on icon "Time" at bounding box center [569, 403] width 13 height 13
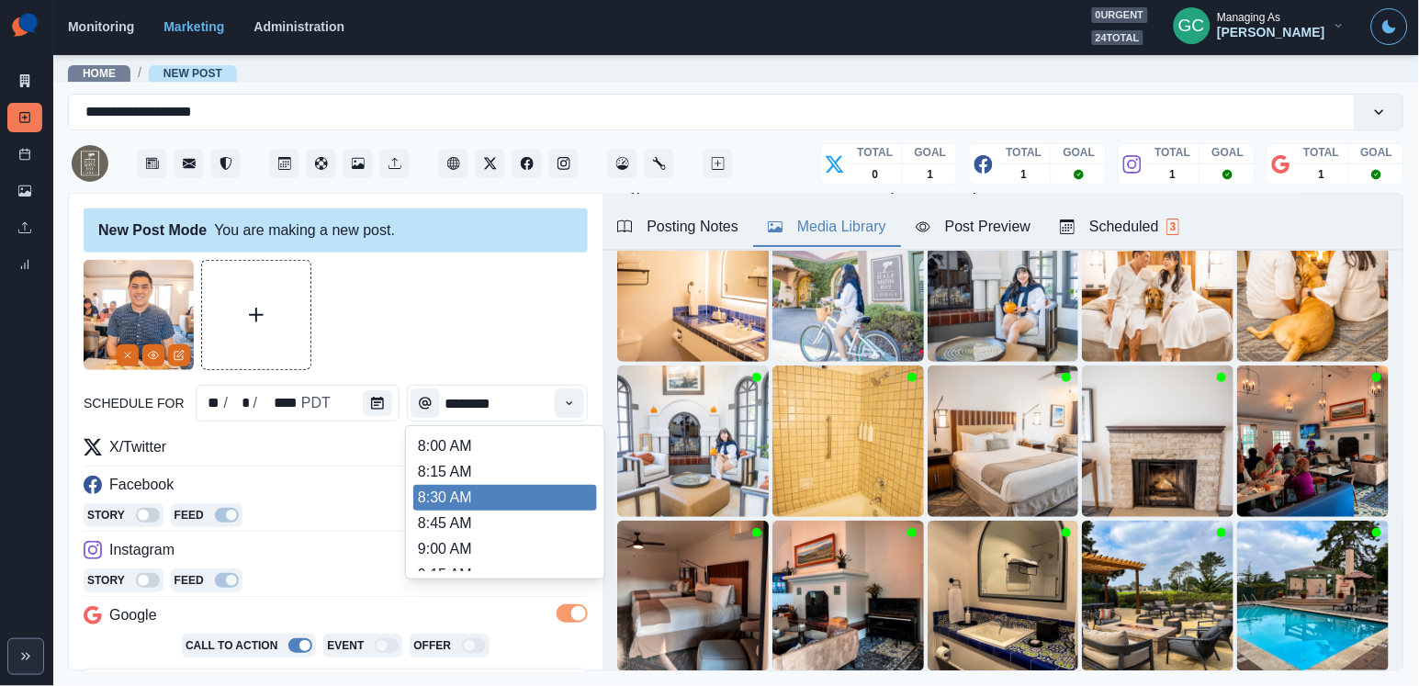
click at [481, 510] on li "8:30 AM" at bounding box center [505, 498] width 184 height 26
type input "*******"
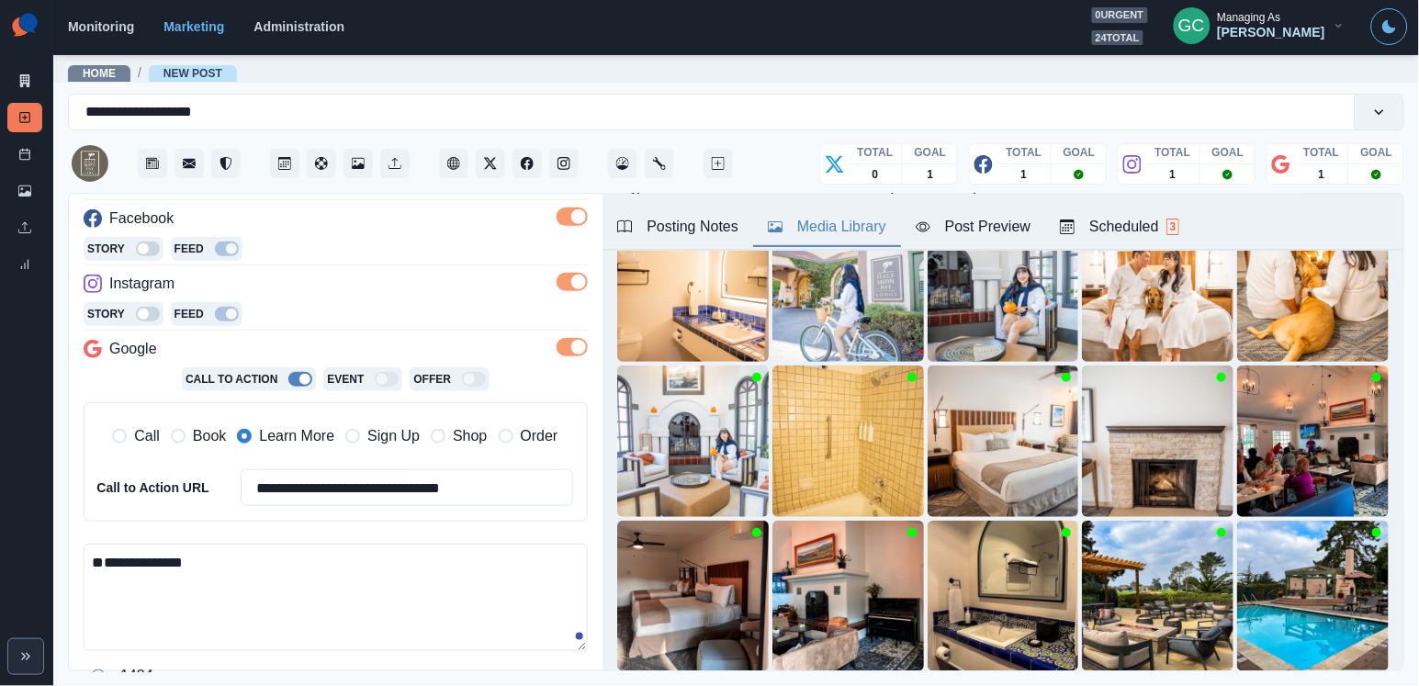
scroll to position [320, 0]
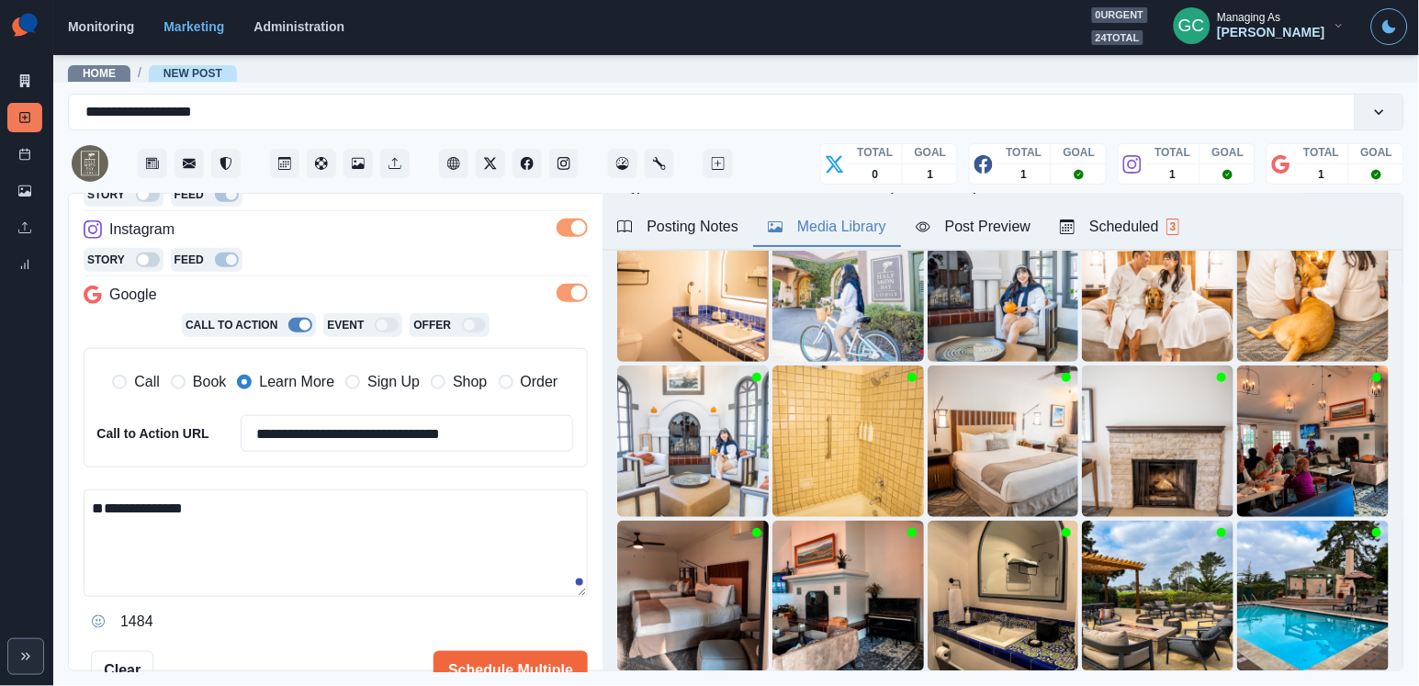
click at [358, 502] on textarea "**********" at bounding box center [336, 542] width 504 height 107
paste textarea "**********"
drag, startPoint x: 142, startPoint y: 503, endPoint x: 64, endPoint y: 503, distance: 78.1
click at [65, 503] on main "**********" at bounding box center [735, 369] width 1365 height 633
click at [421, 507] on textarea "**********" at bounding box center [336, 542] width 504 height 107
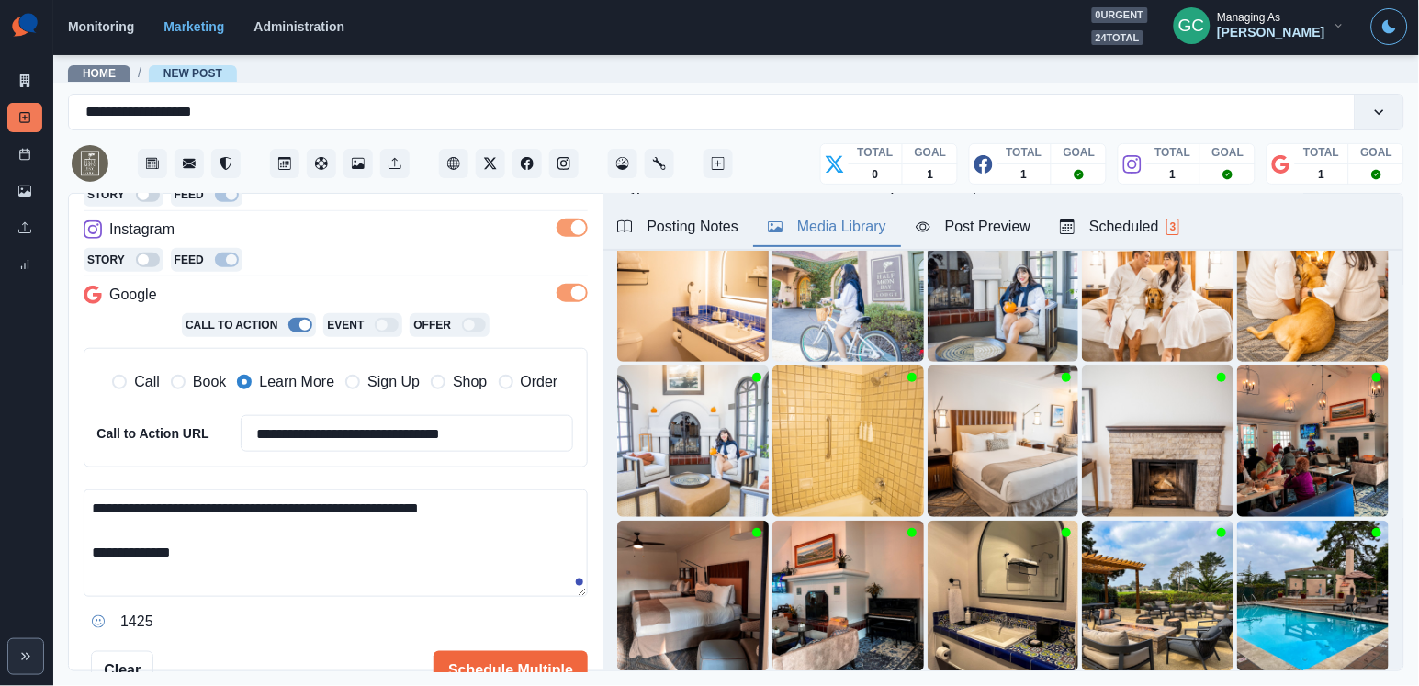
click at [421, 507] on textarea "**********" at bounding box center [336, 542] width 504 height 107
click at [84, 500] on textarea "**********" at bounding box center [336, 542] width 504 height 107
click at [212, 505] on textarea "**********" at bounding box center [336, 542] width 504 height 107
click at [129, 522] on div "There's no" at bounding box center [146, 528] width 76 height 29
click at [399, 502] on textarea "**********" at bounding box center [336, 542] width 504 height 107
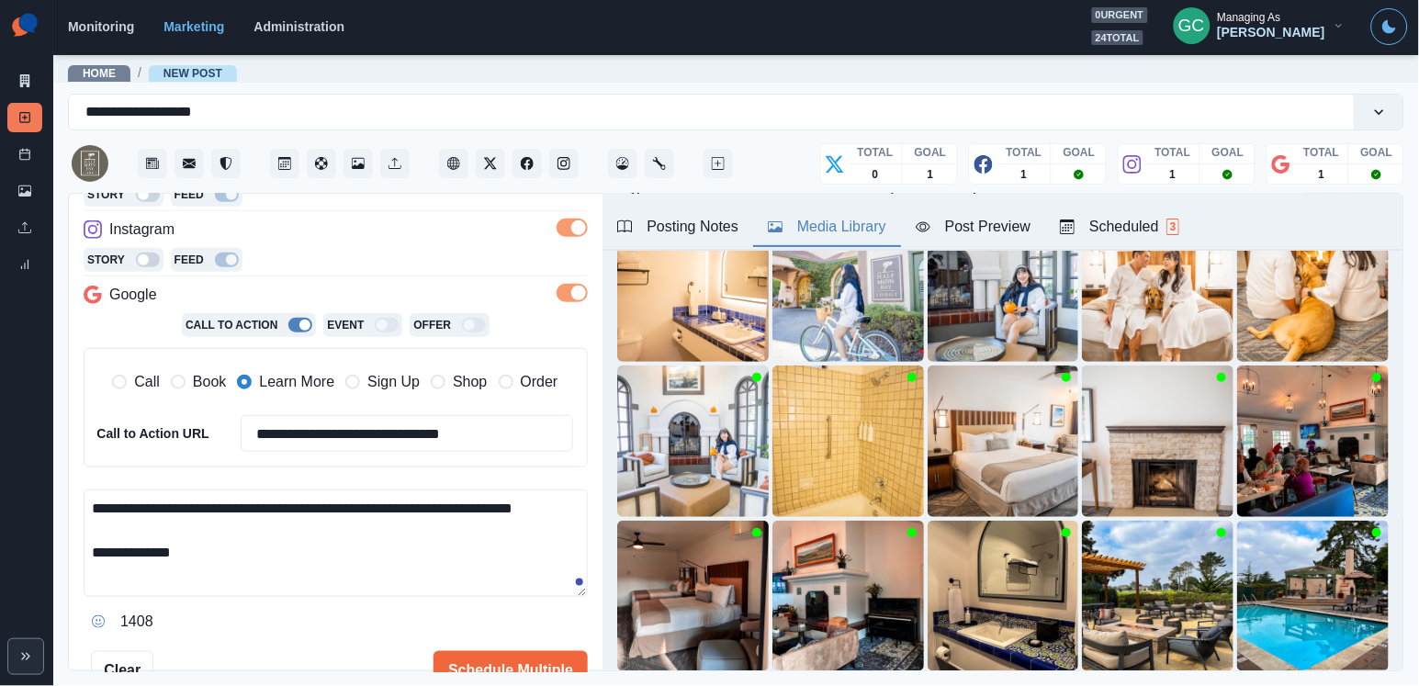
click at [399, 502] on textarea "**********" at bounding box center [336, 542] width 504 height 107
click at [167, 521] on textarea "**********" at bounding box center [336, 542] width 504 height 107
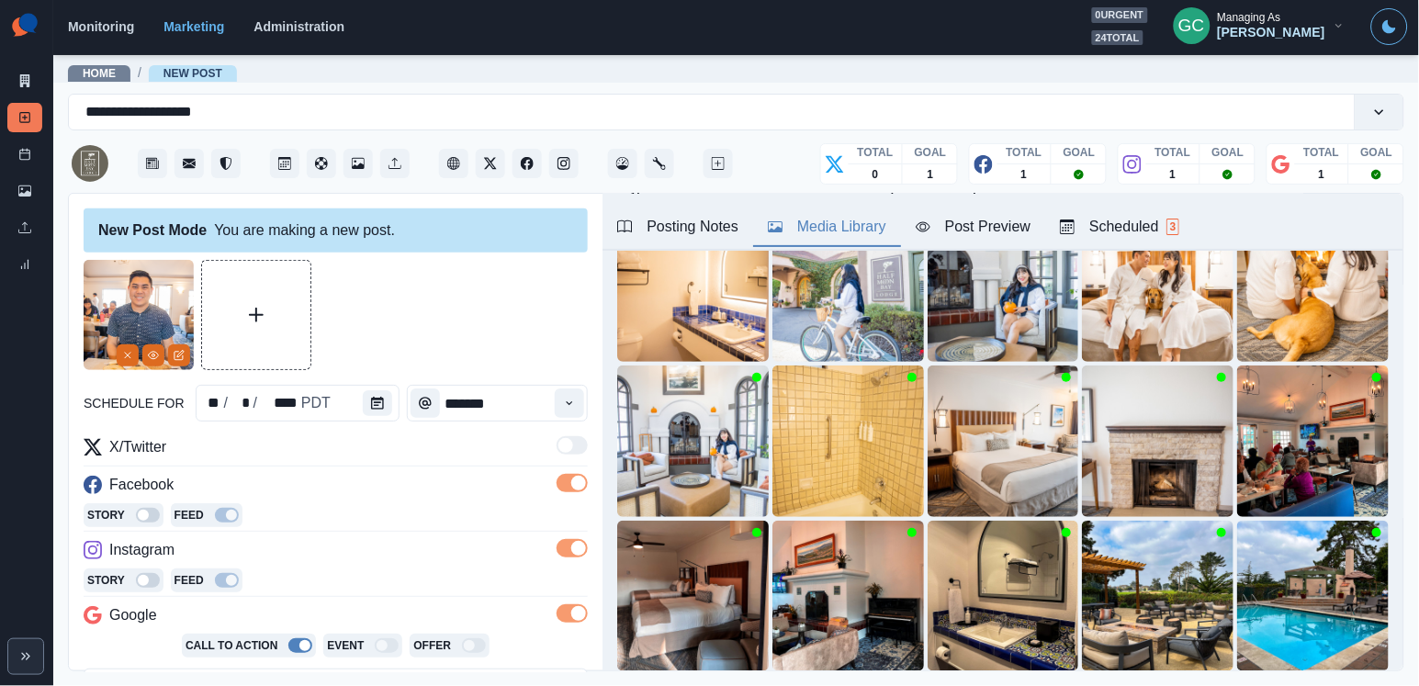
scroll to position [0, 0]
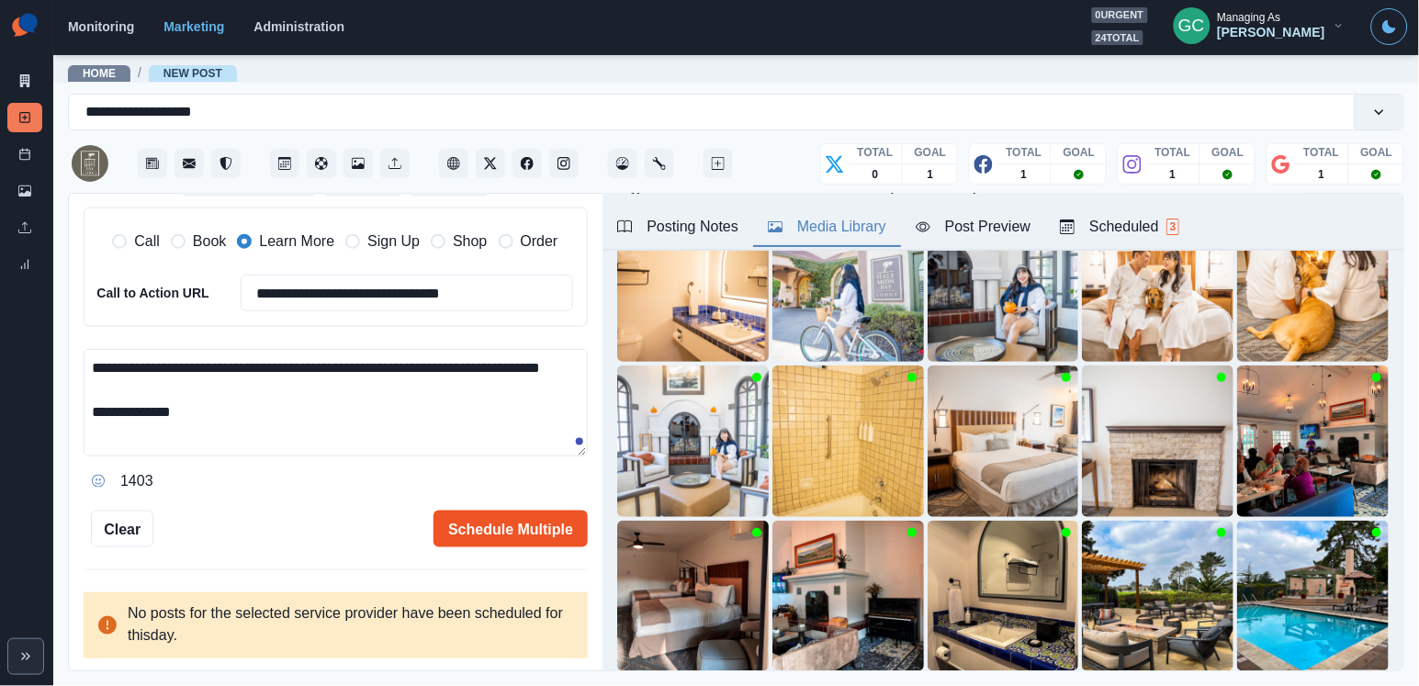
type textarea "**********"
click at [503, 540] on button "Schedule Multiple" at bounding box center [510, 529] width 154 height 37
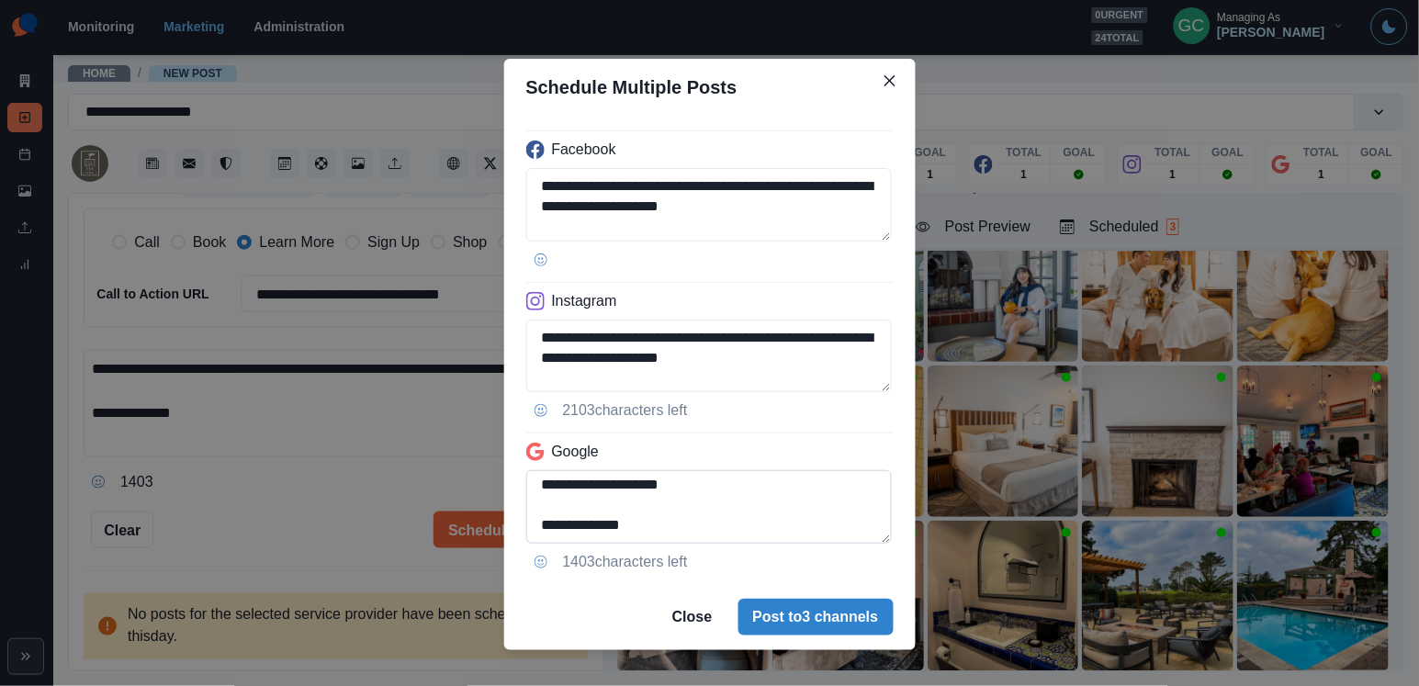
scroll to position [23, 0]
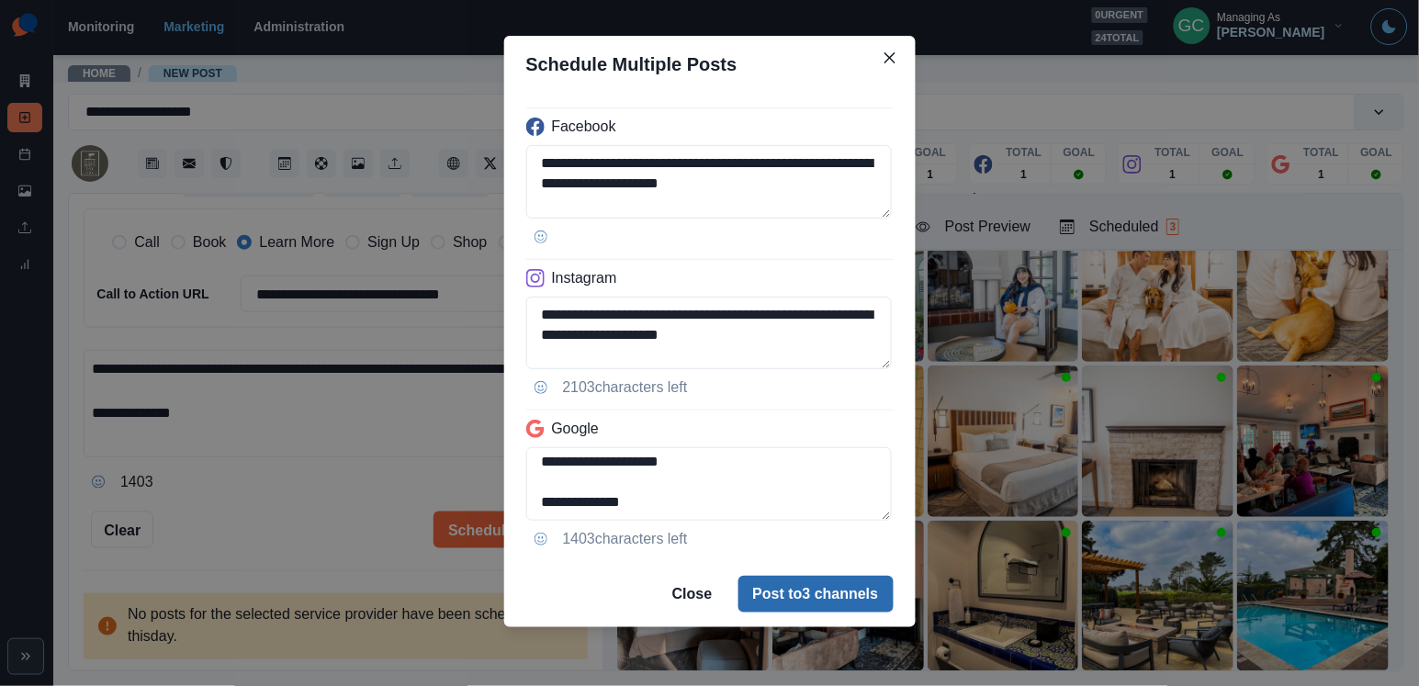
click at [788, 592] on button "Post to 3 channels" at bounding box center [815, 594] width 155 height 37
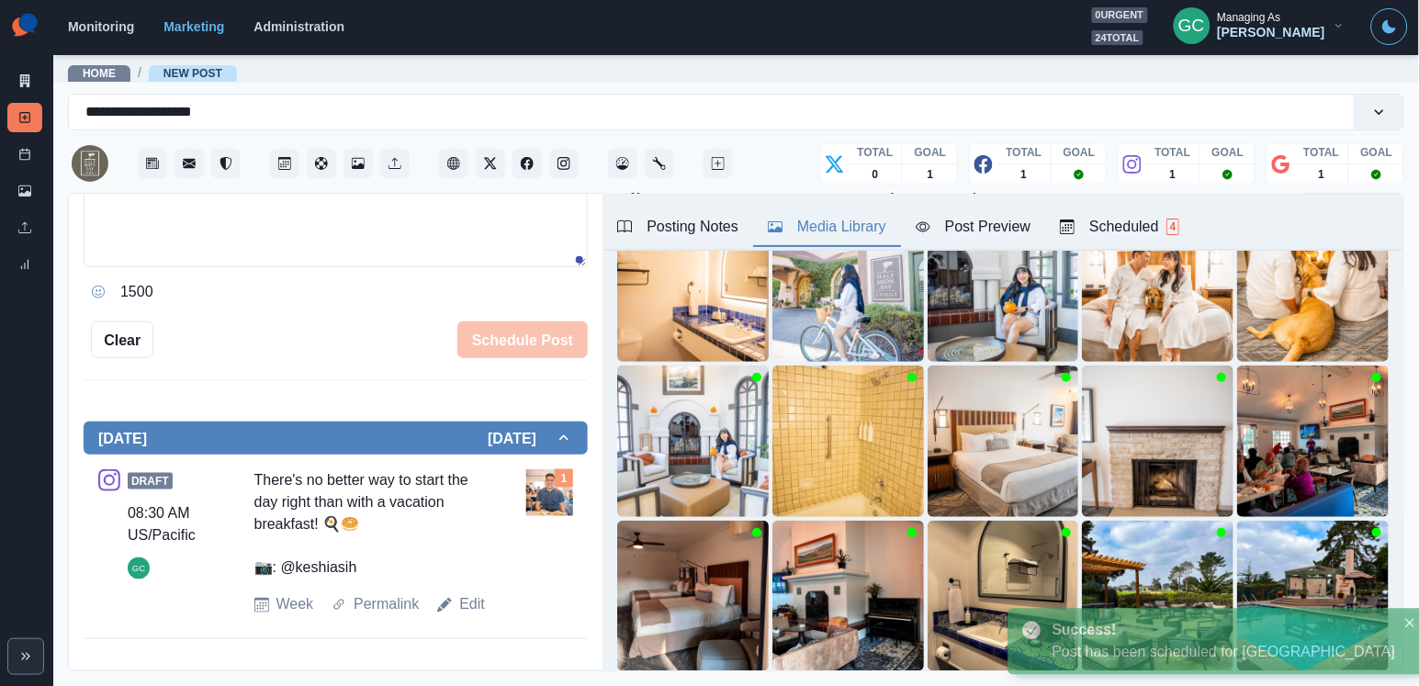
scroll to position [175, 0]
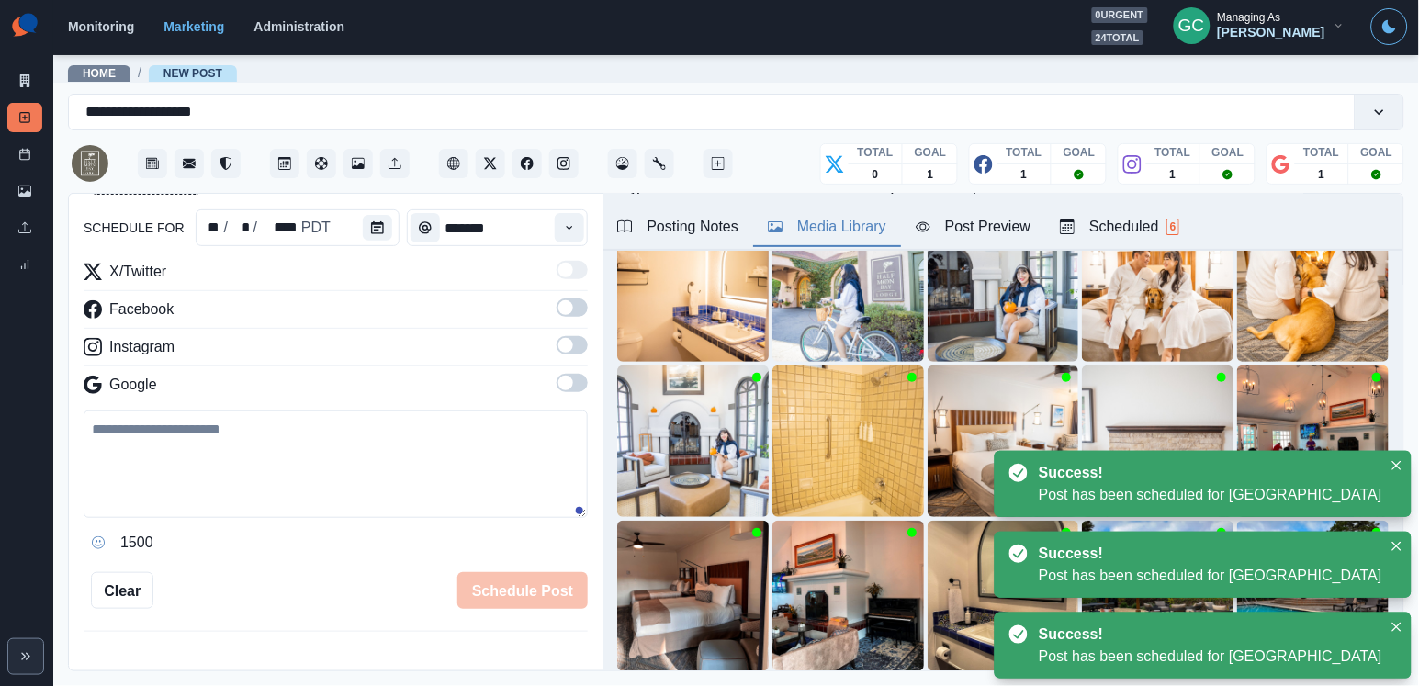
click at [1125, 223] on div "Scheduled 6" at bounding box center [1119, 227] width 119 height 22
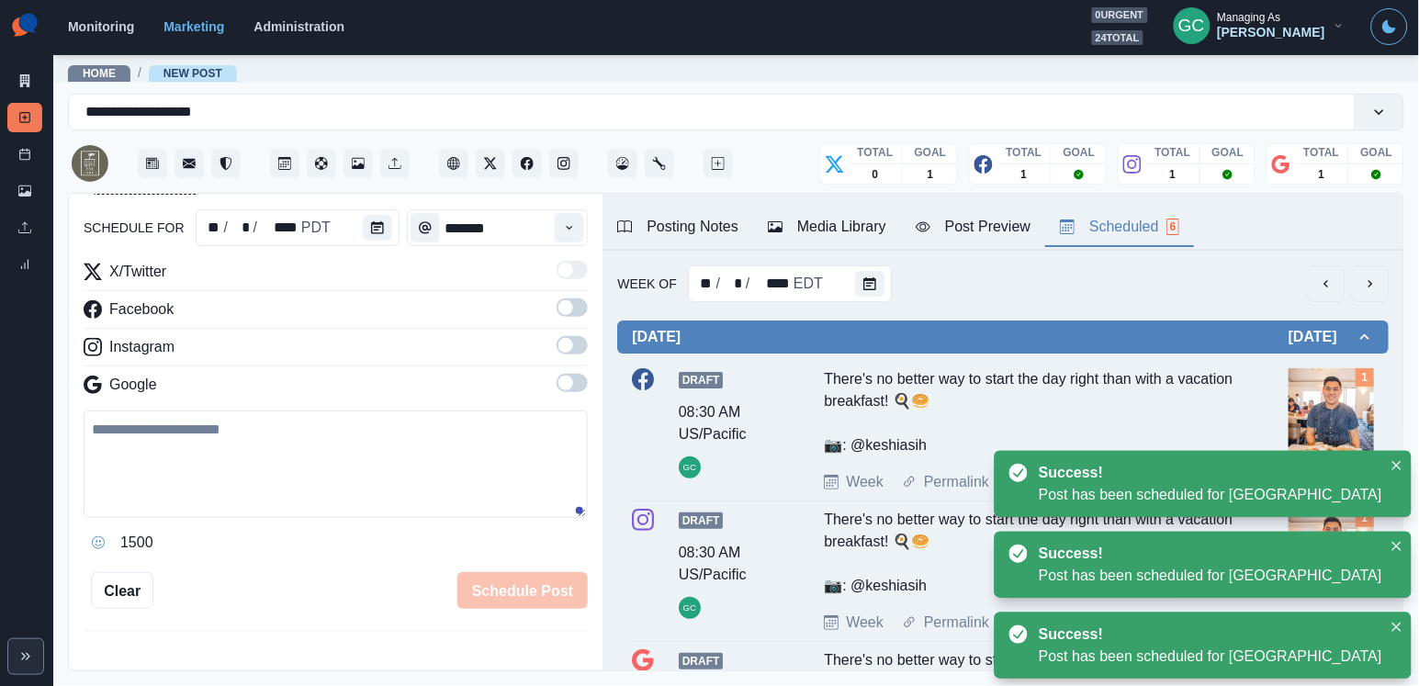
scroll to position [90, 0]
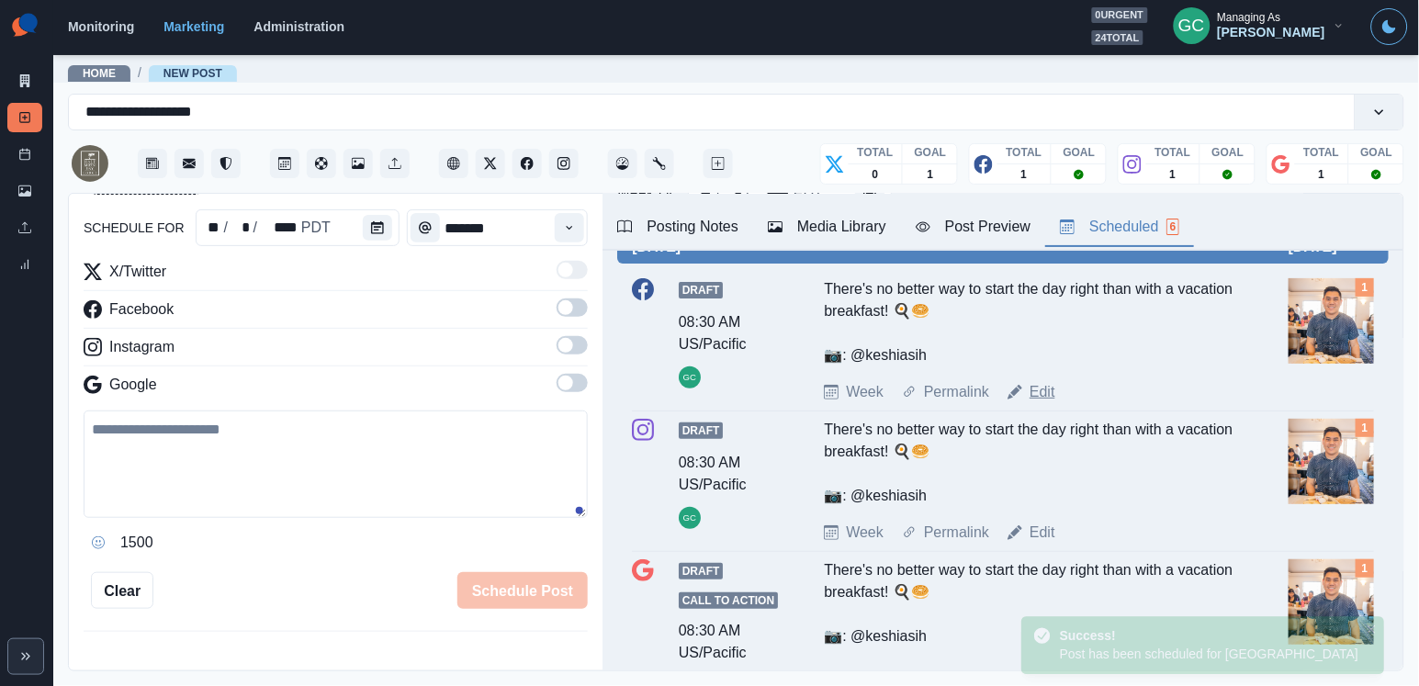
click at [1046, 399] on link "Edit" at bounding box center [1042, 392] width 26 height 22
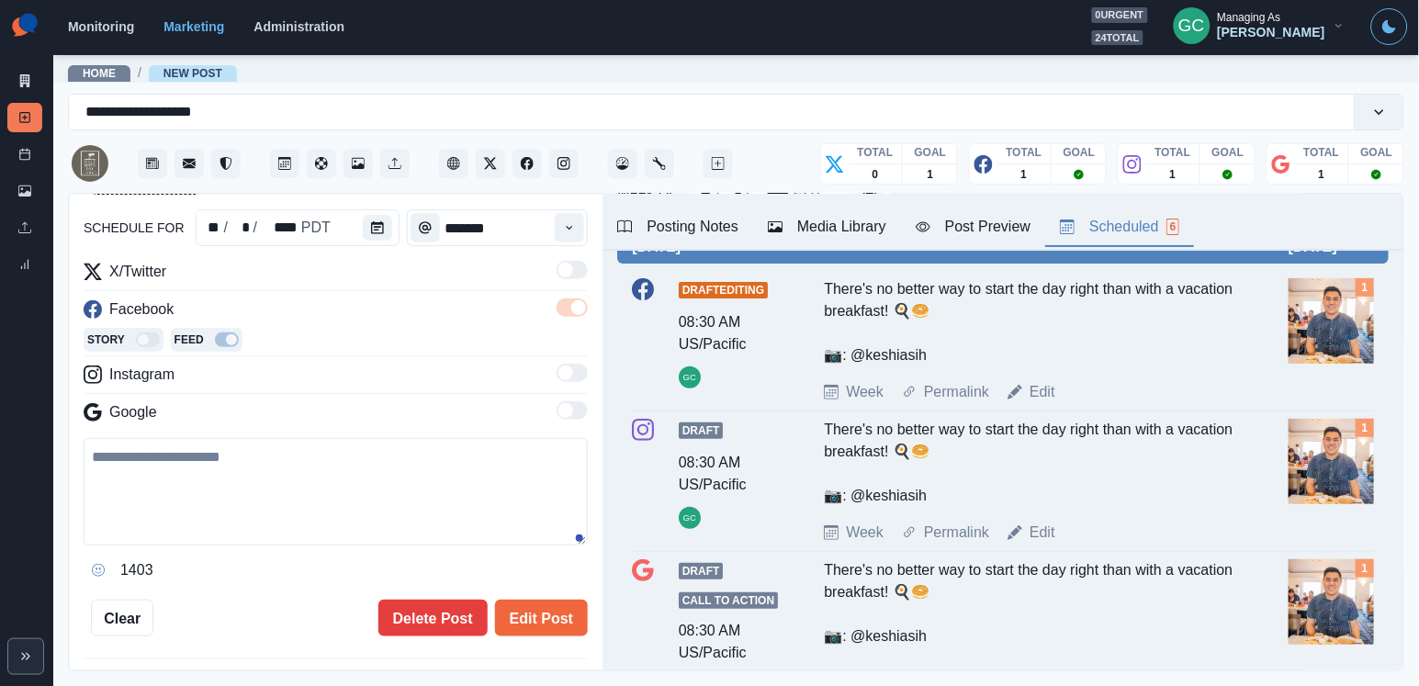
type textarea "**********"
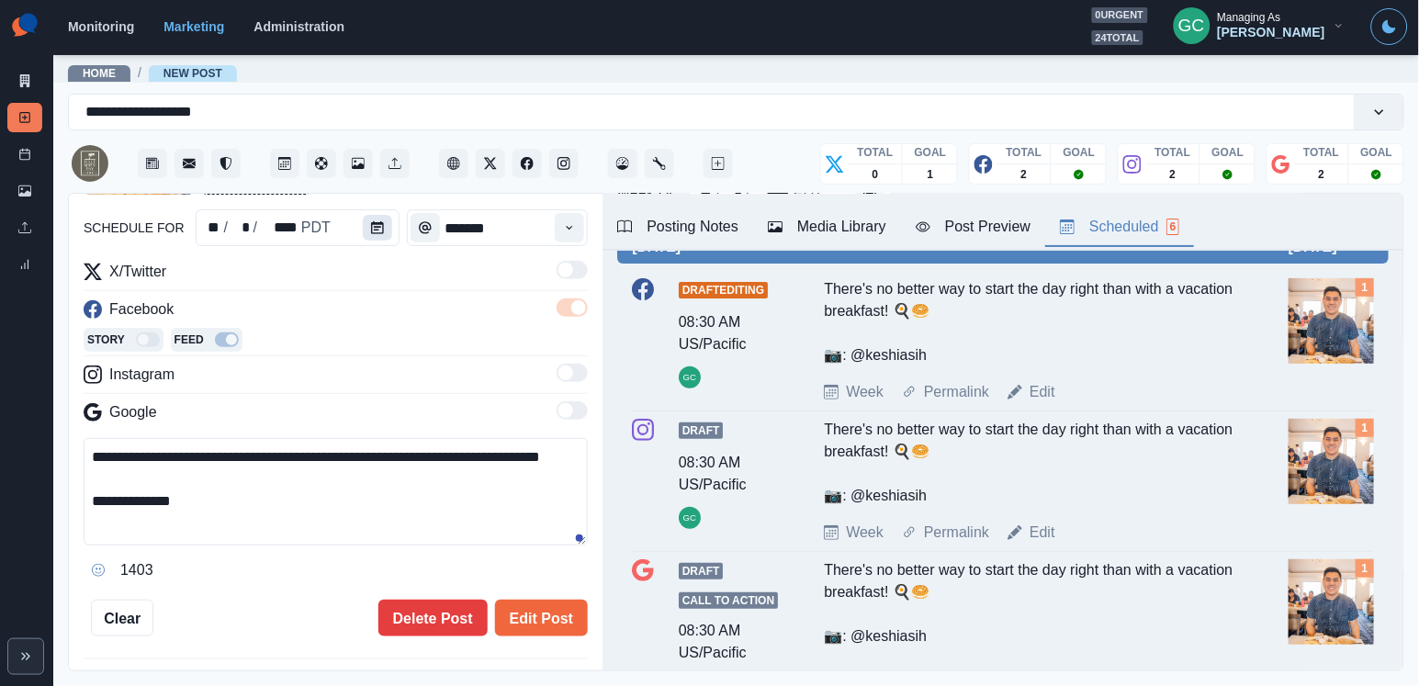
click at [384, 217] on button "Calendar" at bounding box center [377, 228] width 29 height 26
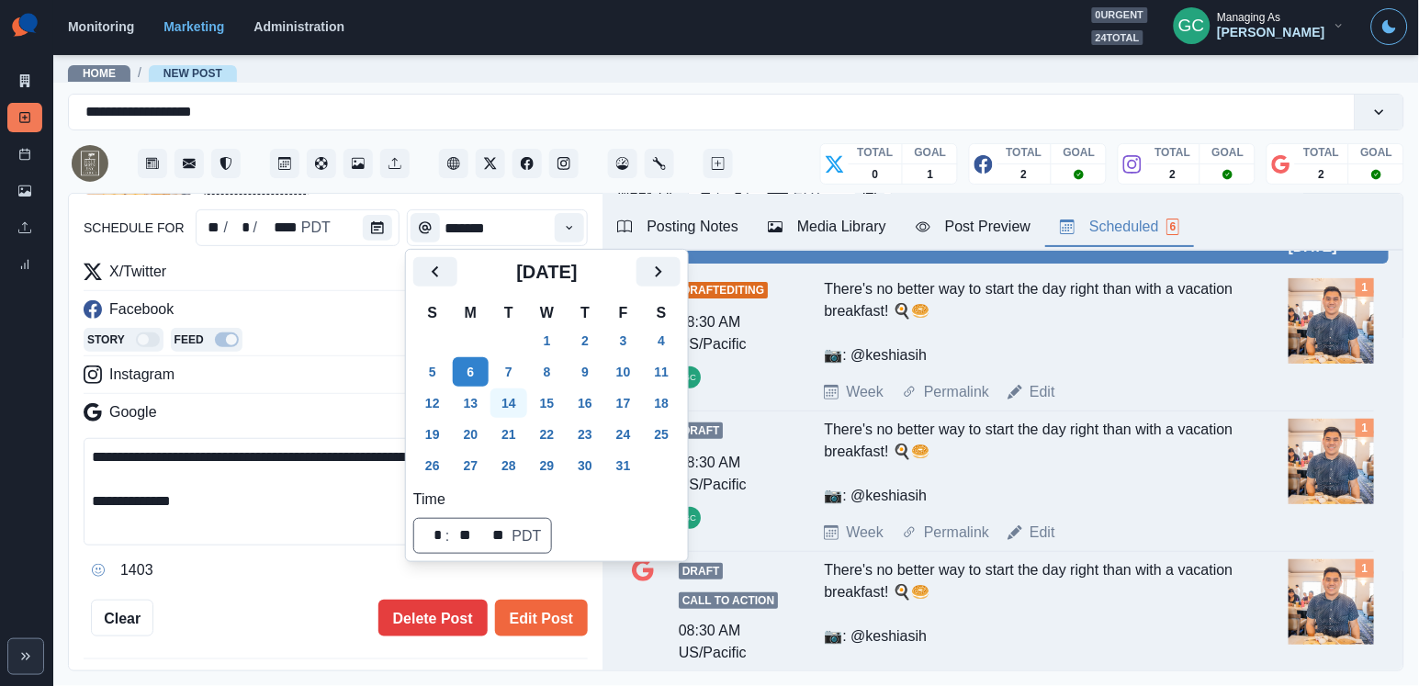
click at [522, 399] on button "14" at bounding box center [508, 402] width 37 height 29
click at [556, 633] on button "Edit Post" at bounding box center [541, 618] width 93 height 37
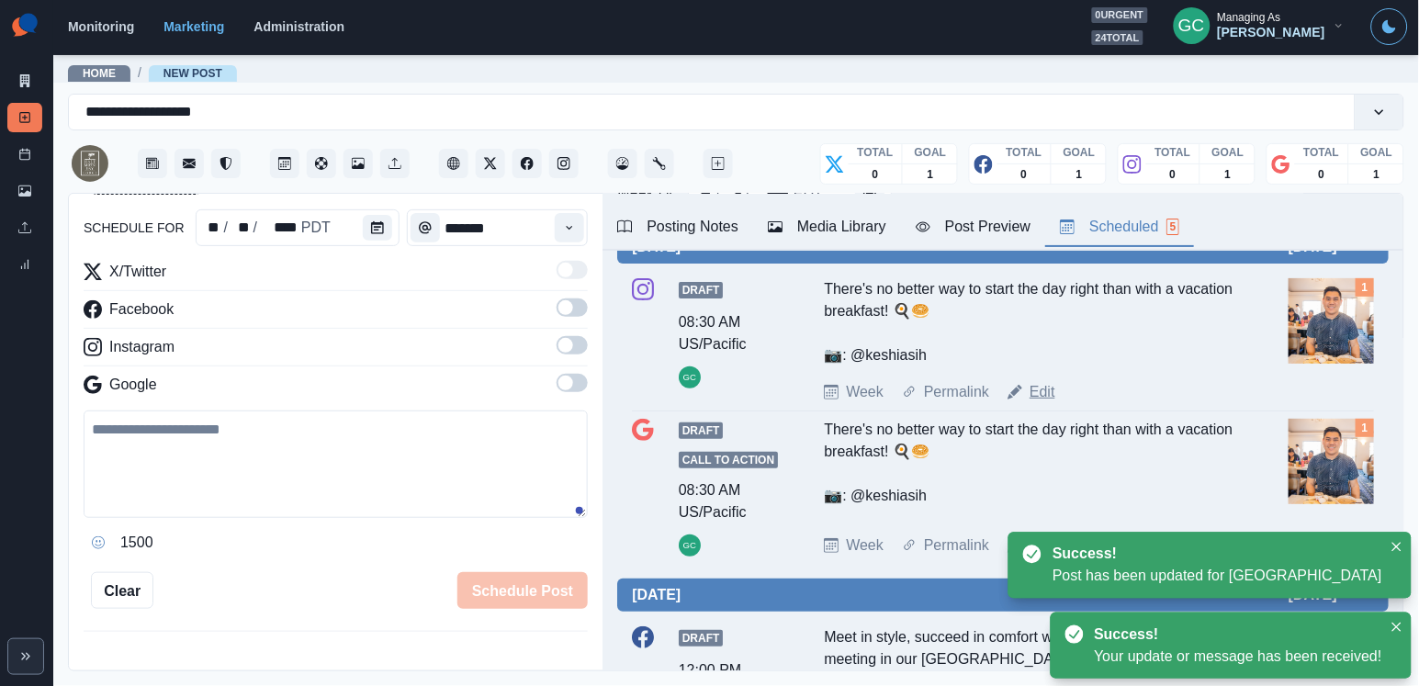
click at [1043, 394] on link "Edit" at bounding box center [1042, 392] width 26 height 22
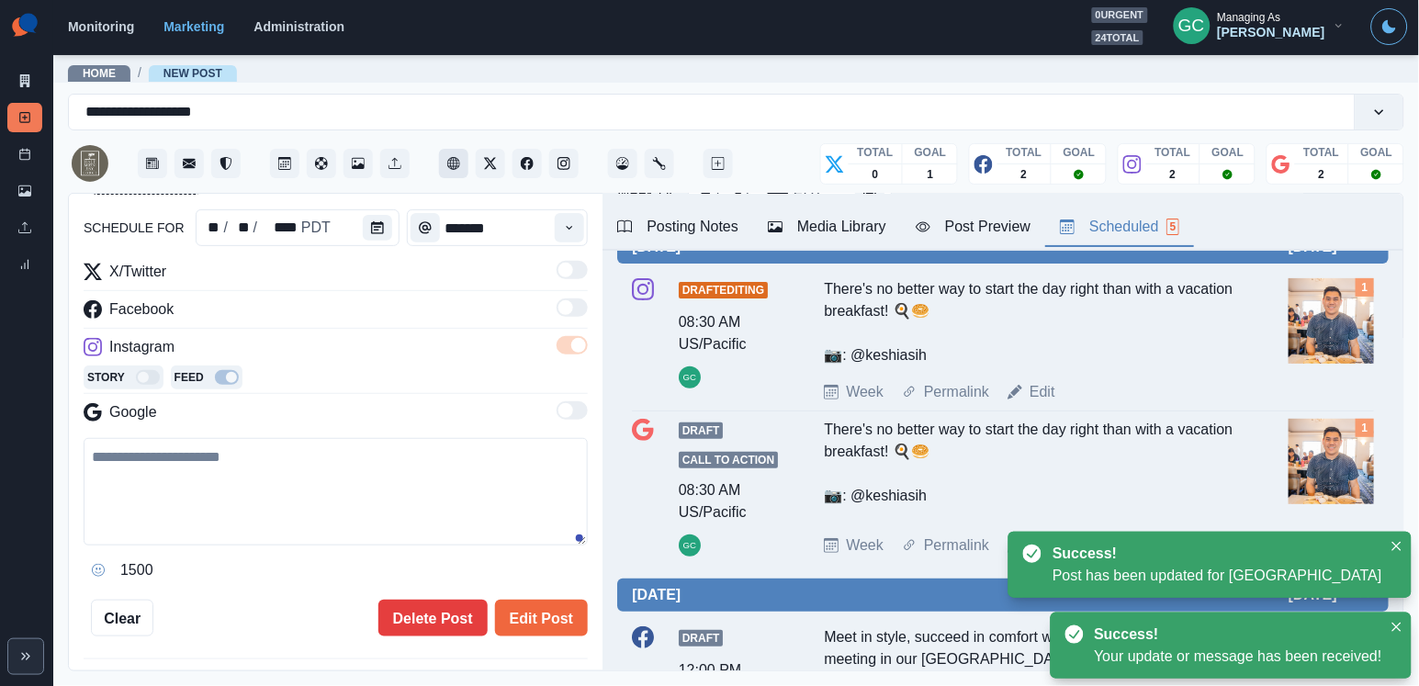
type textarea "**********"
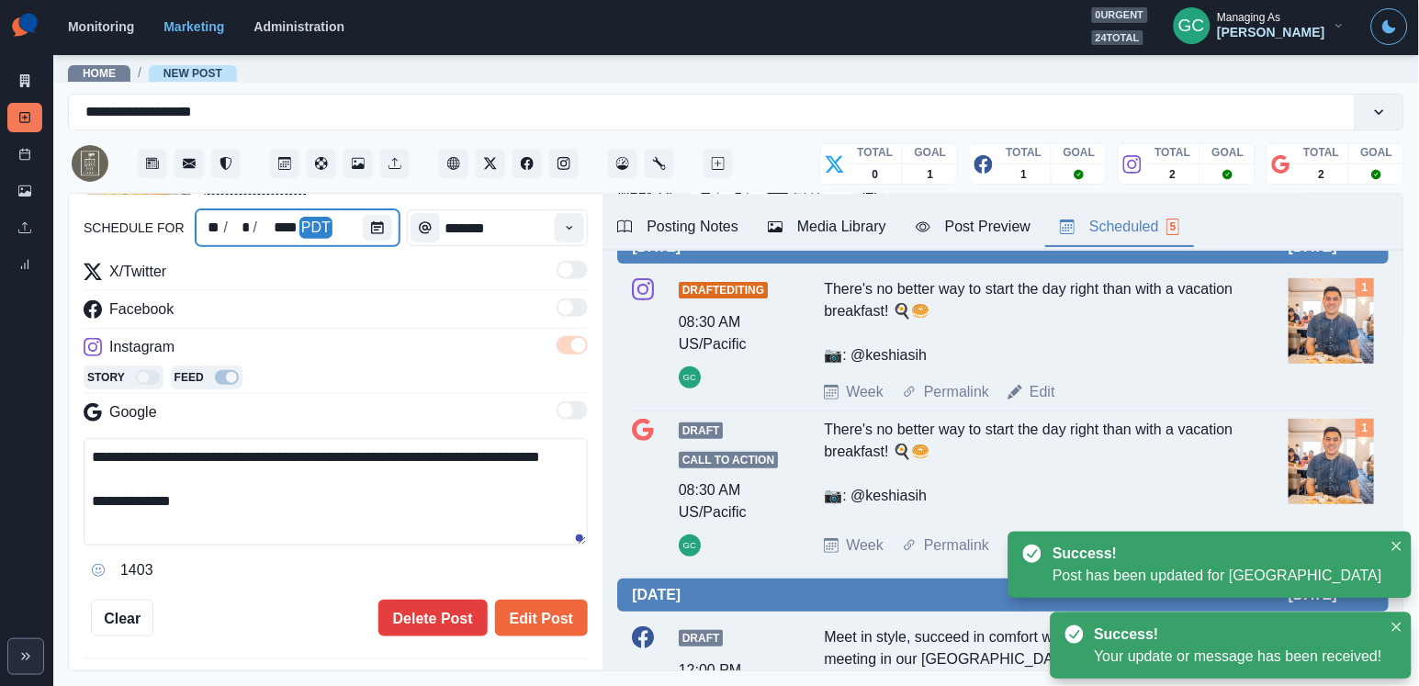
click at [375, 209] on div at bounding box center [381, 227] width 37 height 37
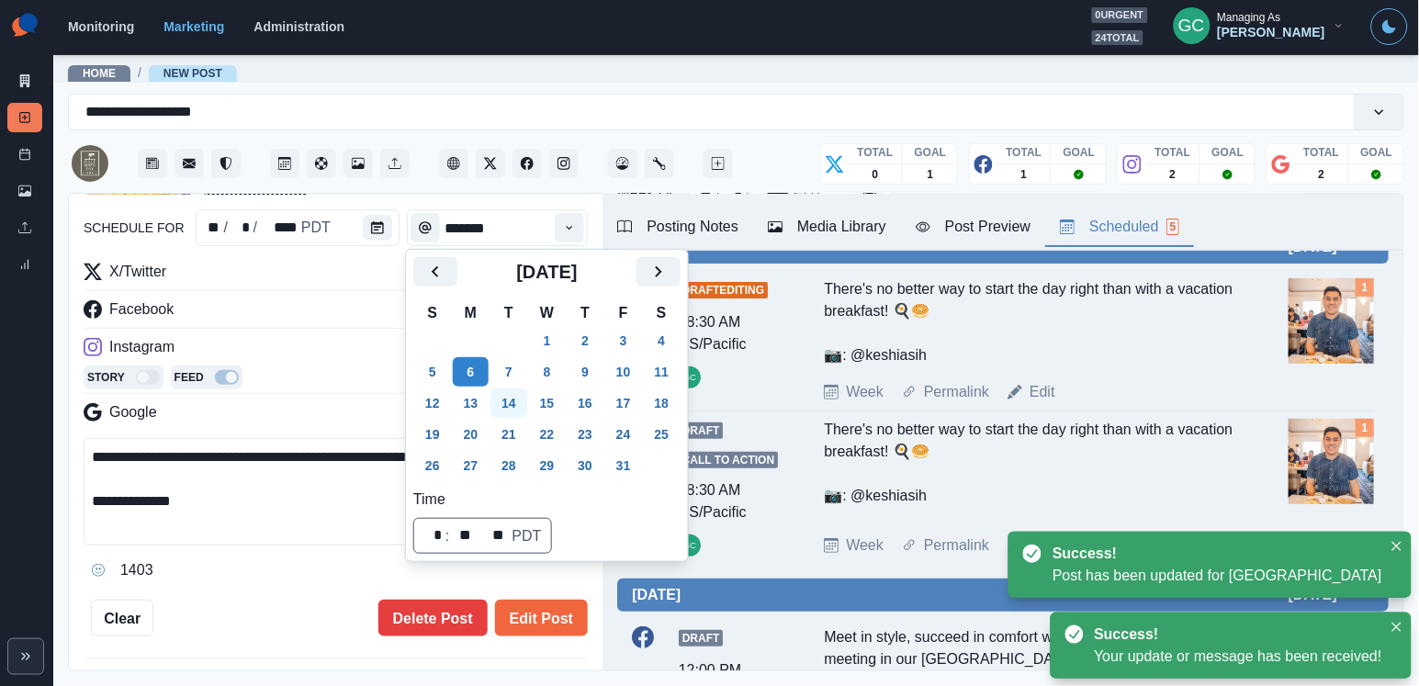
click at [513, 408] on button "14" at bounding box center [508, 402] width 37 height 29
click at [571, 608] on button "Edit Post" at bounding box center [541, 618] width 93 height 37
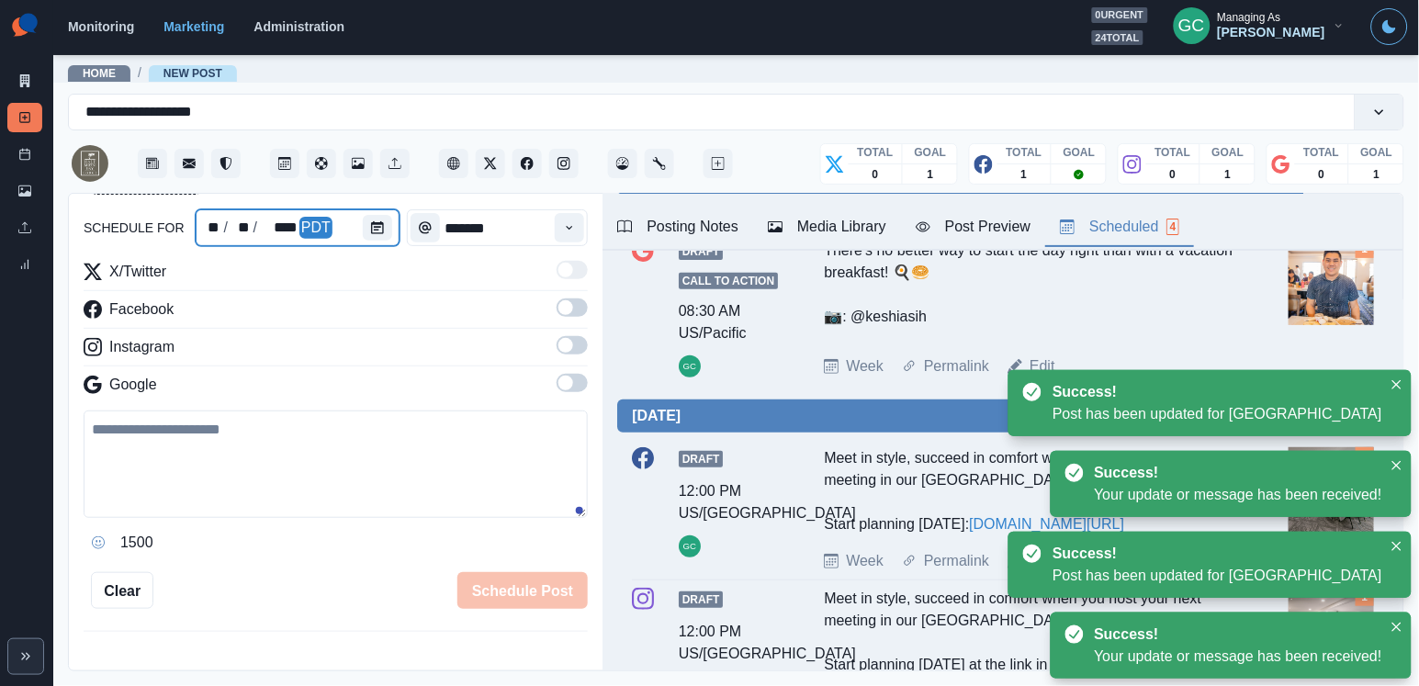
scroll to position [150, 0]
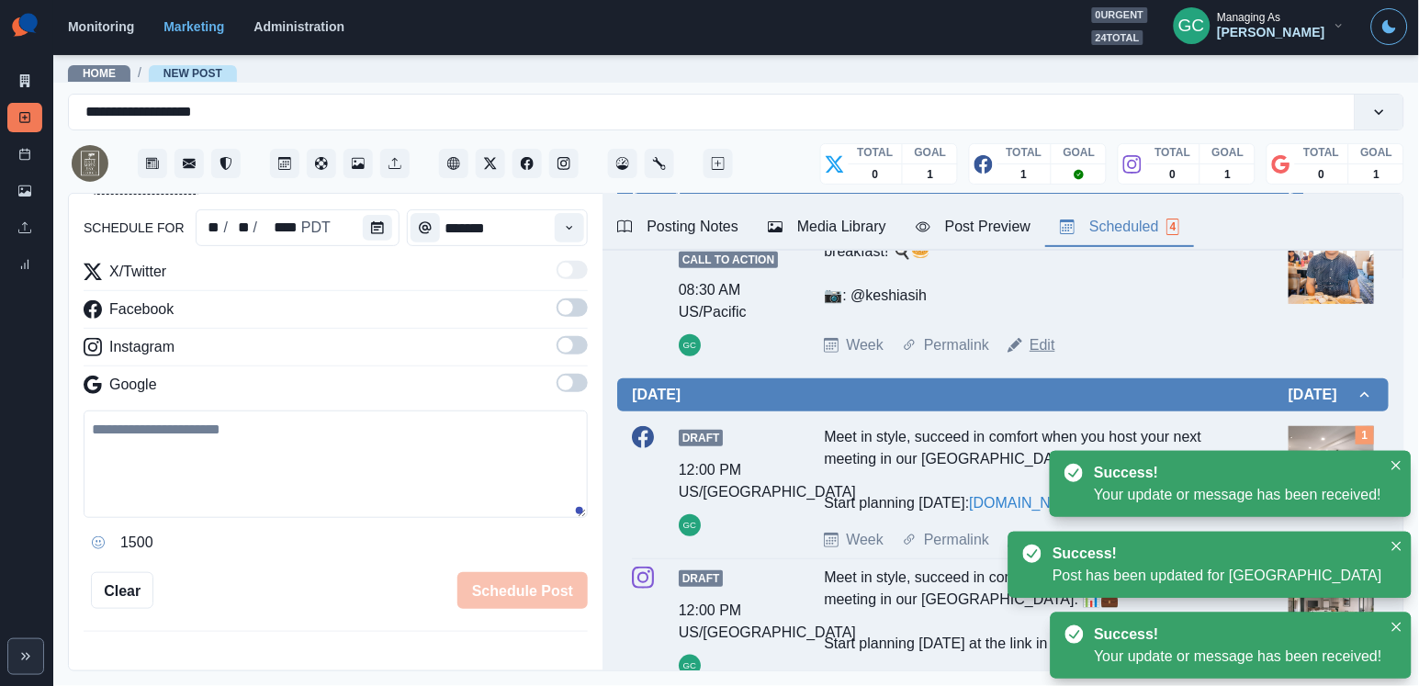
click at [1044, 351] on link "Edit" at bounding box center [1042, 345] width 26 height 22
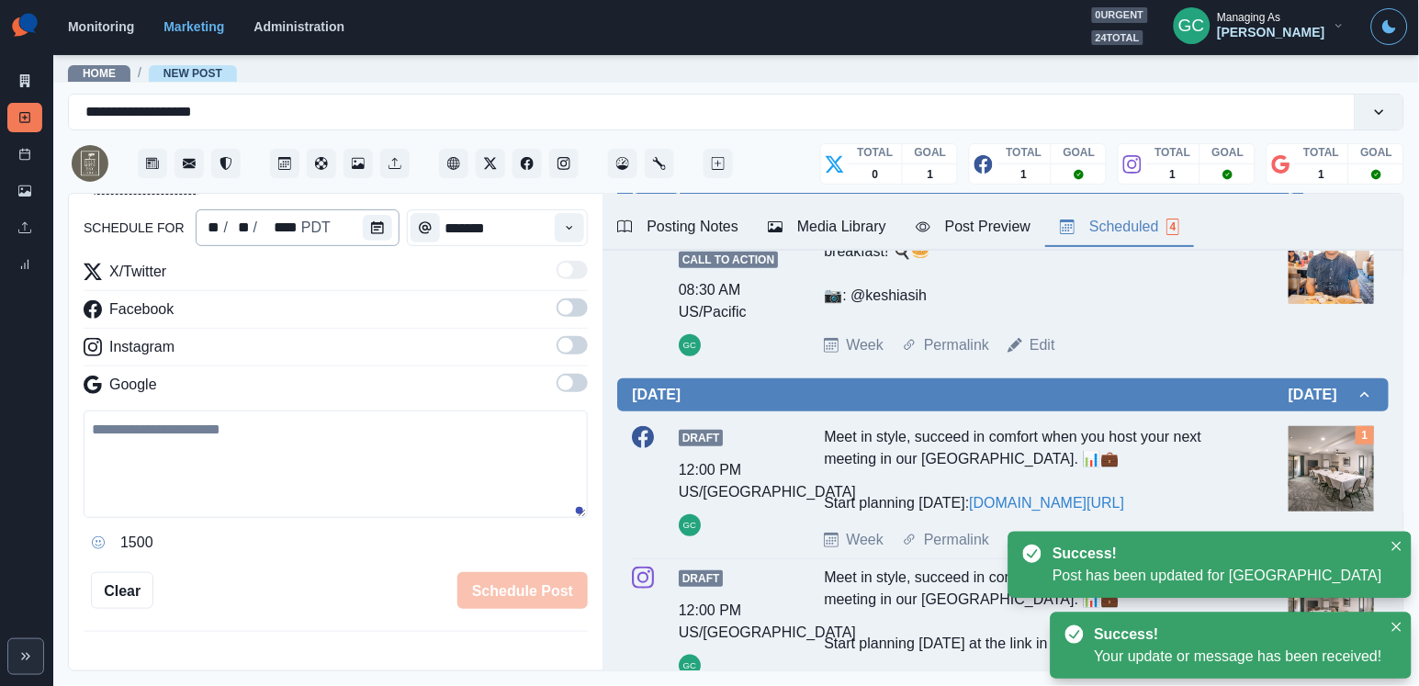
type textarea "**********"
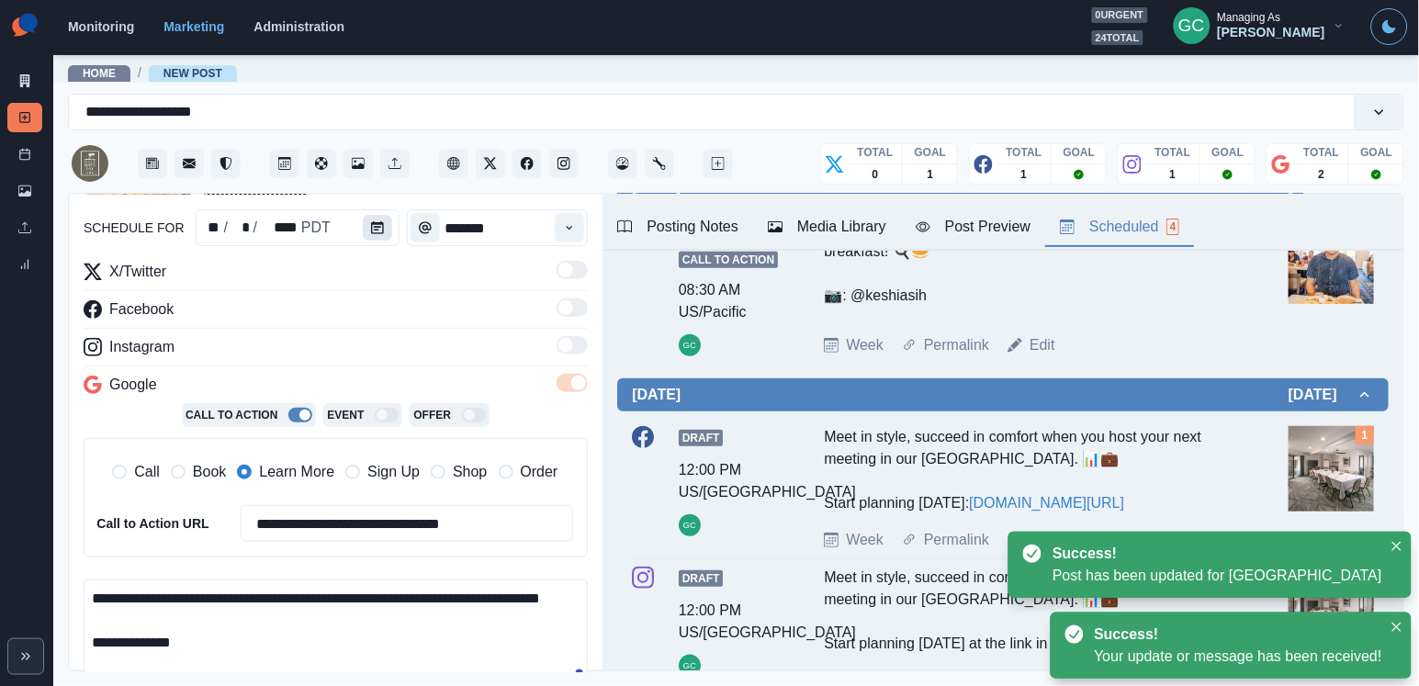
click at [377, 221] on icon "Calendar" at bounding box center [377, 227] width 13 height 13
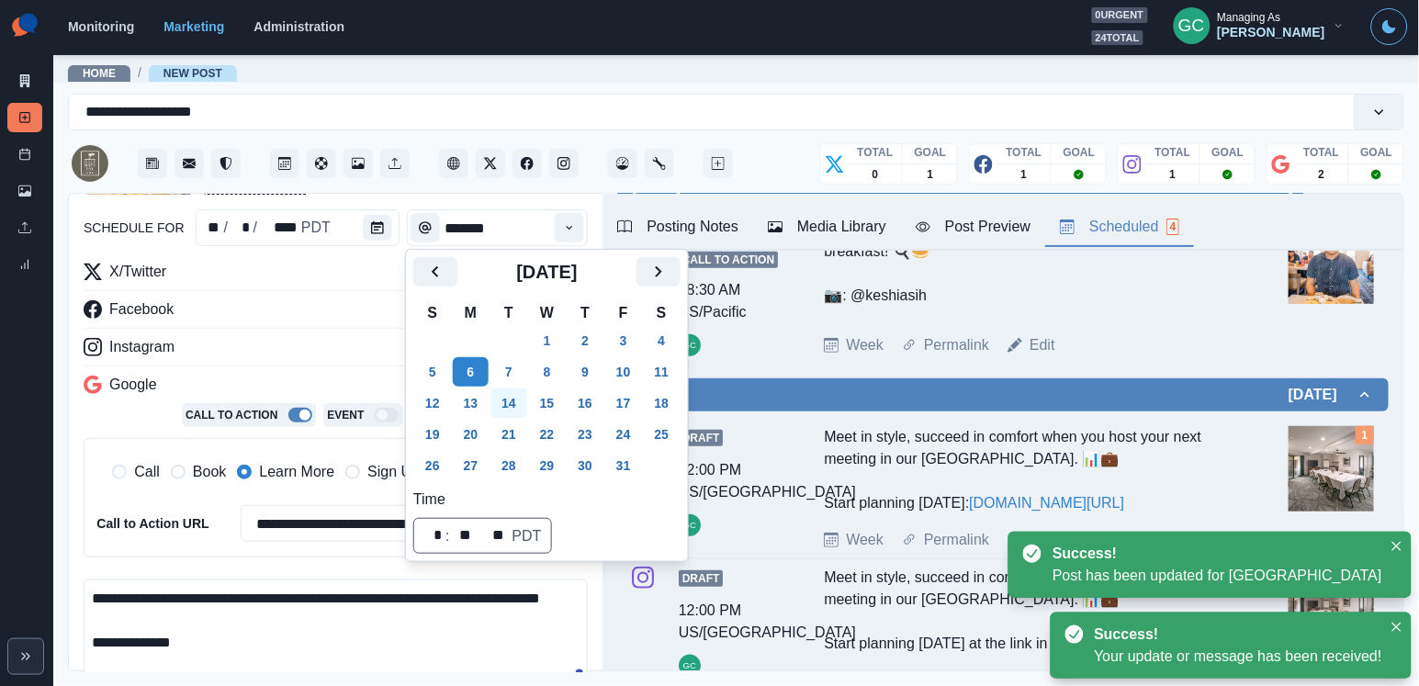
click at [511, 412] on button "14" at bounding box center [508, 402] width 37 height 29
click at [371, 357] on div "Instagram" at bounding box center [336, 350] width 504 height 29
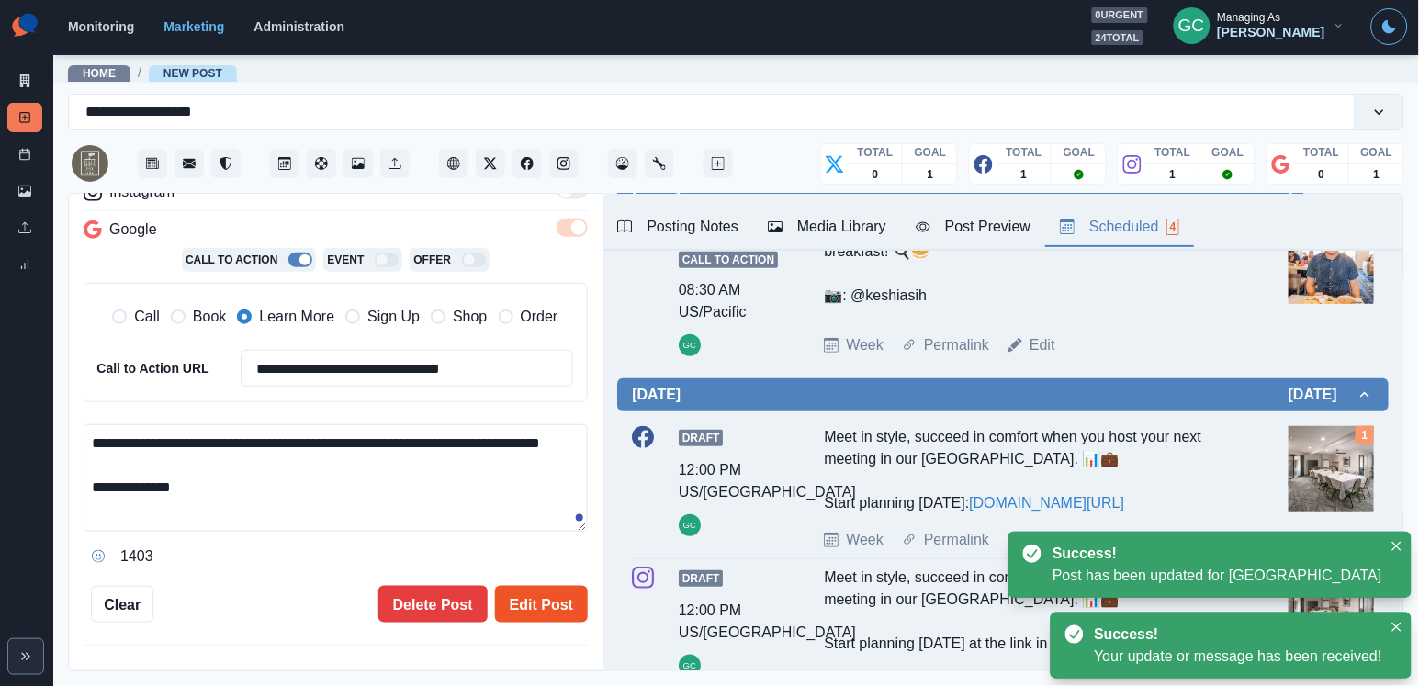
scroll to position [355, 0]
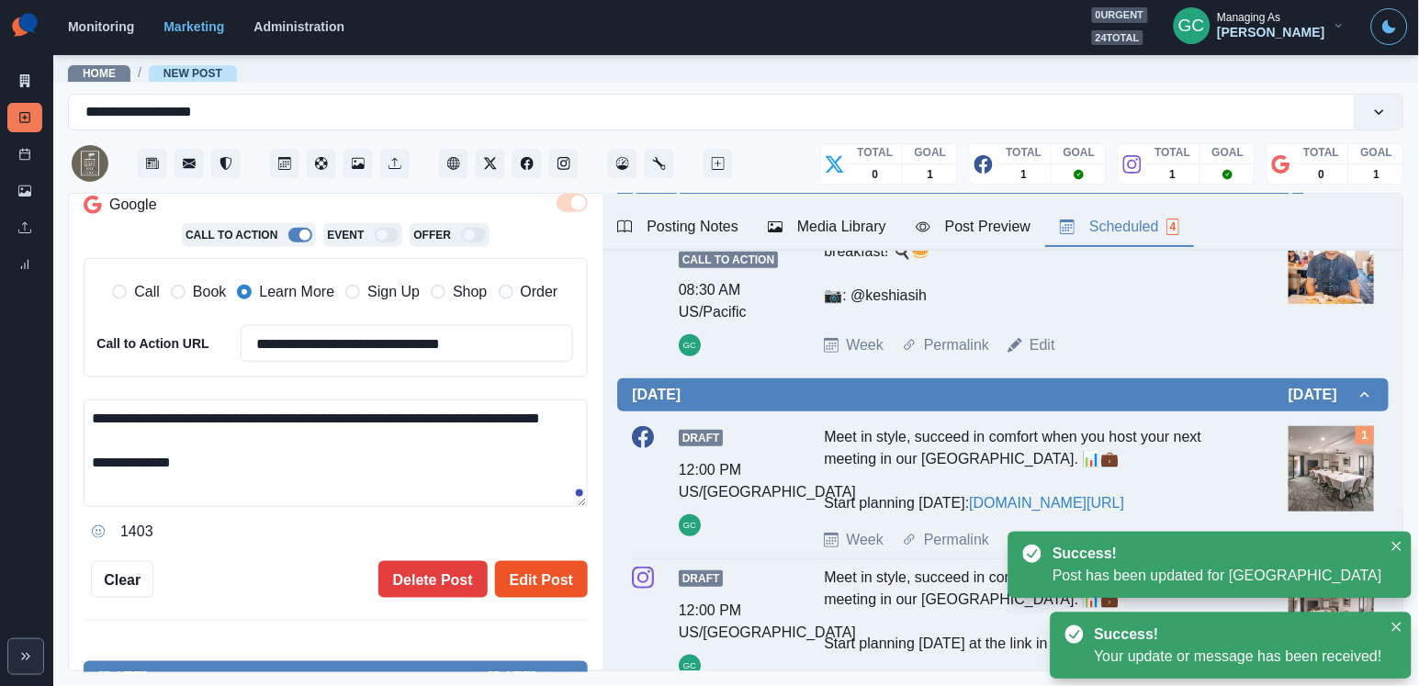
click at [565, 577] on button "Edit Post" at bounding box center [541, 579] width 93 height 37
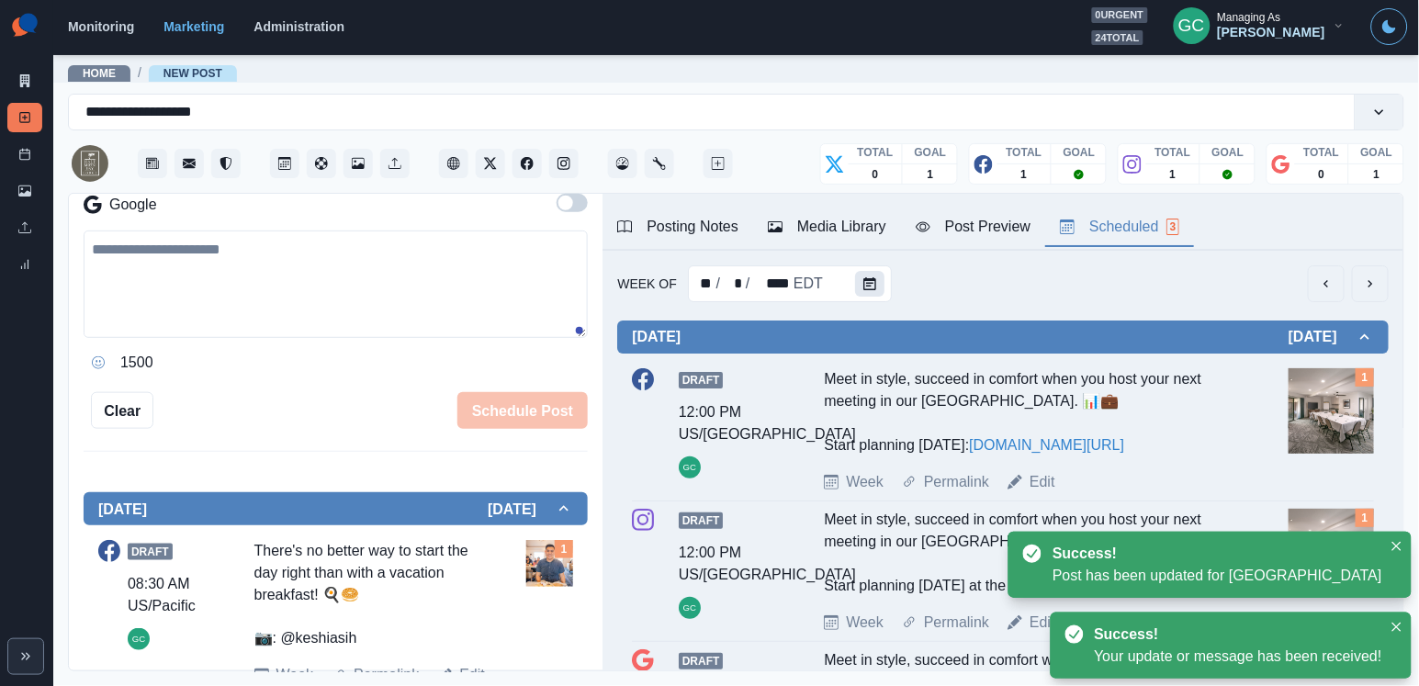
scroll to position [-1, 0]
click at [865, 276] on button "Calendar" at bounding box center [869, 284] width 29 height 26
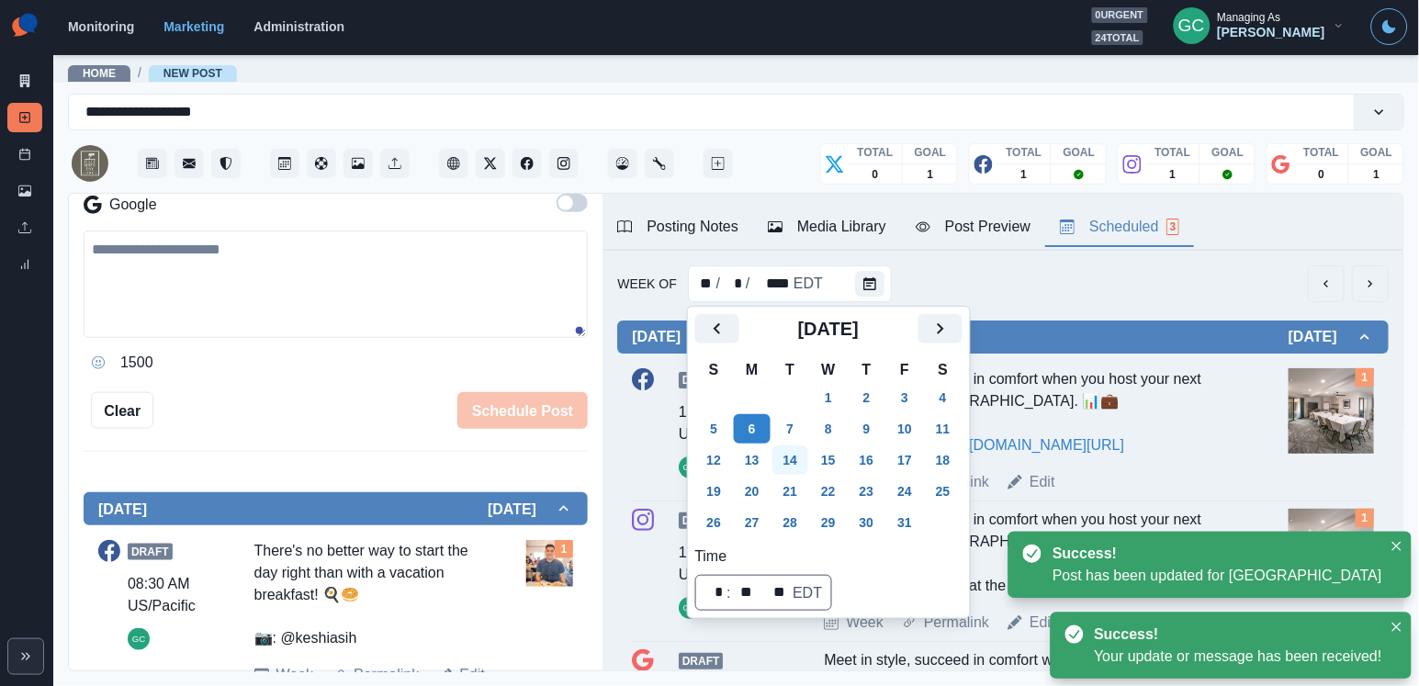
click at [782, 461] on button "14" at bounding box center [790, 459] width 37 height 29
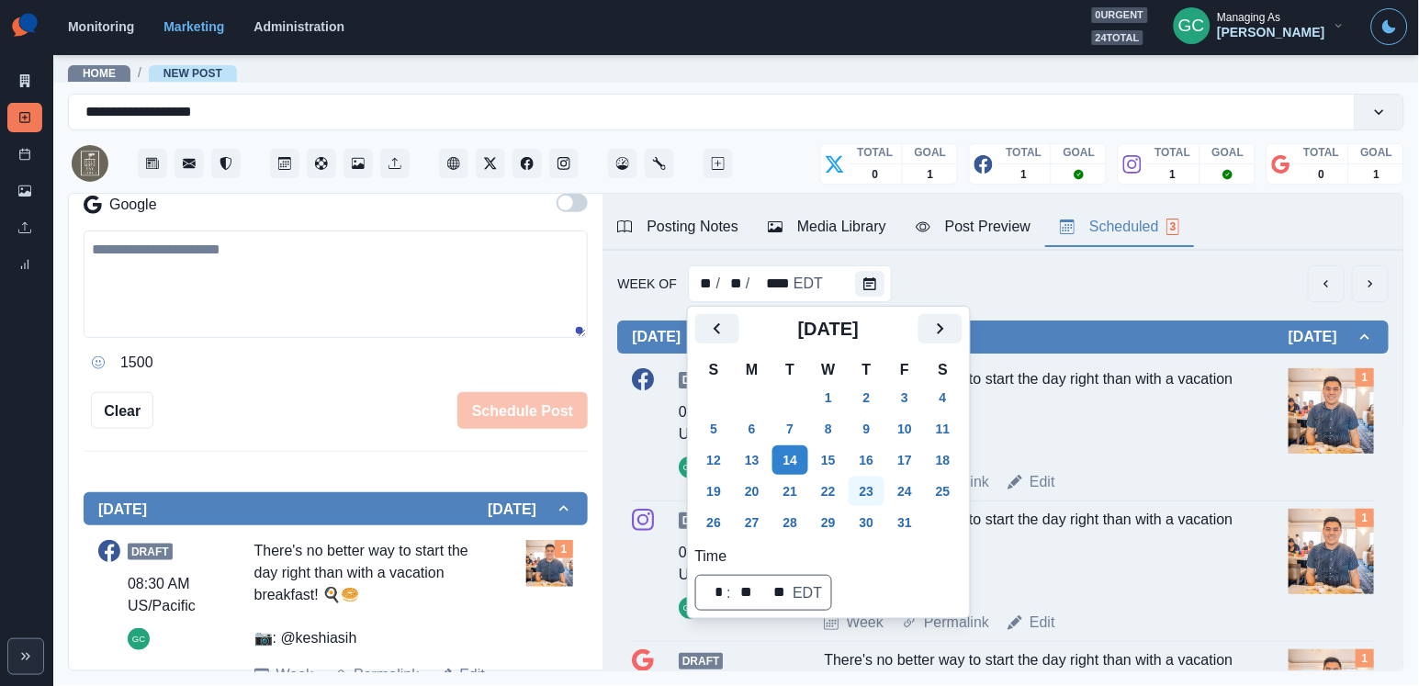
click at [881, 499] on button "23" at bounding box center [866, 491] width 37 height 29
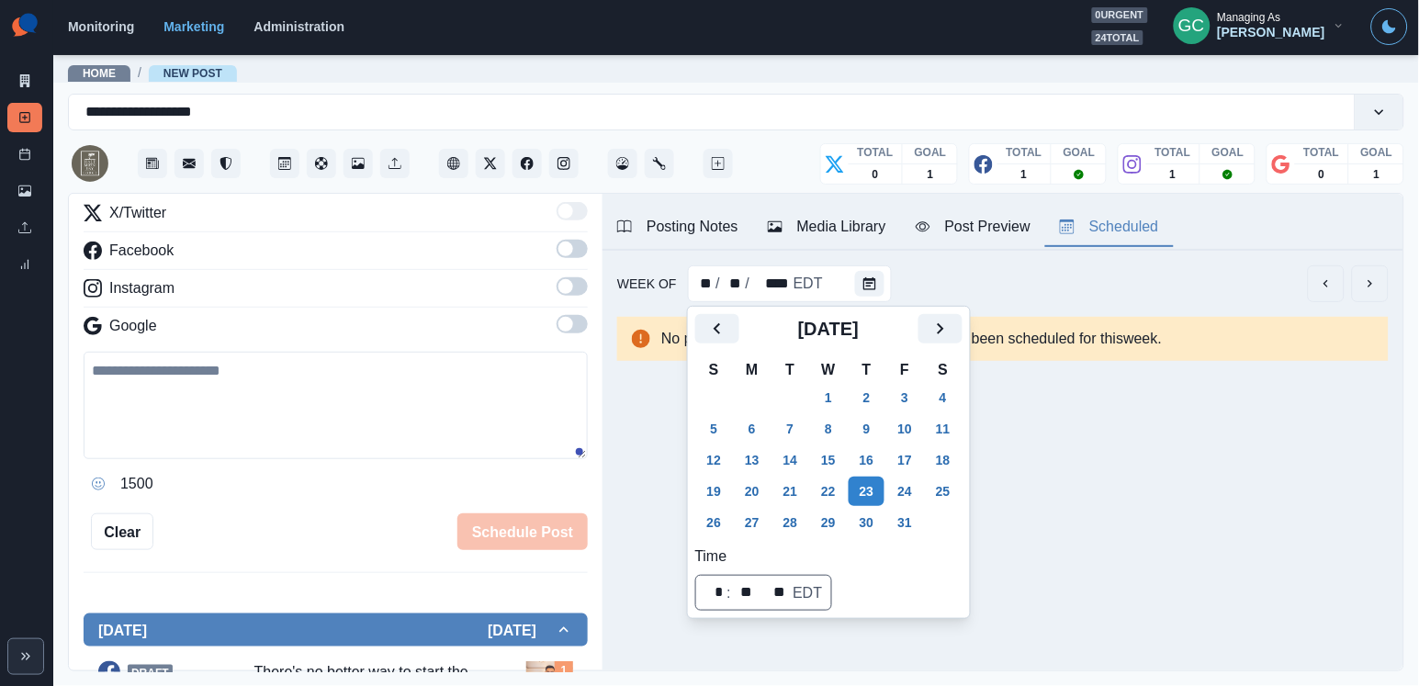
scroll to position [107, 0]
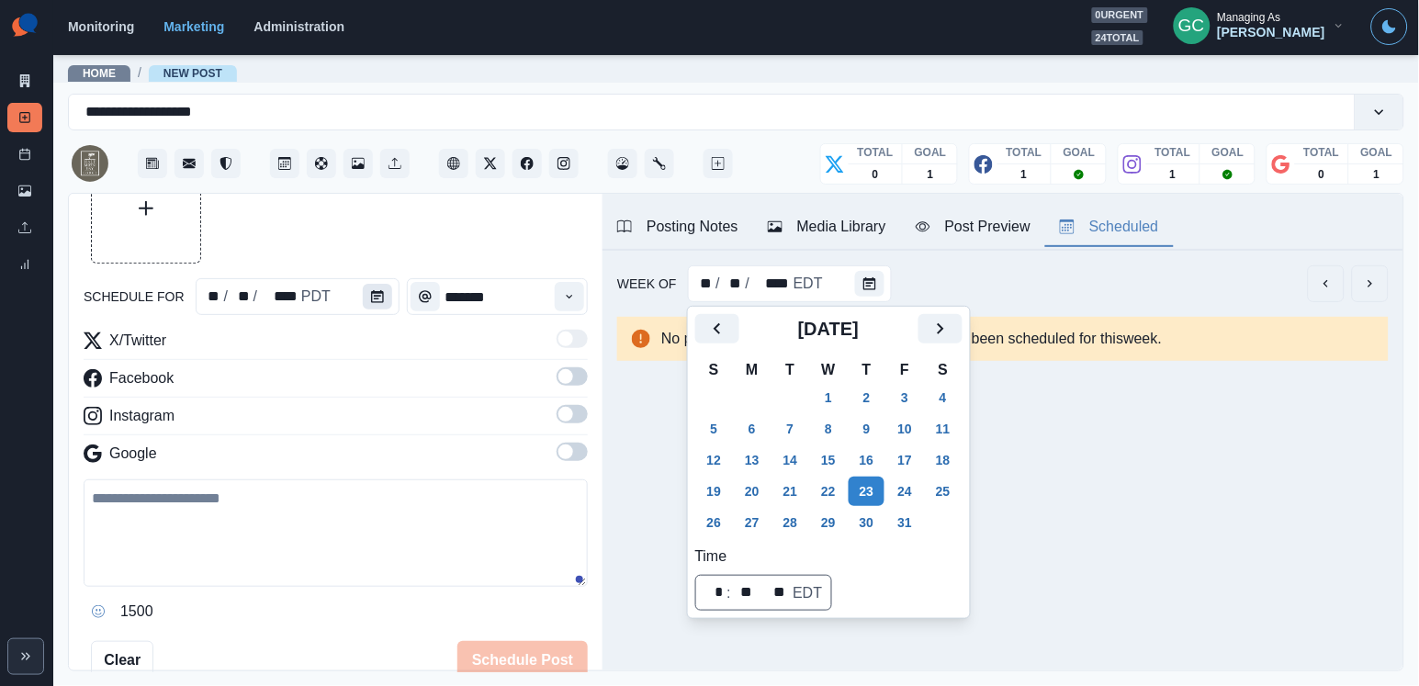
click at [371, 295] on icon "Calendar" at bounding box center [377, 296] width 13 height 13
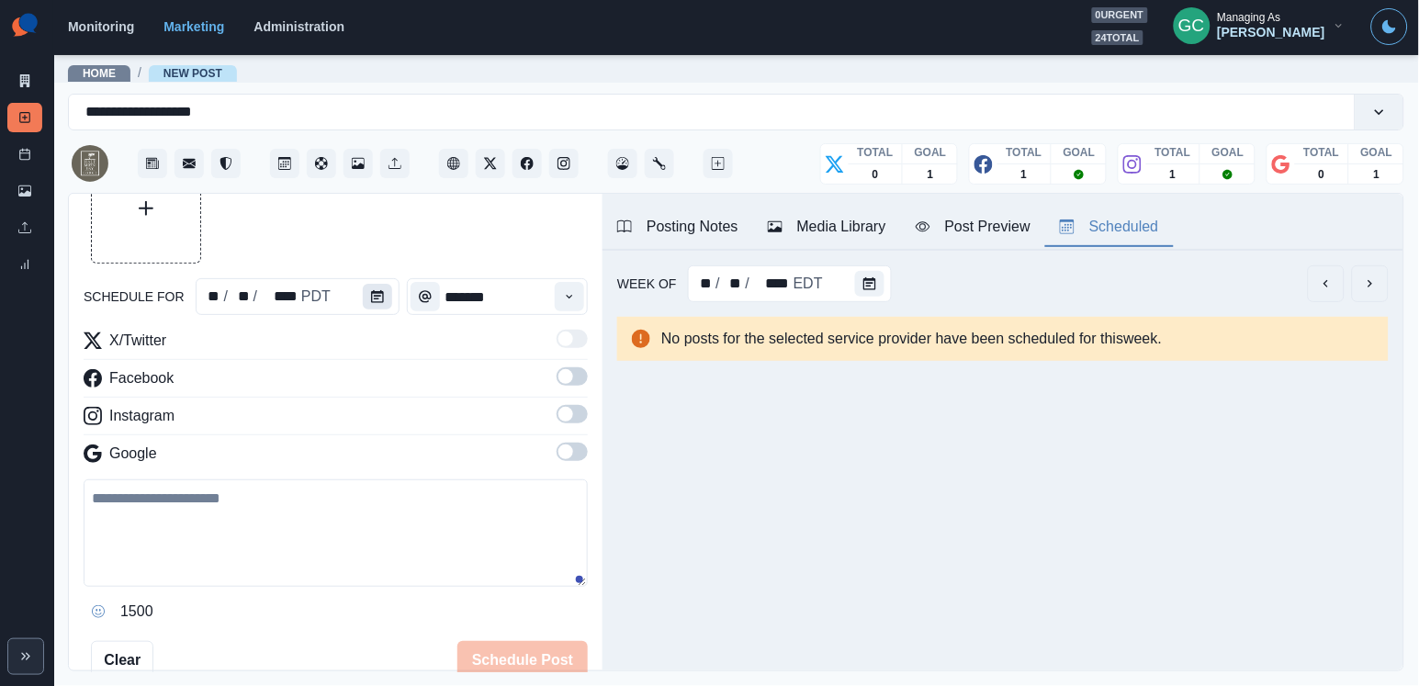
click at [371, 295] on icon "Calendar" at bounding box center [377, 296] width 13 height 13
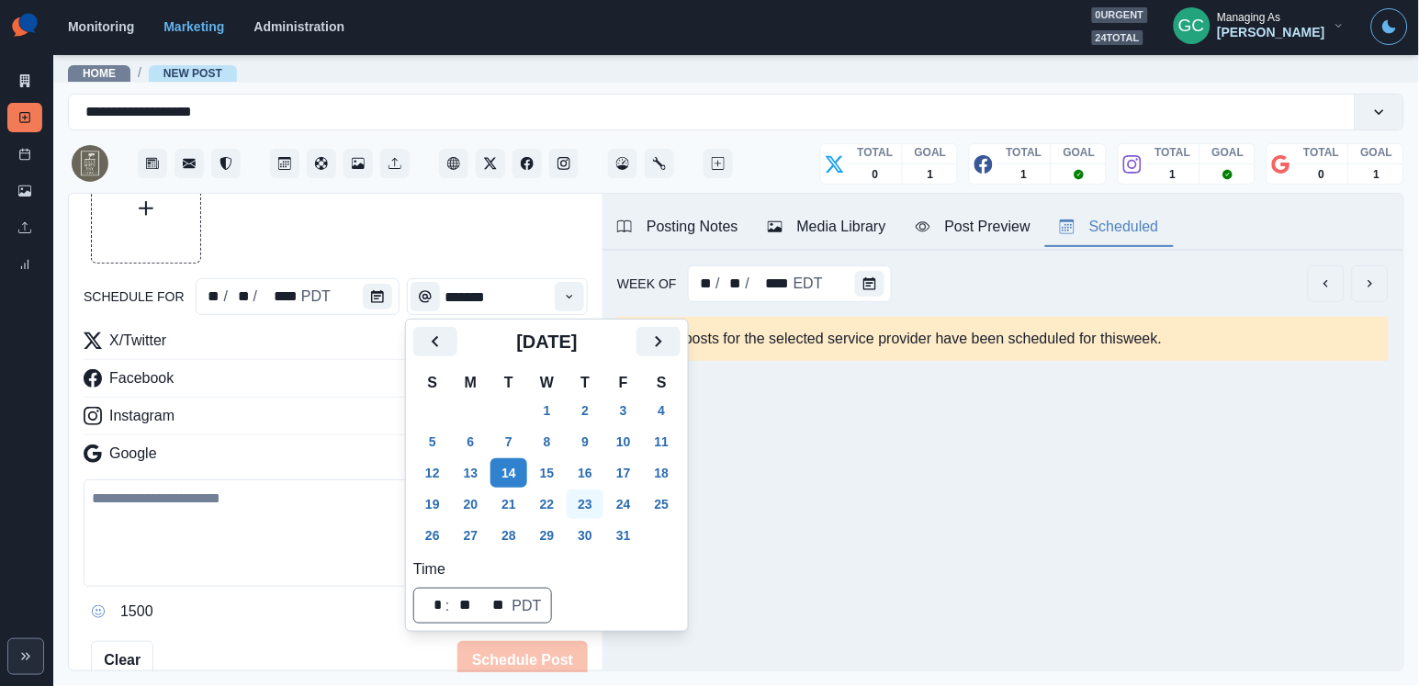
click at [599, 490] on button "23" at bounding box center [585, 503] width 37 height 29
click at [576, 293] on icon "Time" at bounding box center [569, 296] width 13 height 13
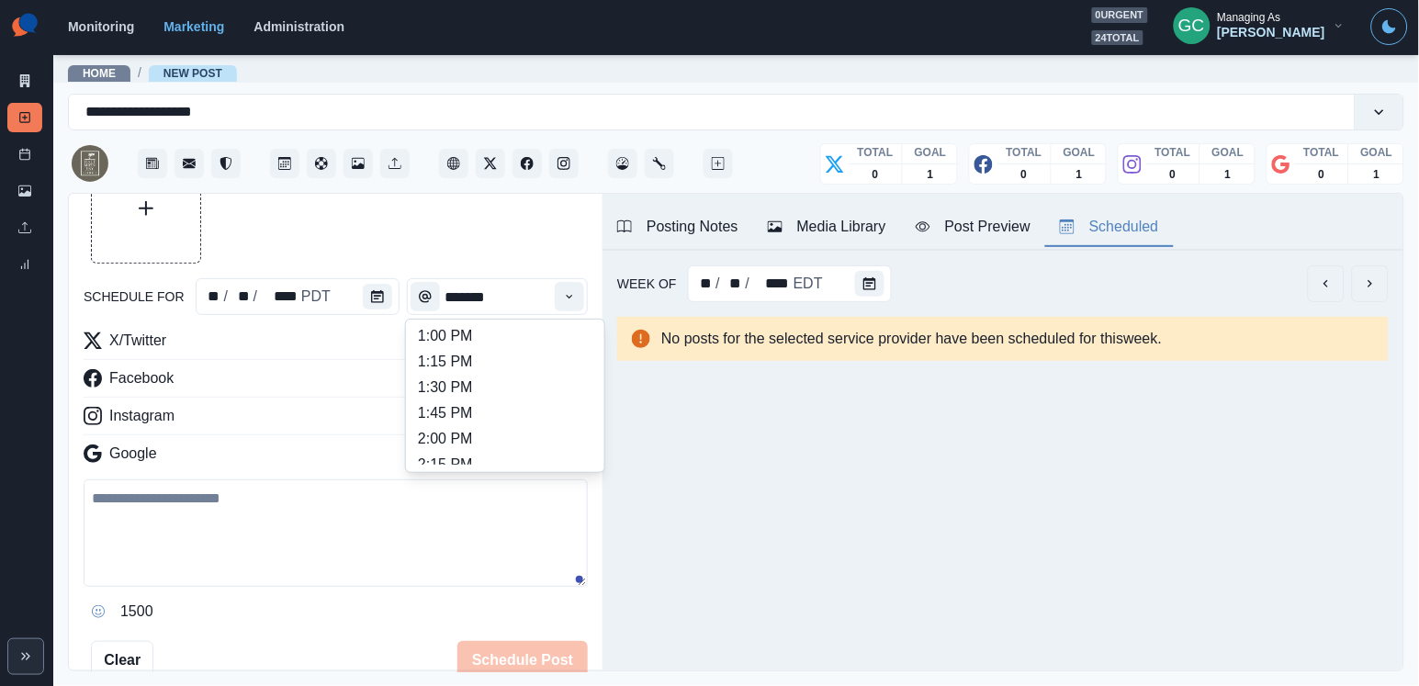
scroll to position [515, 0]
click at [510, 399] on li "1:30 PM" at bounding box center [505, 390] width 184 height 26
type input "*******"
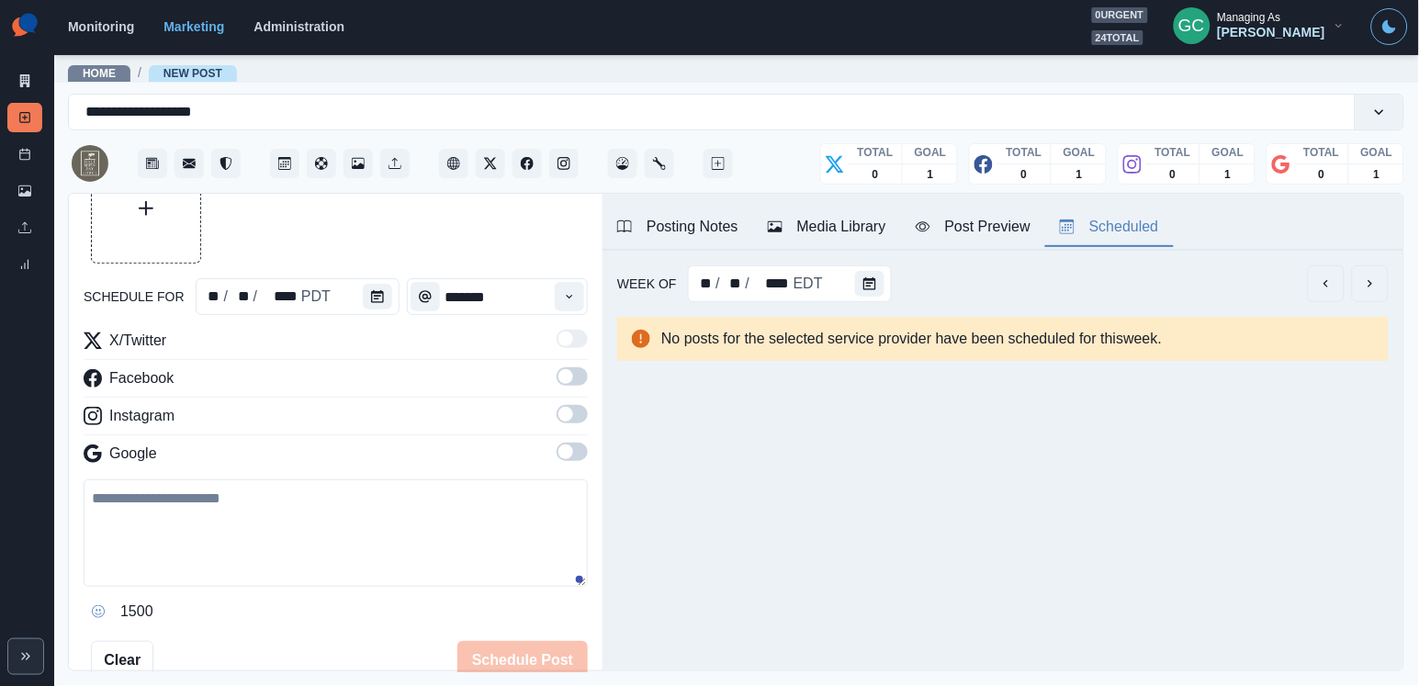
click at [568, 461] on span at bounding box center [571, 452] width 31 height 18
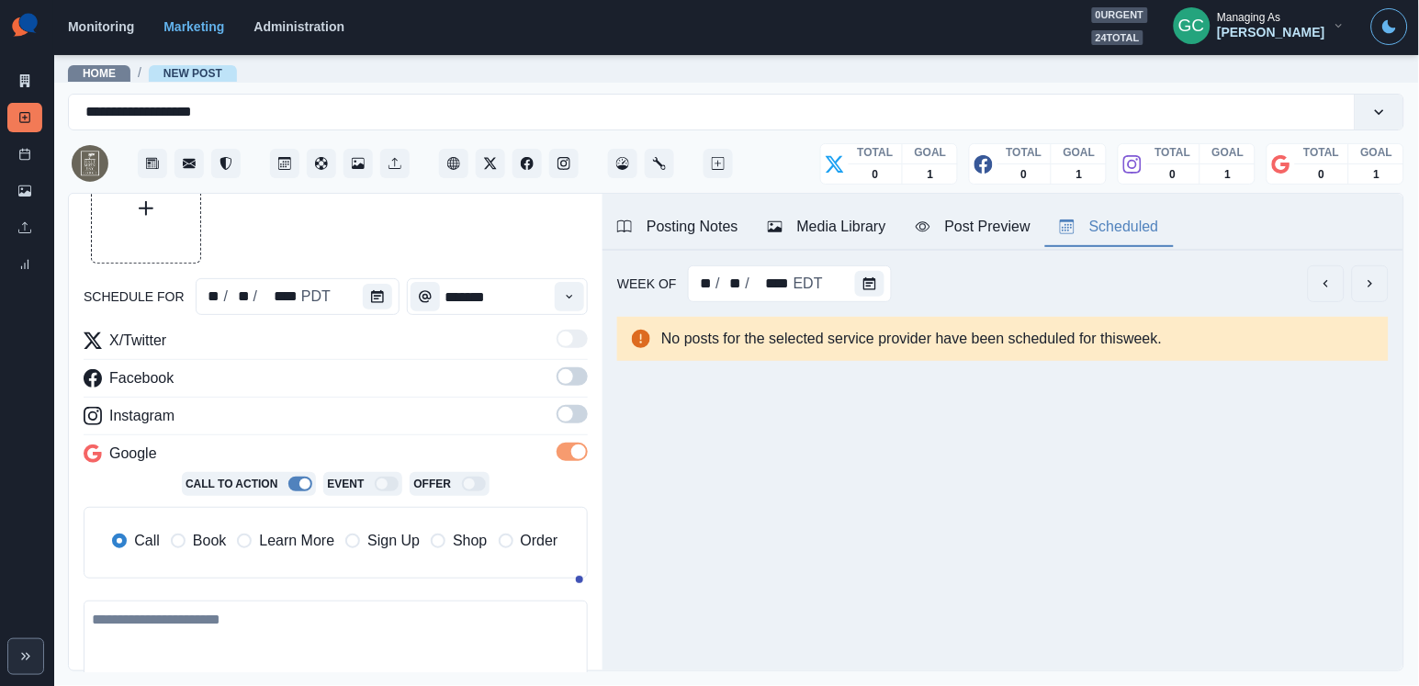
click at [568, 421] on span at bounding box center [565, 414] width 15 height 15
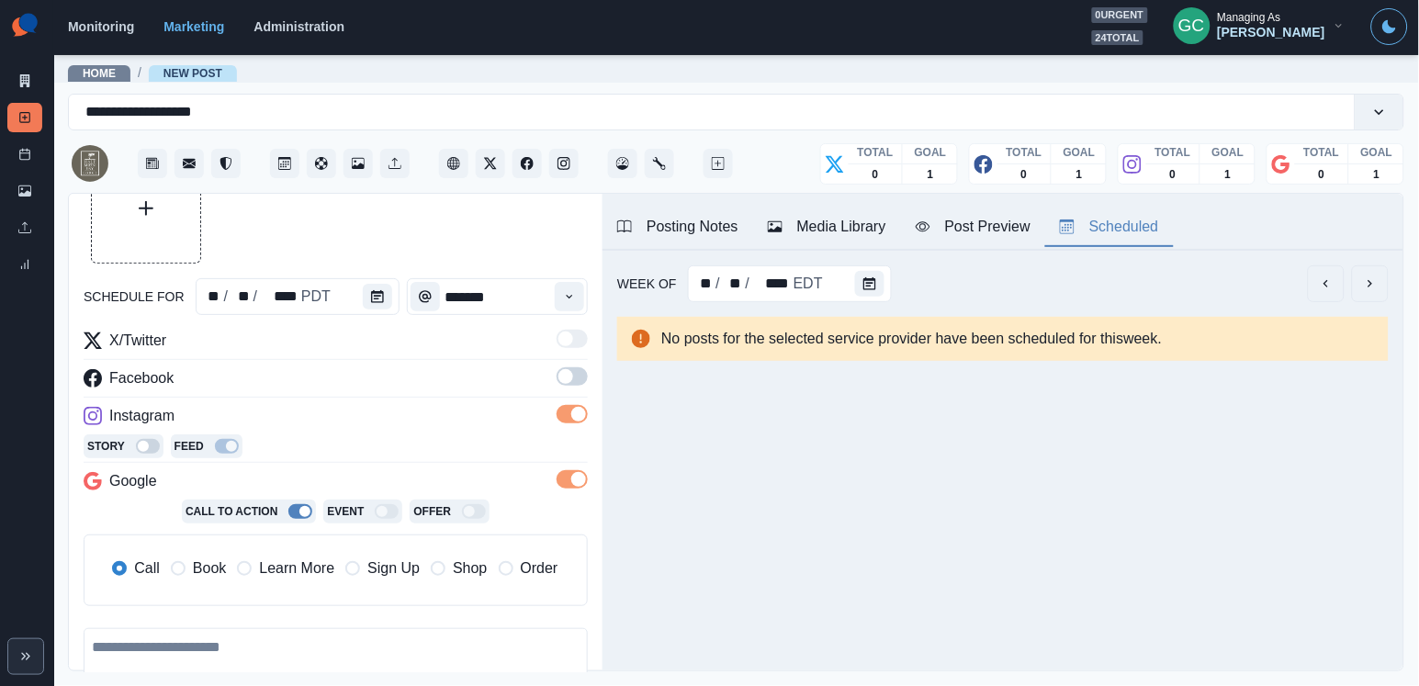
click at [574, 375] on span at bounding box center [571, 376] width 31 height 18
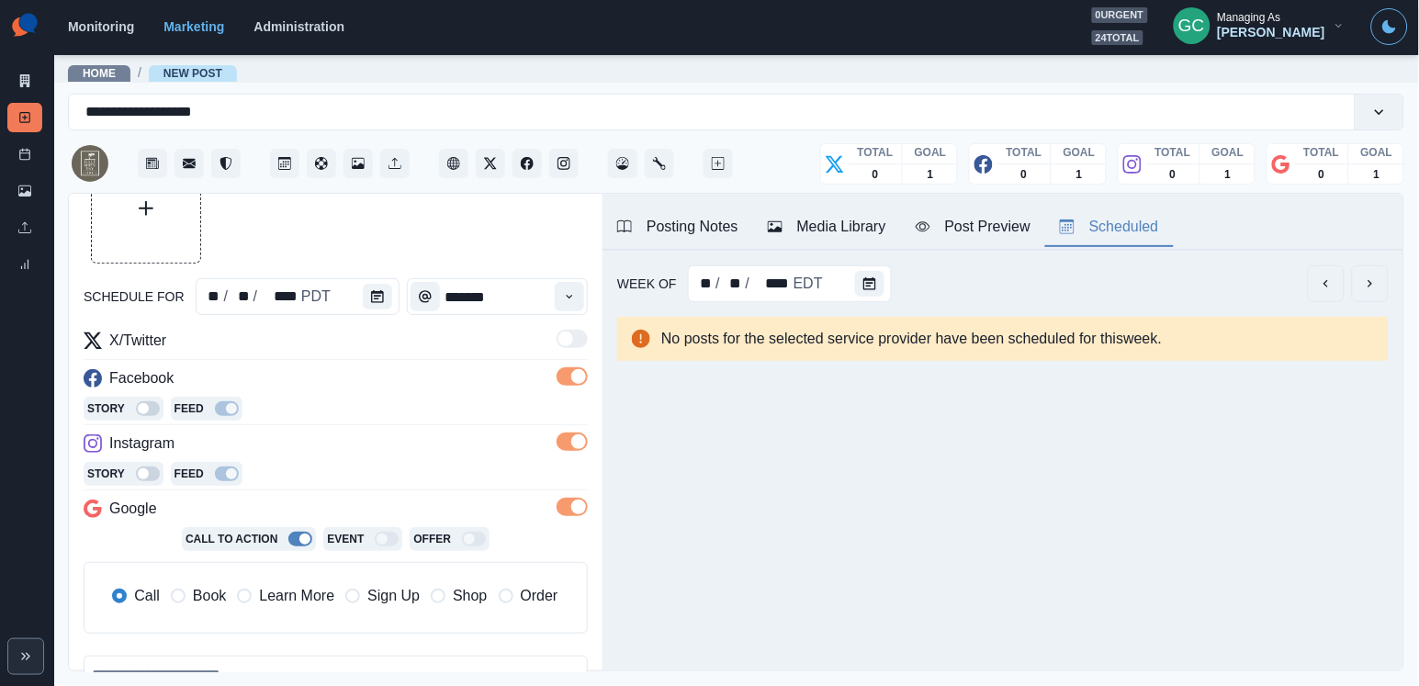
click at [314, 587] on span "Learn More" at bounding box center [296, 596] width 75 height 22
click at [438, 401] on div "Story Feed" at bounding box center [336, 411] width 504 height 28
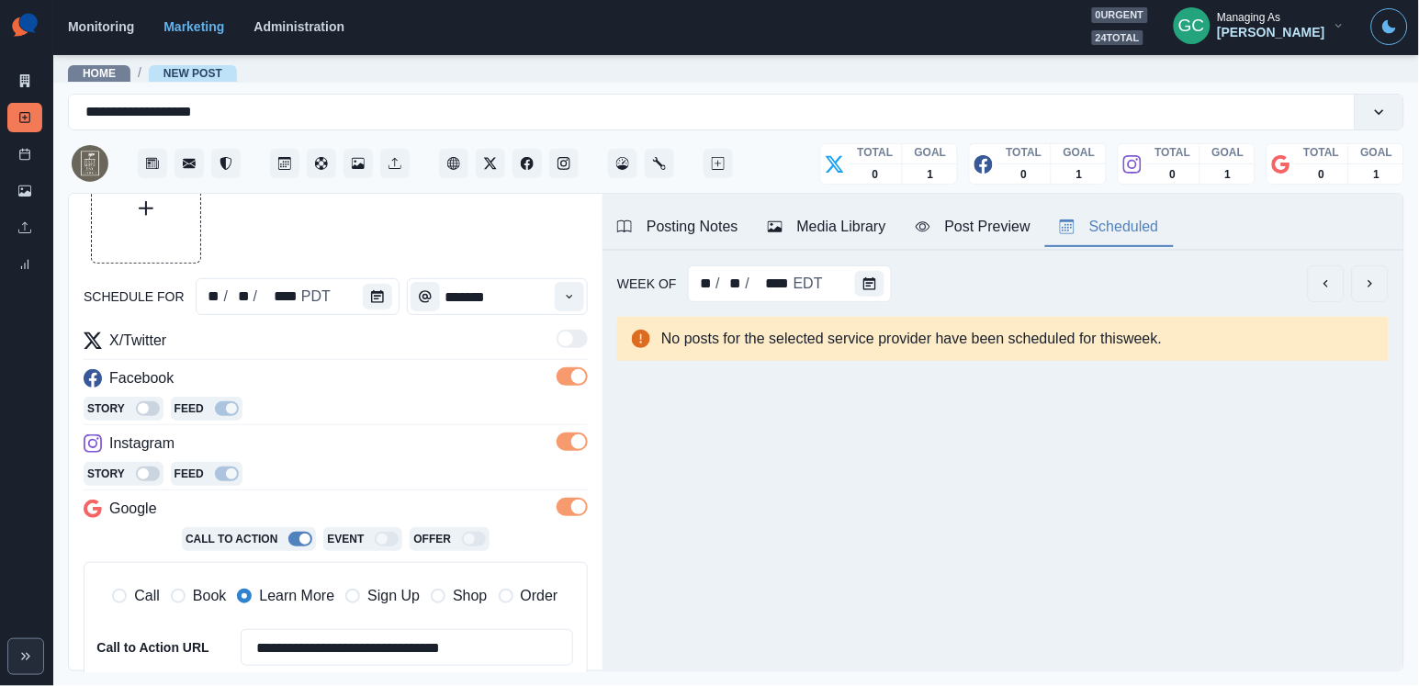
click at [866, 211] on button "Media Library" at bounding box center [827, 227] width 148 height 39
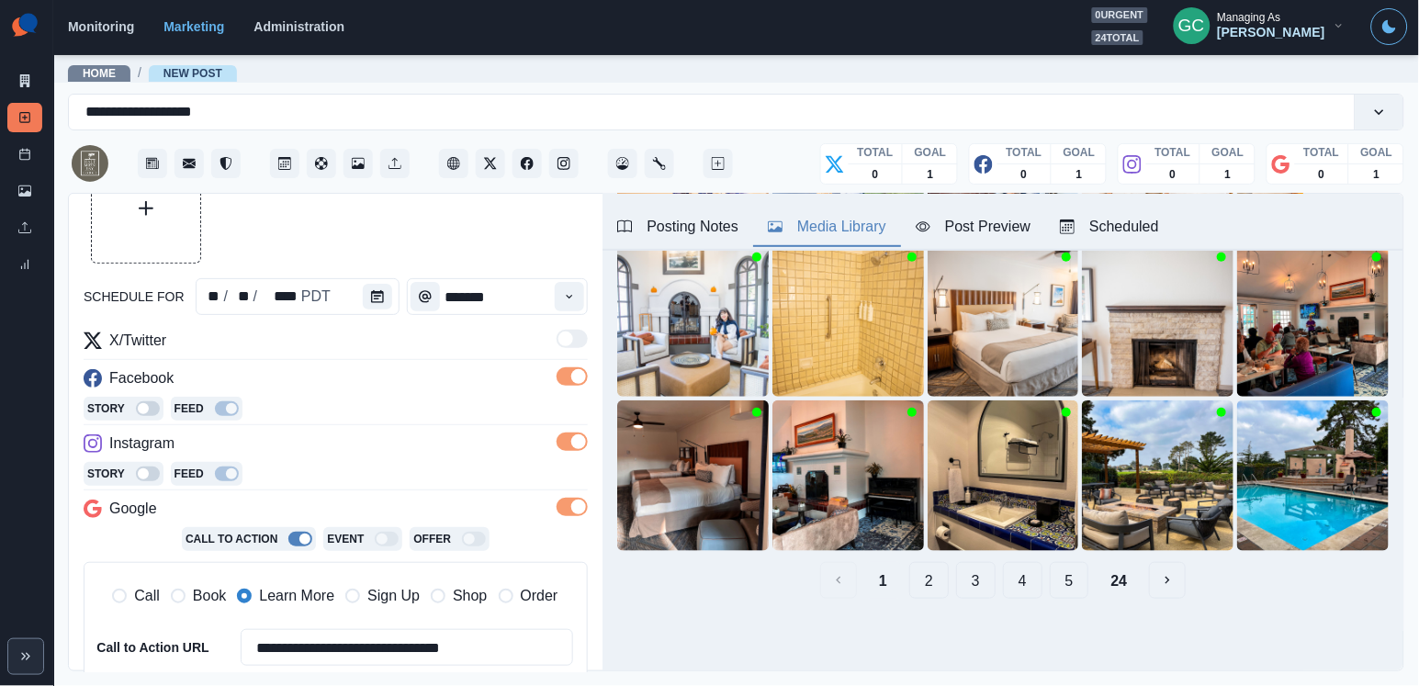
scroll to position [264, 0]
click at [938, 590] on button "2" at bounding box center [928, 580] width 39 height 37
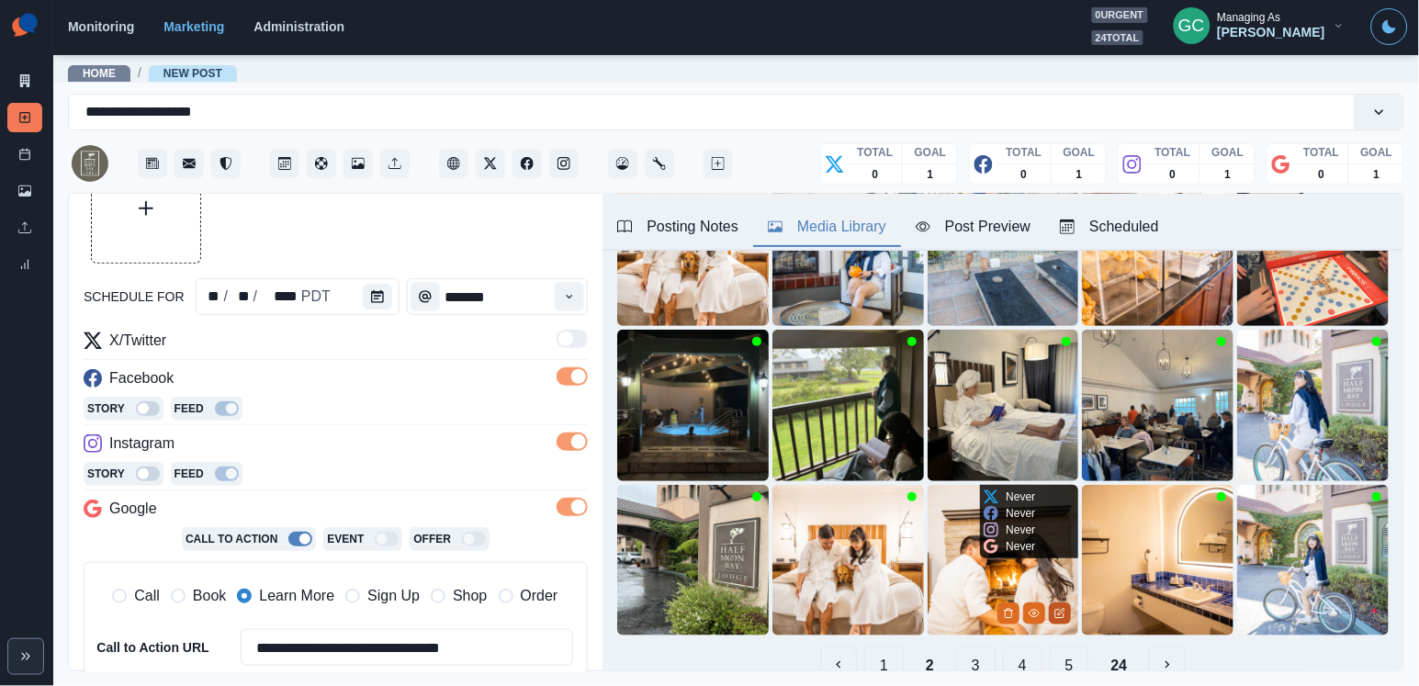
scroll to position [258, 0]
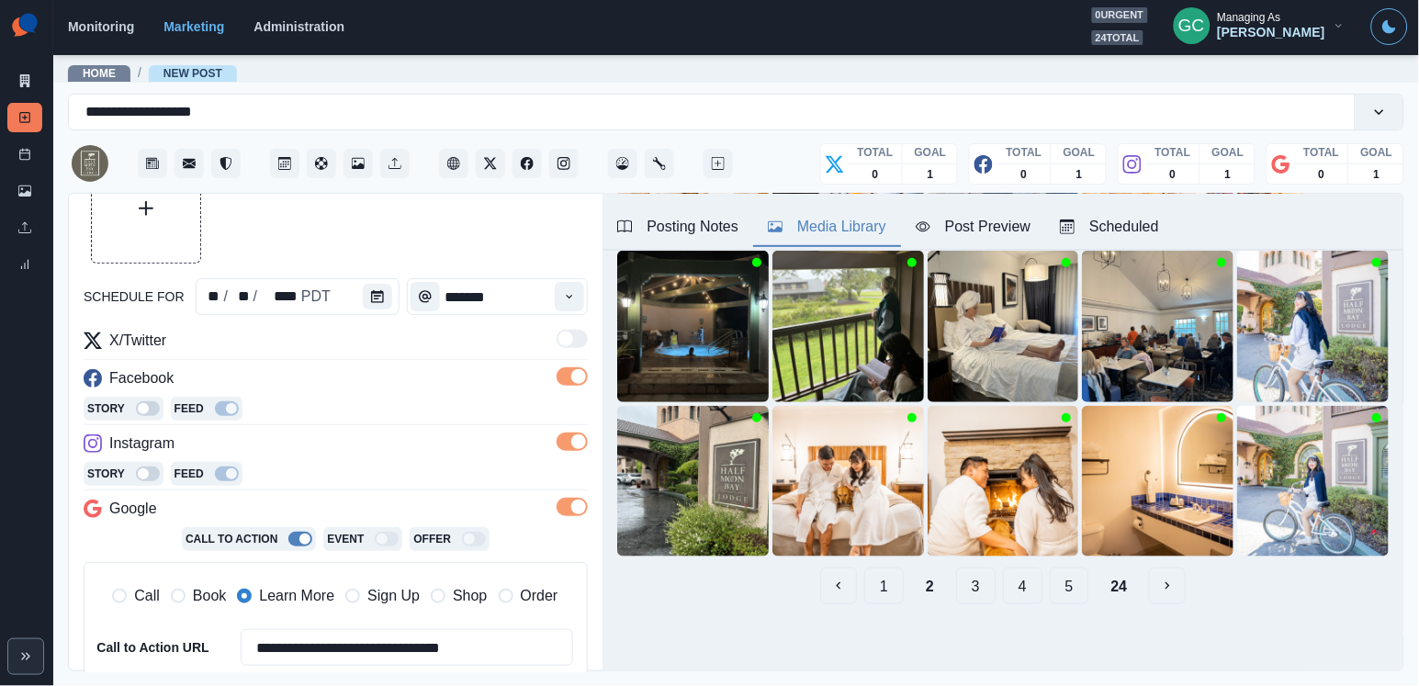
click at [972, 579] on button "3" at bounding box center [975, 586] width 39 height 37
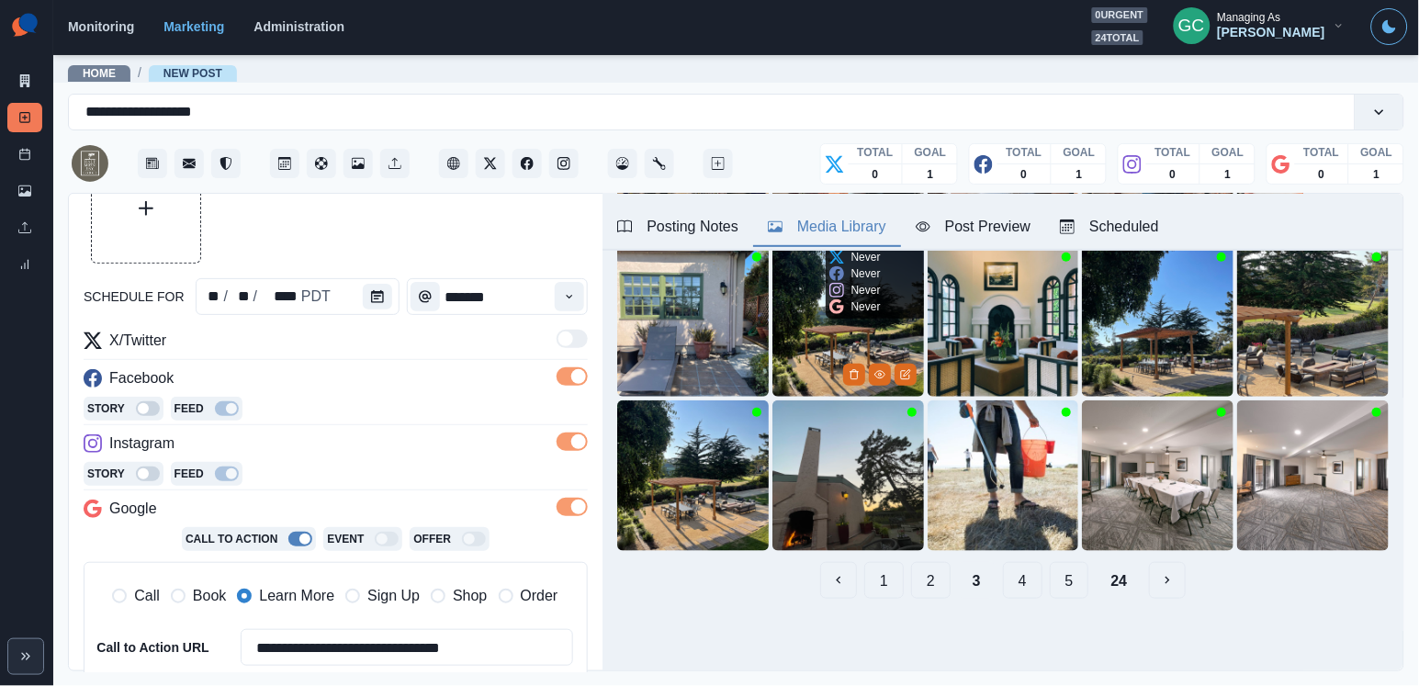
scroll to position [264, 0]
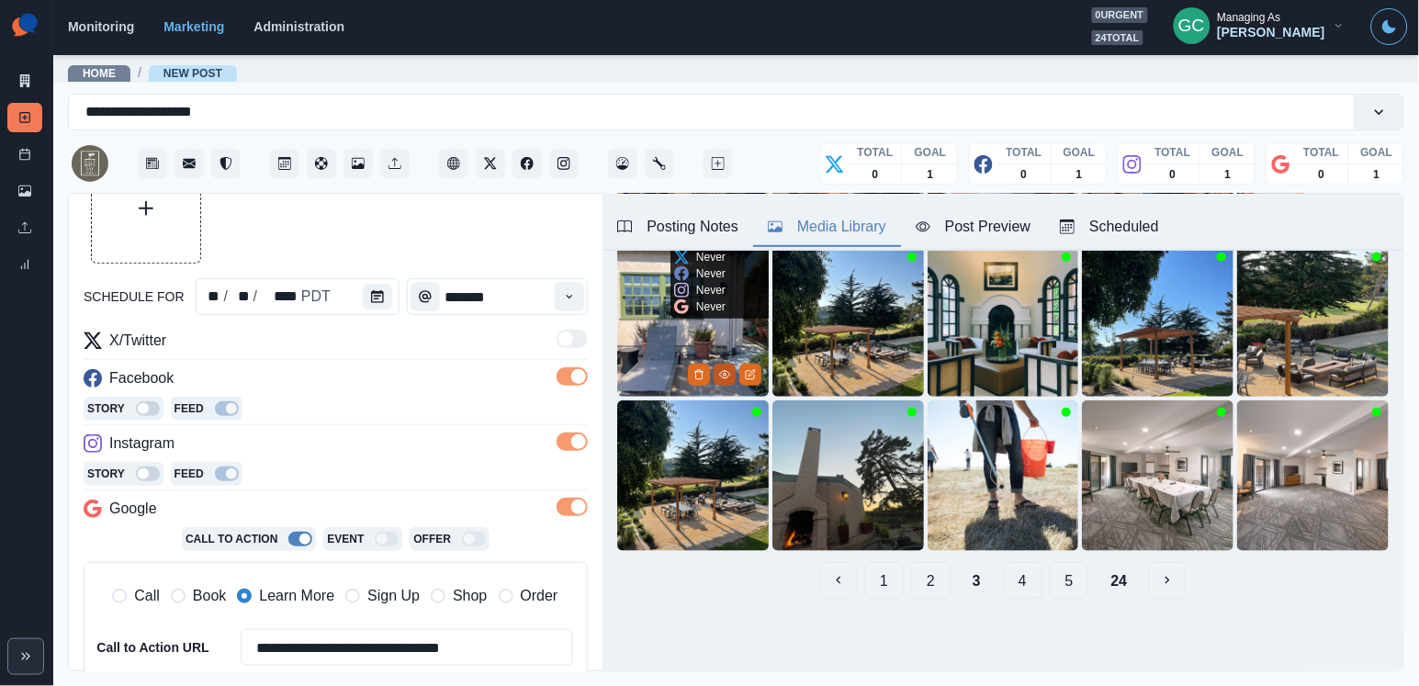
click at [725, 374] on icon "View Media" at bounding box center [724, 374] width 11 height 11
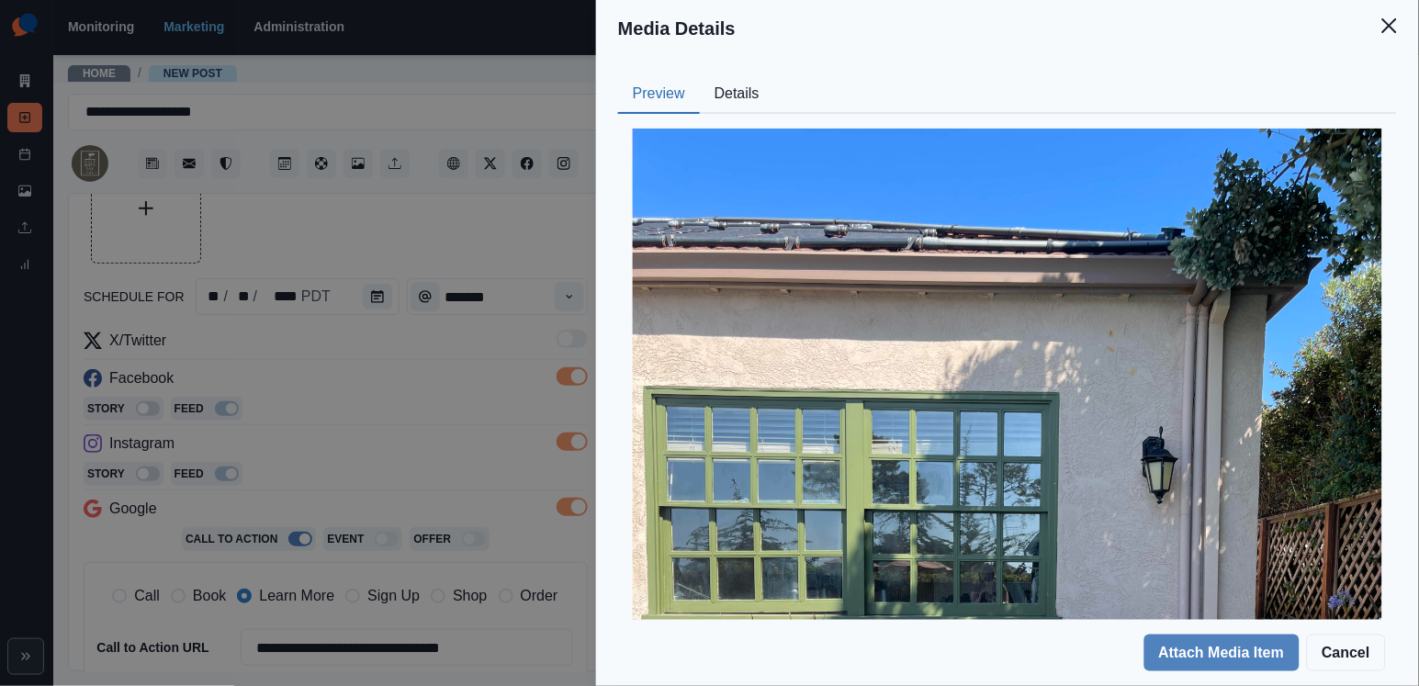
click at [732, 91] on button "Details" at bounding box center [737, 94] width 74 height 39
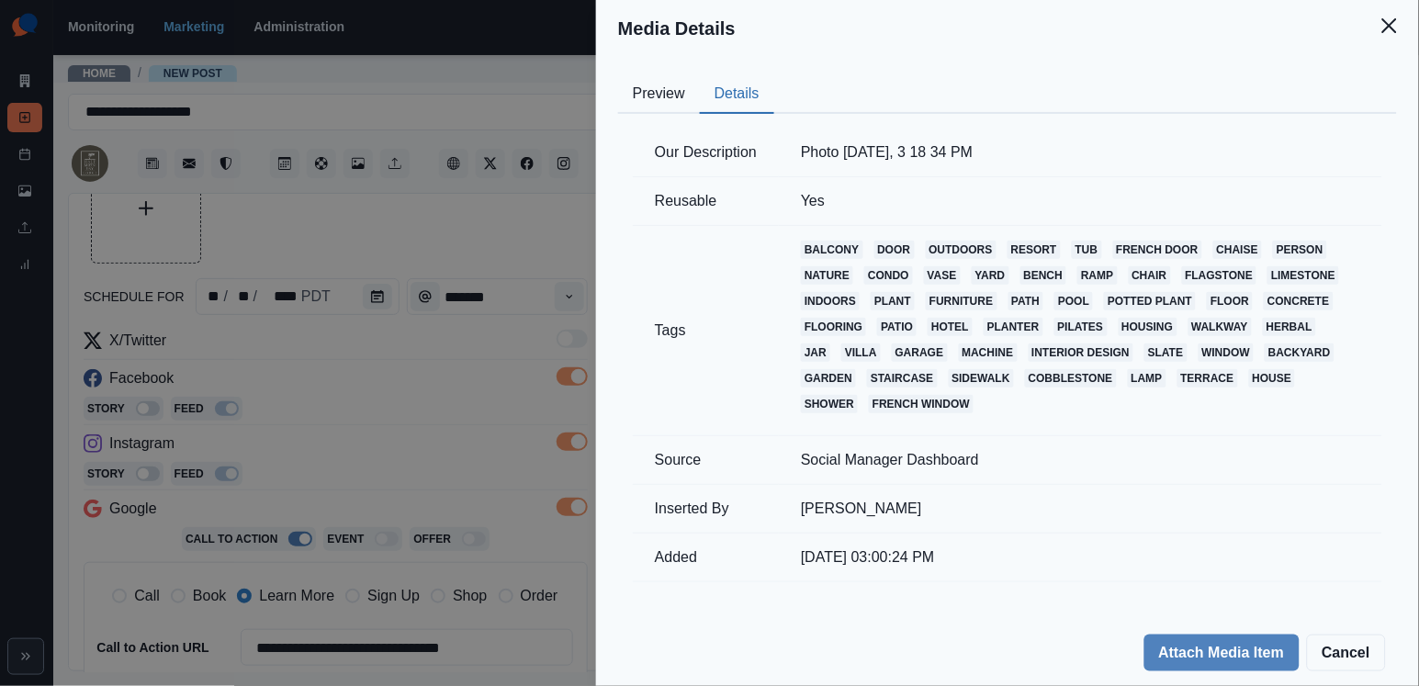
click at [663, 106] on button "Preview" at bounding box center [659, 94] width 82 height 39
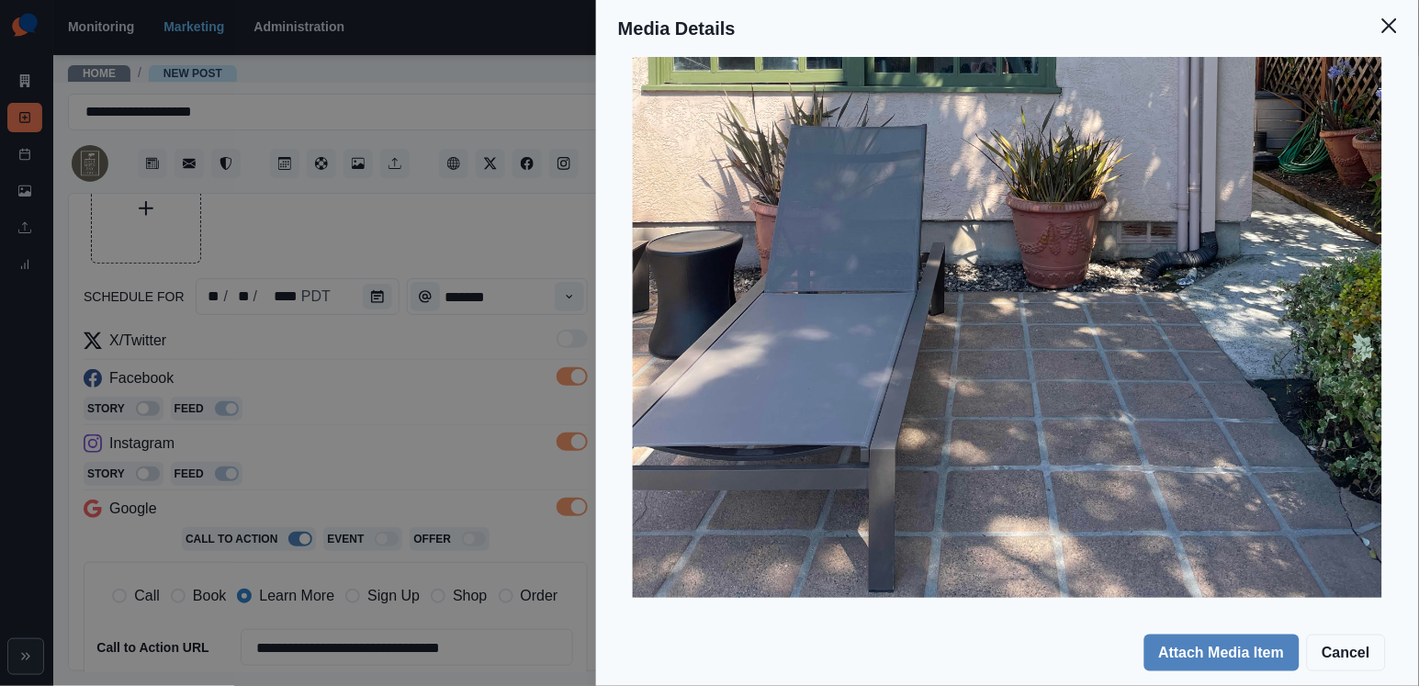
scroll to position [529, 0]
click at [477, 384] on div "Media Details Preview Details Our Description Photo Aug 23 2023, 3 18 34 PM Reu…" at bounding box center [709, 343] width 1419 height 686
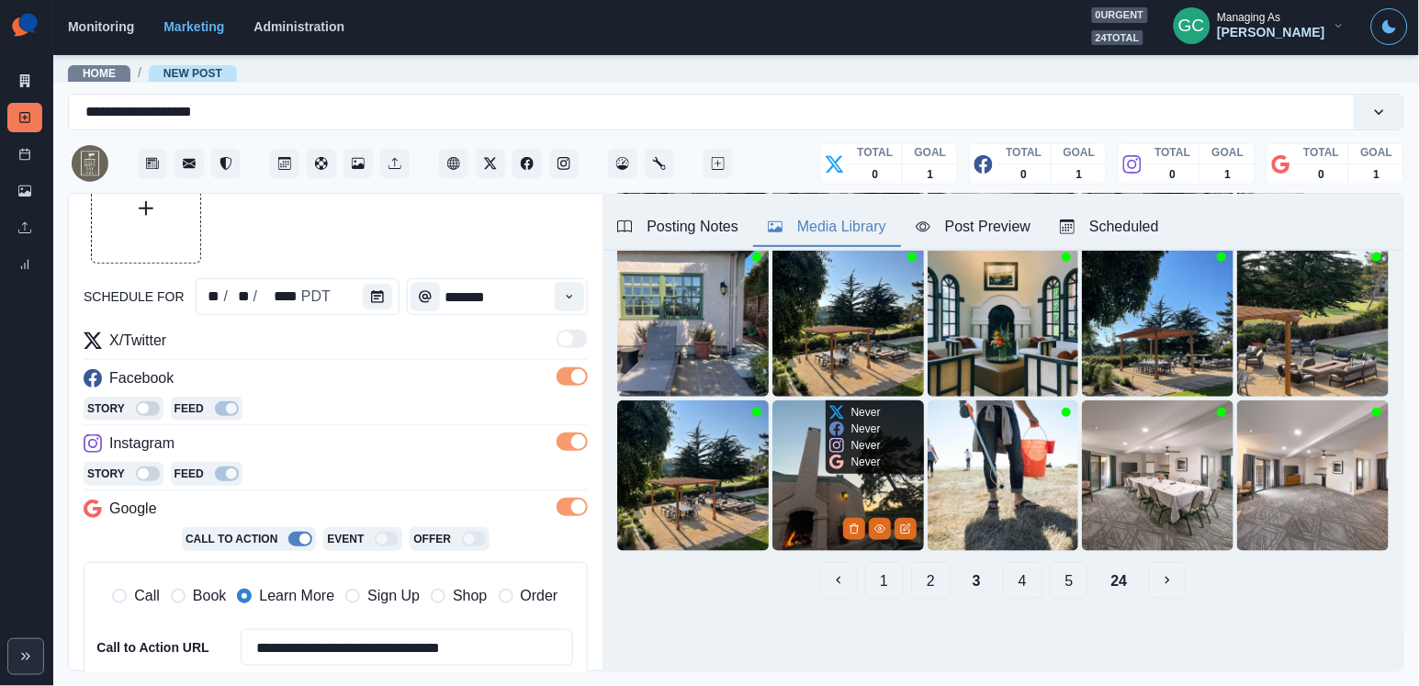
scroll to position [264, 0]
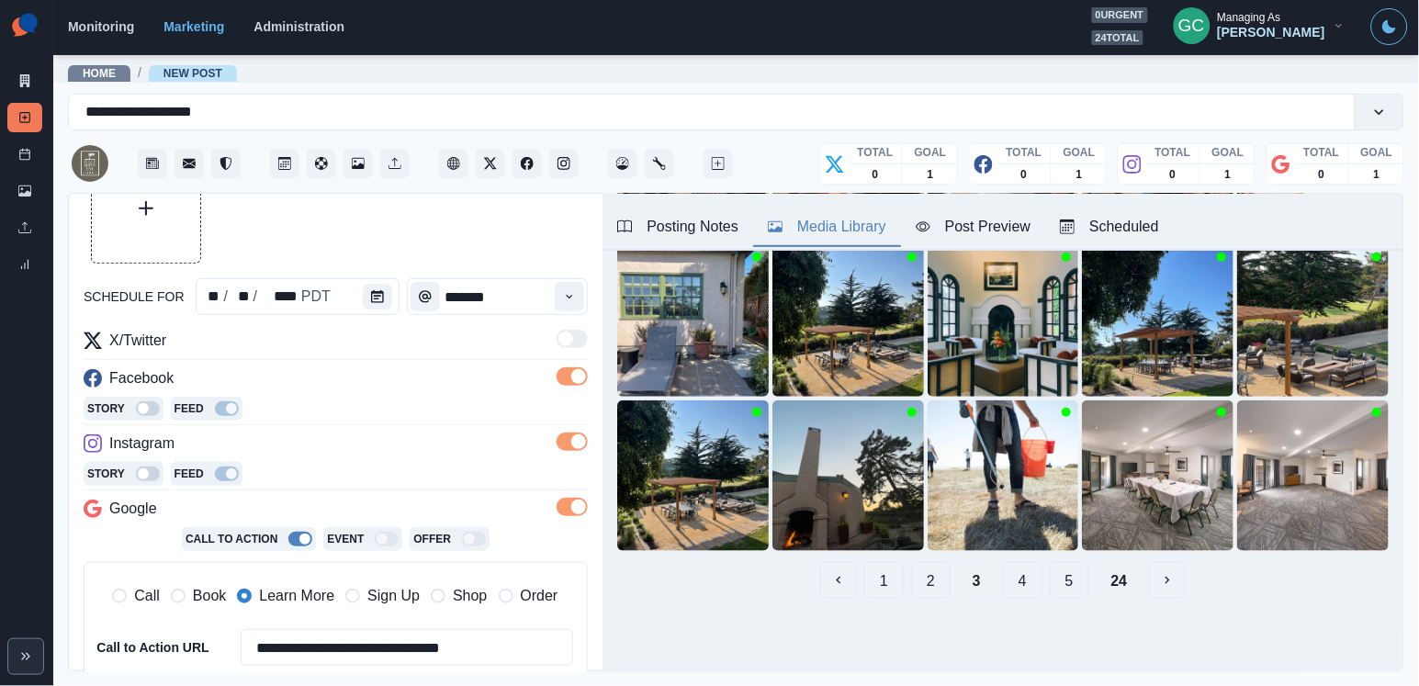
click at [1067, 586] on button "5" at bounding box center [1069, 580] width 39 height 37
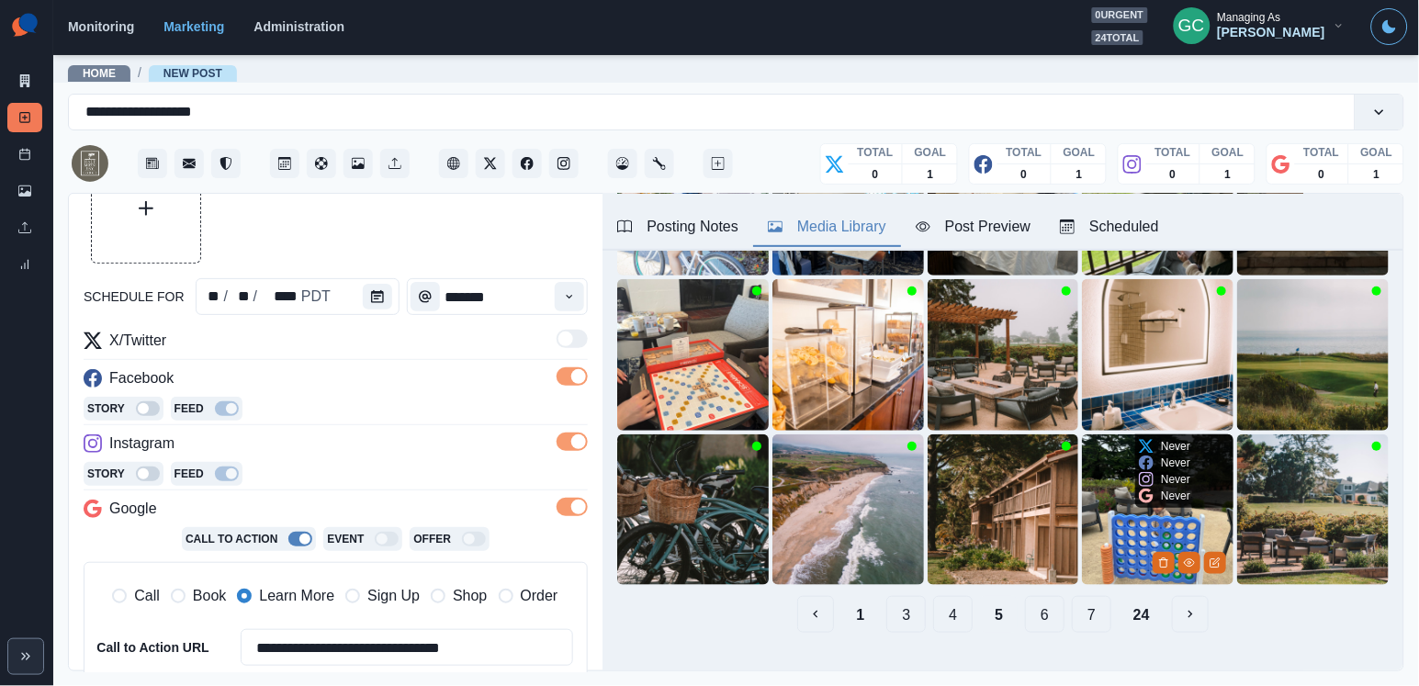
scroll to position [248, 0]
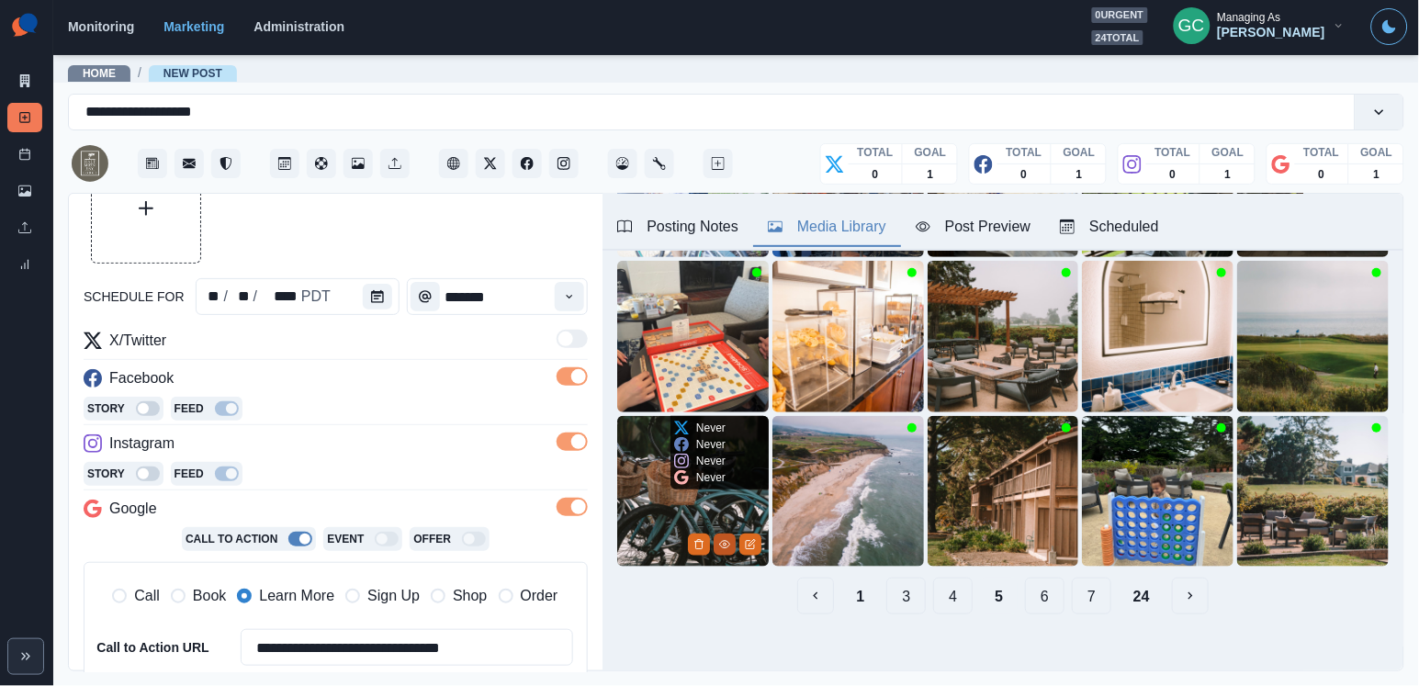
click at [725, 546] on icon "View Media" at bounding box center [724, 544] width 11 height 11
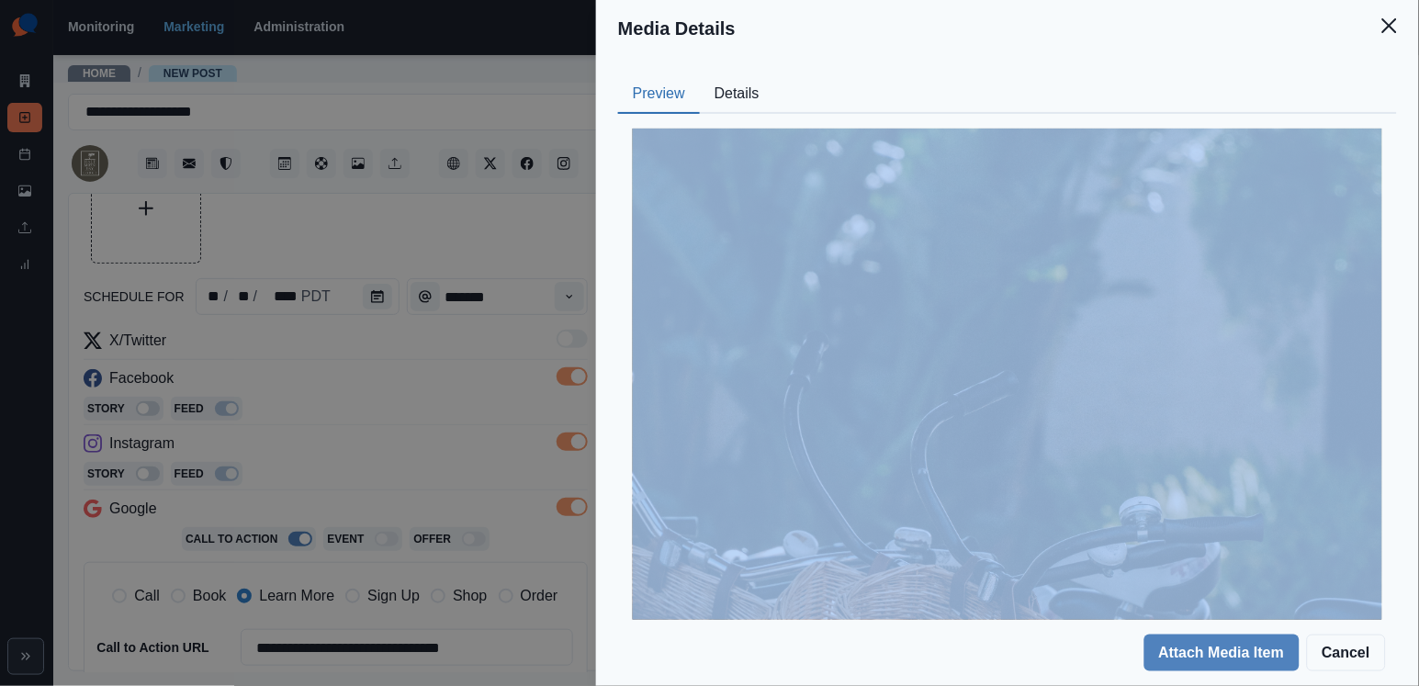
click at [749, 113] on div "Preview Details Our Description @nikolelynn.s 15 Reusable Yes Tags spoke picnic…" at bounding box center [1007, 695] width 779 height 1240
click at [744, 96] on button "Details" at bounding box center [737, 94] width 74 height 39
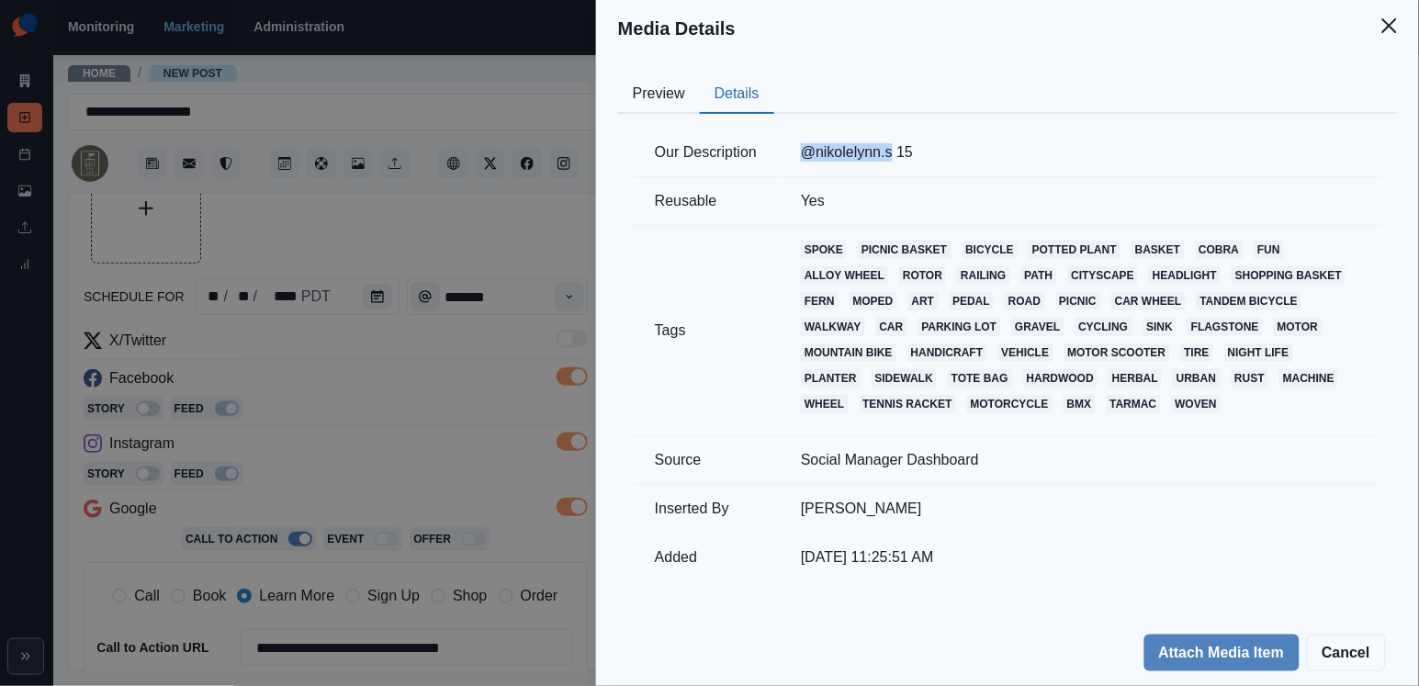
drag, startPoint x: 798, startPoint y: 144, endPoint x: 901, endPoint y: 152, distance: 103.1
click at [901, 152] on td "@nikolelynn.s 15" at bounding box center [1080, 153] width 603 height 49
copy td "@nikolelynn.s"
click at [654, 96] on button "Preview" at bounding box center [659, 94] width 82 height 39
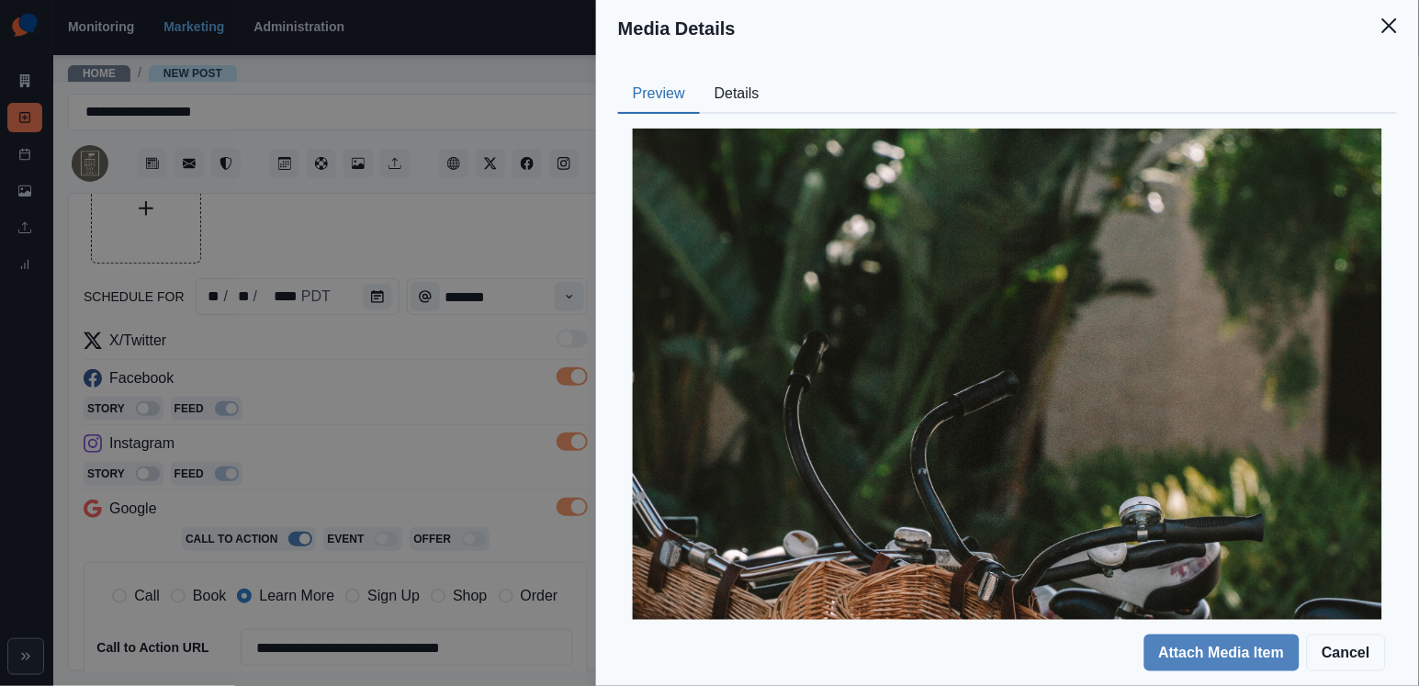
click at [451, 462] on div "Media Details Preview Details Our Description @nikolelynn.s 15 Reusable Yes Tag…" at bounding box center [709, 343] width 1419 height 686
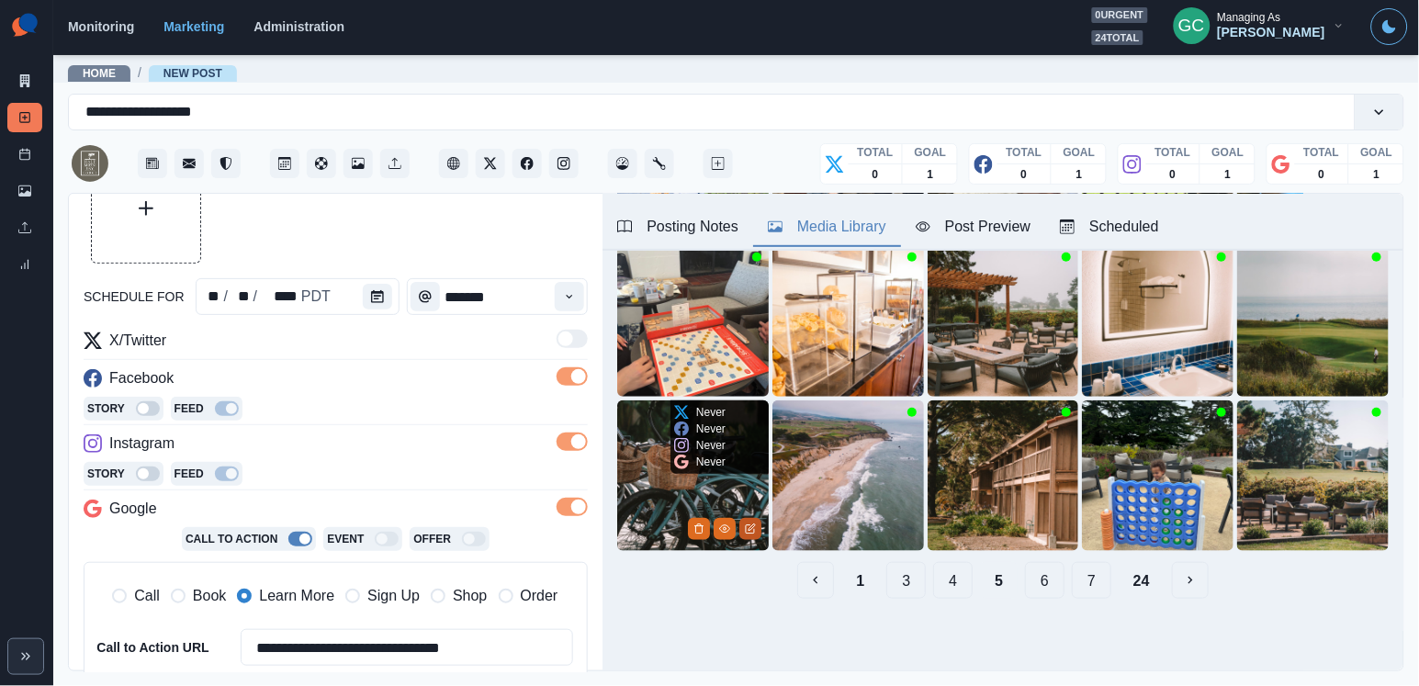
scroll to position [264, 0]
click at [752, 531] on icon "Edit Media" at bounding box center [750, 528] width 11 height 11
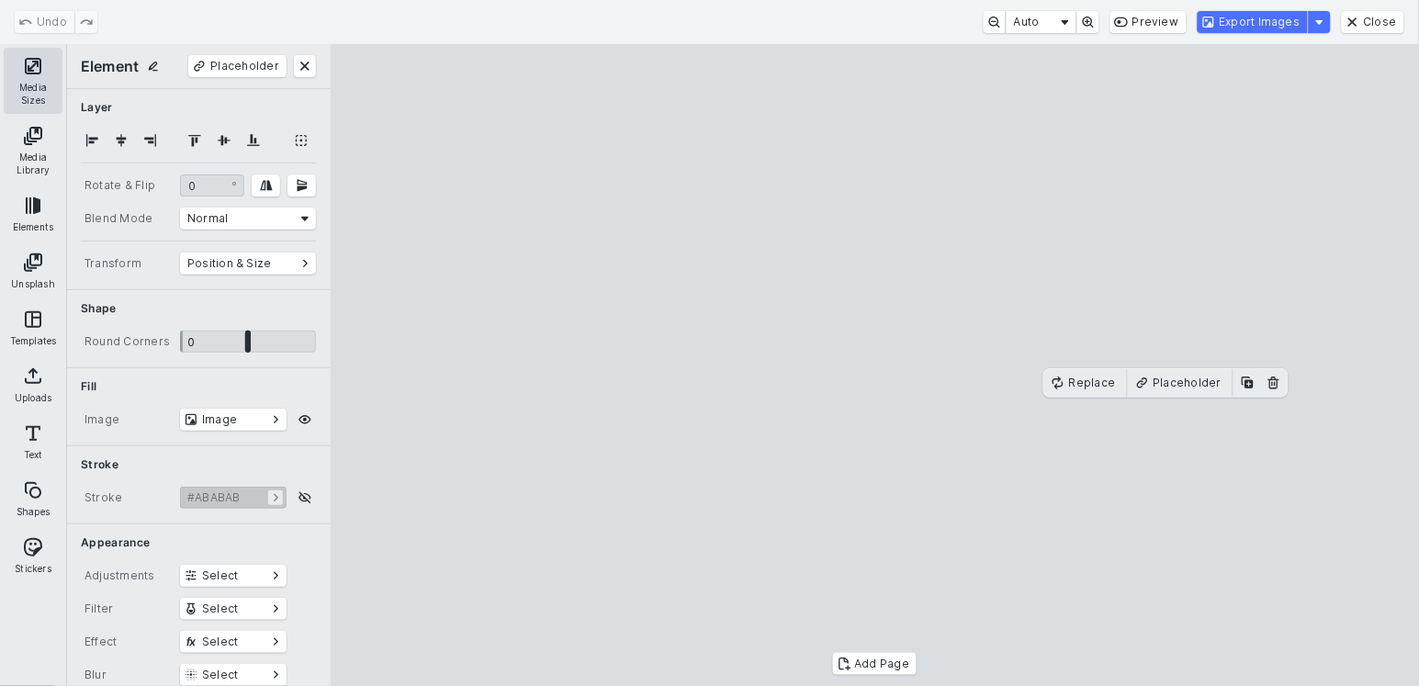
click at [31, 74] on button "Media Sizes" at bounding box center [33, 81] width 59 height 66
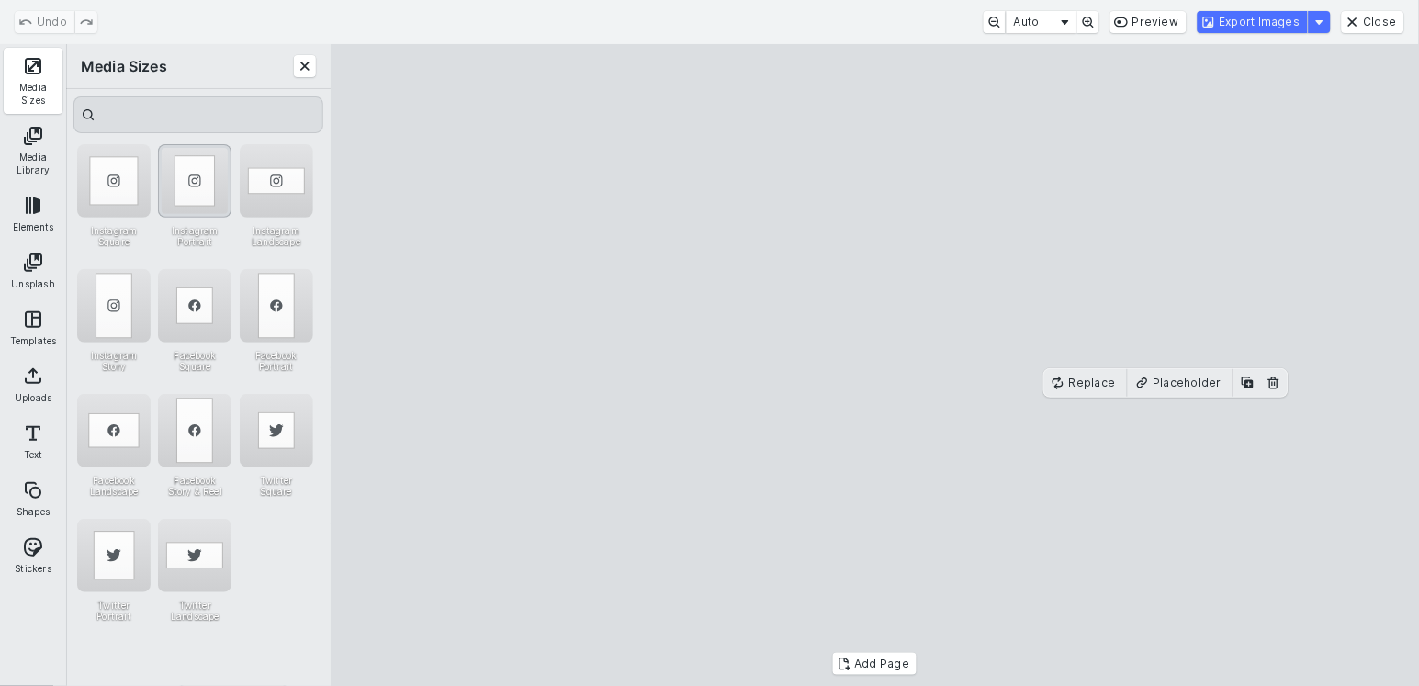
click at [197, 178] on div "Instagram Portrait" at bounding box center [194, 180] width 73 height 73
click at [1258, 25] on button "Export Images" at bounding box center [1252, 22] width 110 height 22
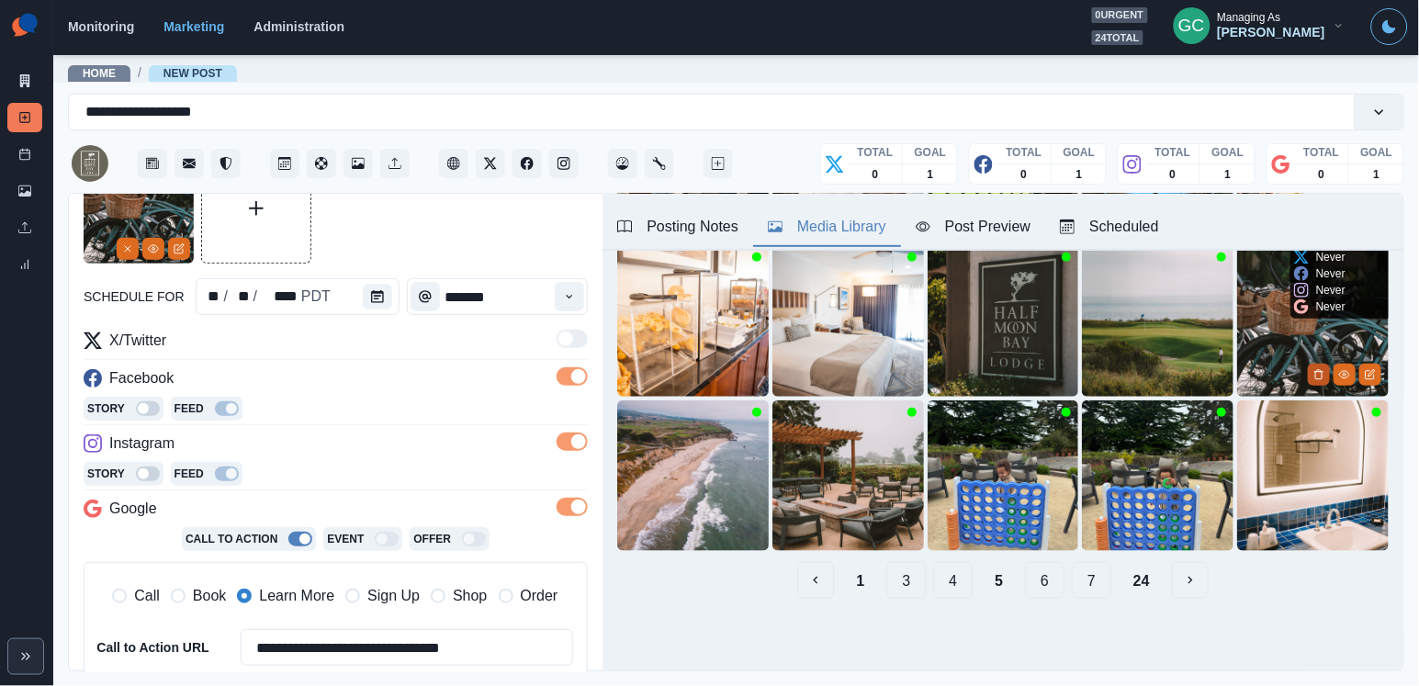
click at [1325, 370] on button "Delete Media" at bounding box center [1319, 375] width 22 height 22
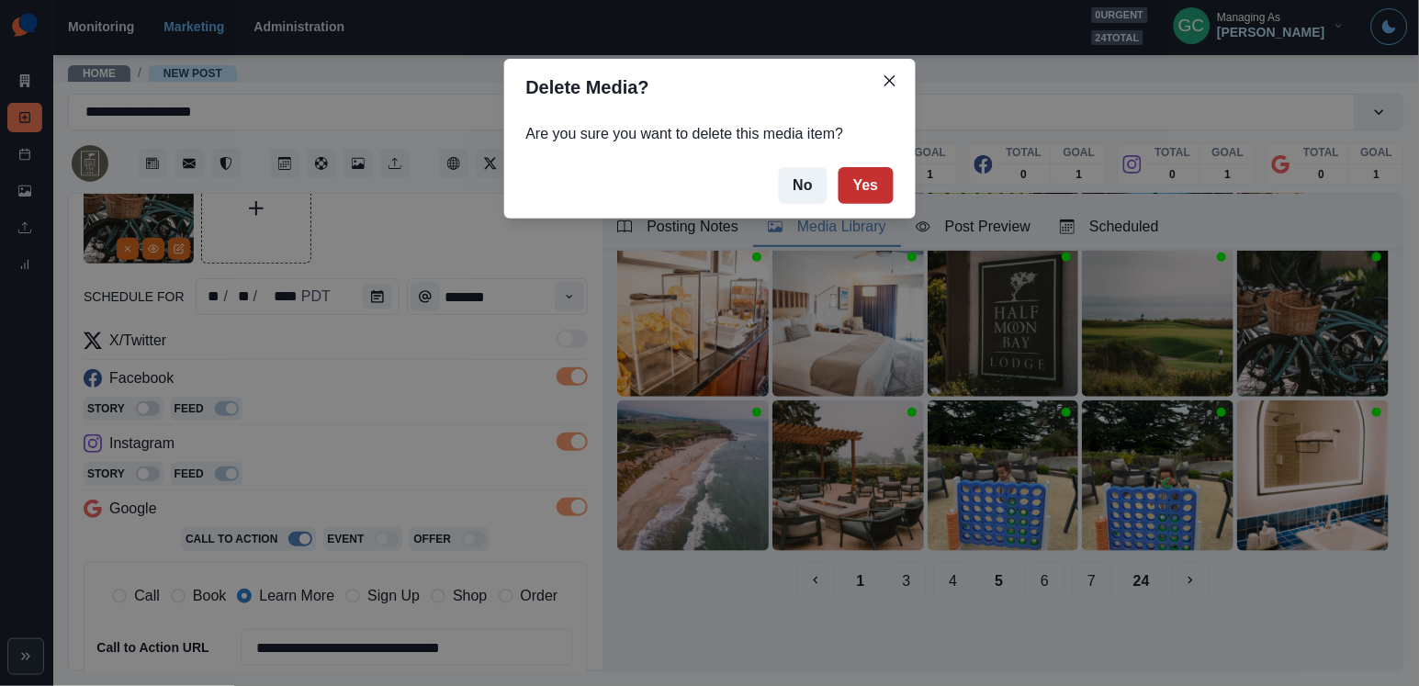
click at [866, 190] on button "Yes" at bounding box center [865, 185] width 55 height 37
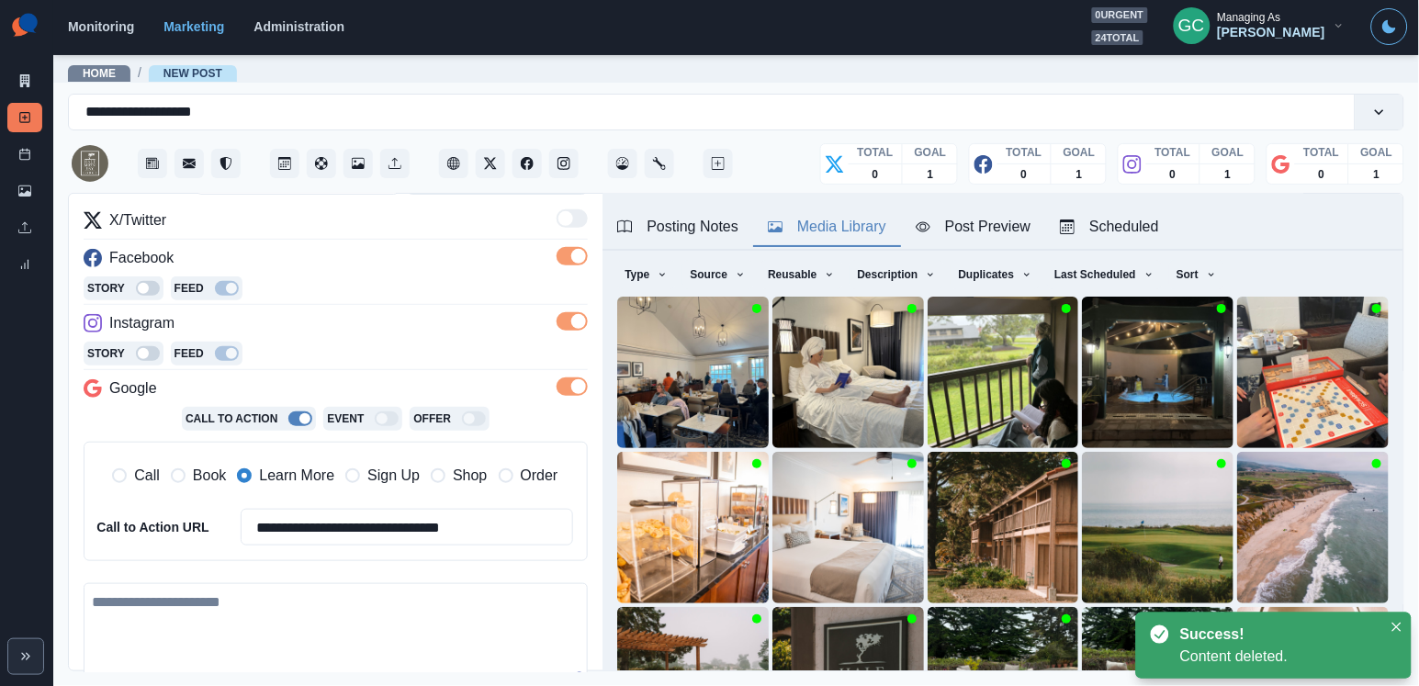
scroll to position [436, 0]
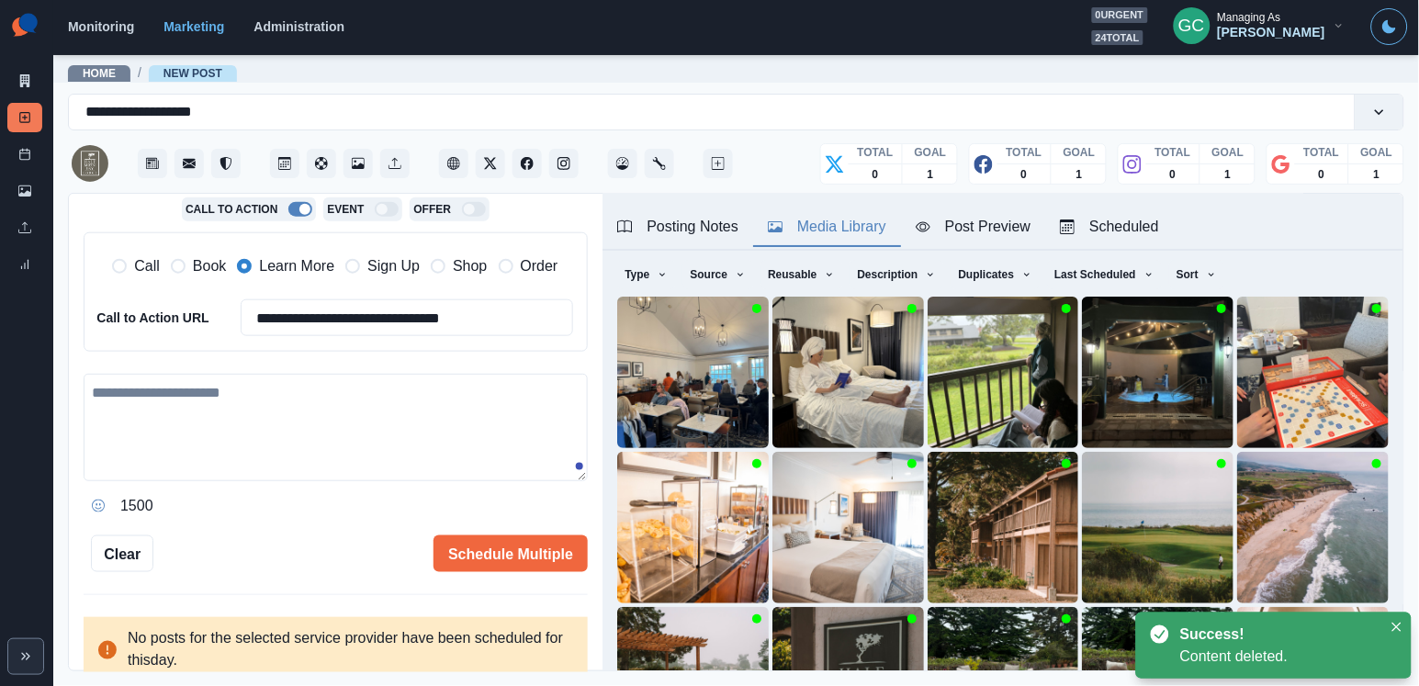
click at [293, 454] on textarea at bounding box center [336, 427] width 504 height 107
paste textarea "**********"
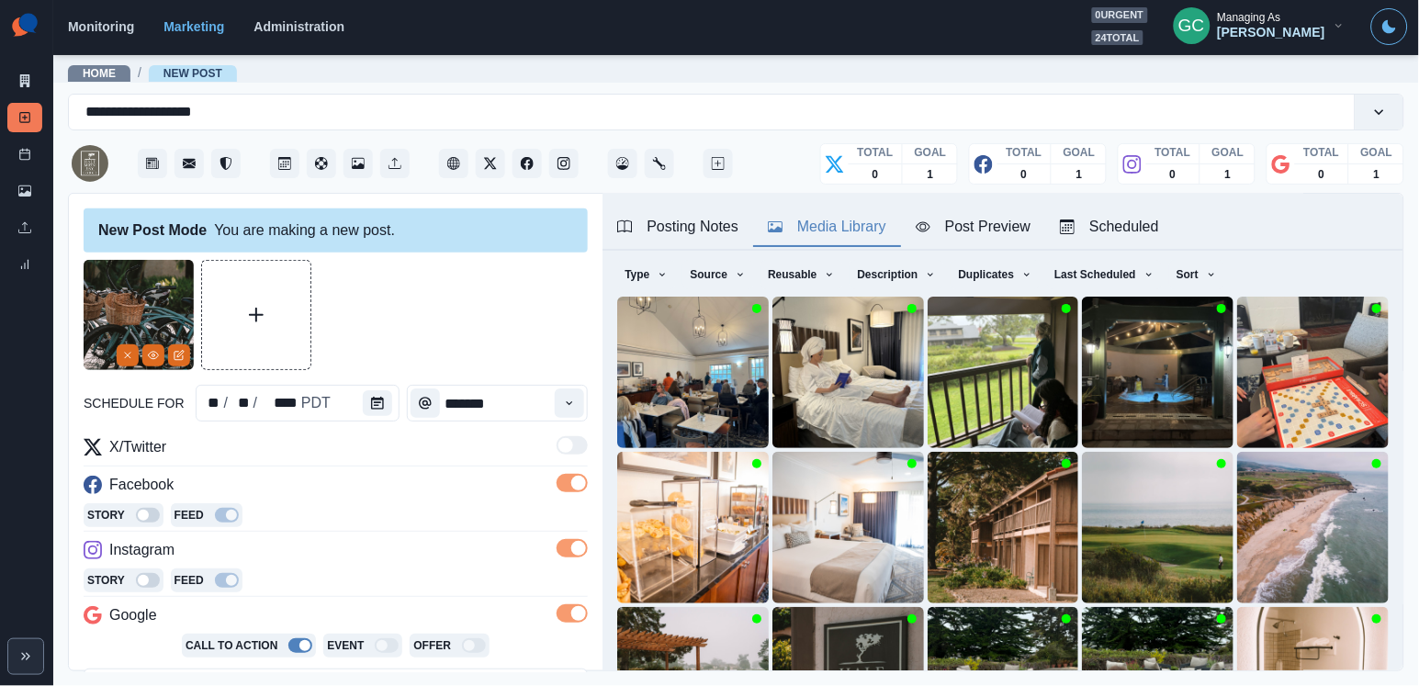
scroll to position [0, 0]
type textarea "**********"
click at [519, 172] on button "Facebook" at bounding box center [526, 163] width 29 height 29
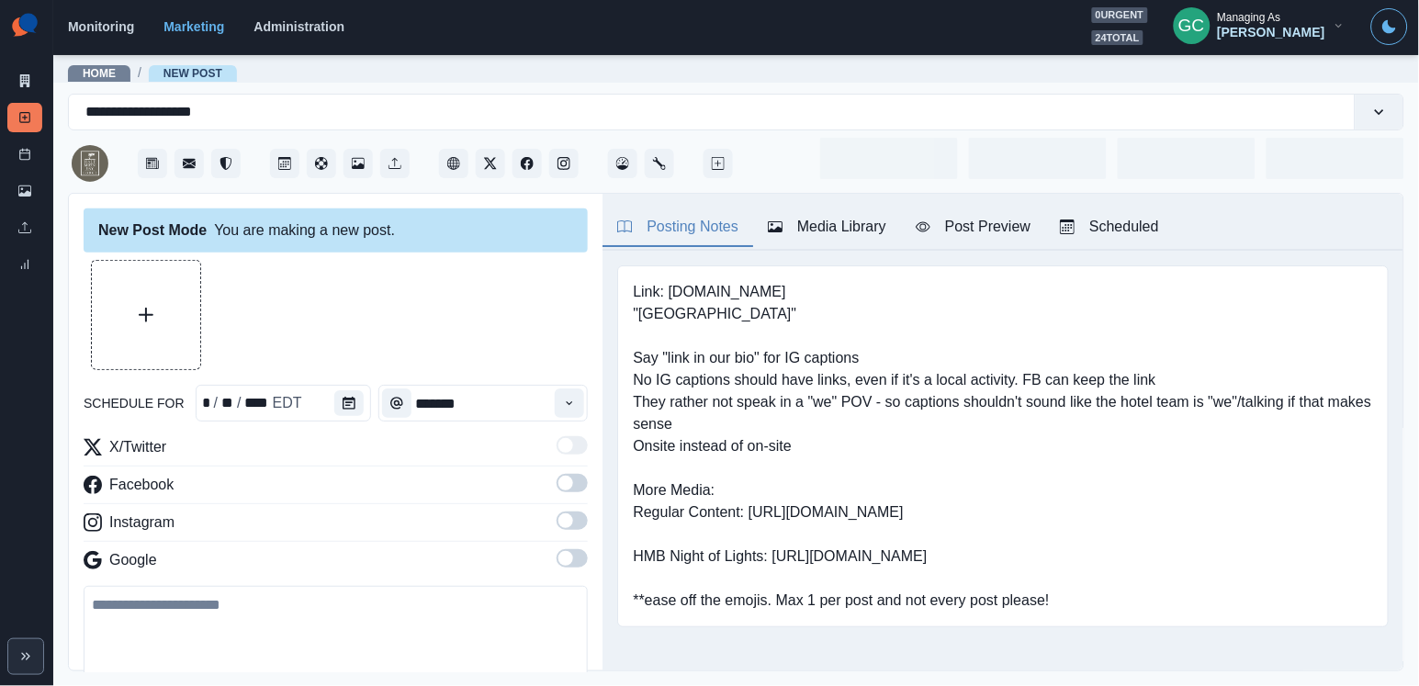
type input "********"
